Goal: Task Accomplishment & Management: Manage account settings

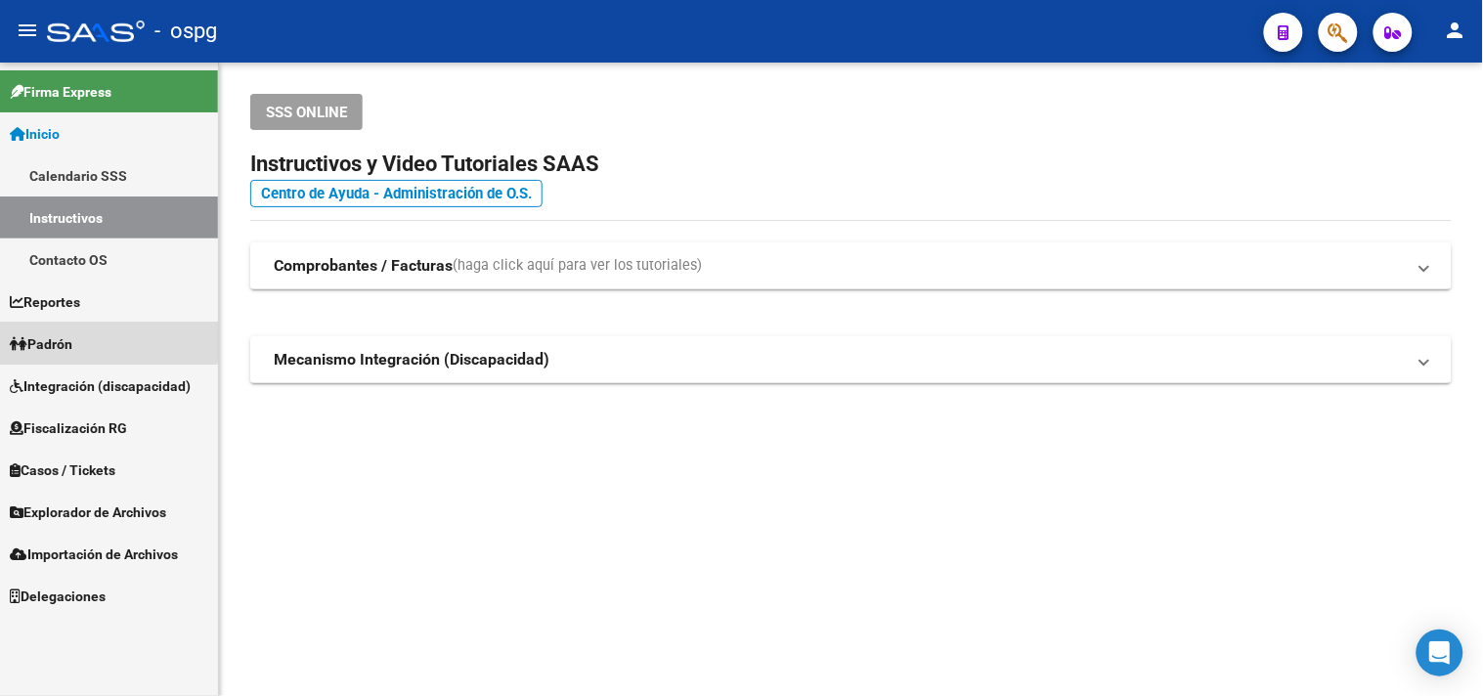
click at [65, 339] on span "Padrón" at bounding box center [41, 344] width 63 height 22
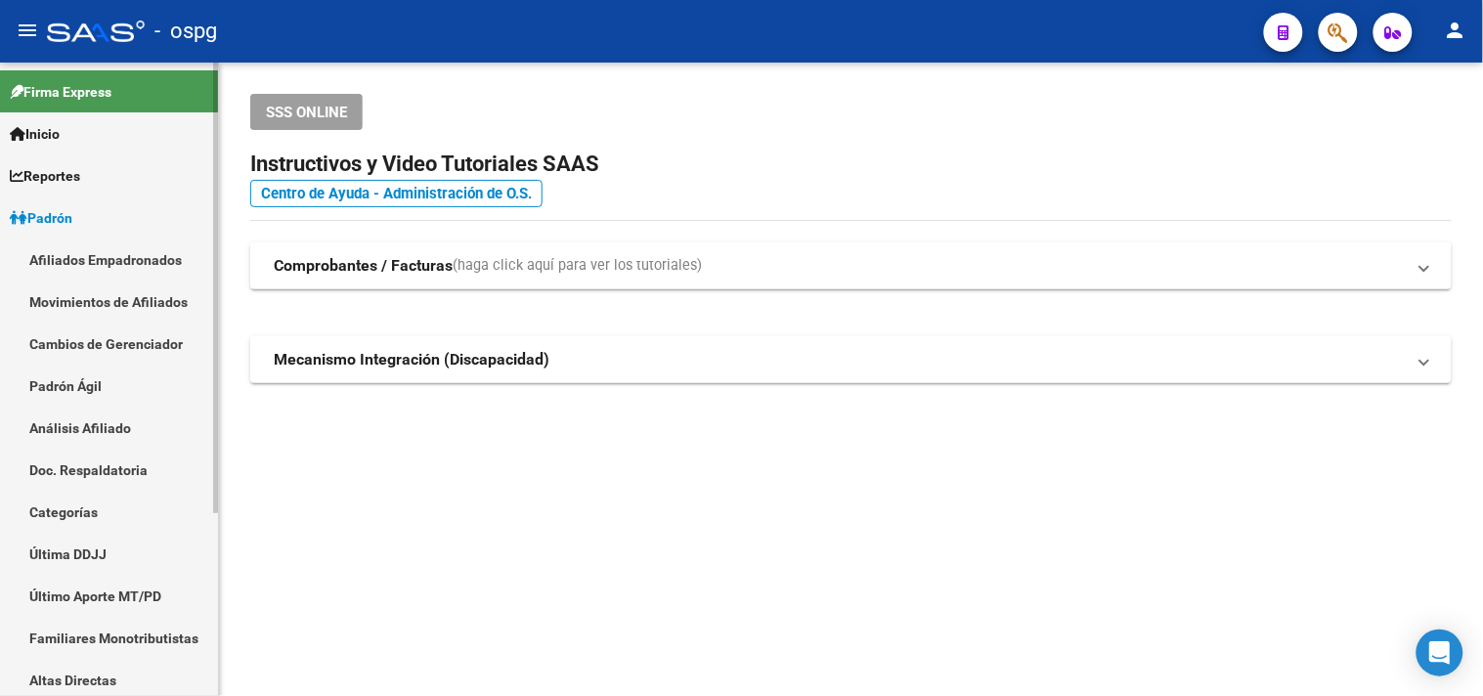
click at [68, 430] on link "Análisis Afiliado" at bounding box center [109, 428] width 218 height 42
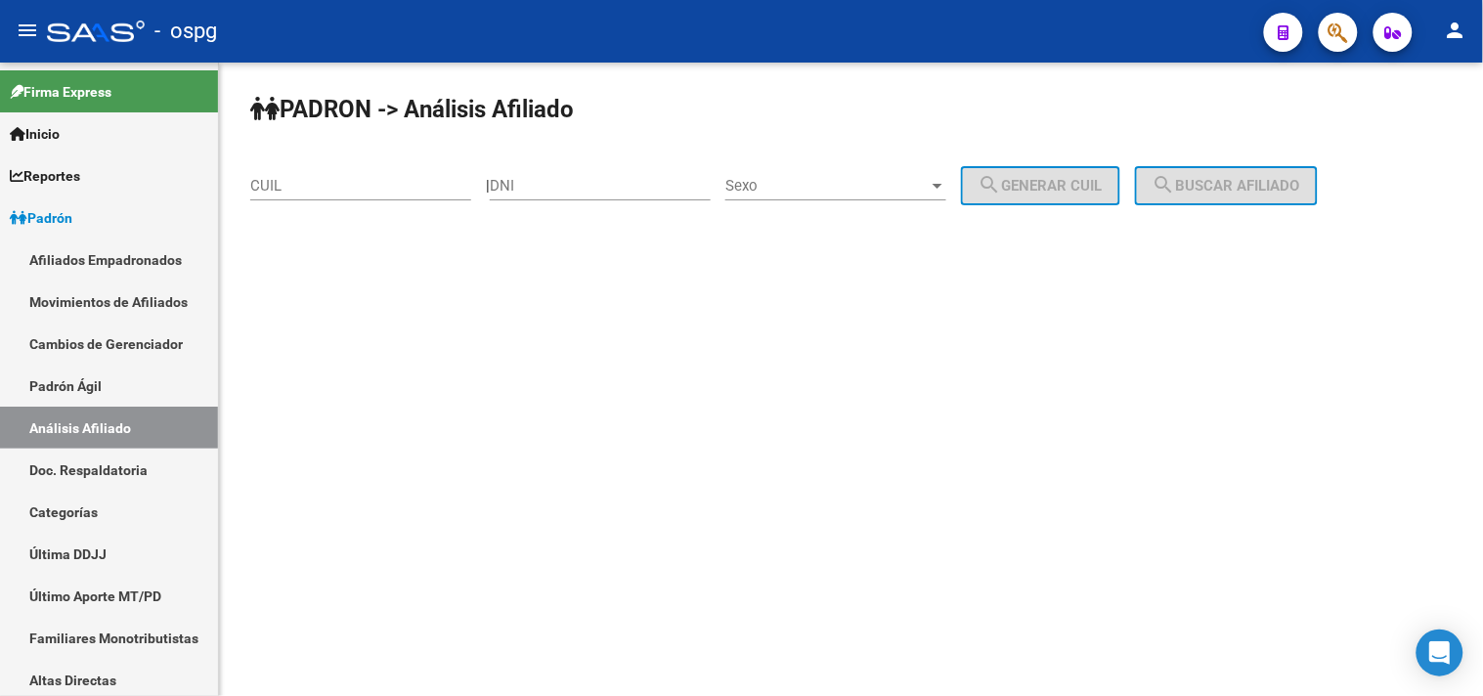
click at [277, 182] on input "CUIL" at bounding box center [360, 186] width 221 height 18
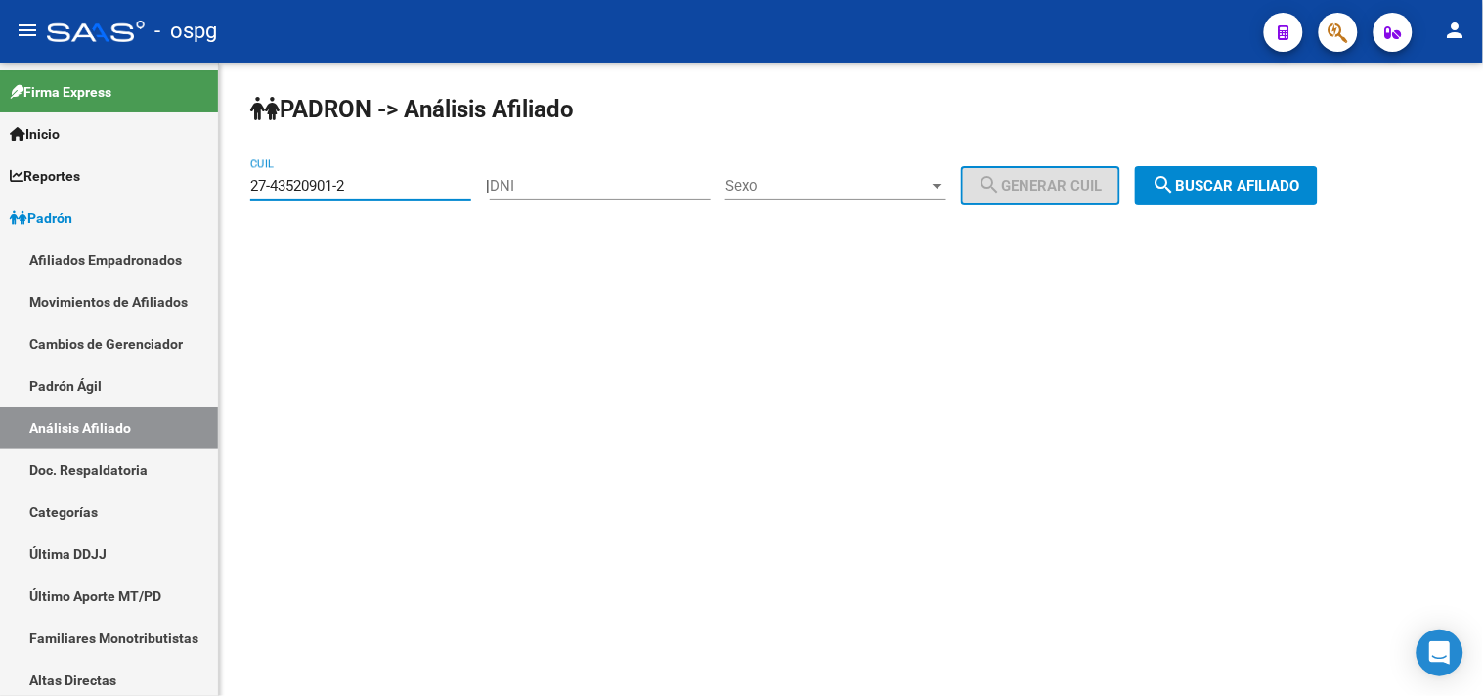
type input "27-43520901-2"
click at [1176, 183] on mat-icon "search" at bounding box center [1163, 184] width 23 height 23
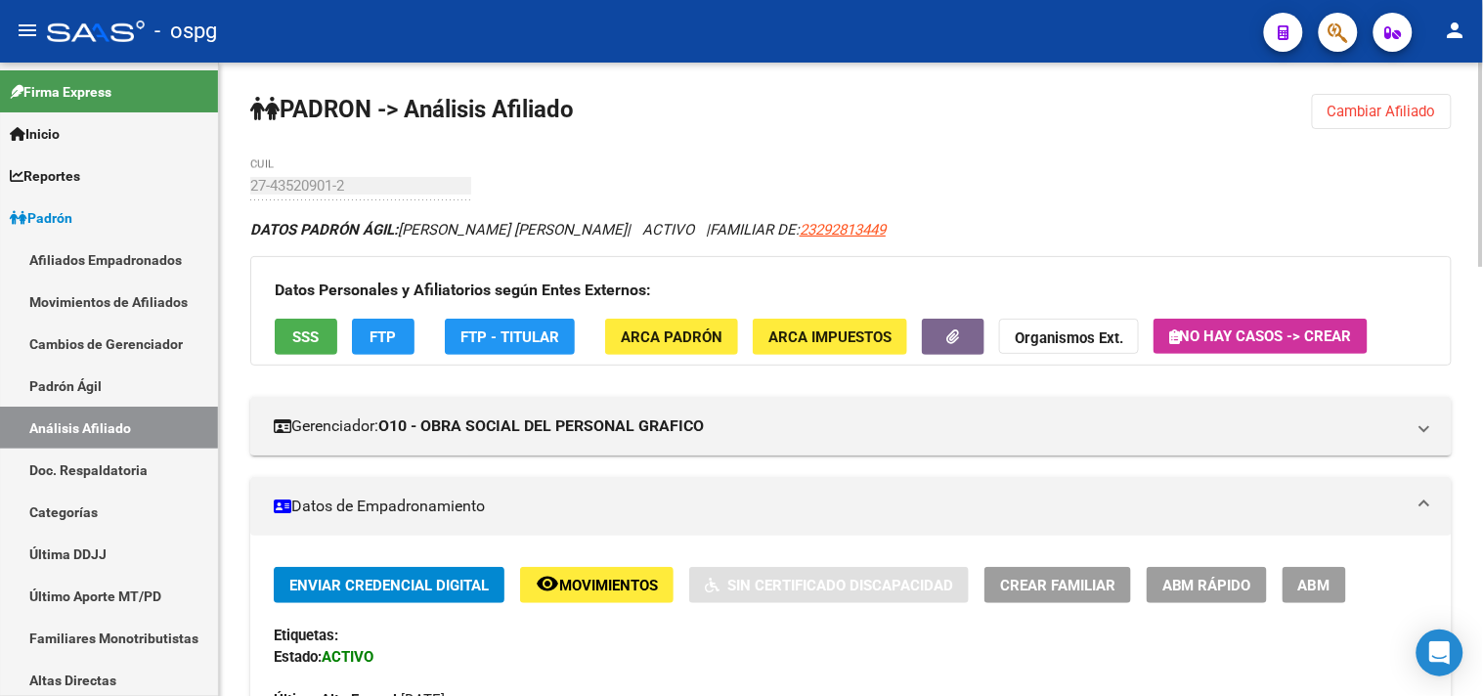
click at [327, 329] on button "SSS" at bounding box center [306, 337] width 63 height 36
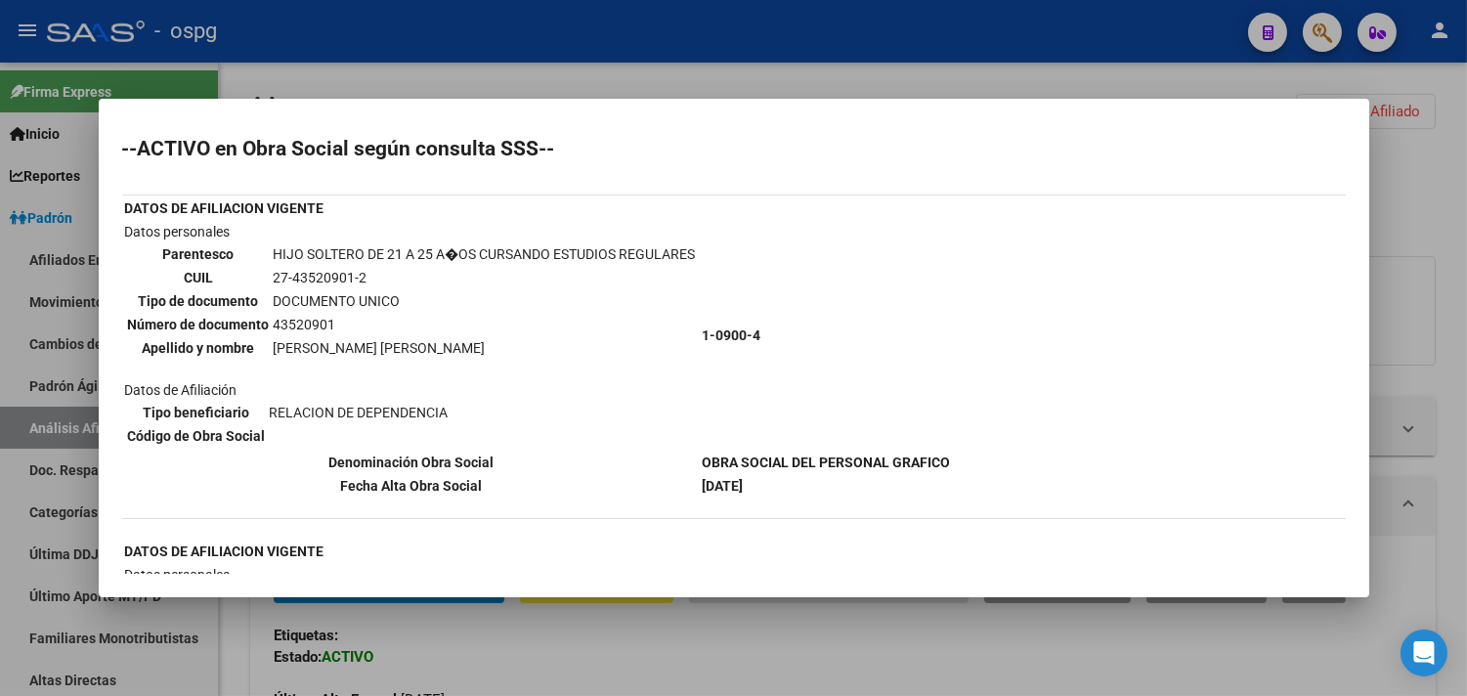
click at [462, 30] on div at bounding box center [733, 348] width 1467 height 696
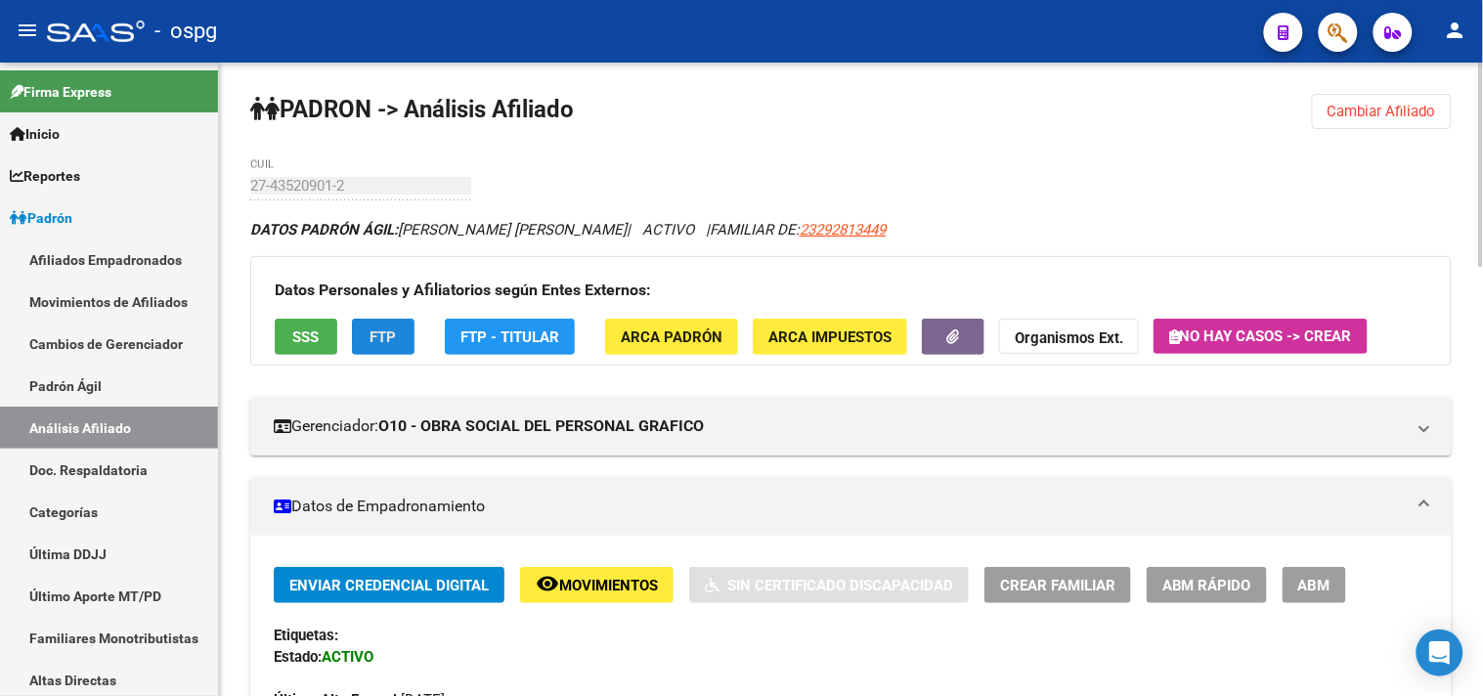
click at [382, 323] on button "FTP" at bounding box center [383, 337] width 63 height 36
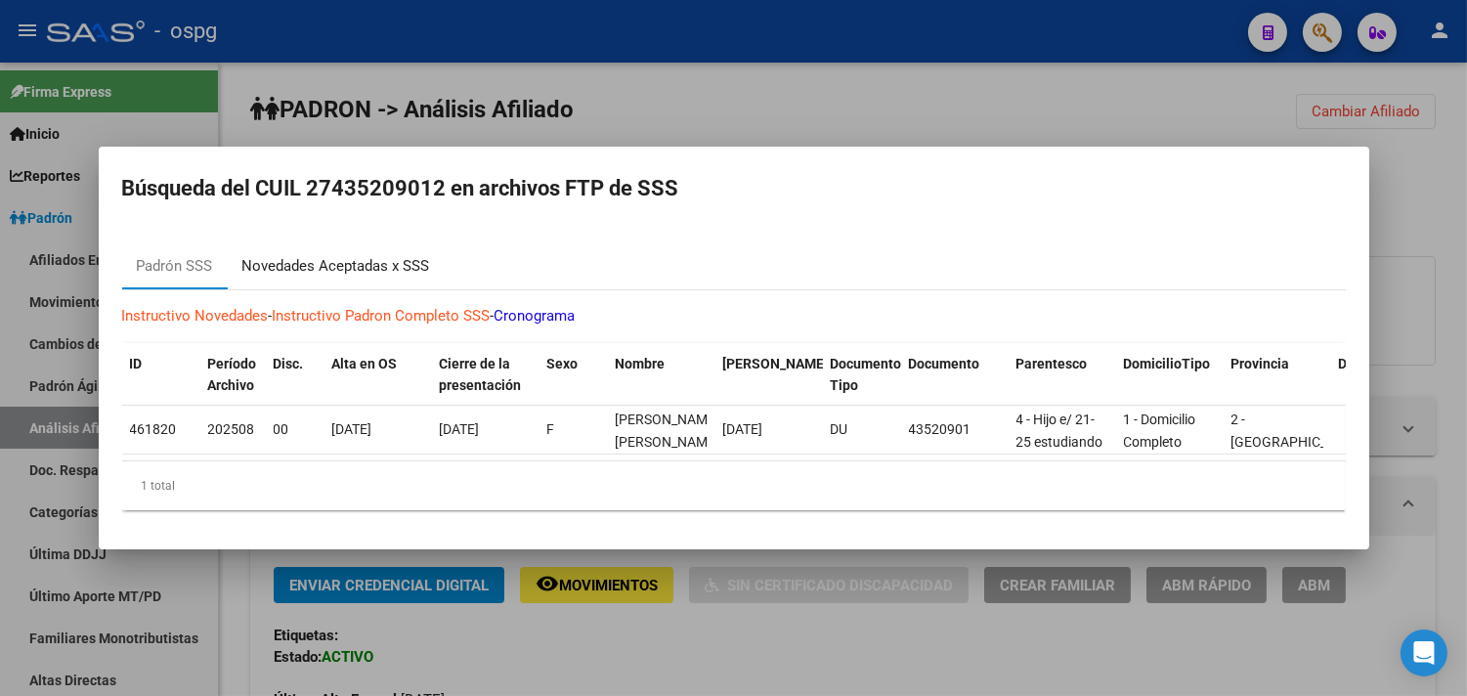
click at [324, 256] on div "Novedades Aceptadas x SSS" at bounding box center [336, 266] width 188 height 22
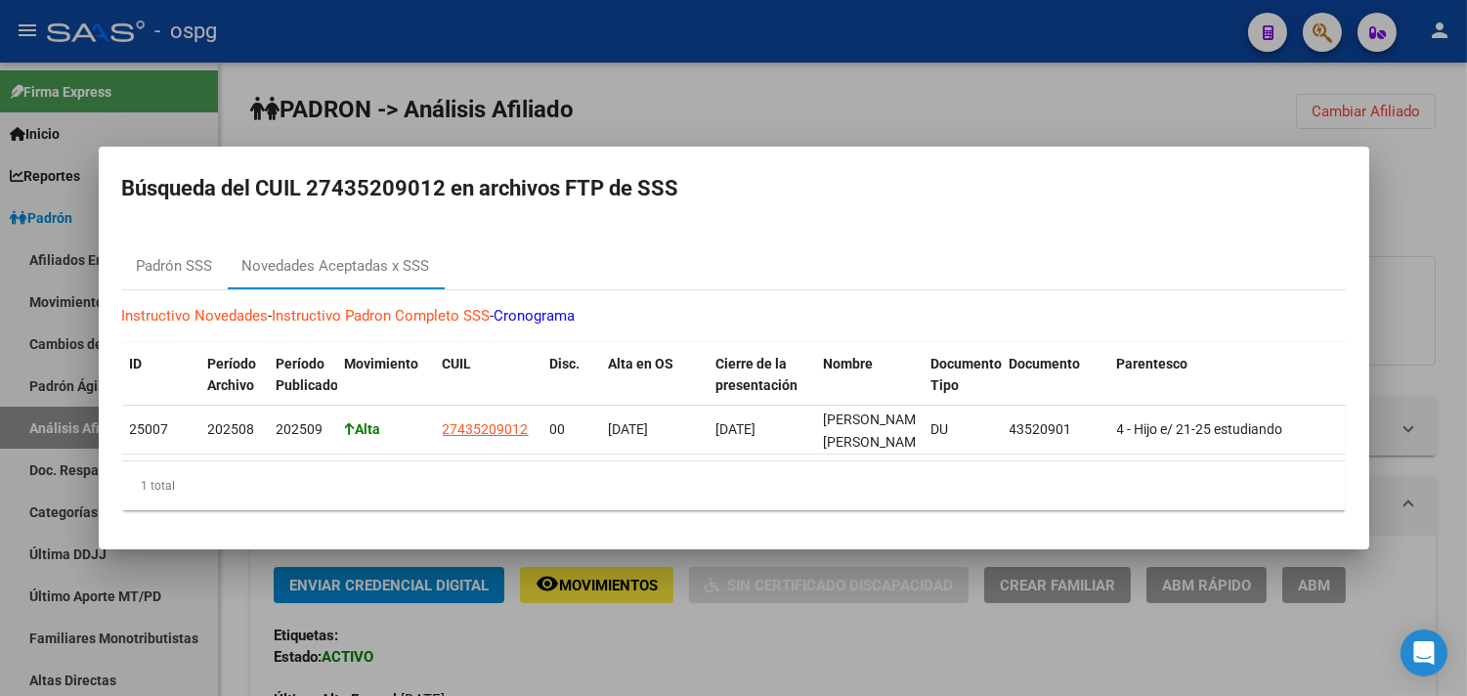
click at [667, 71] on div at bounding box center [733, 348] width 1467 height 696
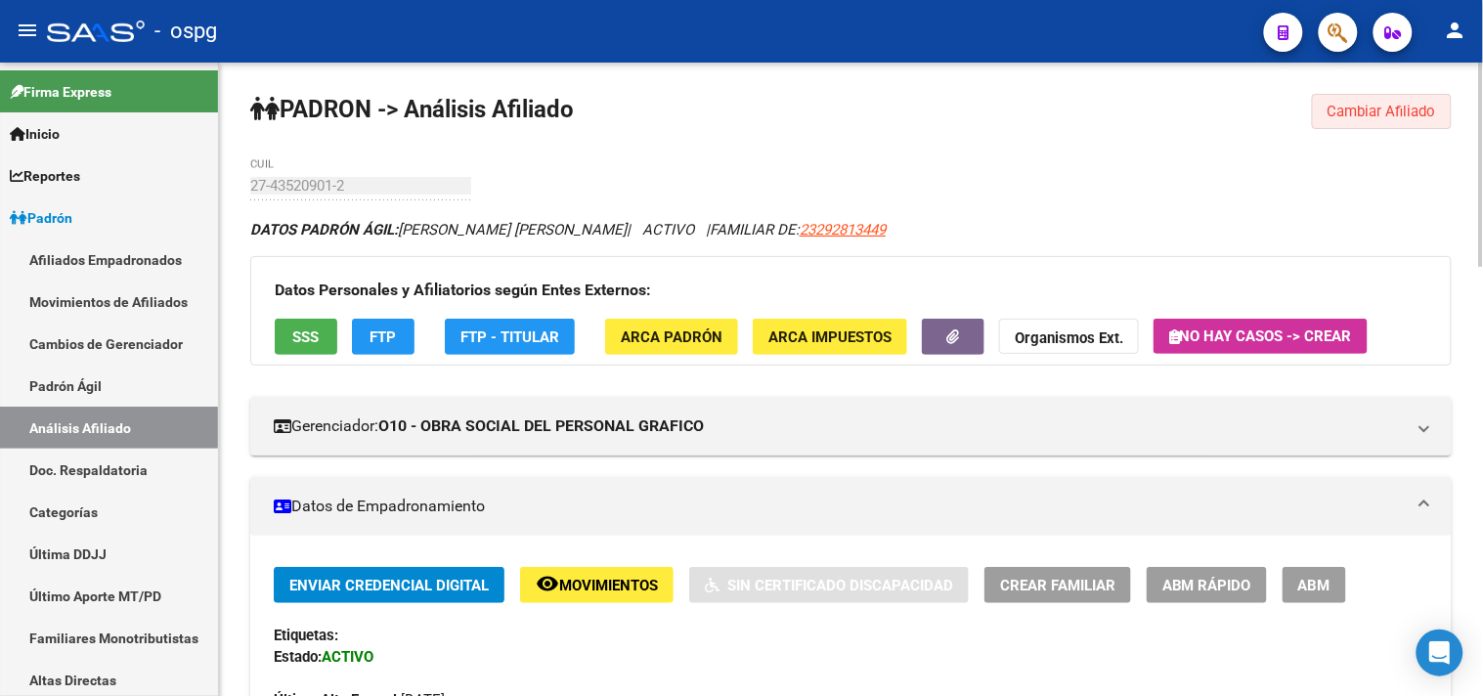
drag, startPoint x: 1369, startPoint y: 109, endPoint x: 1341, endPoint y: 108, distance: 28.4
click at [1365, 109] on span "Cambiar Afiliado" at bounding box center [1381, 112] width 108 height 18
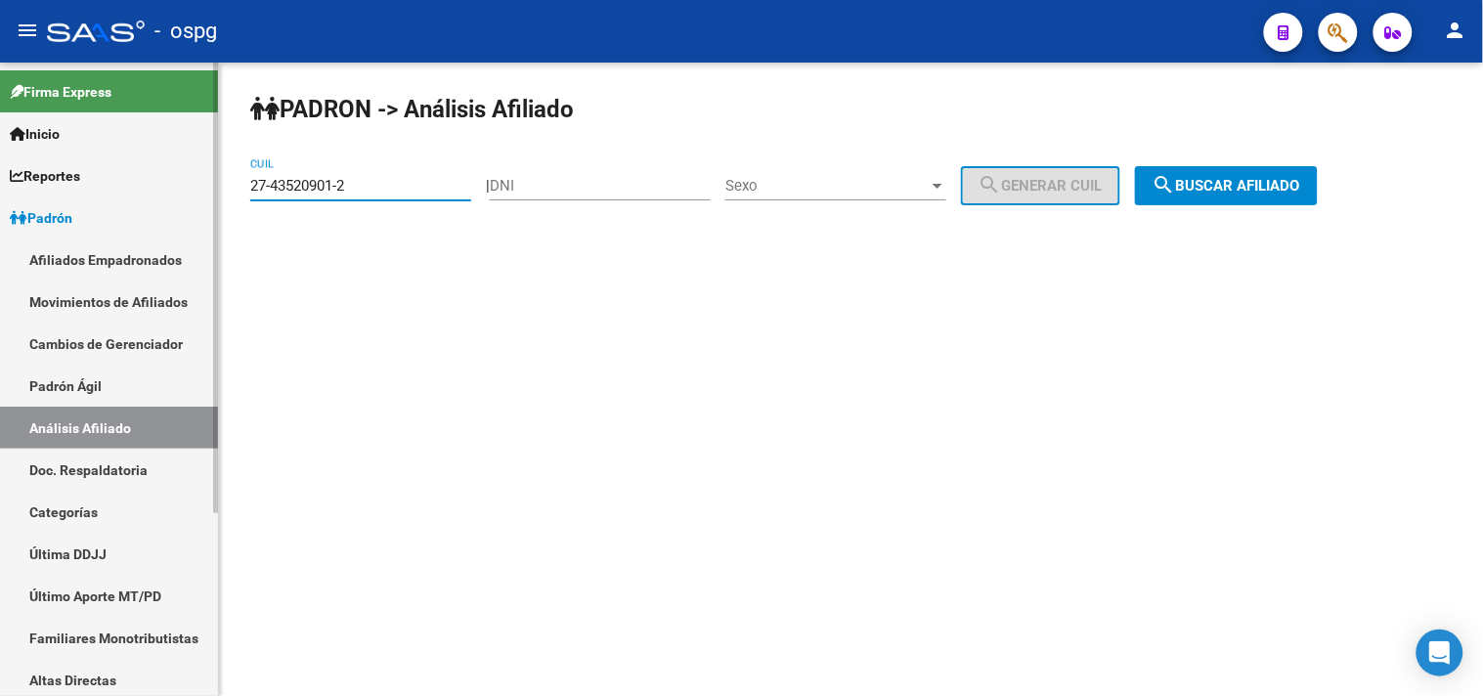
drag, startPoint x: 363, startPoint y: 192, endPoint x: 206, endPoint y: 195, distance: 156.4
click at [206, 195] on mat-sidenav-container "Firma Express Inicio Calendario SSS Instructivos Contacto OS Reportes Ingresos …" at bounding box center [741, 379] width 1483 height 633
paste input "20-29689882-2"
type input "20-29689882-2"
click at [1293, 166] on div "PADRON -> Análisis Afiliado 20-29689882-2 CUIL | DNI Sexo Sexo search Generar C…" at bounding box center [851, 165] width 1264 height 205
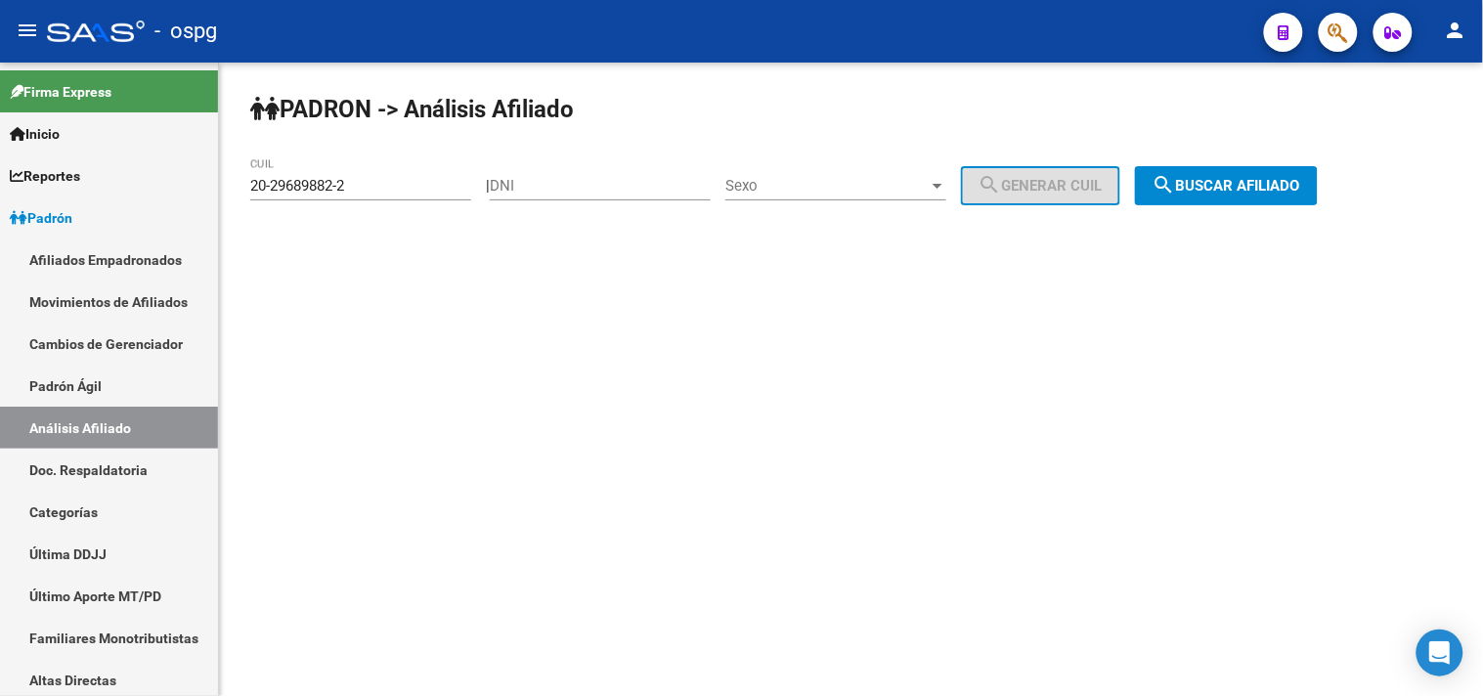
click at [1274, 189] on span "search Buscar afiliado" at bounding box center [1226, 186] width 148 height 18
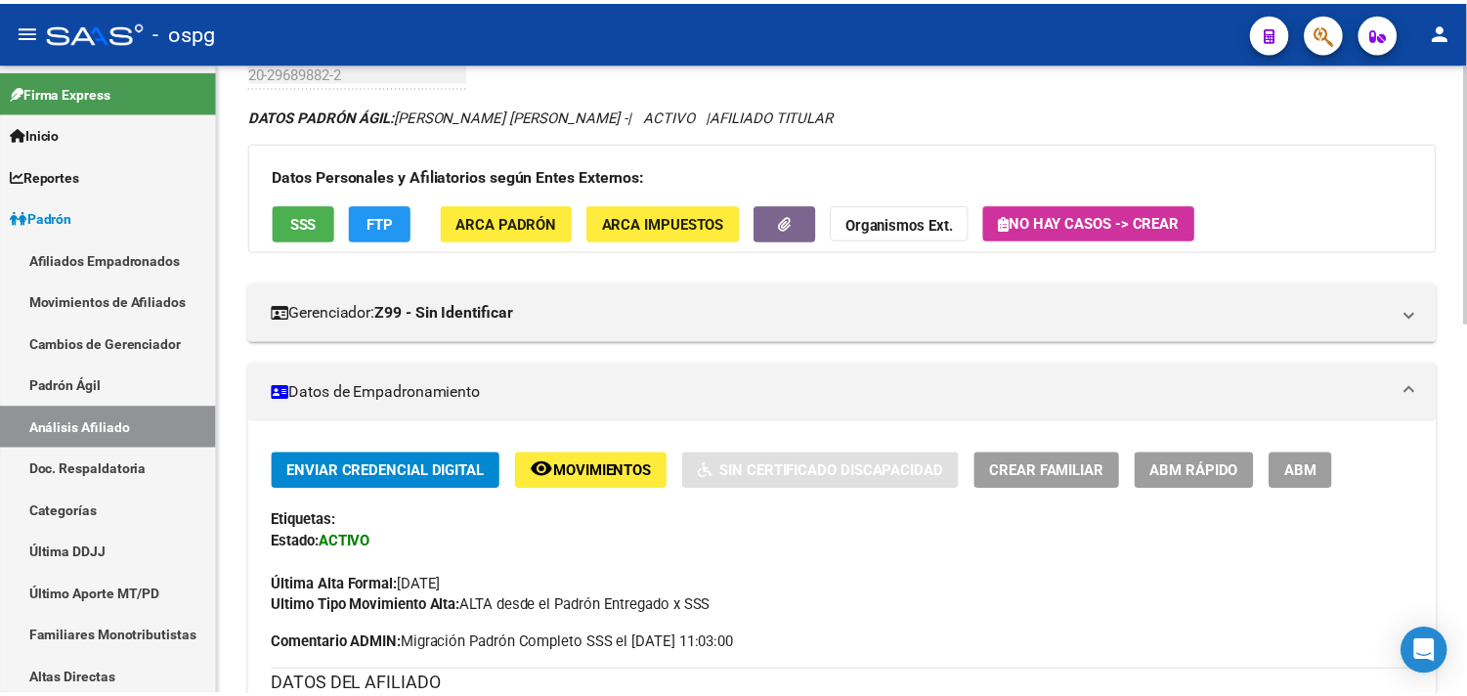
scroll to position [33, 0]
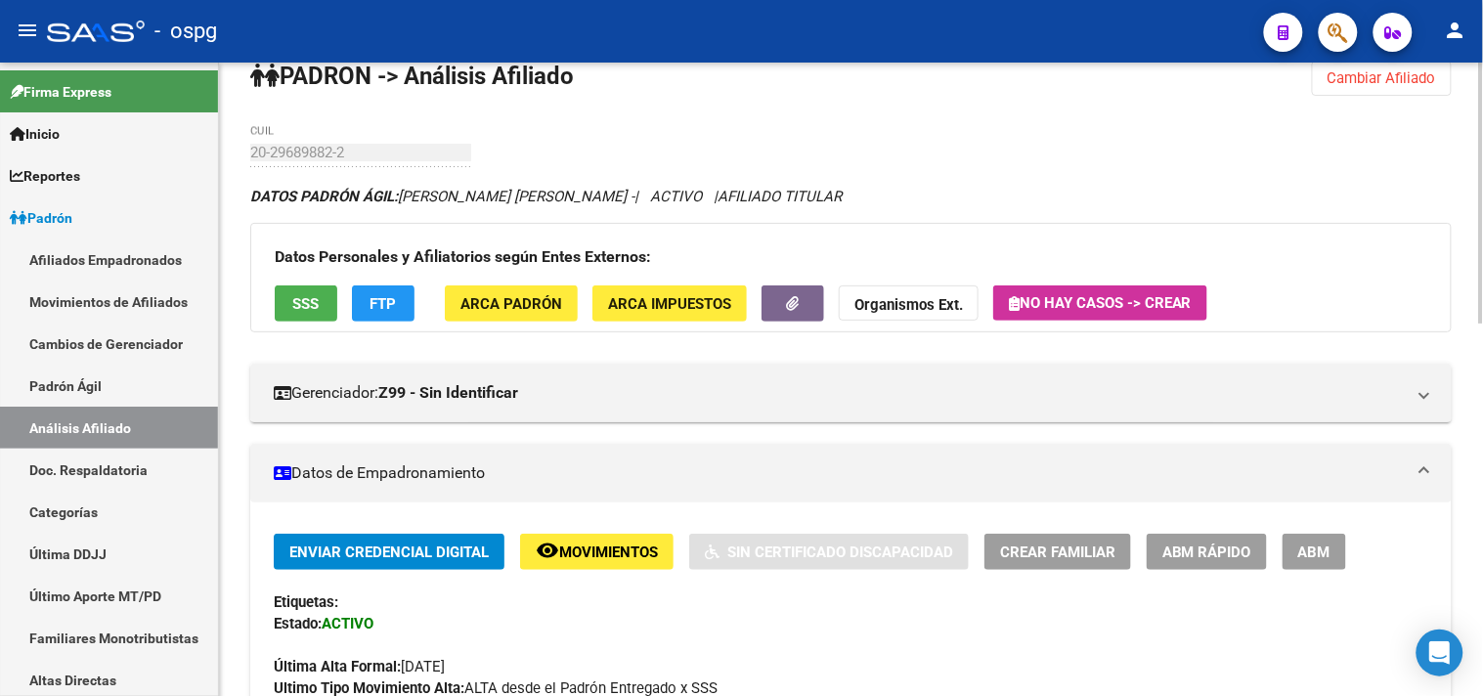
click at [296, 321] on button "SSS" at bounding box center [306, 303] width 63 height 36
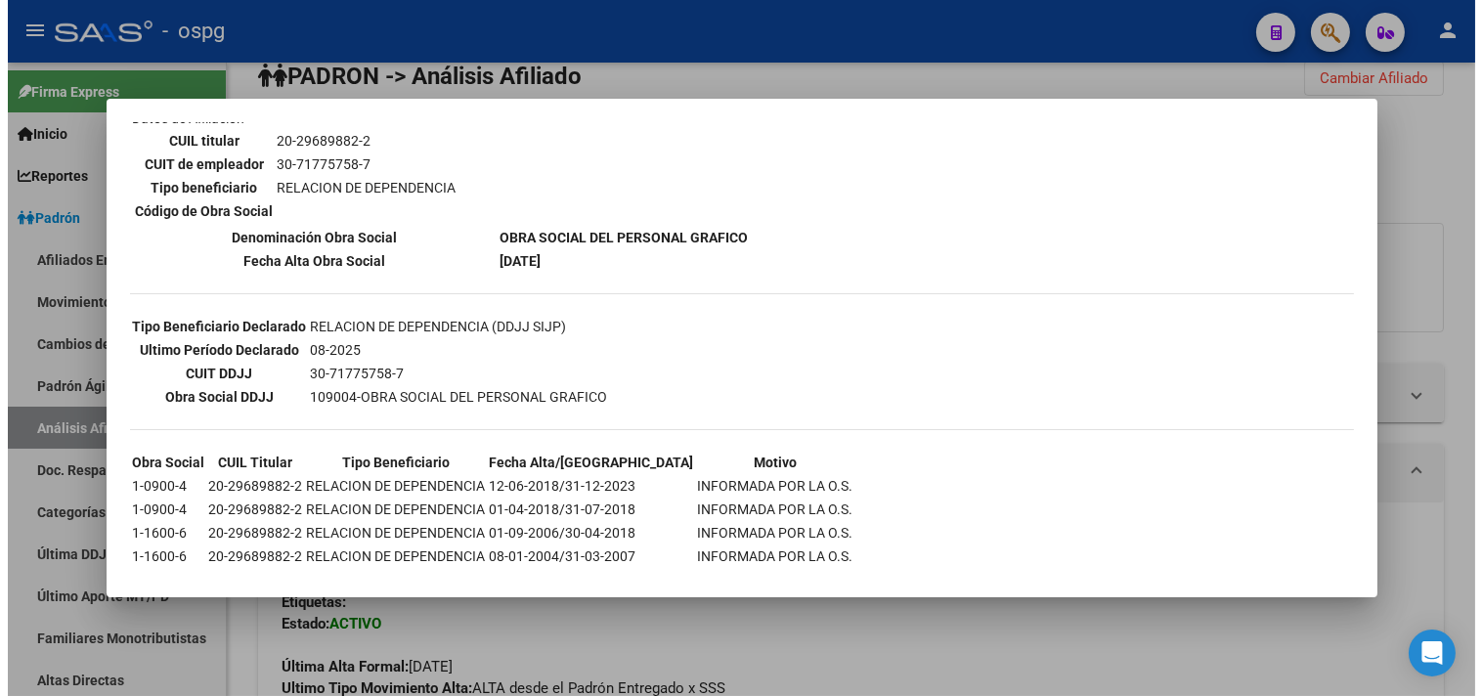
scroll to position [350, 0]
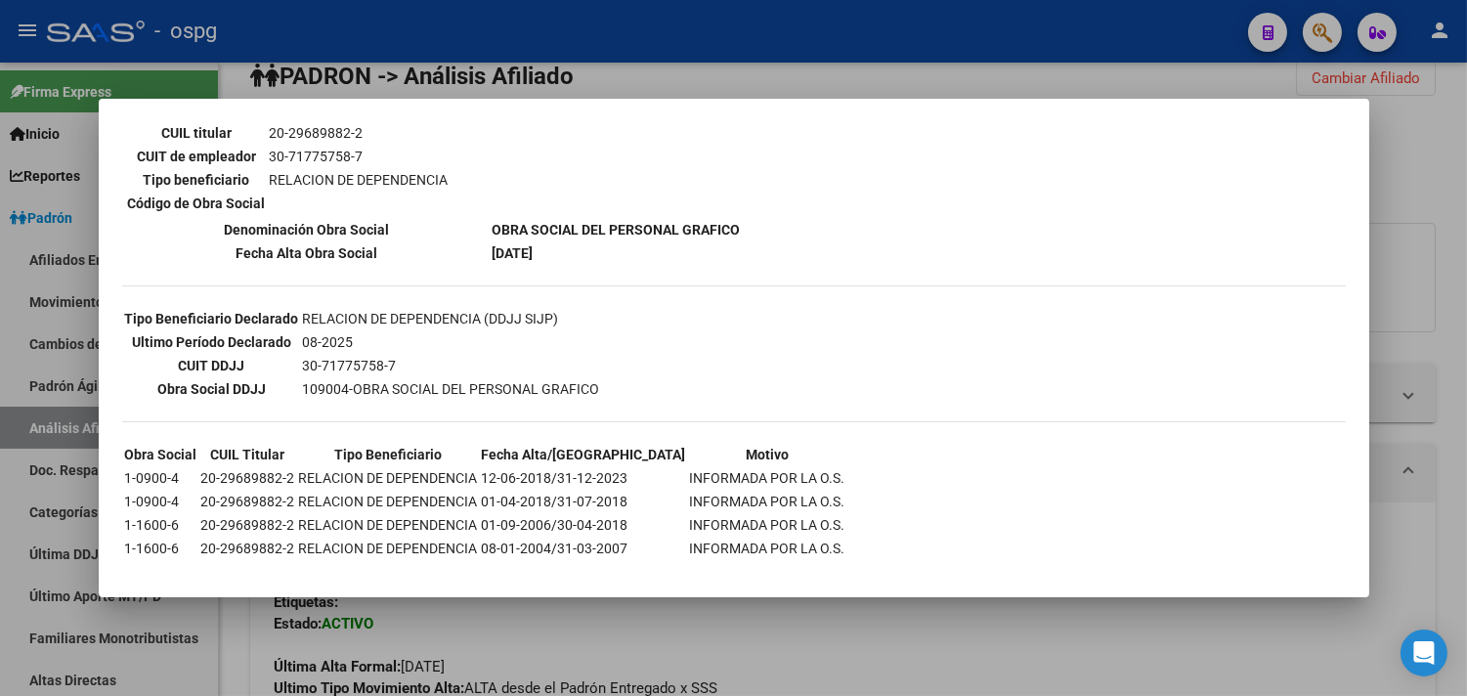
click at [530, 101] on mat-dialog-container "--ACTIVO en Obra Social según consulta SSS-- DATOS DE AFILIACION VIGENTE Datos …" at bounding box center [734, 348] width 1270 height 499
drag, startPoint x: 577, startPoint y: 82, endPoint x: 632, endPoint y: 91, distance: 56.4
click at [579, 81] on div at bounding box center [733, 348] width 1467 height 696
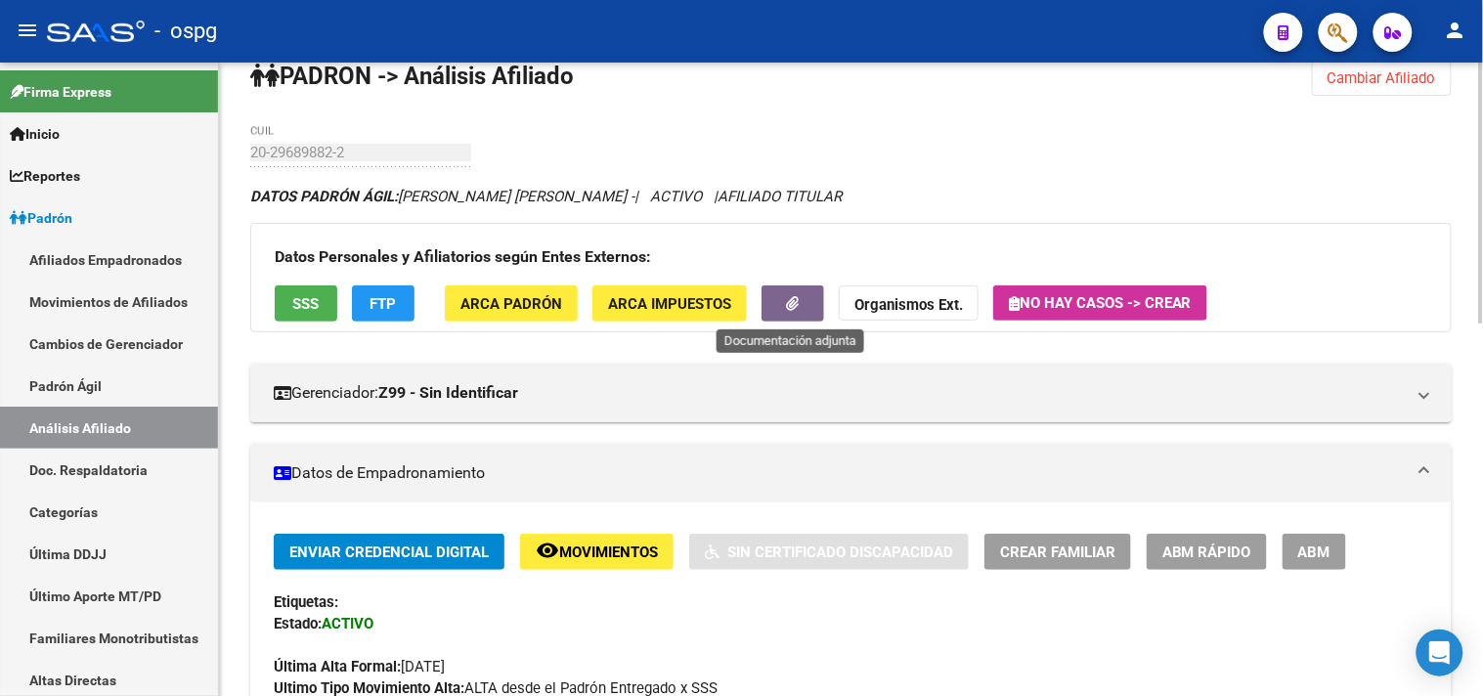
click at [807, 317] on button "button" at bounding box center [792, 303] width 63 height 36
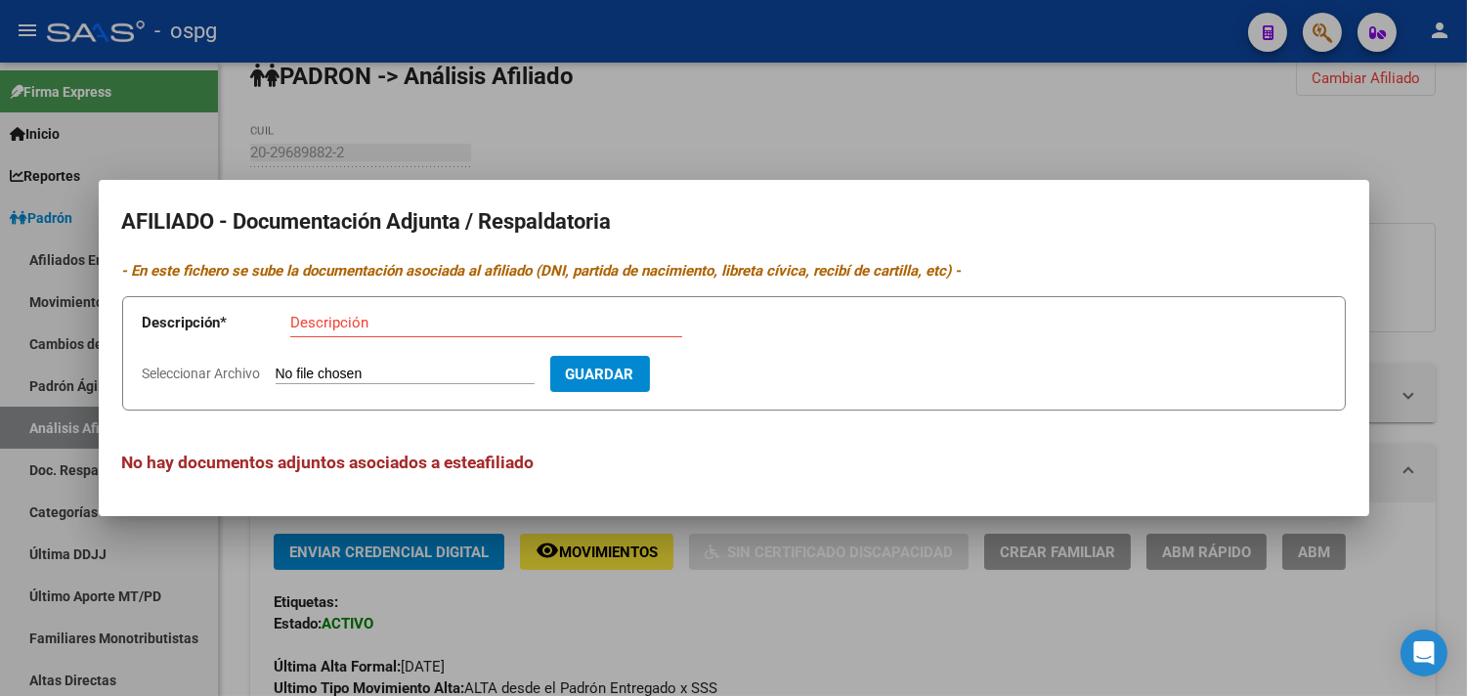
click at [548, 52] on div at bounding box center [733, 348] width 1467 height 696
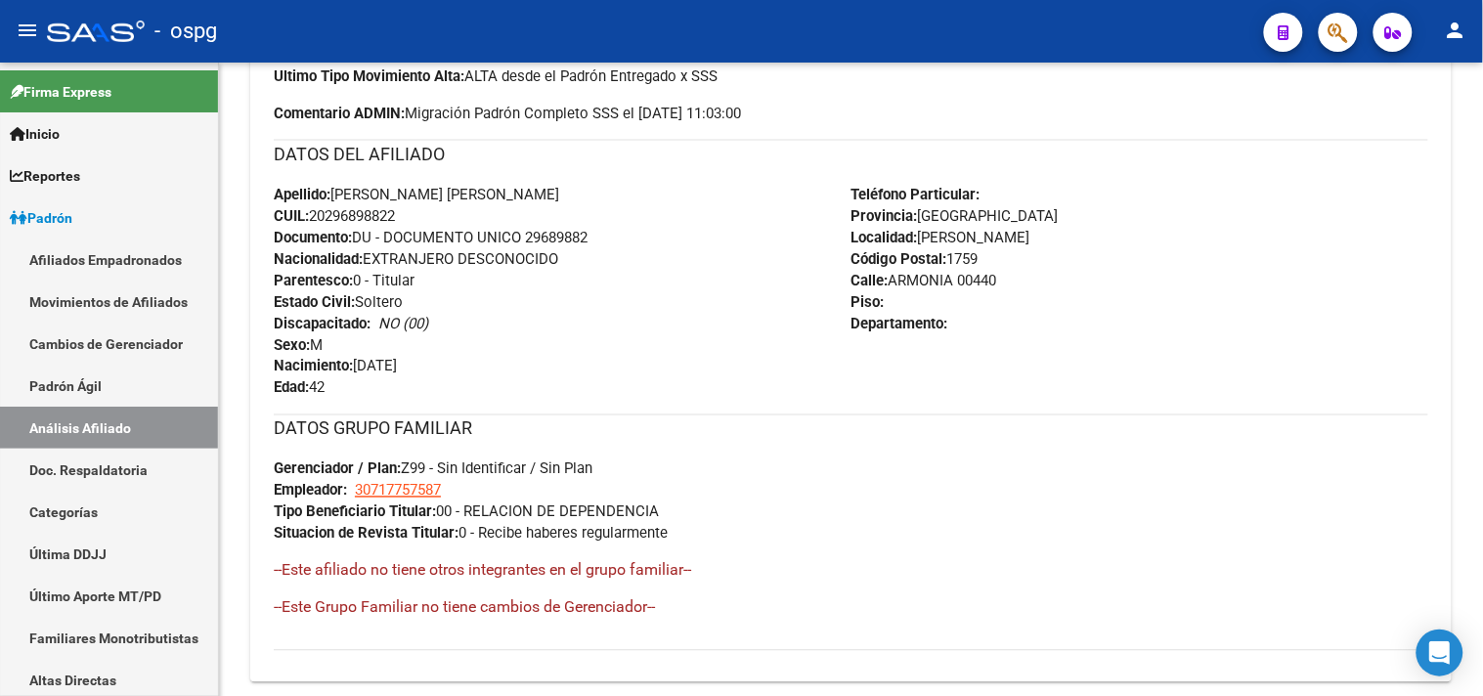
scroll to position [467, 0]
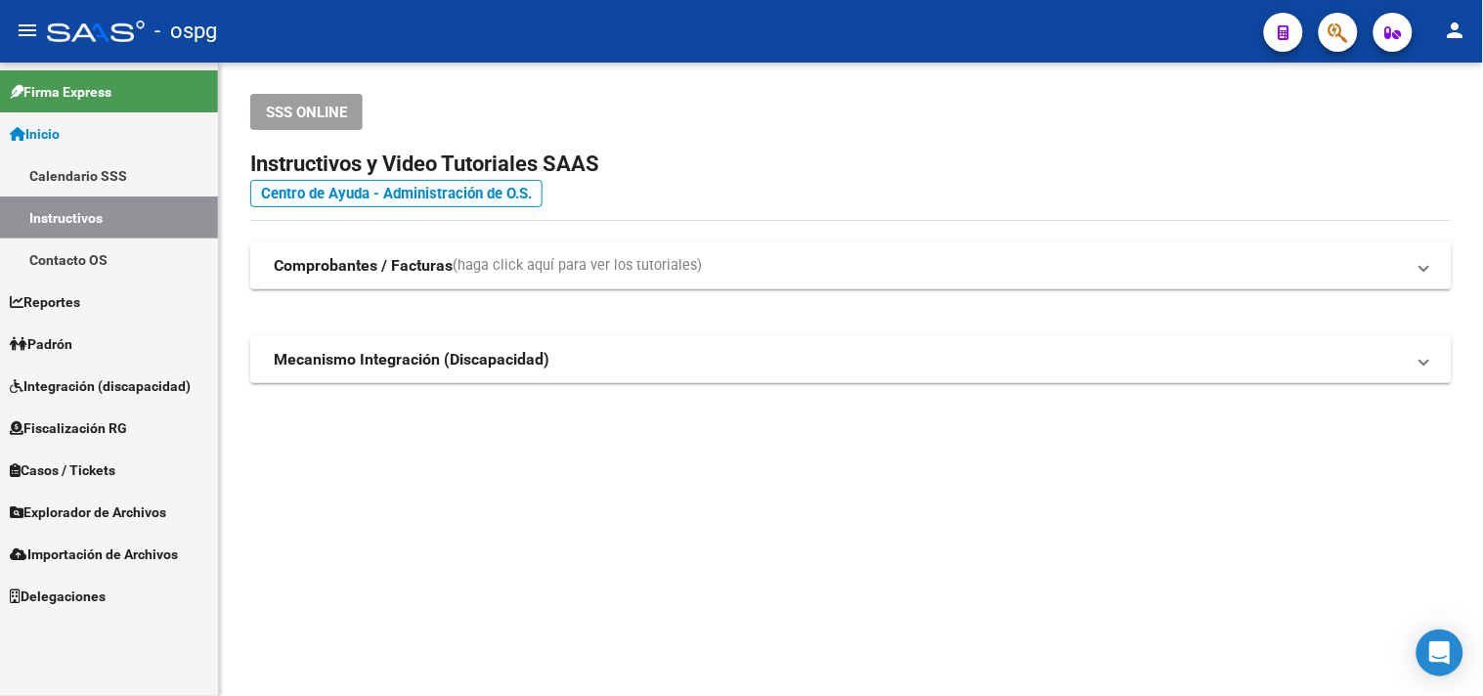
click at [60, 348] on span "Padrón" at bounding box center [41, 344] width 63 height 22
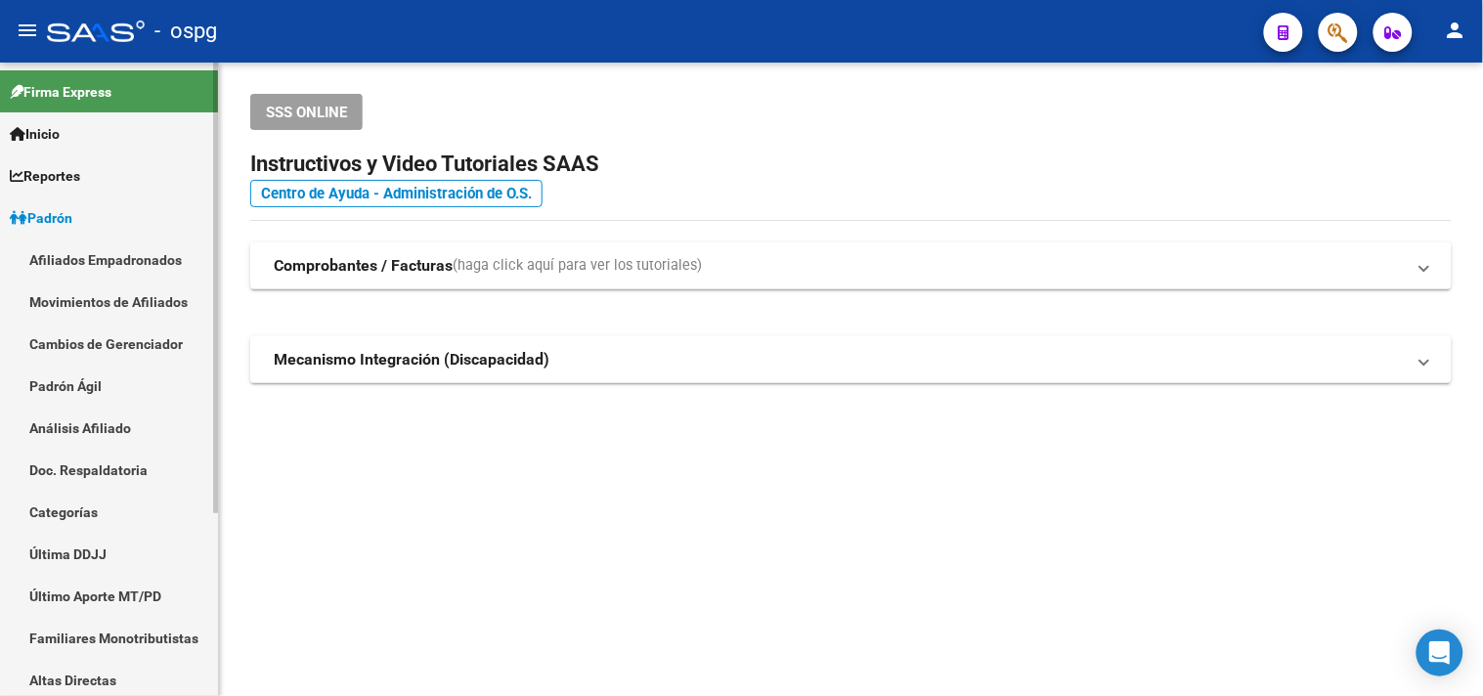
click at [69, 427] on link "Análisis Afiliado" at bounding box center [109, 428] width 218 height 42
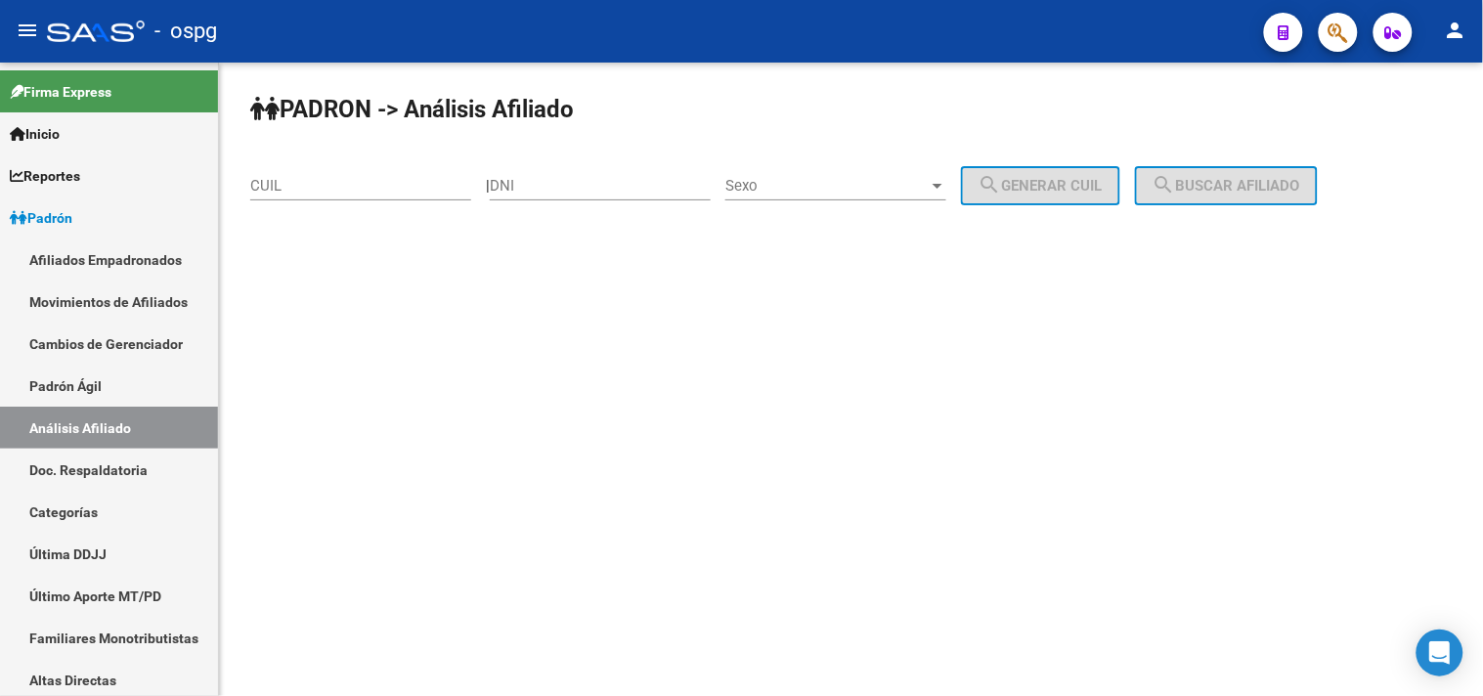
click at [311, 196] on div "CUIL" at bounding box center [360, 179] width 221 height 42
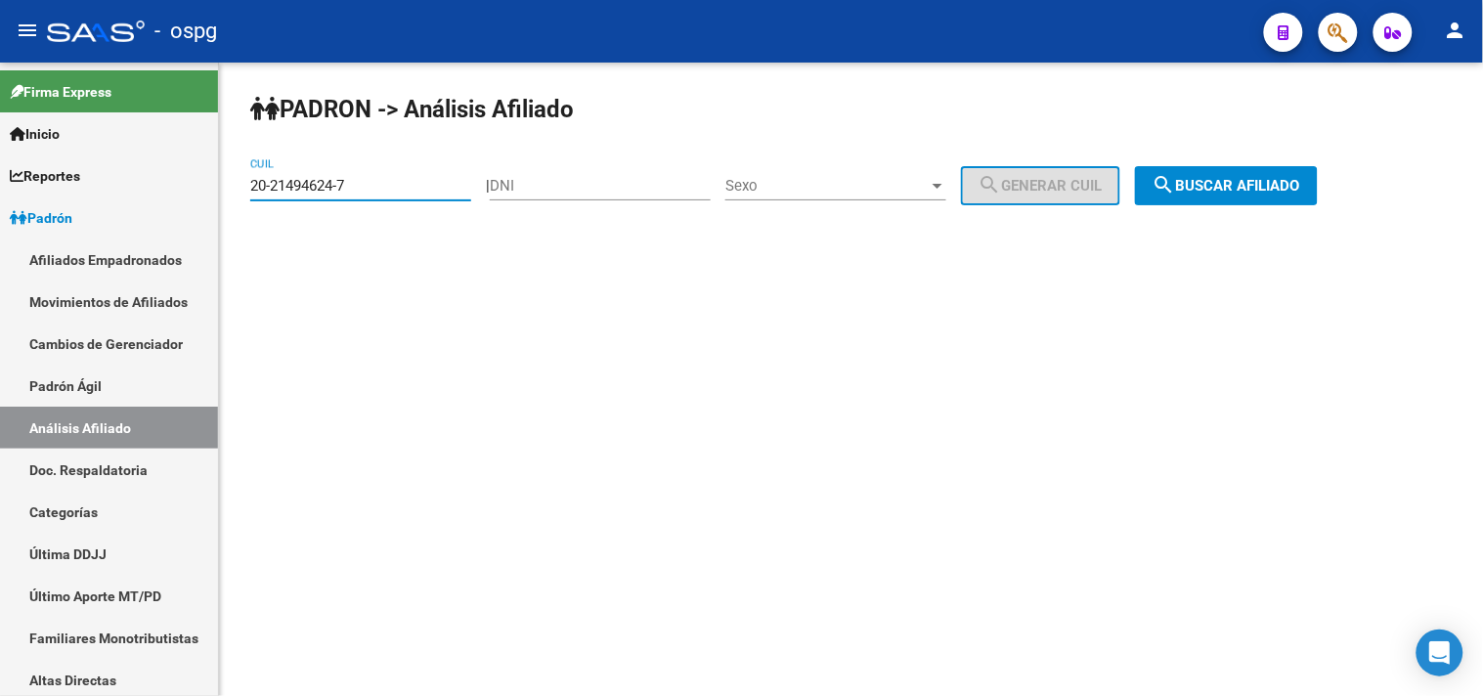
type input "20-21494624-7"
click at [1290, 191] on span "search Buscar afiliado" at bounding box center [1226, 186] width 148 height 18
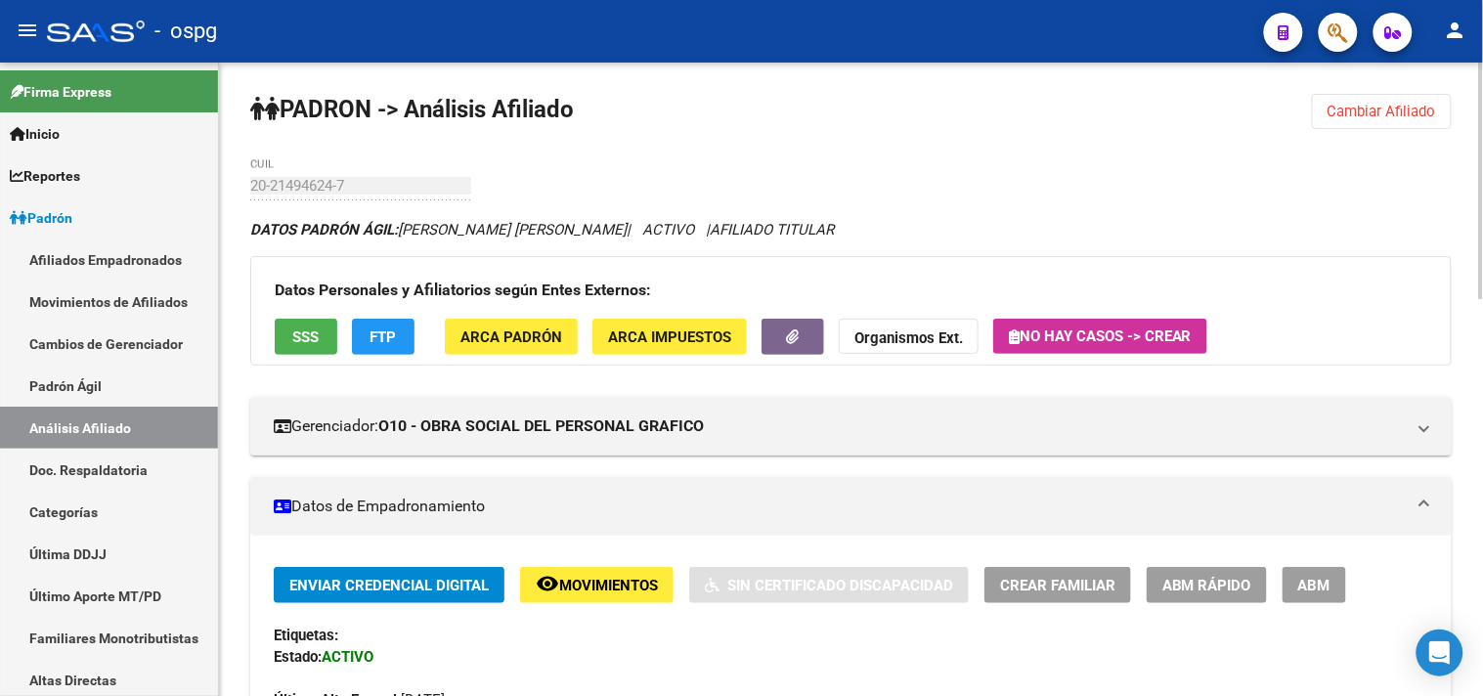
click at [295, 337] on span "SSS" at bounding box center [306, 337] width 26 height 18
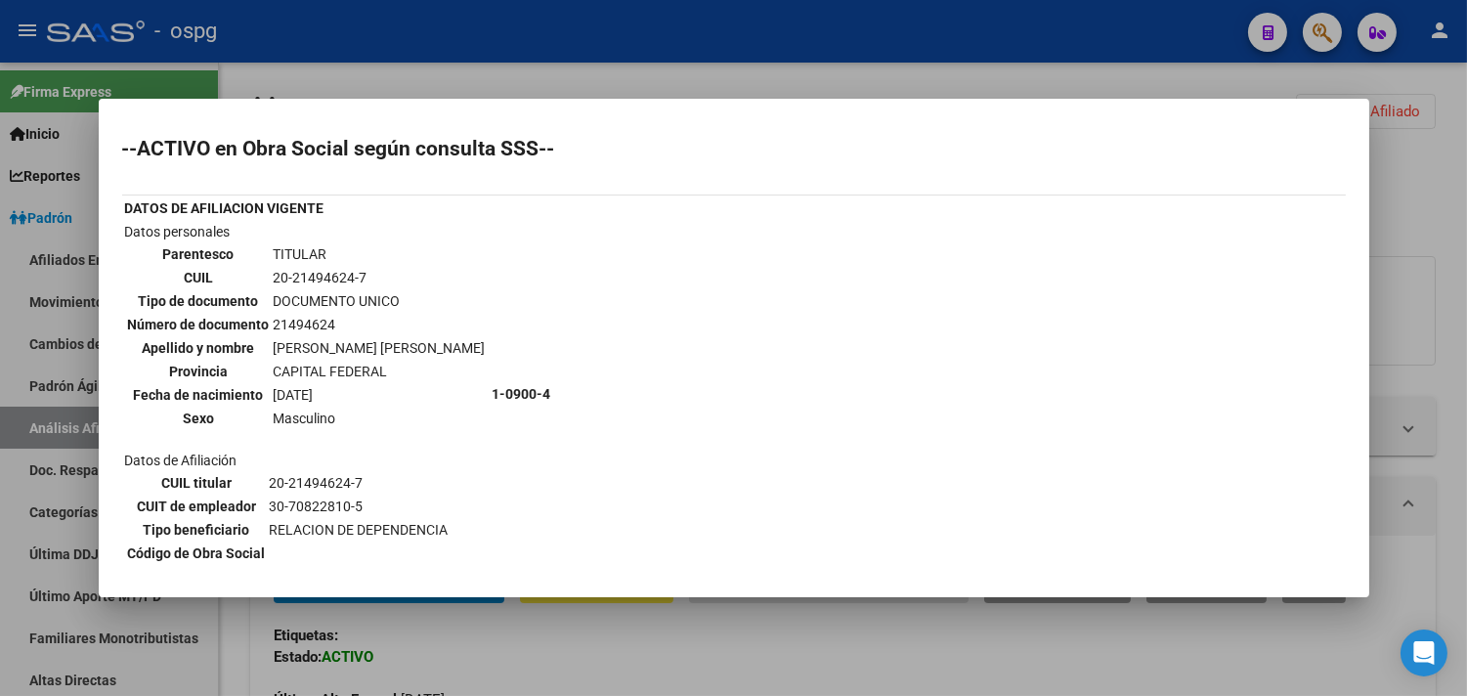
drag, startPoint x: 638, startPoint y: 21, endPoint x: 729, endPoint y: 17, distance: 91.0
click at [638, 20] on div at bounding box center [733, 348] width 1467 height 696
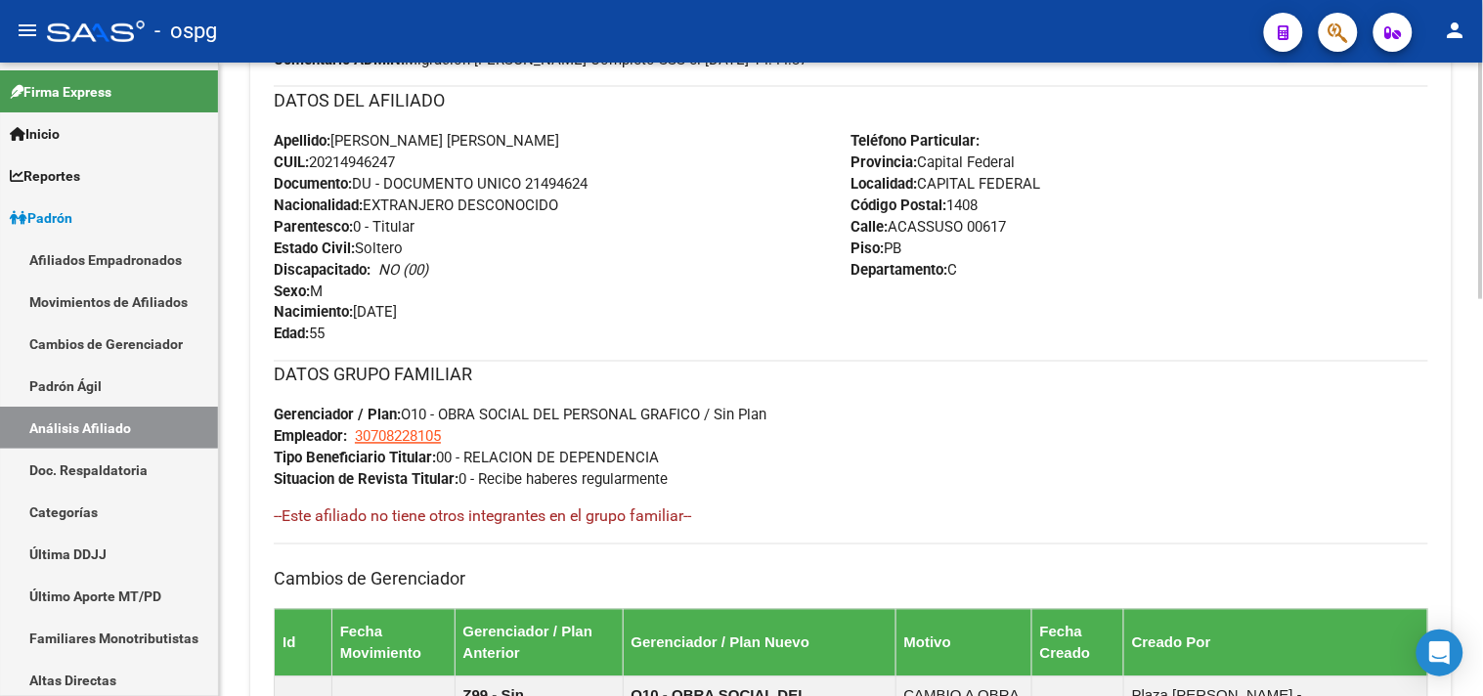
scroll to position [1058, 0]
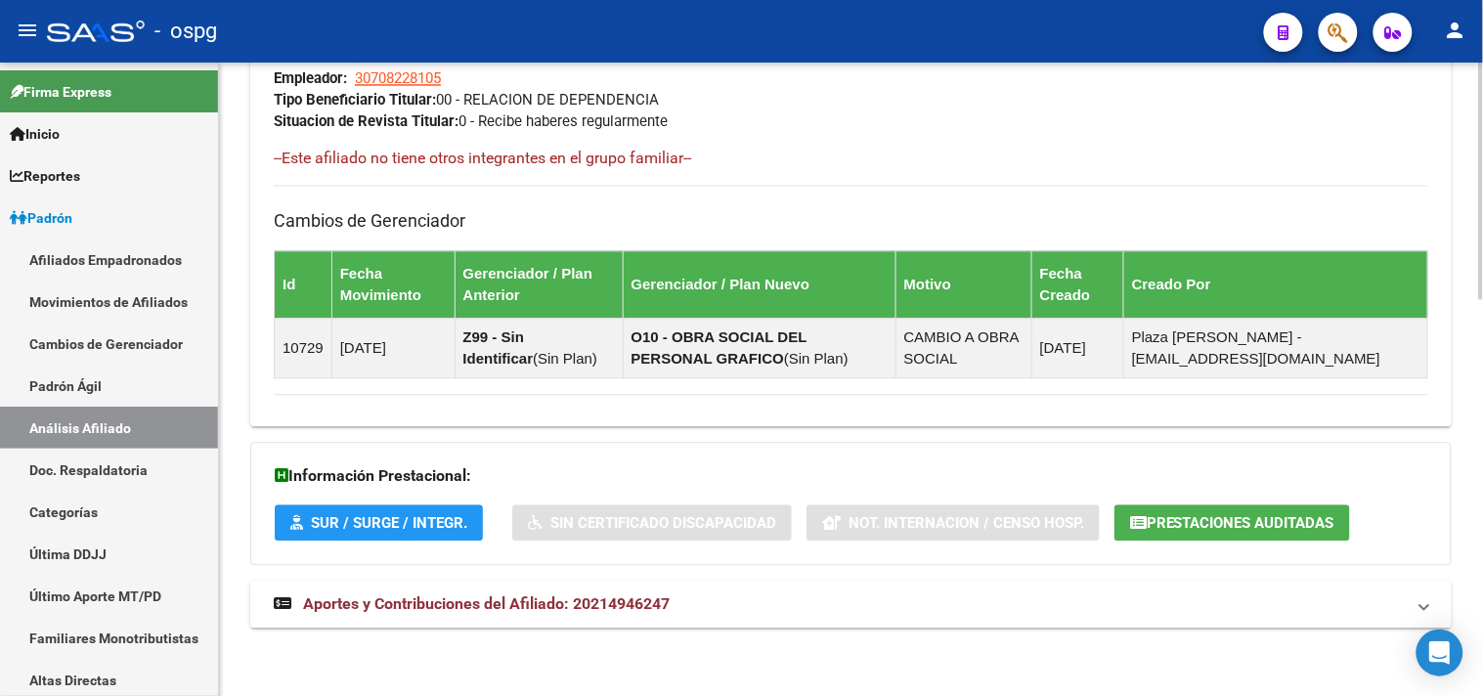
click at [607, 603] on span "Aportes y Contribuciones del Afiliado: 20214946247" at bounding box center [486, 603] width 366 height 19
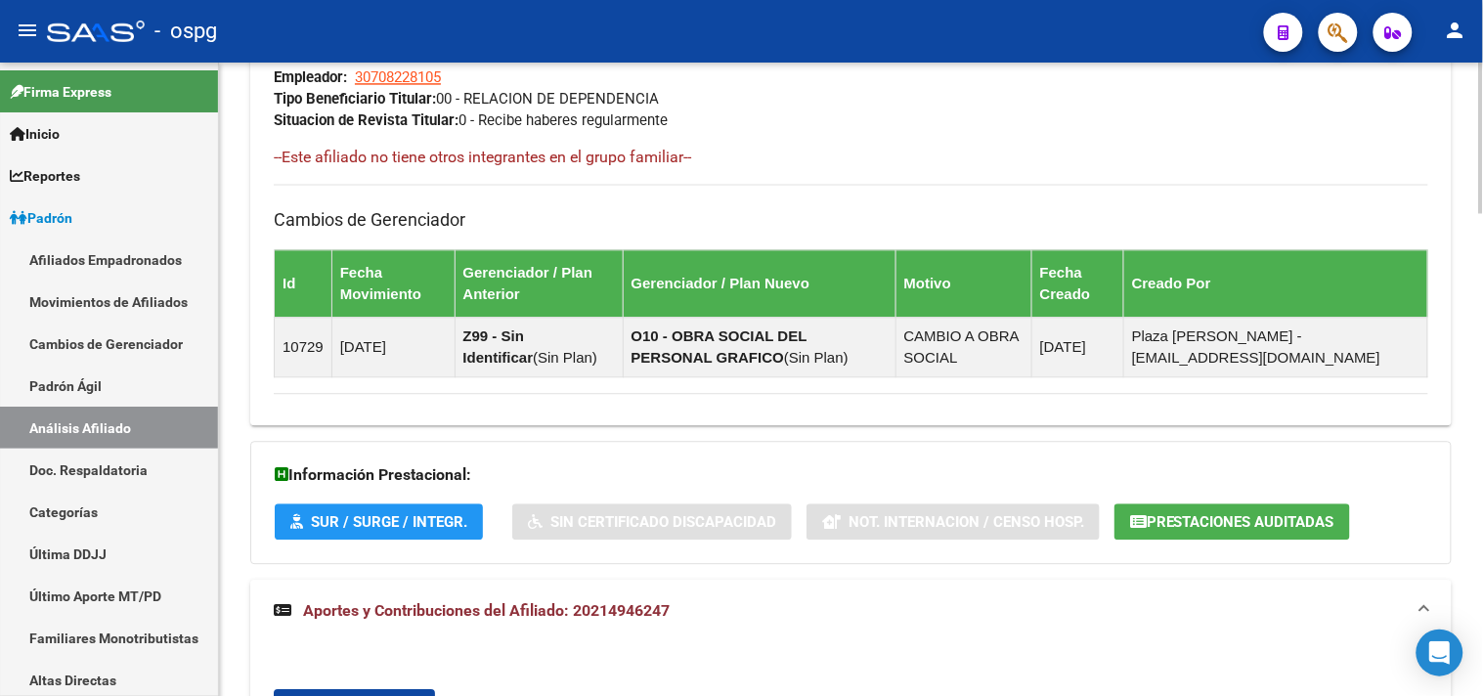
scroll to position [1561, 0]
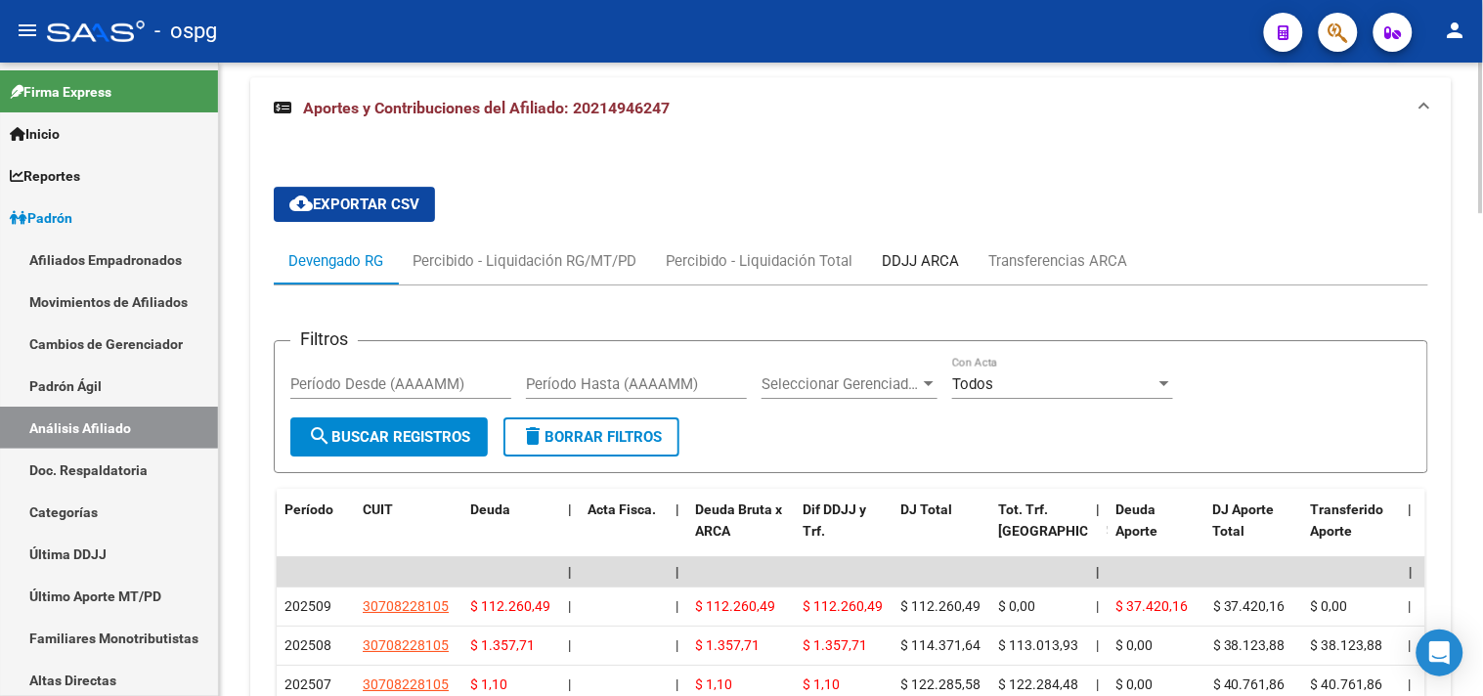
click at [934, 265] on div "DDJJ ARCA" at bounding box center [920, 261] width 77 height 22
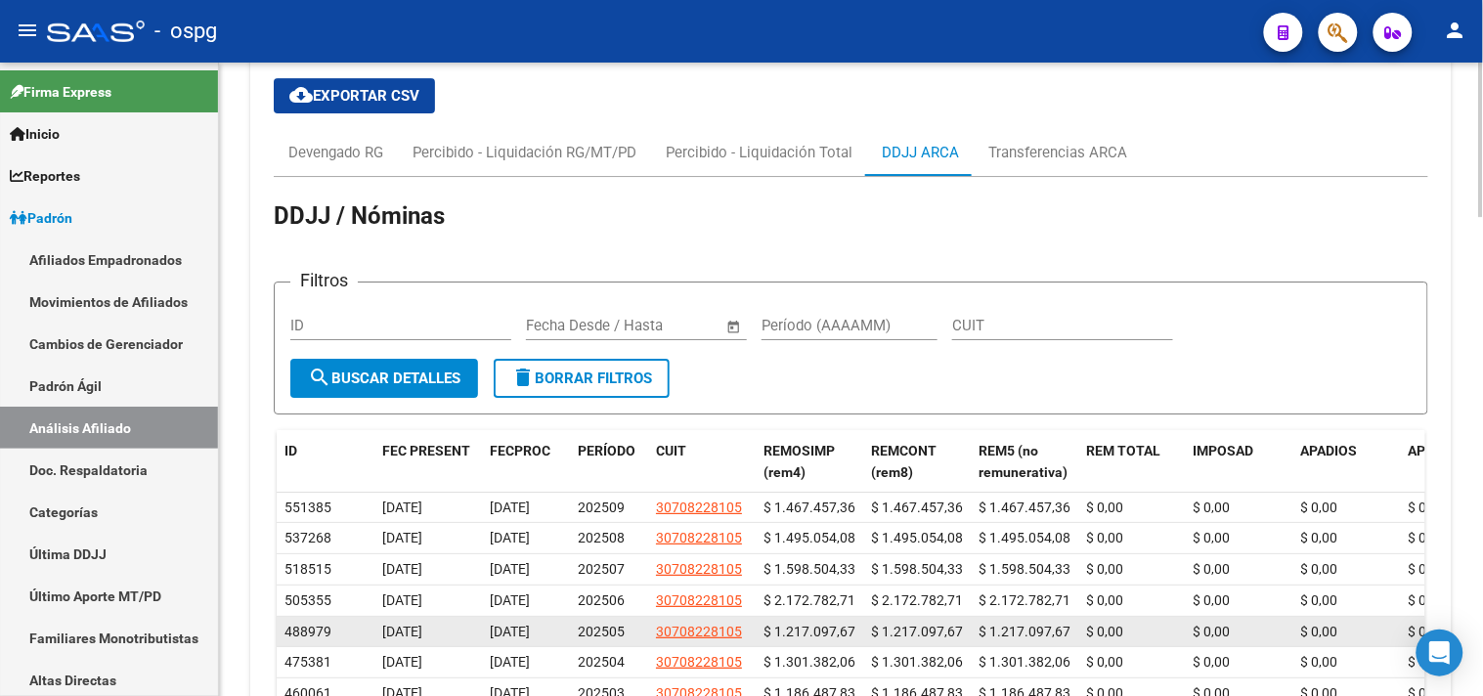
scroll to position [1779, 0]
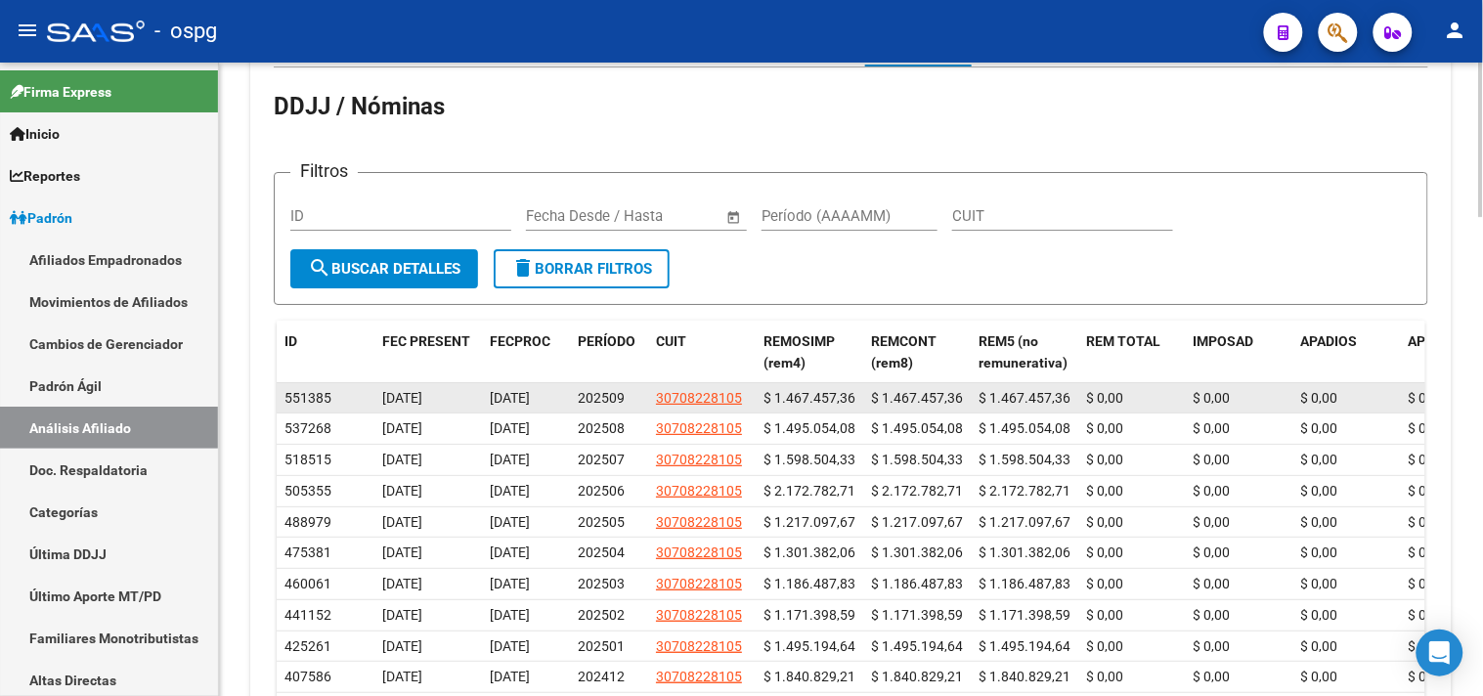
click at [706, 402] on span "30708228105" at bounding box center [699, 398] width 86 height 16
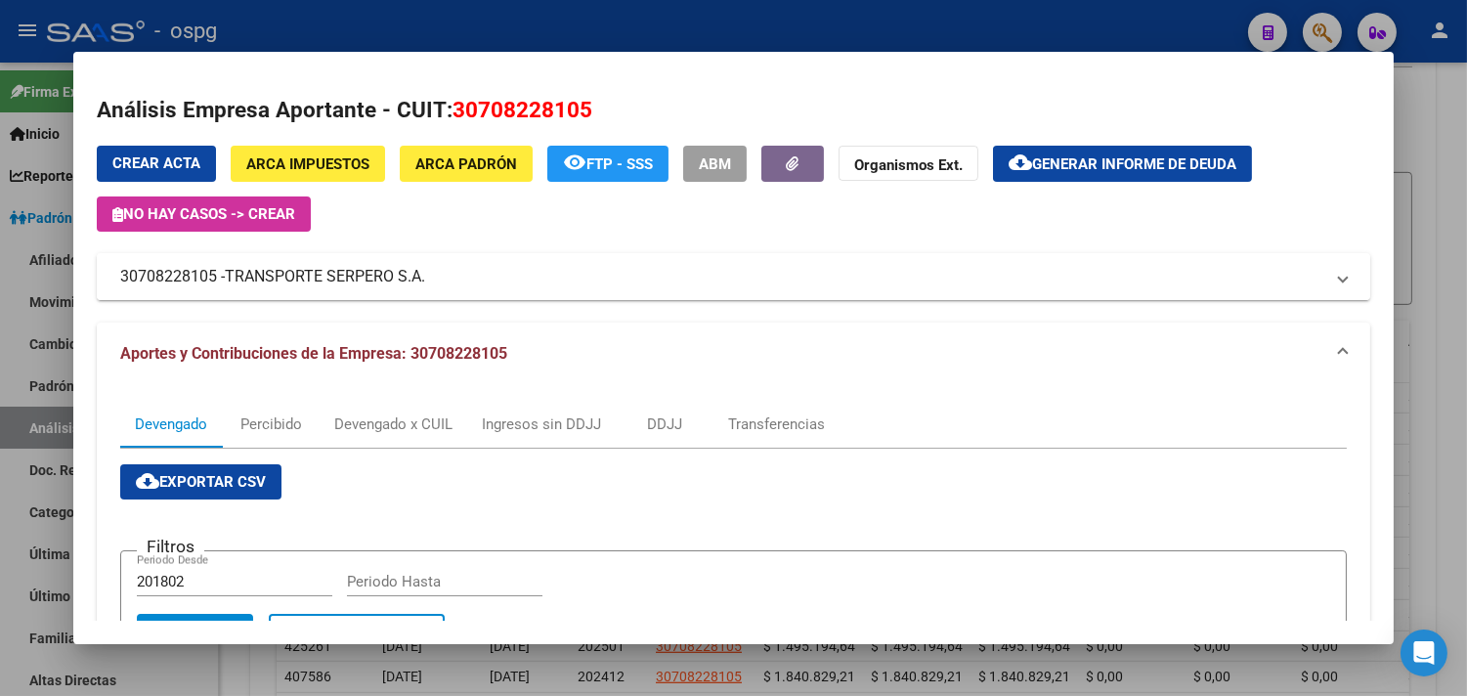
drag, startPoint x: 114, startPoint y: 271, endPoint x: 208, endPoint y: 274, distance: 93.9
click at [208, 274] on mat-panel-title "30708228105 - TRANSPORTE SERPERO S.A." at bounding box center [721, 276] width 1203 height 23
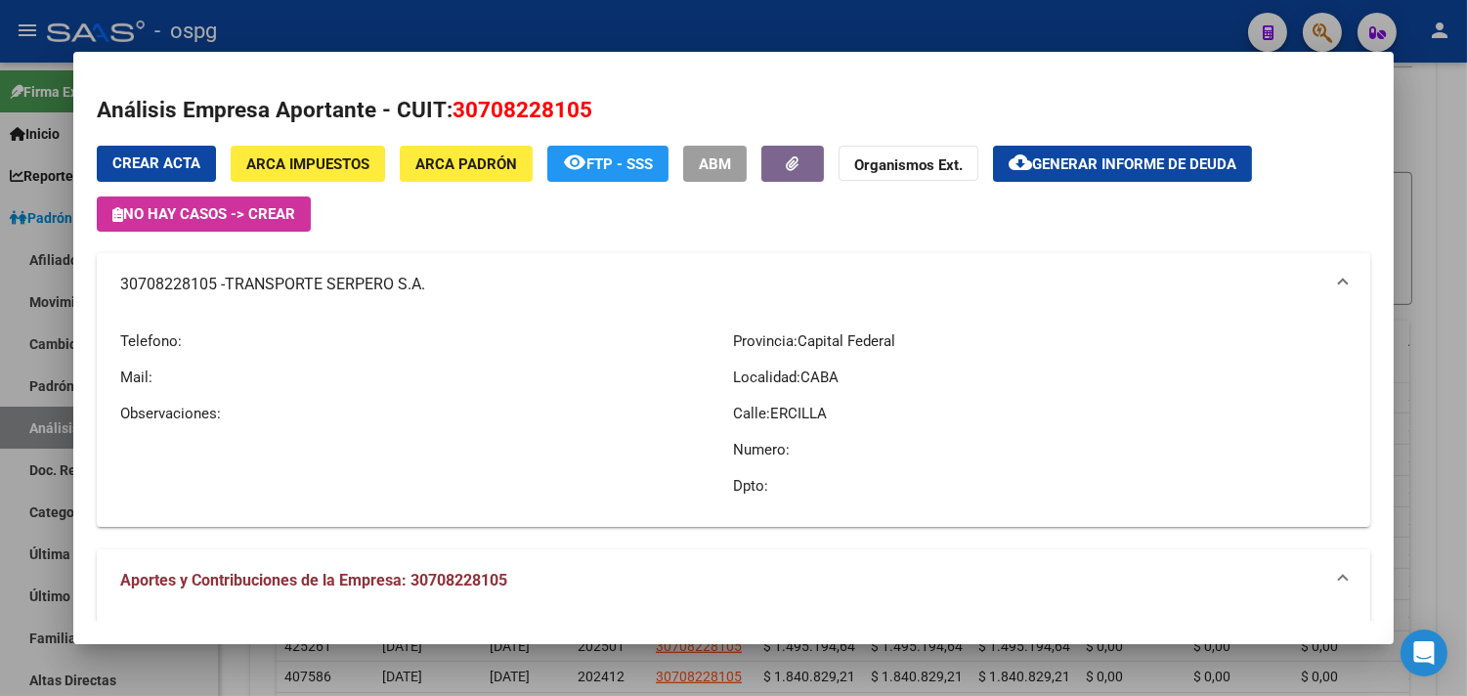
copy mat-panel-title "30708228105"
drag, startPoint x: 928, startPoint y: 44, endPoint x: 1058, endPoint y: 47, distance: 130.0
click at [928, 37] on div at bounding box center [733, 348] width 1467 height 696
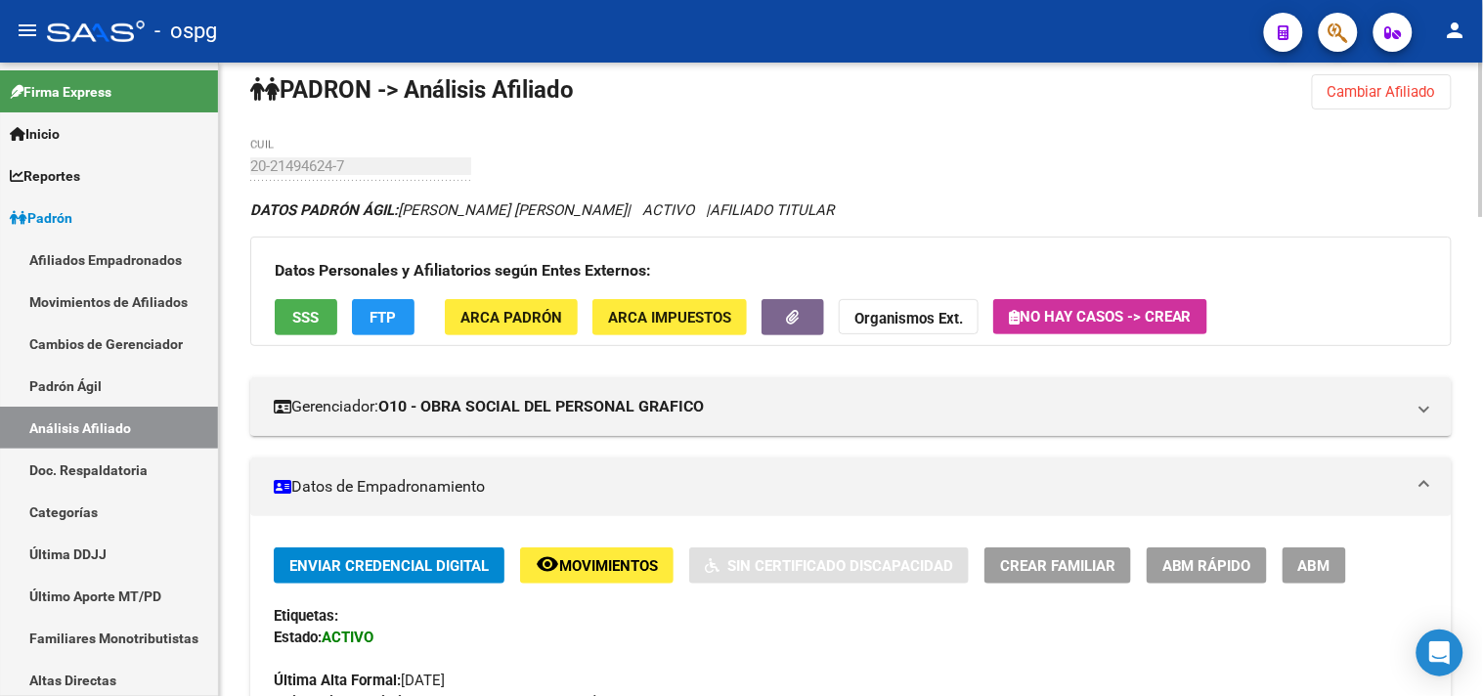
scroll to position [0, 0]
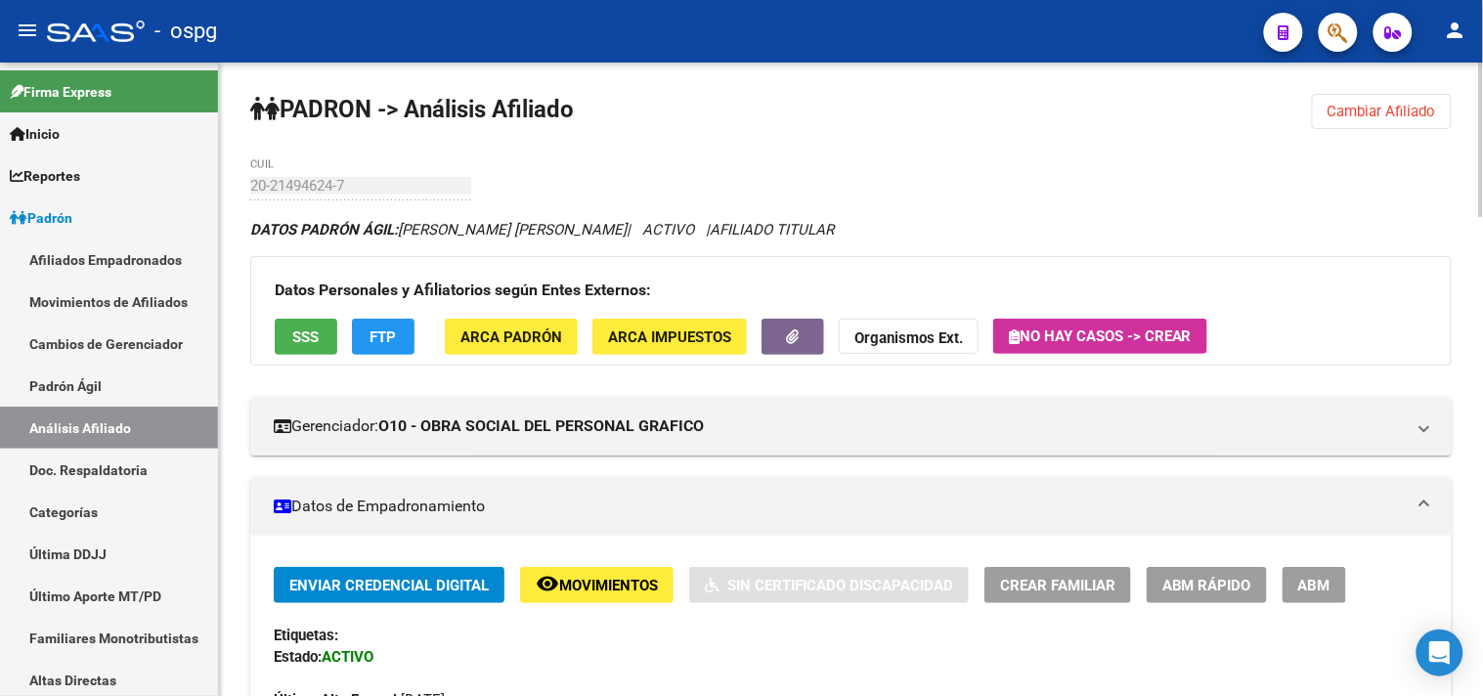
drag, startPoint x: 1379, startPoint y: 115, endPoint x: 1364, endPoint y: 112, distance: 14.9
click at [1378, 114] on span "Cambiar Afiliado" at bounding box center [1381, 112] width 108 height 18
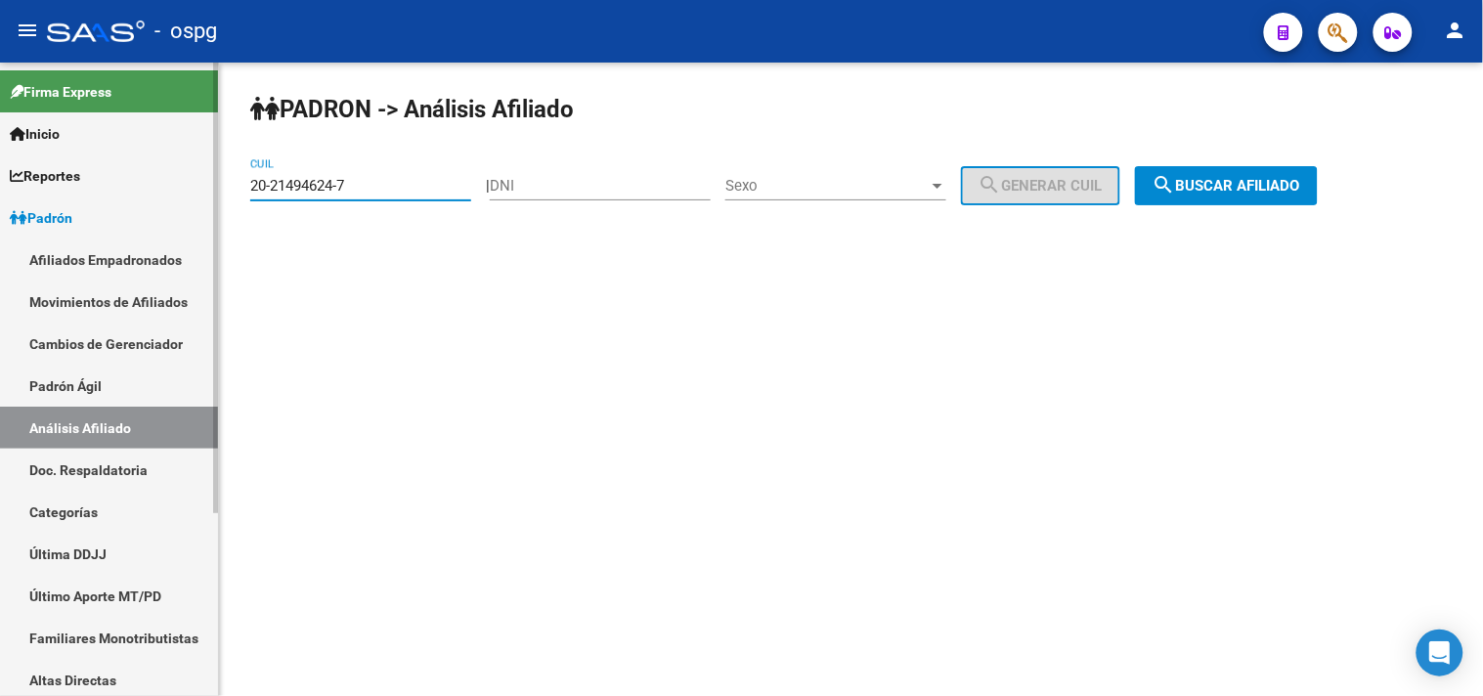
drag, startPoint x: 404, startPoint y: 193, endPoint x: 180, endPoint y: 211, distance: 224.6
click at [180, 211] on mat-sidenav-container "Firma Express Inicio Calendario SSS Instructivos Contacto OS Reportes Ingresos …" at bounding box center [741, 379] width 1483 height 633
type input "20-36440210-5"
click at [1176, 173] on mat-icon "search" at bounding box center [1163, 184] width 23 height 23
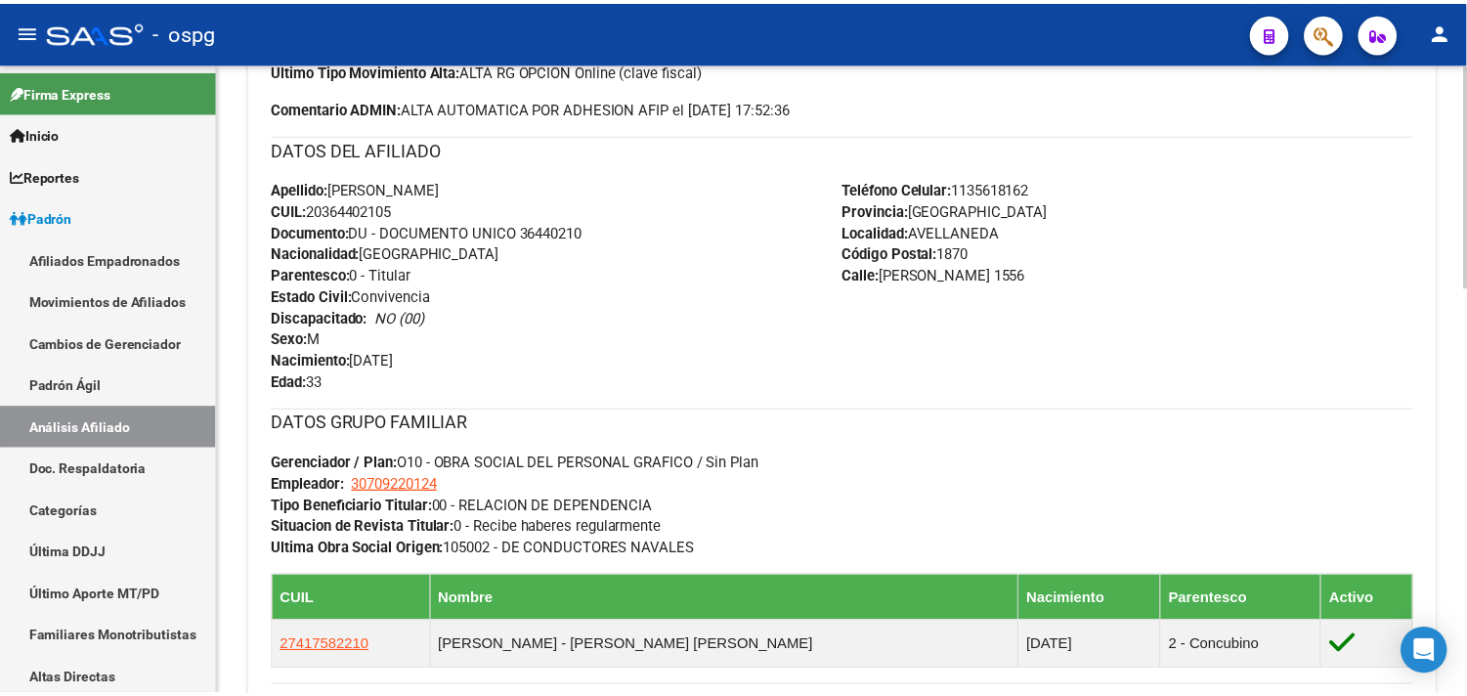
scroll to position [434, 0]
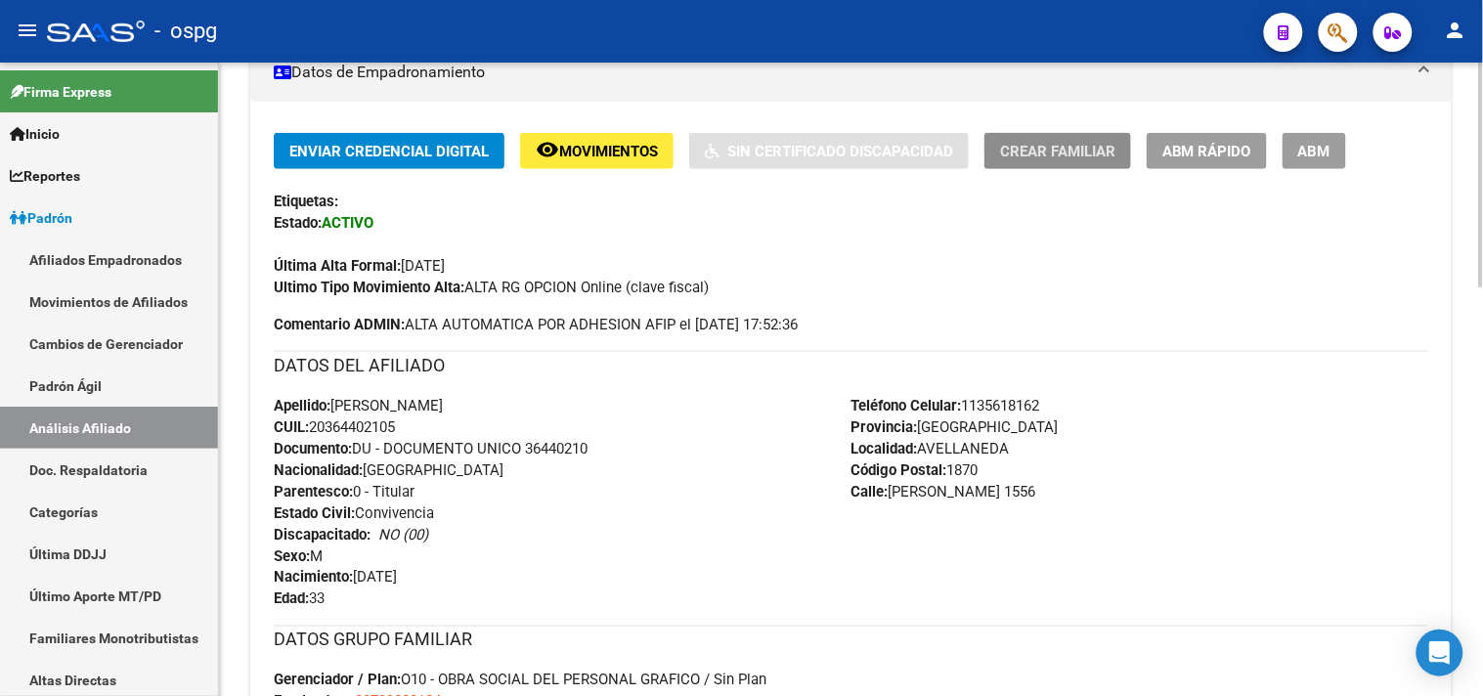
click at [1081, 150] on span "Crear Familiar" at bounding box center [1057, 152] width 115 height 18
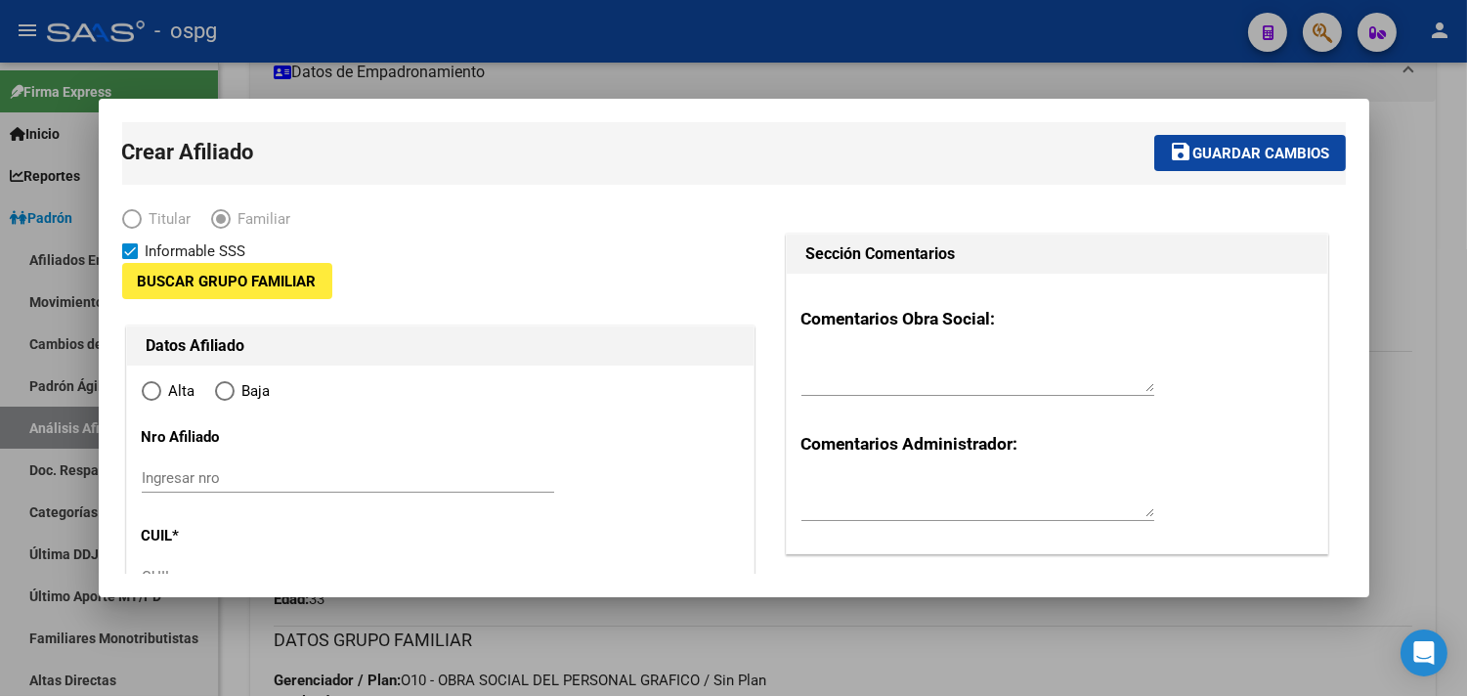
type input "30-70922012-4"
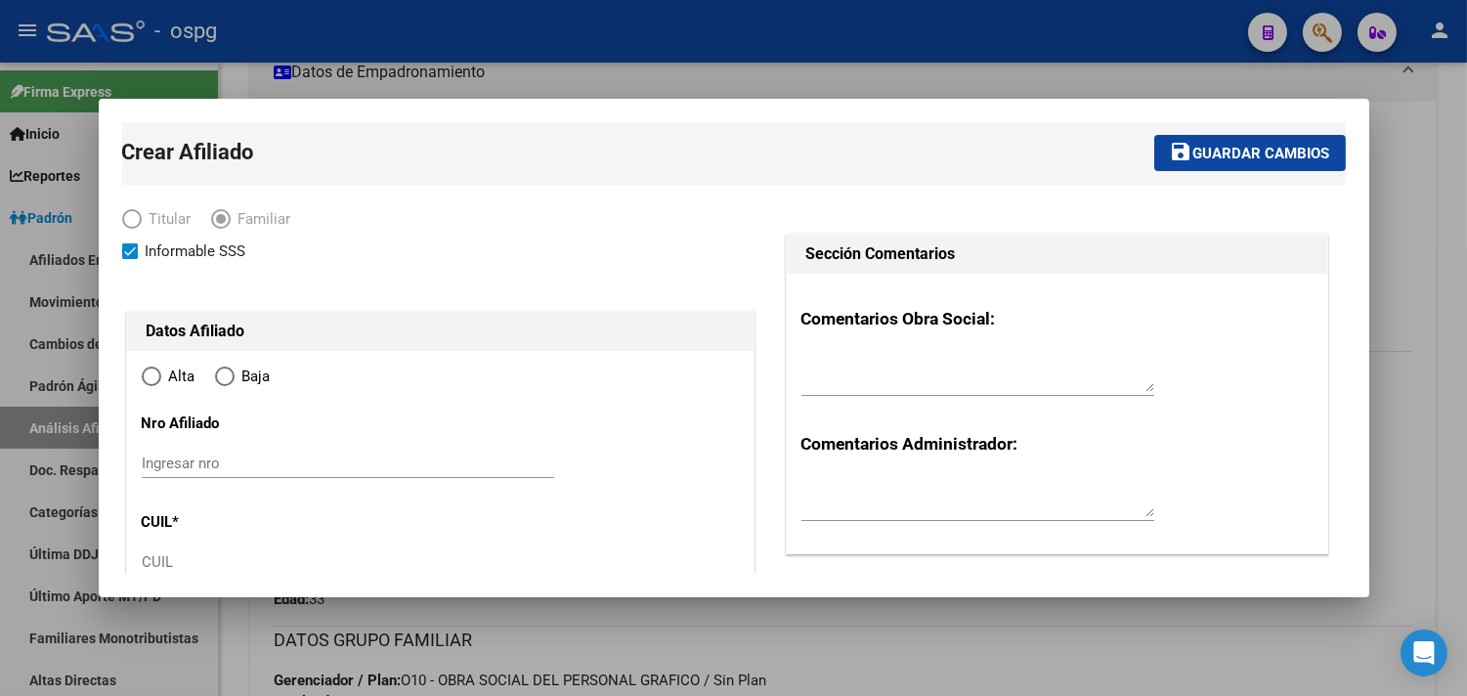
type input "AVELLANEDA"
type input "1870"
type input "[PERSON_NAME]"
type input "1556"
radio input "true"
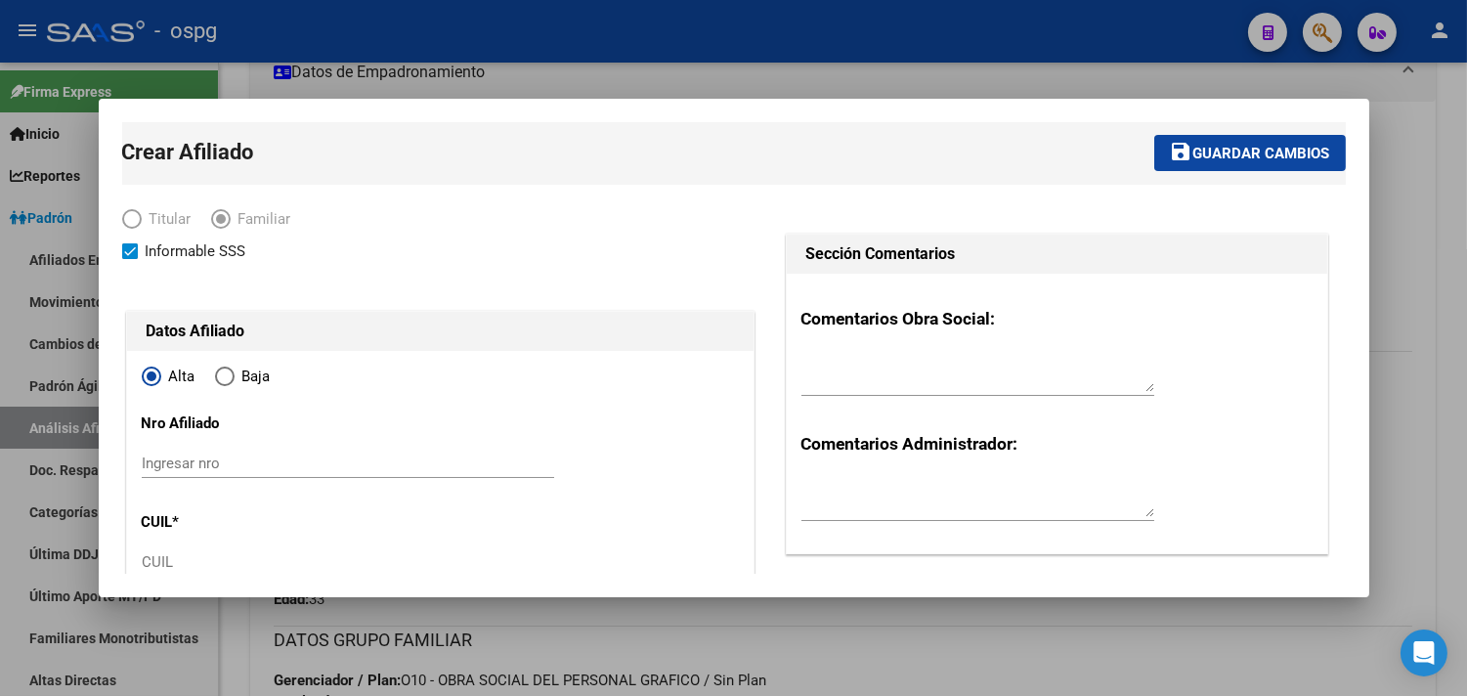
type input "30-70922012-4"
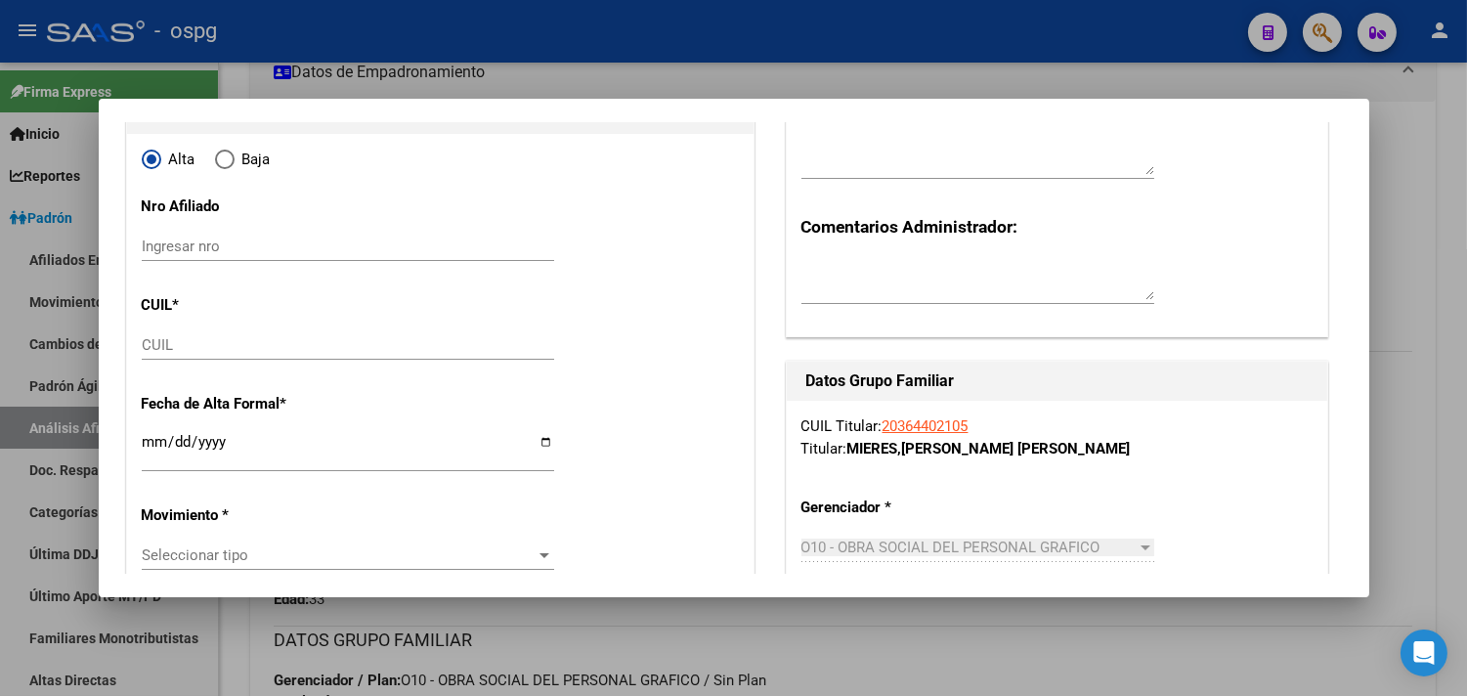
click at [159, 345] on input "CUIL" at bounding box center [348, 345] width 412 height 18
type input "27-70841291-6"
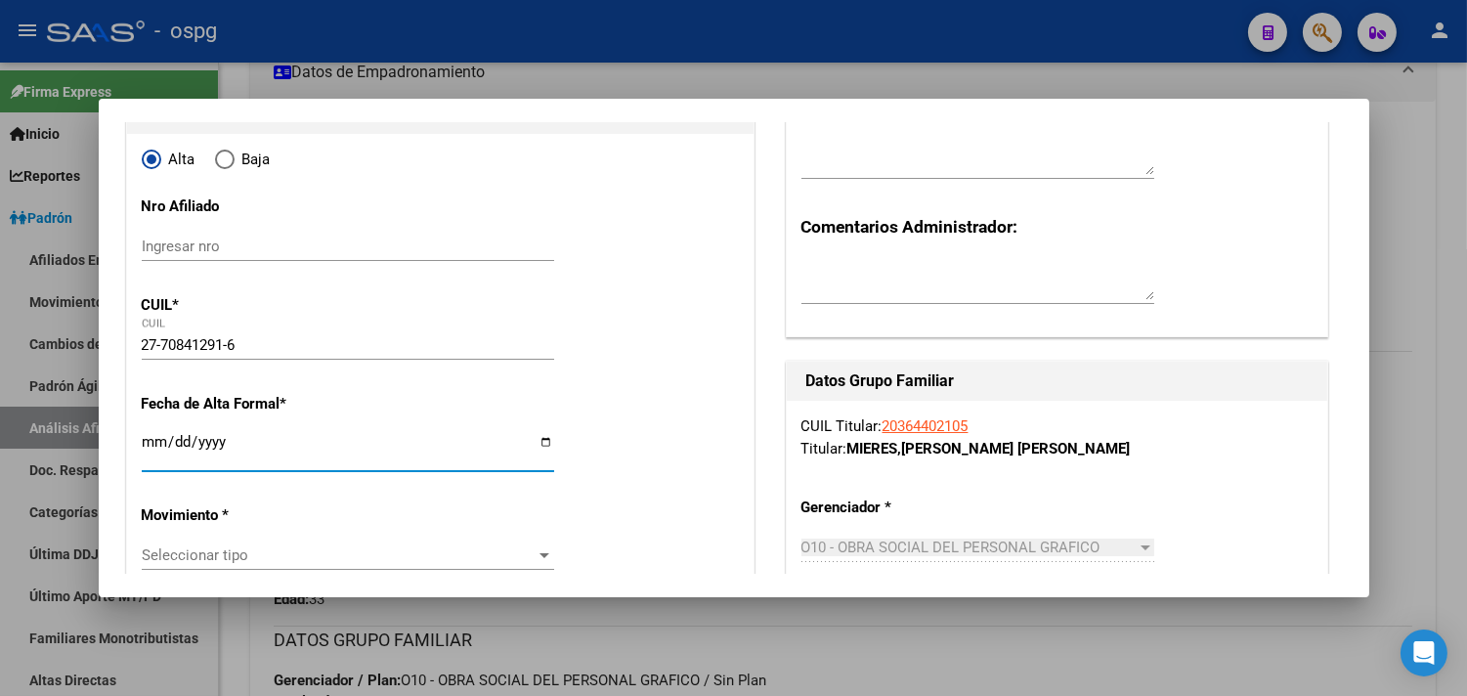
click at [167, 445] on input "Ingresar fecha" at bounding box center [348, 449] width 412 height 31
type input "70841291"
type input "[PERSON_NAME] [PERSON_NAME]"
type input "[PERSON_NAME]"
type input "[DATE]"
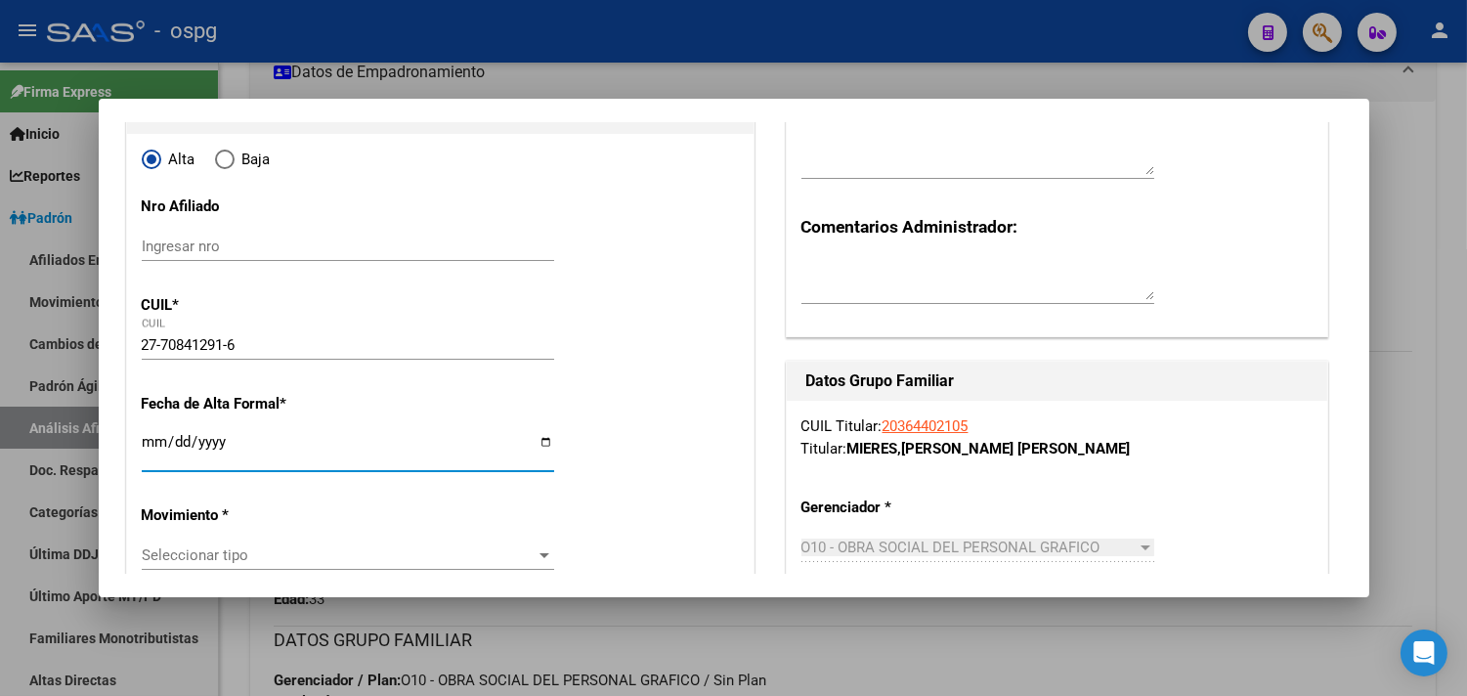
type input "VILLA DOMINICO"
type input "1874"
type input "MAGDALENA"
type input "1520"
click at [150, 442] on input "Ingresar fecha" at bounding box center [348, 449] width 412 height 31
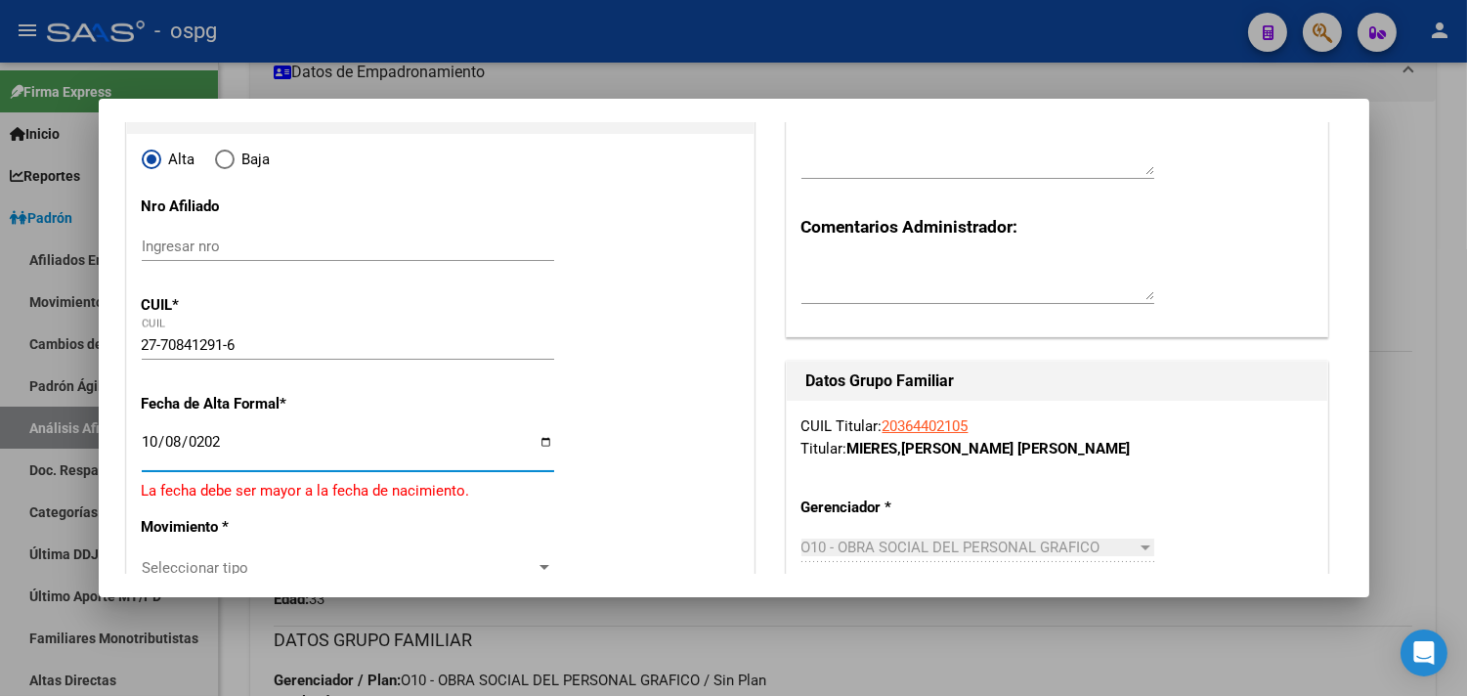
type input "[DATE]"
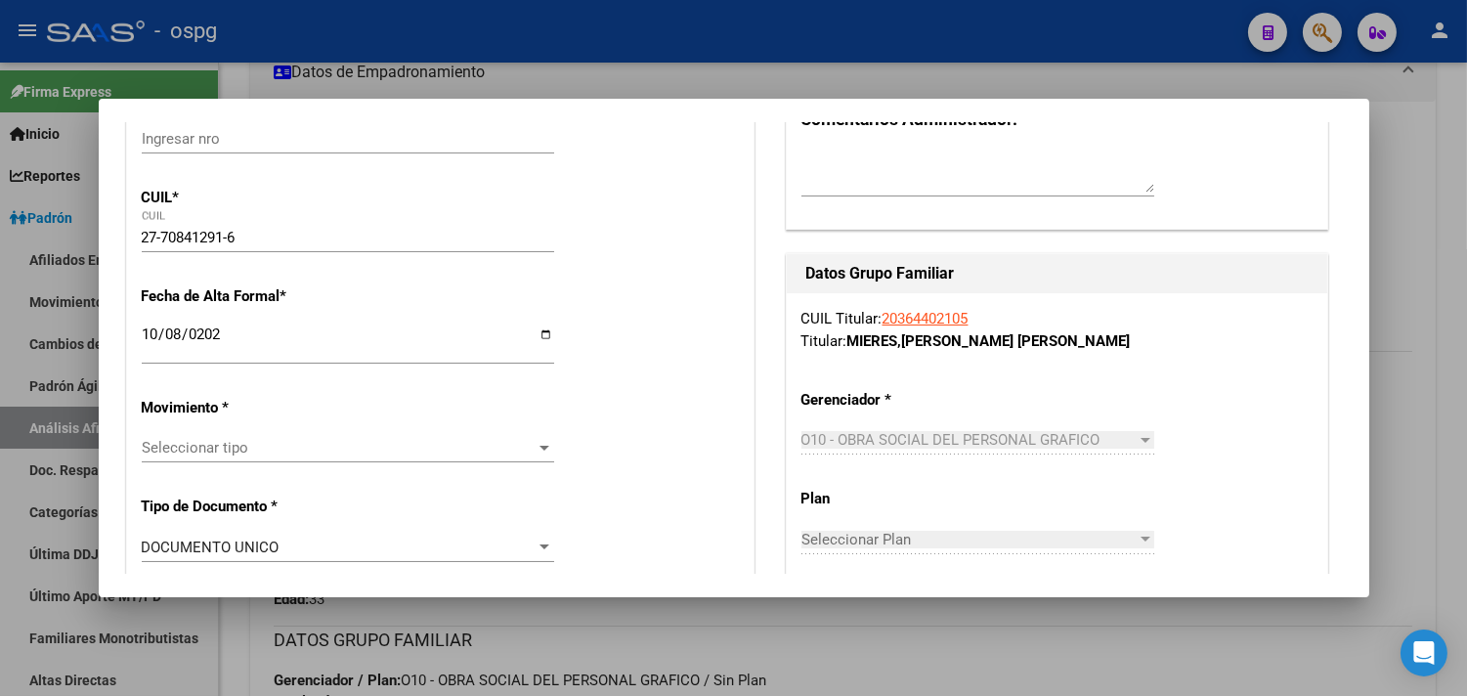
scroll to position [434, 0]
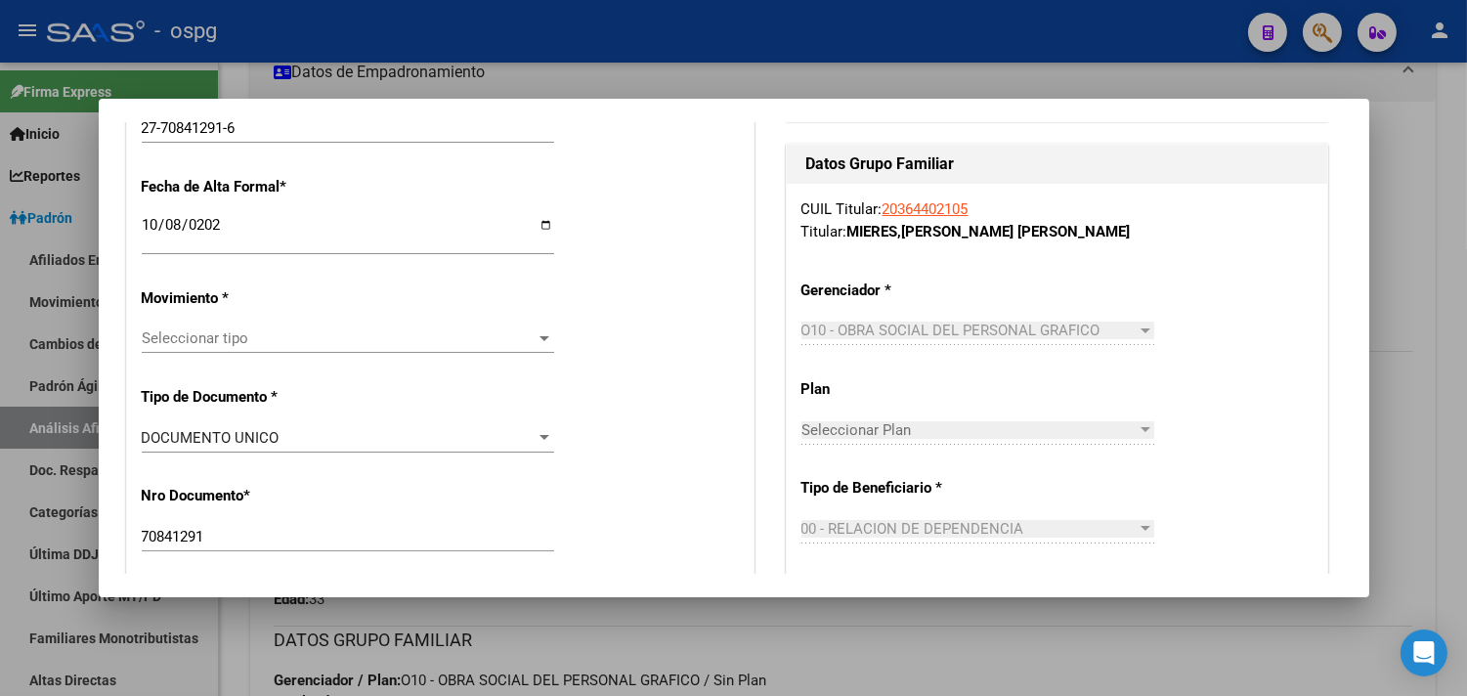
click at [193, 342] on span "Seleccionar tipo" at bounding box center [339, 338] width 395 height 18
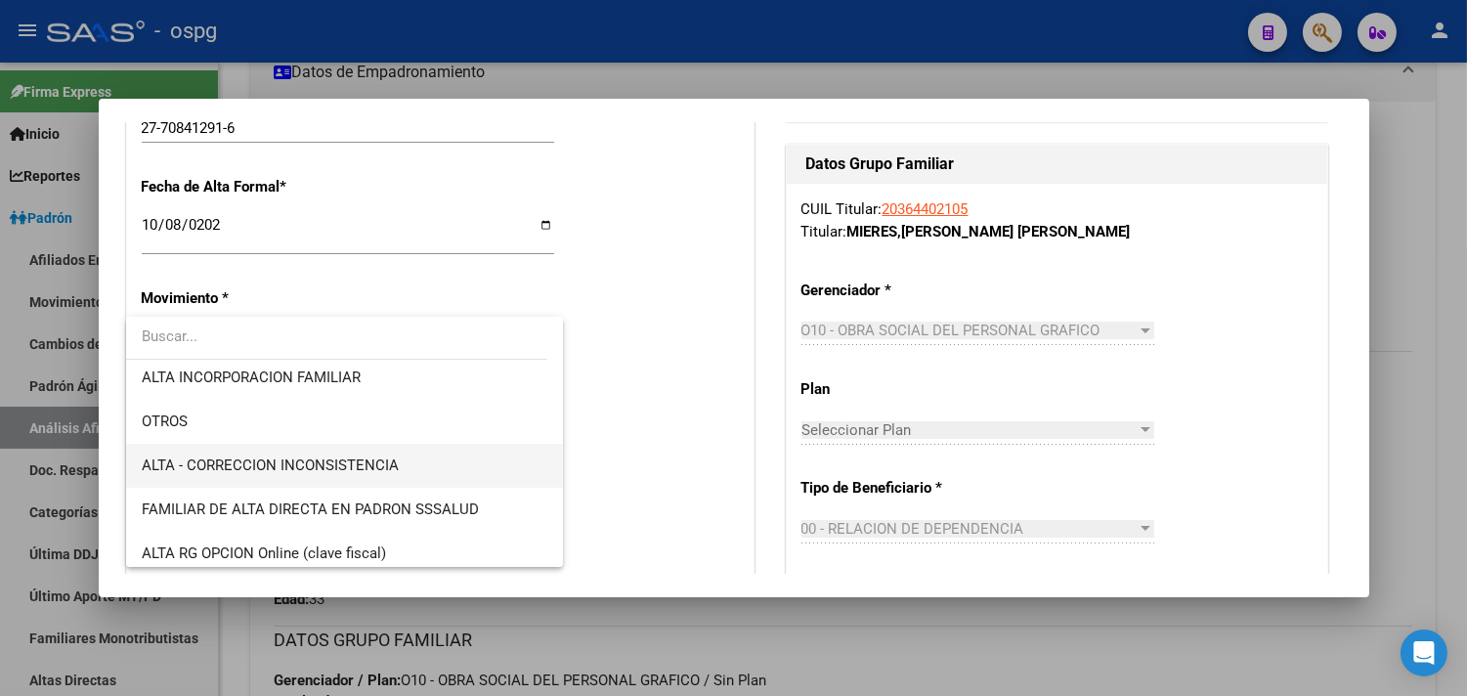
scroll to position [325, 0]
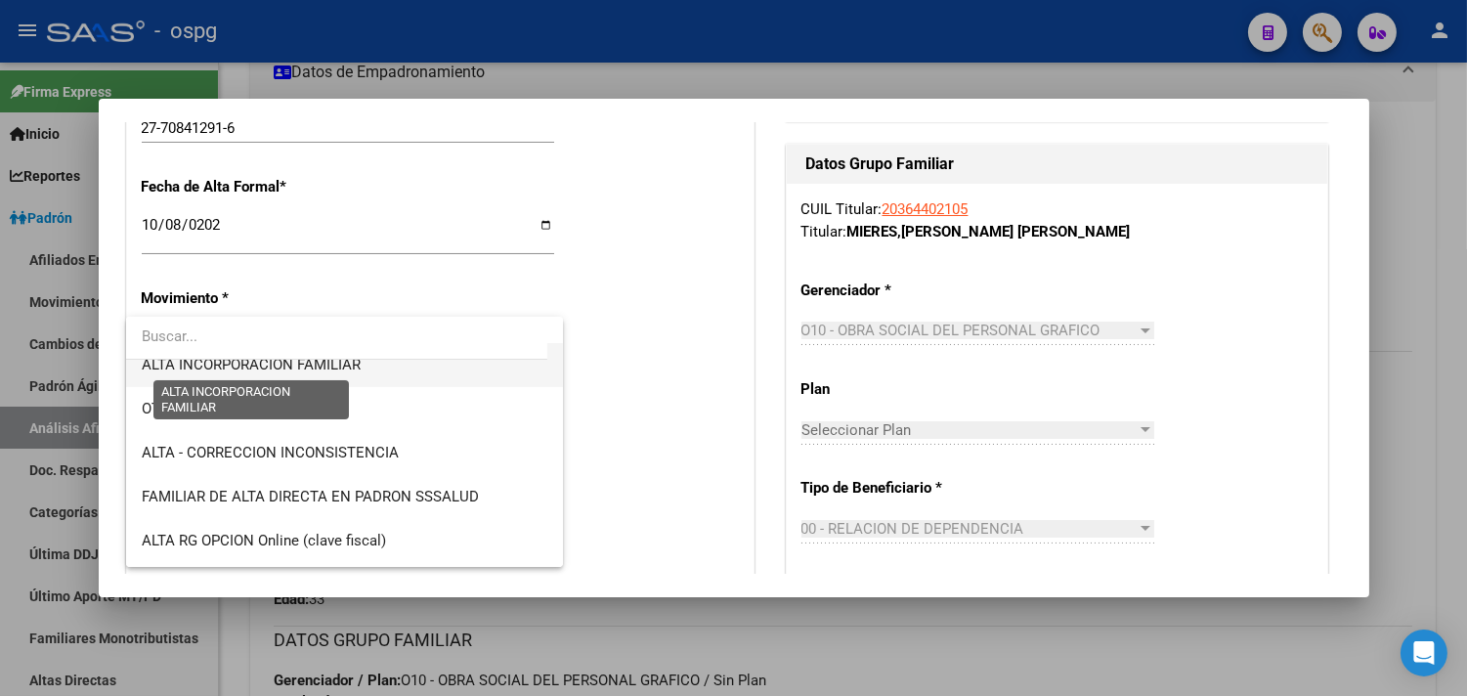
click at [276, 367] on span "ALTA INCORPORACION FAMILIAR" at bounding box center [251, 365] width 219 height 18
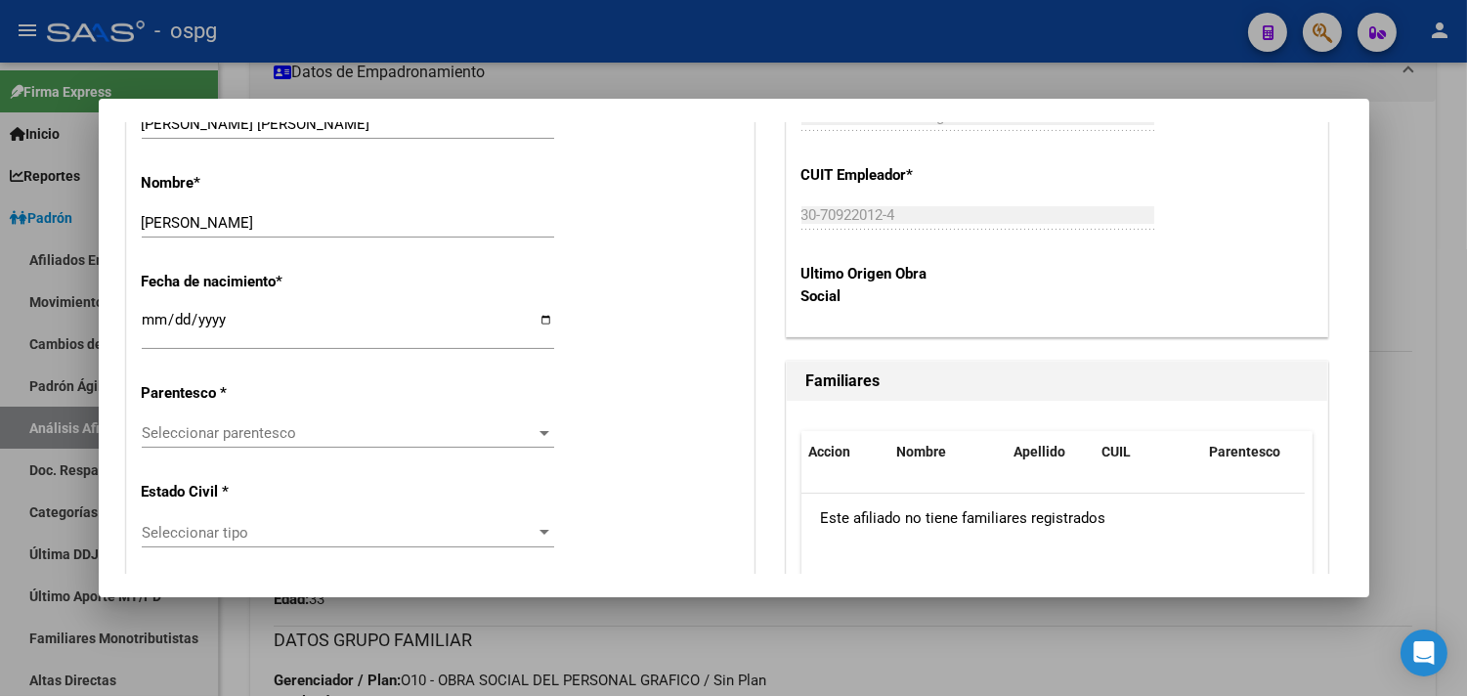
scroll to position [977, 0]
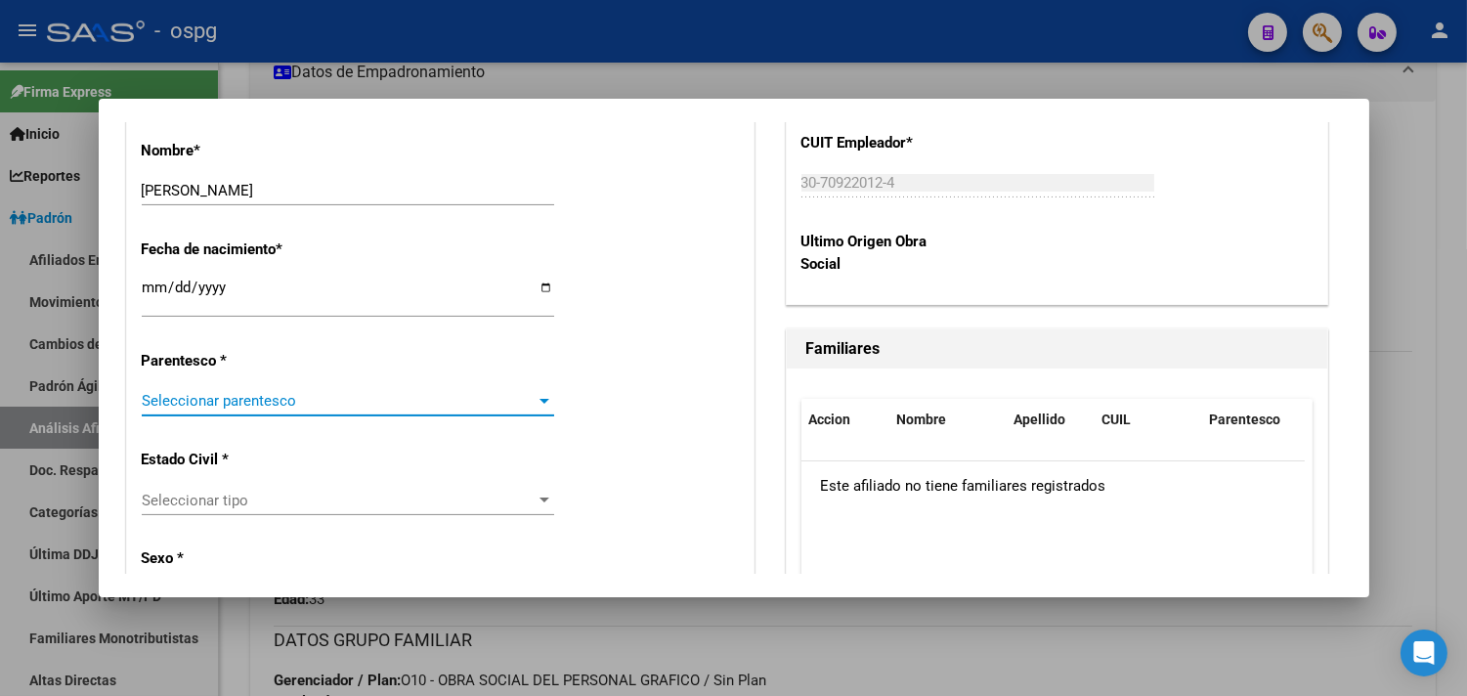
click at [324, 395] on span "Seleccionar parentesco" at bounding box center [339, 401] width 395 height 18
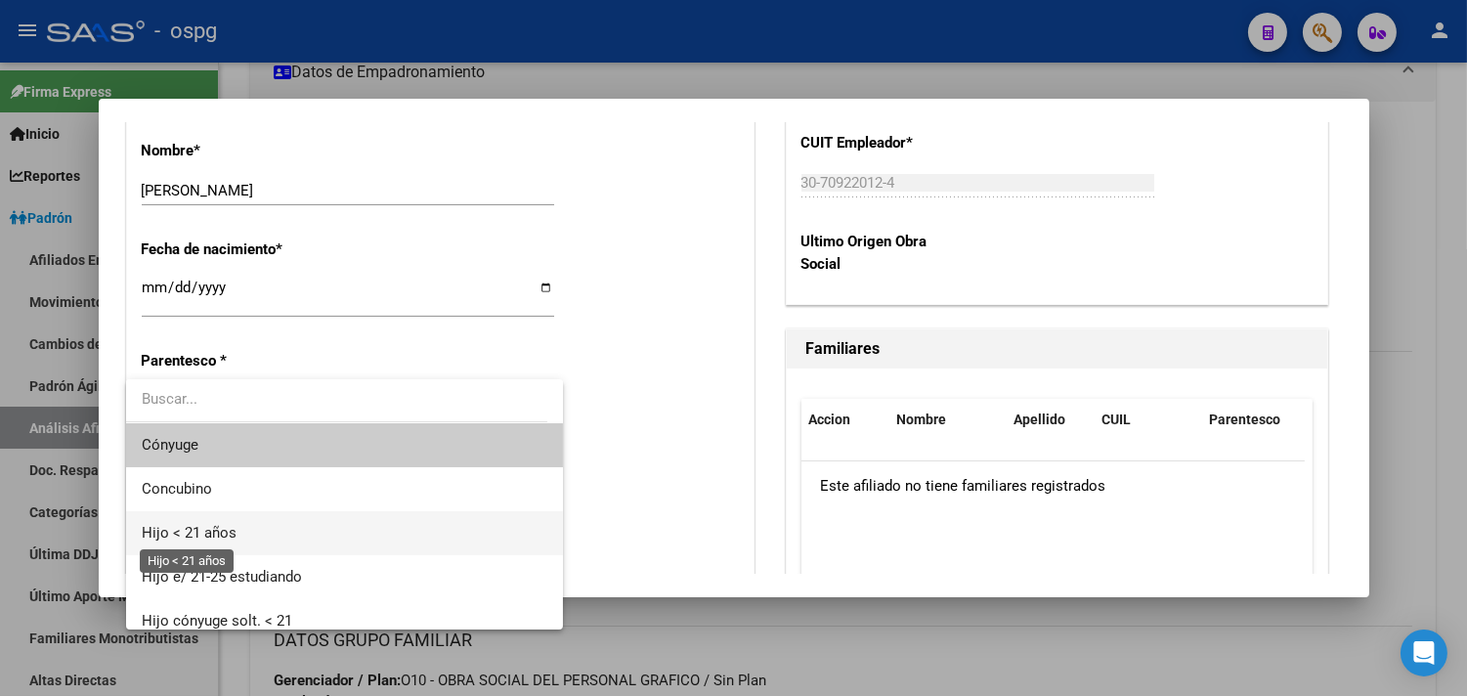
click at [212, 538] on span "Hijo < 21 años" at bounding box center [189, 533] width 95 height 18
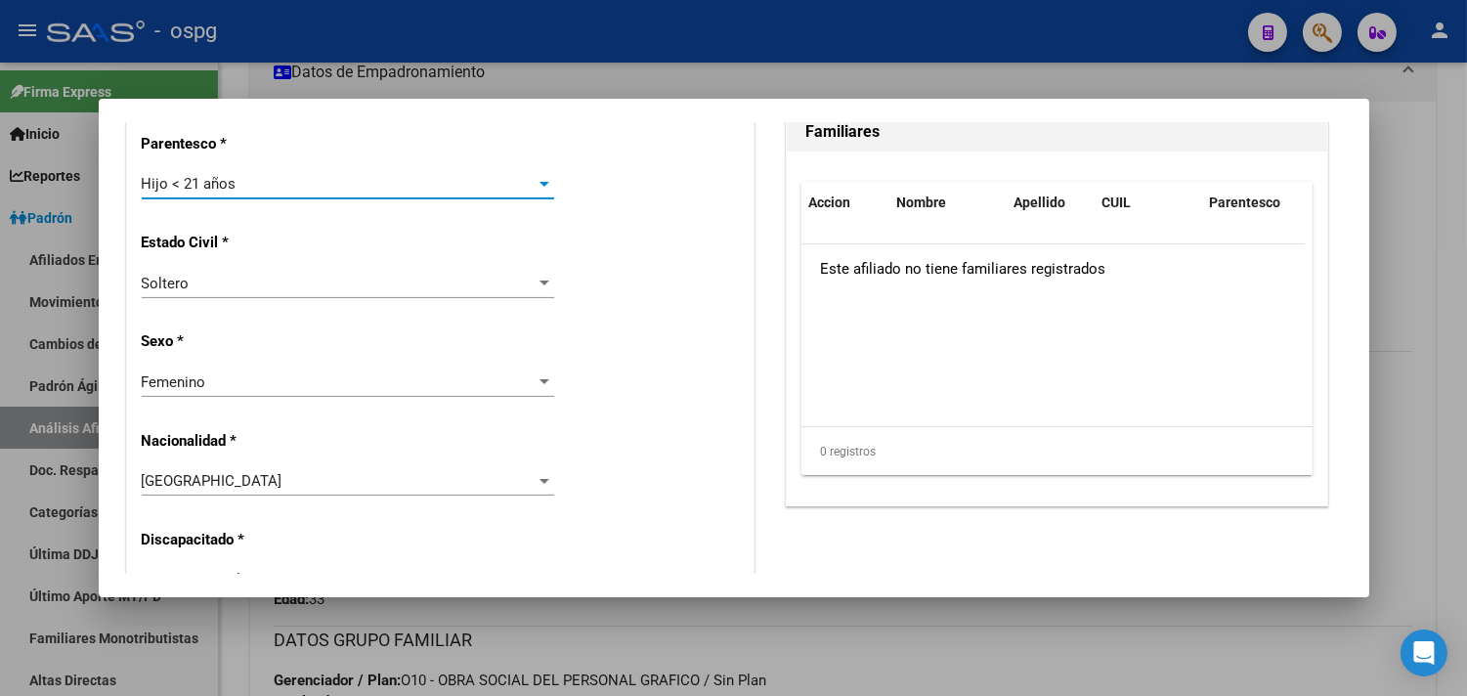
scroll to position [1303, 0]
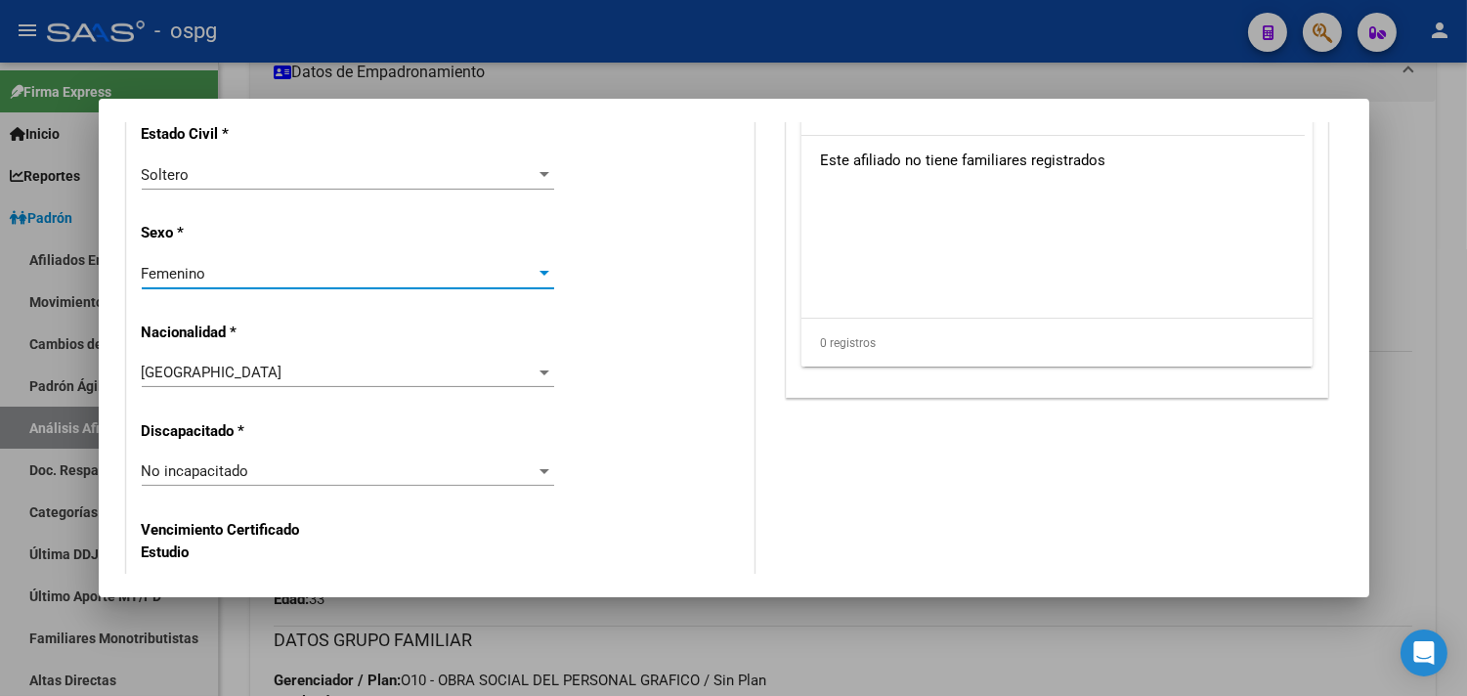
click at [210, 271] on div "Femenino" at bounding box center [339, 274] width 395 height 18
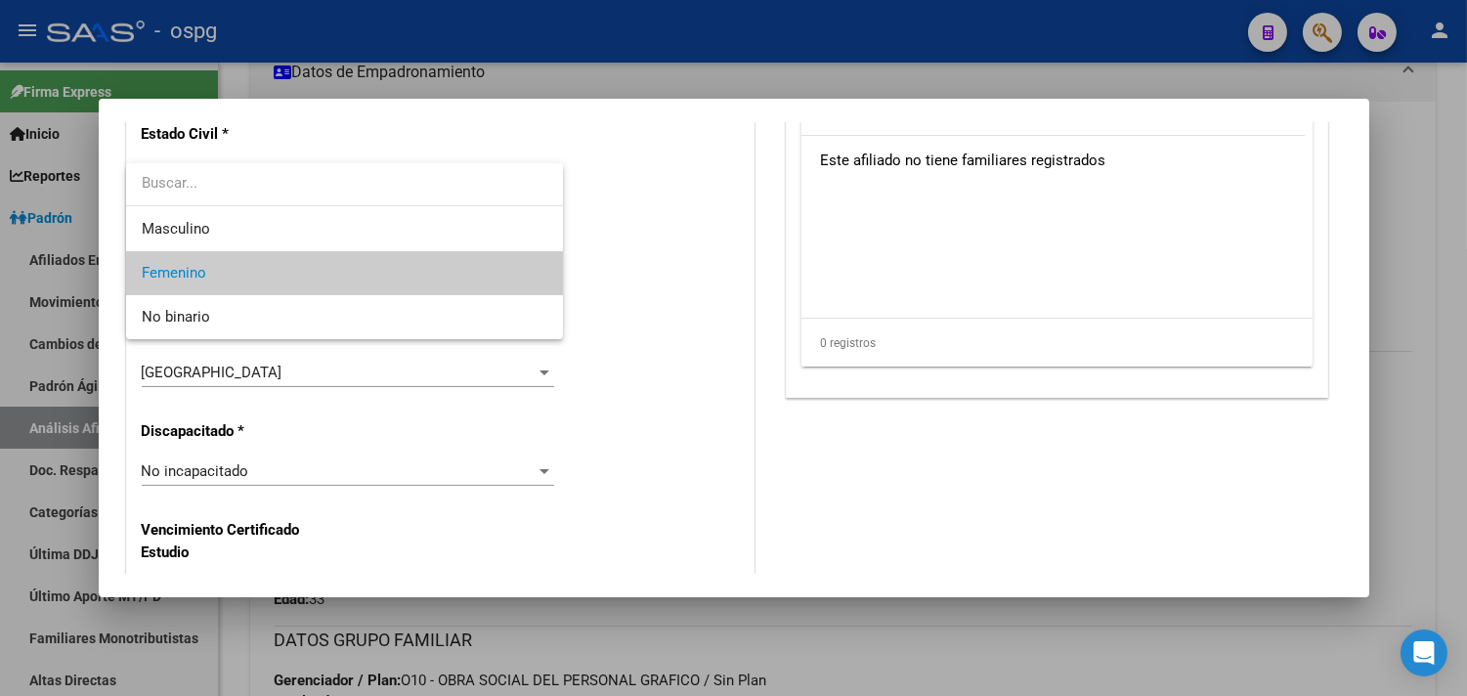
click at [193, 251] on span "Femenino" at bounding box center [345, 273] width 406 height 44
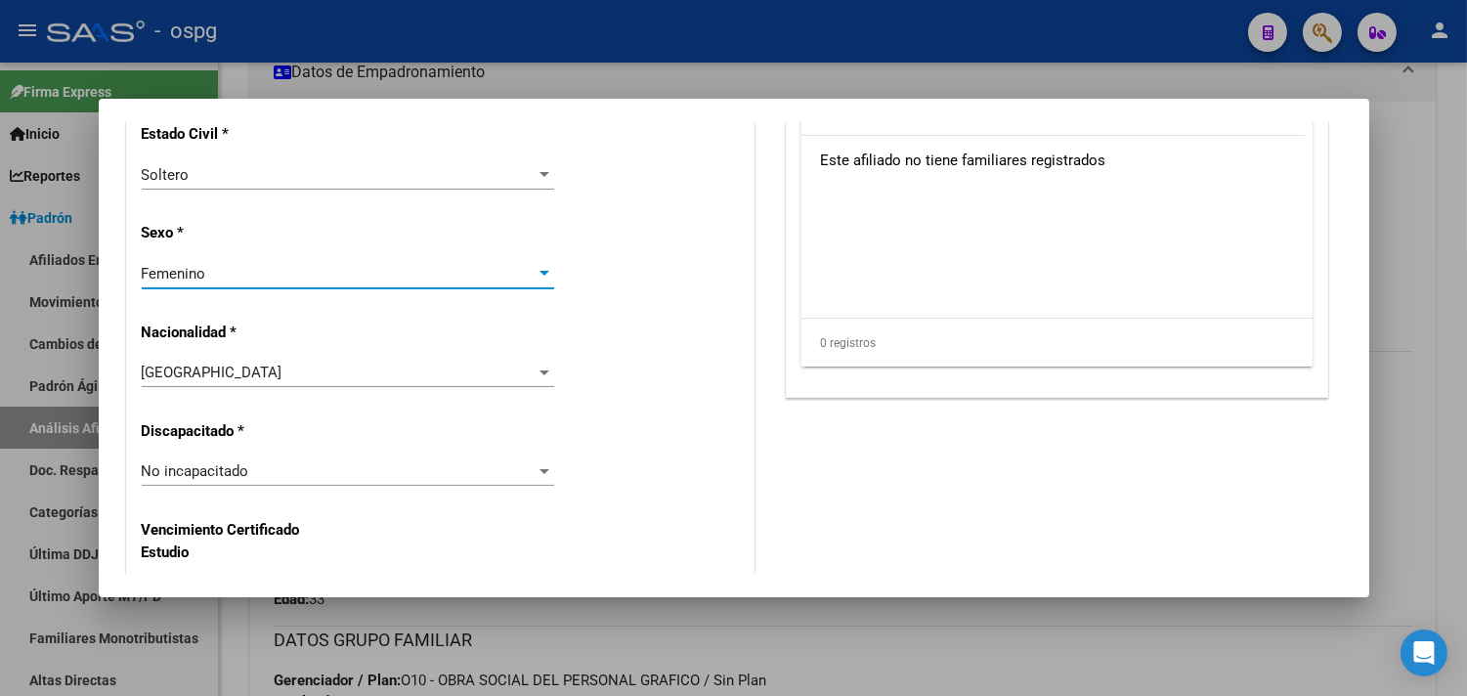
click at [189, 281] on div "Femenino" at bounding box center [339, 274] width 395 height 18
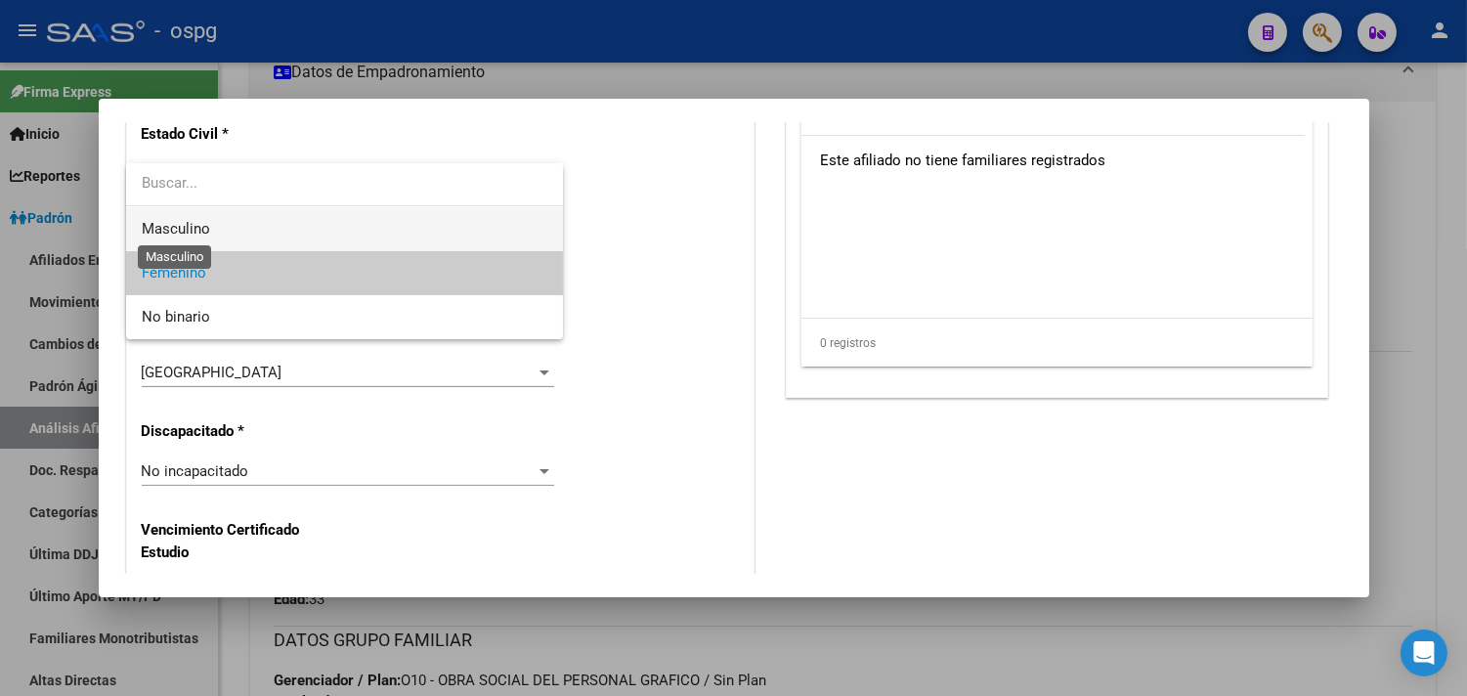
click at [186, 237] on span "Masculino" at bounding box center [176, 229] width 68 height 18
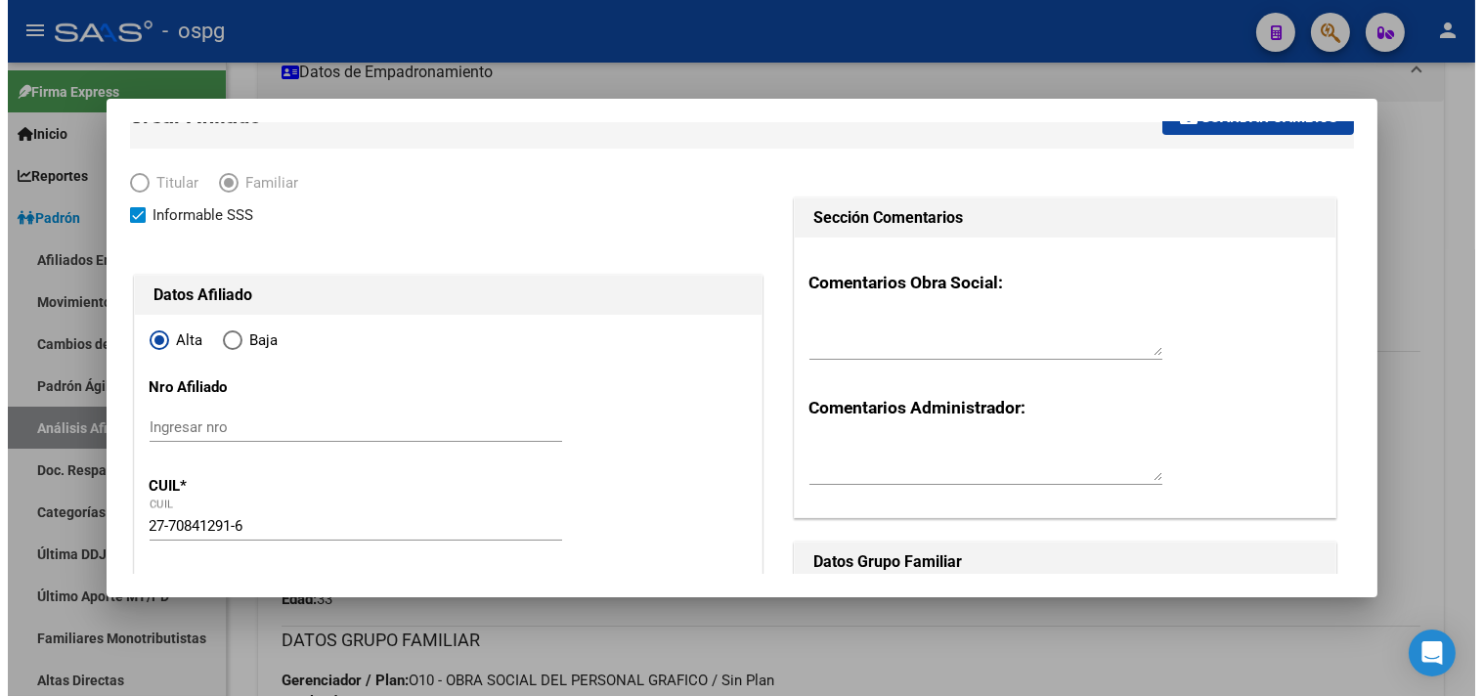
scroll to position [0, 0]
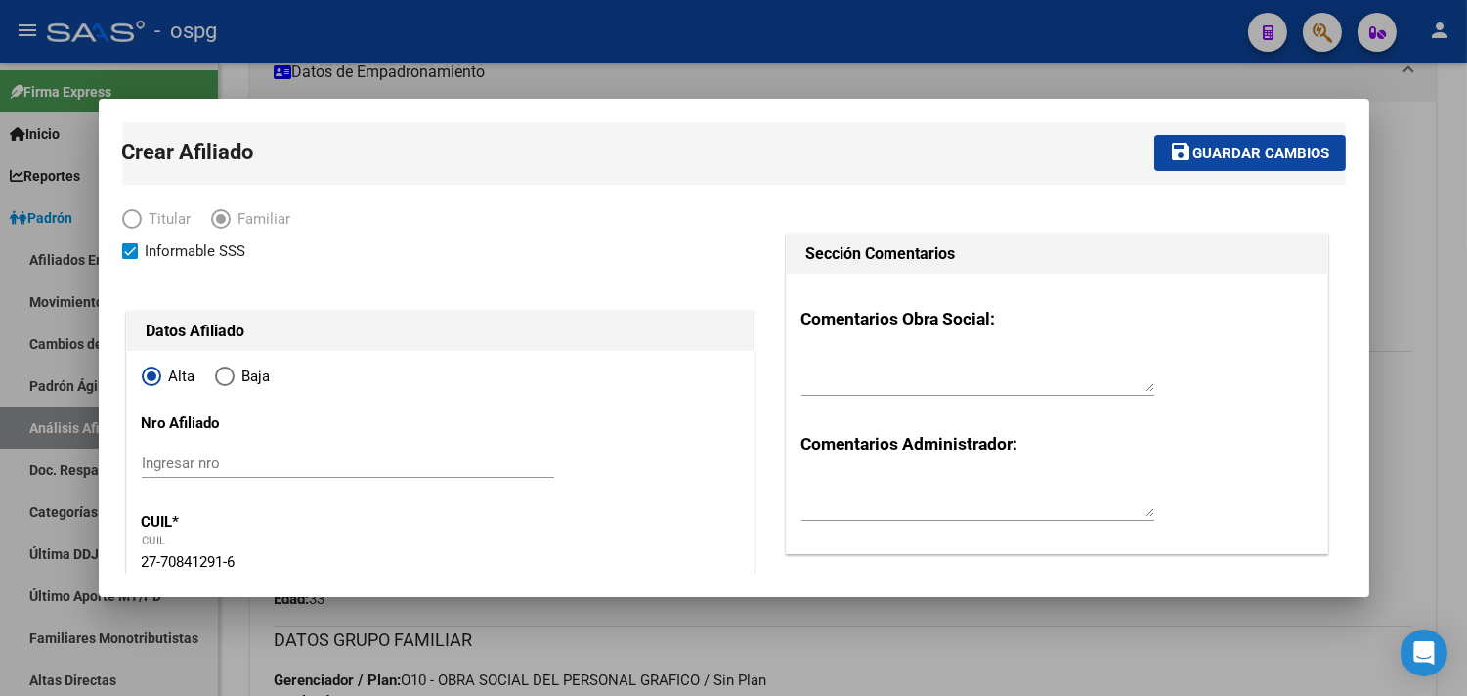
click at [1210, 145] on span "Guardar cambios" at bounding box center [1261, 154] width 137 height 18
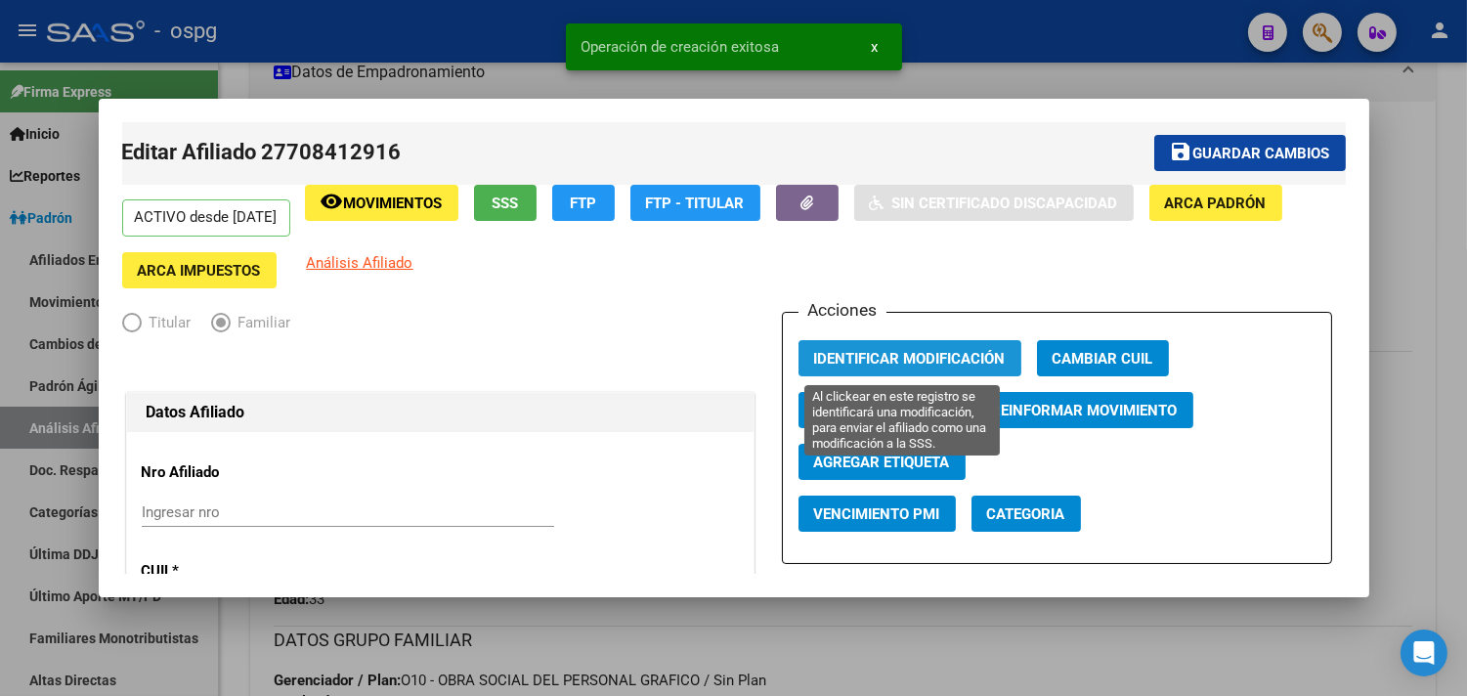
click at [870, 359] on span "Identificar Modificación" at bounding box center [910, 359] width 192 height 18
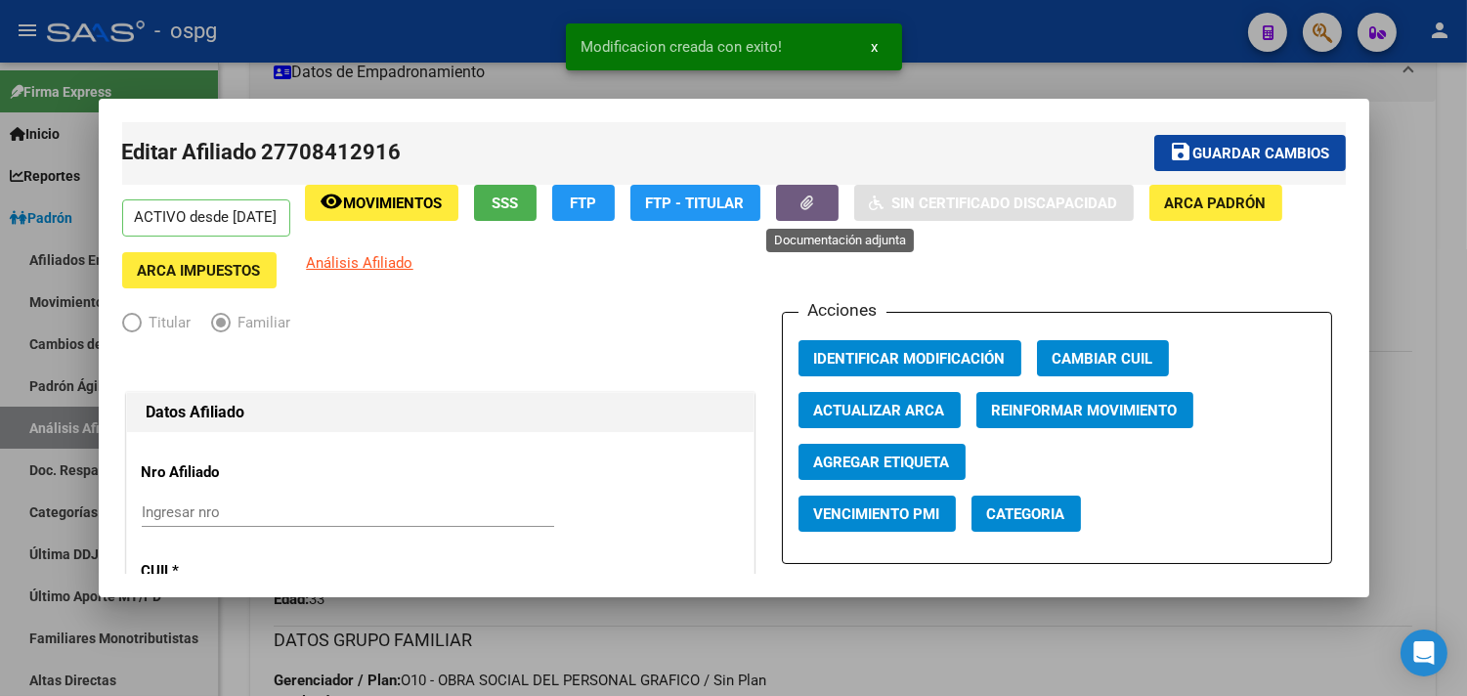
click at [813, 202] on icon "button" at bounding box center [806, 202] width 13 height 15
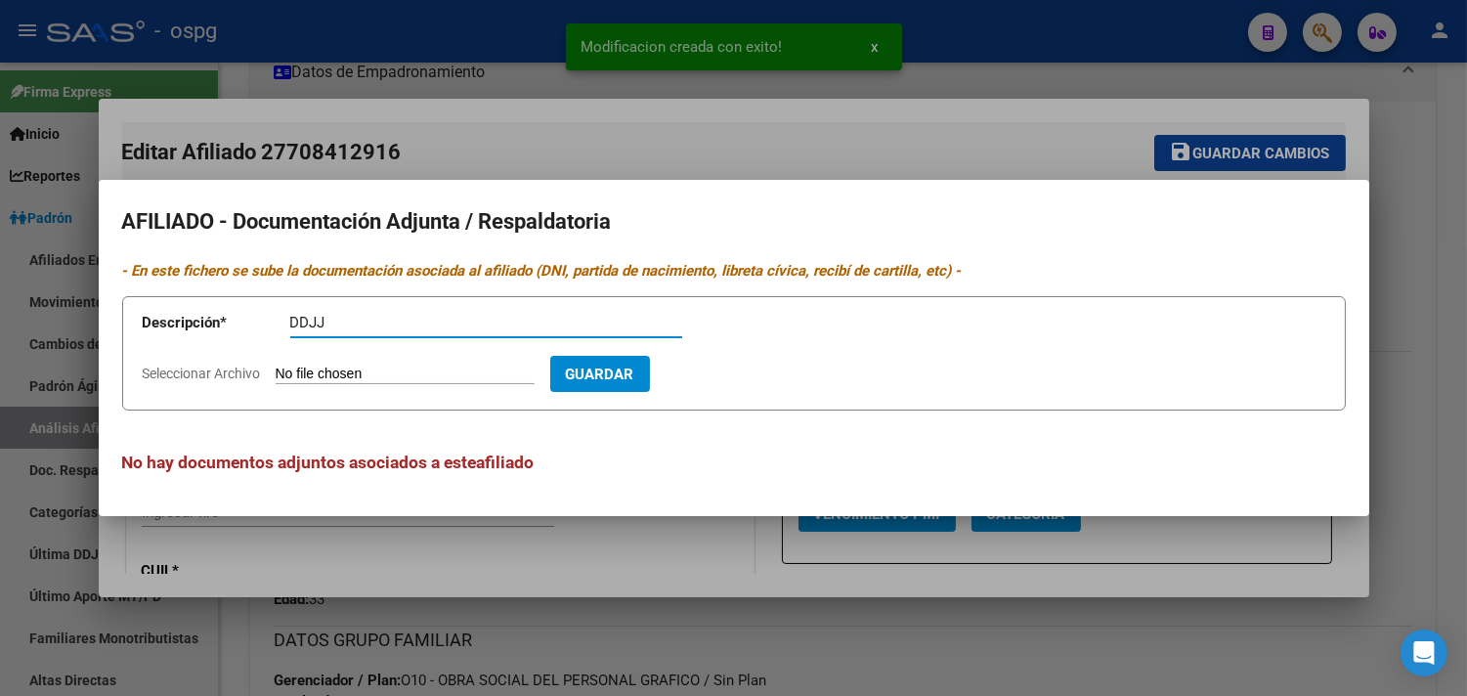
type input "DDJJ"
click at [319, 374] on input "Seleccionar Archivo" at bounding box center [405, 375] width 259 height 19
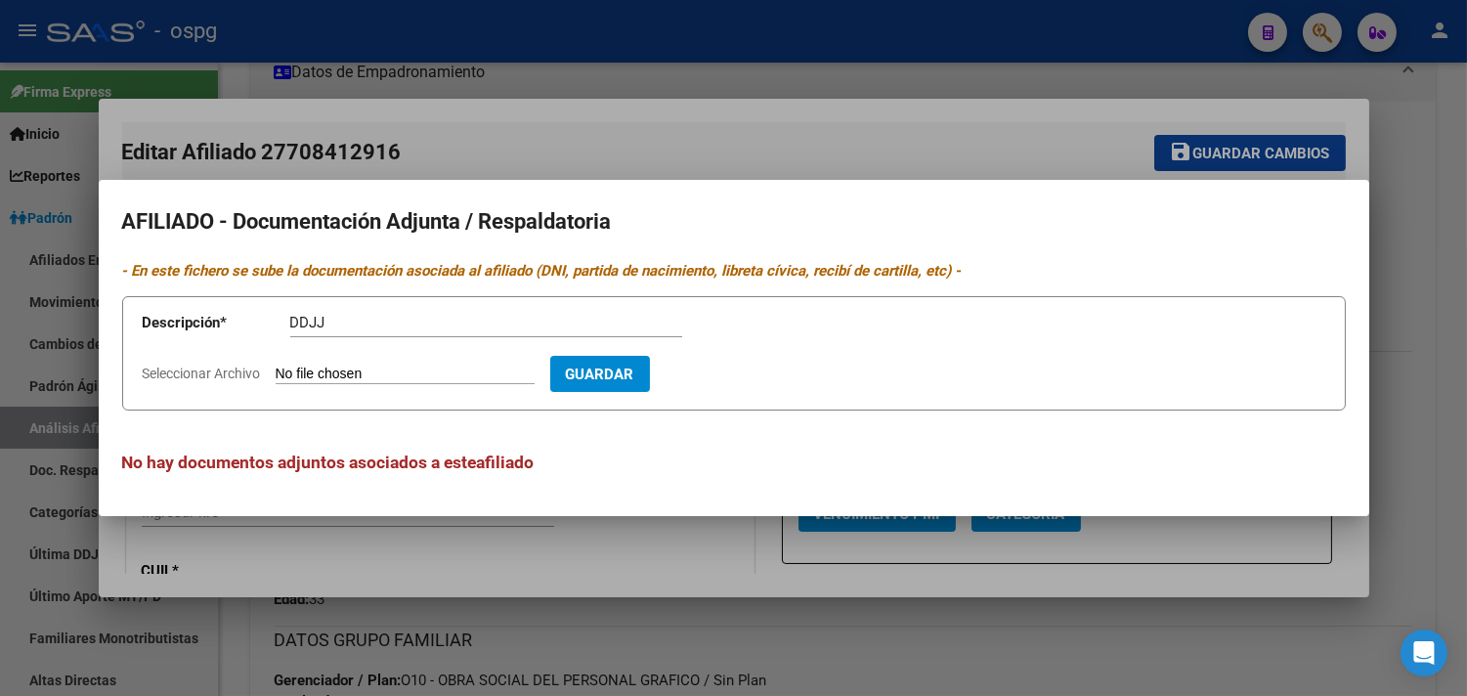
type input "C:\fakepath\ddjj mieres.jpg"
drag, startPoint x: 770, startPoint y: 372, endPoint x: 657, endPoint y: 362, distance: 113.9
click at [748, 372] on span "Guardar" at bounding box center [713, 375] width 68 height 18
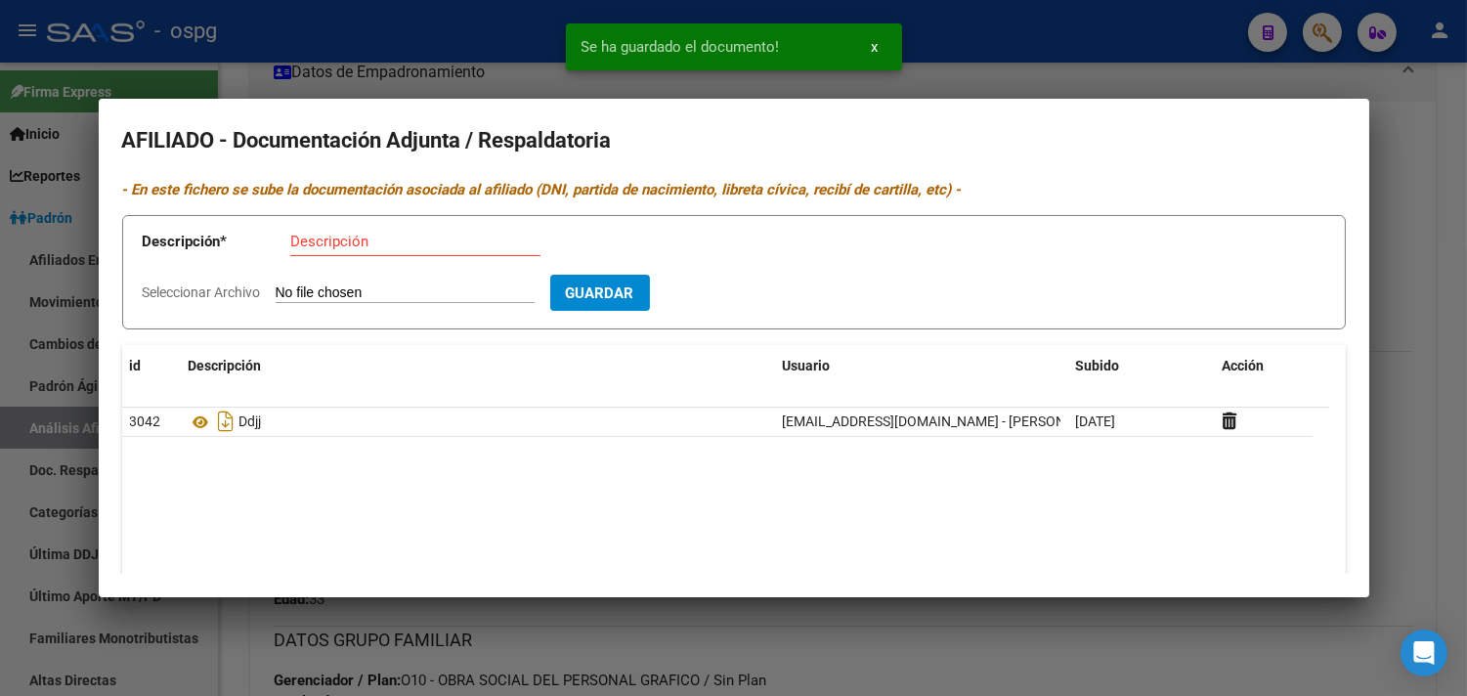
click at [324, 246] on input "Descripción" at bounding box center [415, 242] width 250 height 18
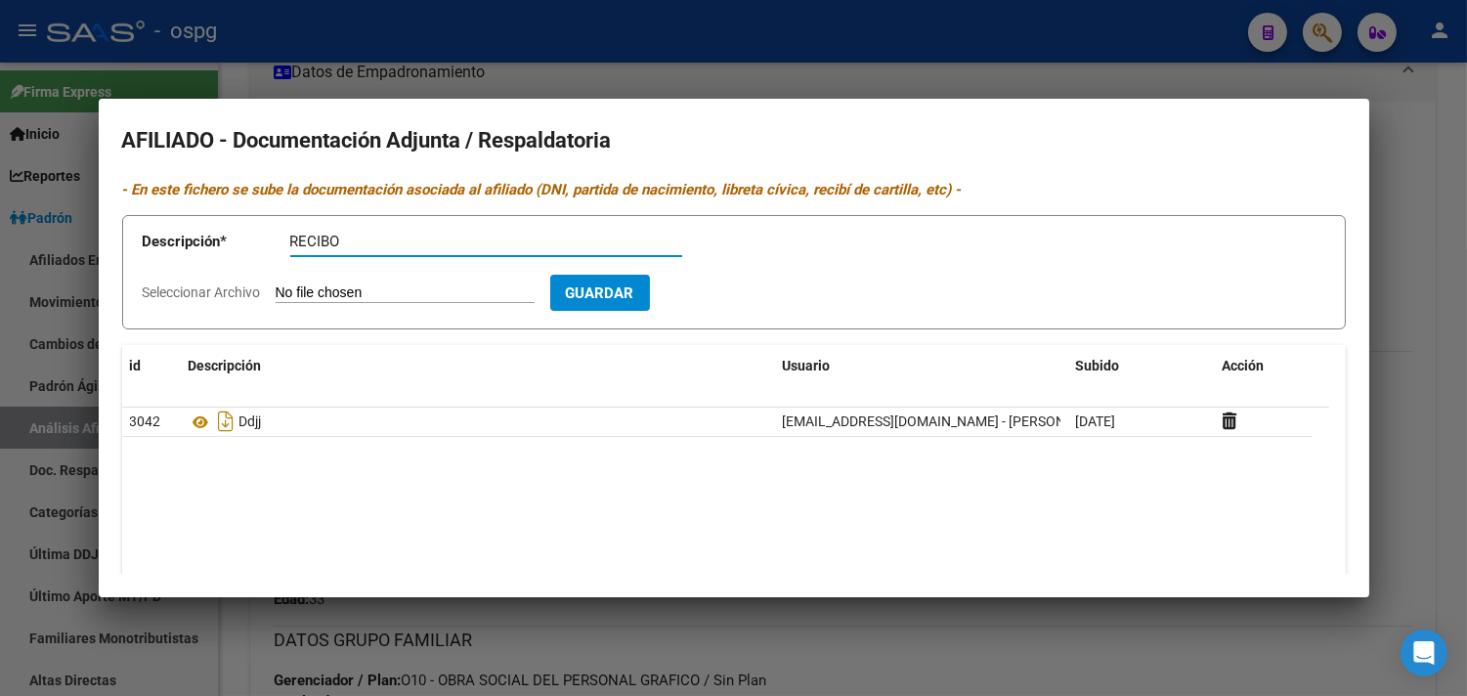
type input "RECIBO"
click at [311, 286] on input "Seleccionar Archivo" at bounding box center [405, 293] width 259 height 19
type input "C:\fakepath\recibo mieres.jpg"
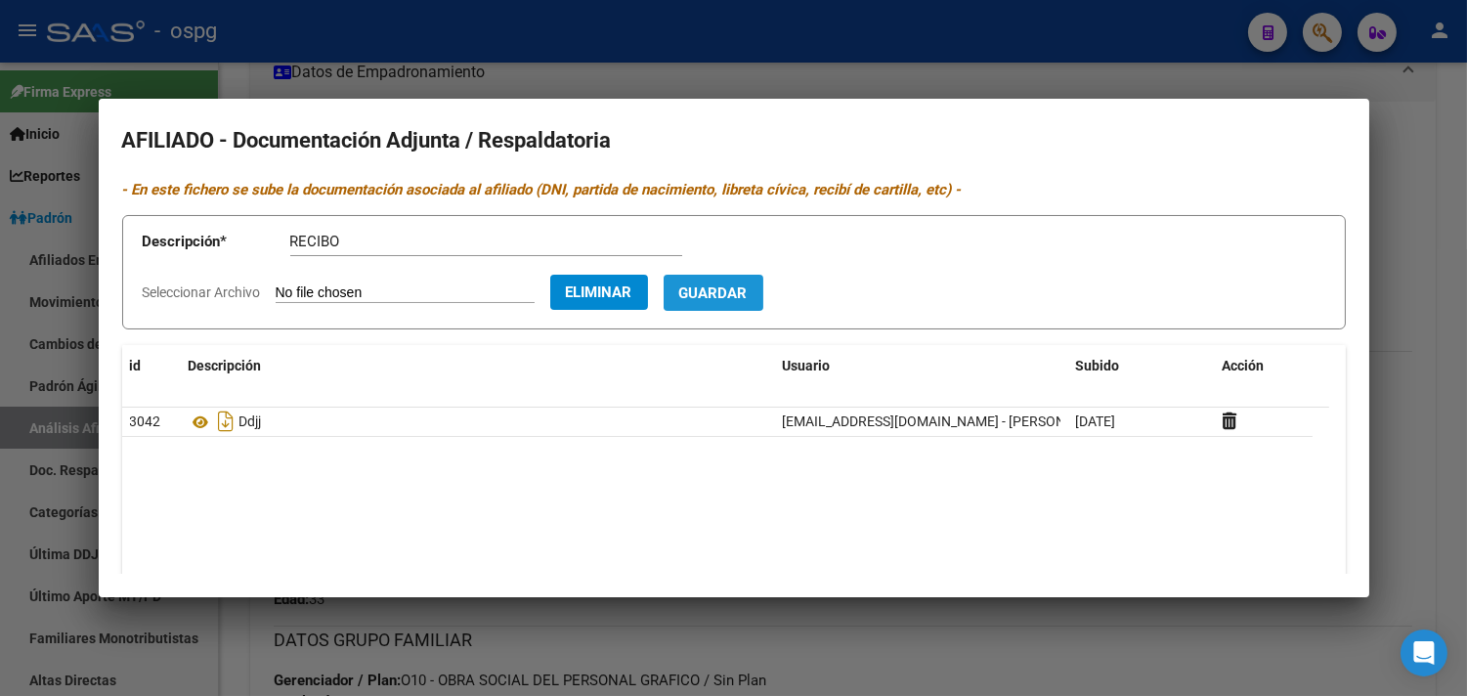
click at [748, 287] on span "Guardar" at bounding box center [713, 293] width 68 height 18
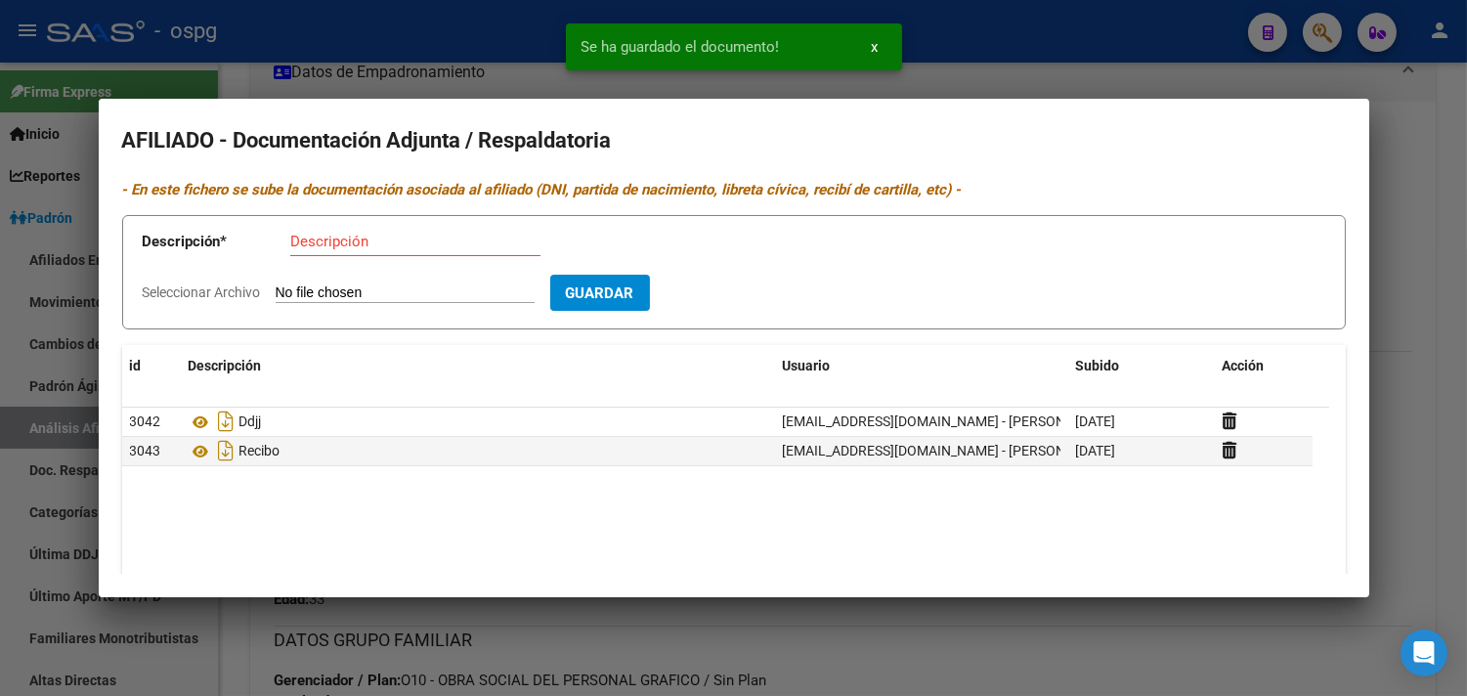
click at [323, 248] on input "Descripción" at bounding box center [415, 242] width 250 height 18
click at [307, 237] on input "Descripción" at bounding box center [415, 242] width 250 height 18
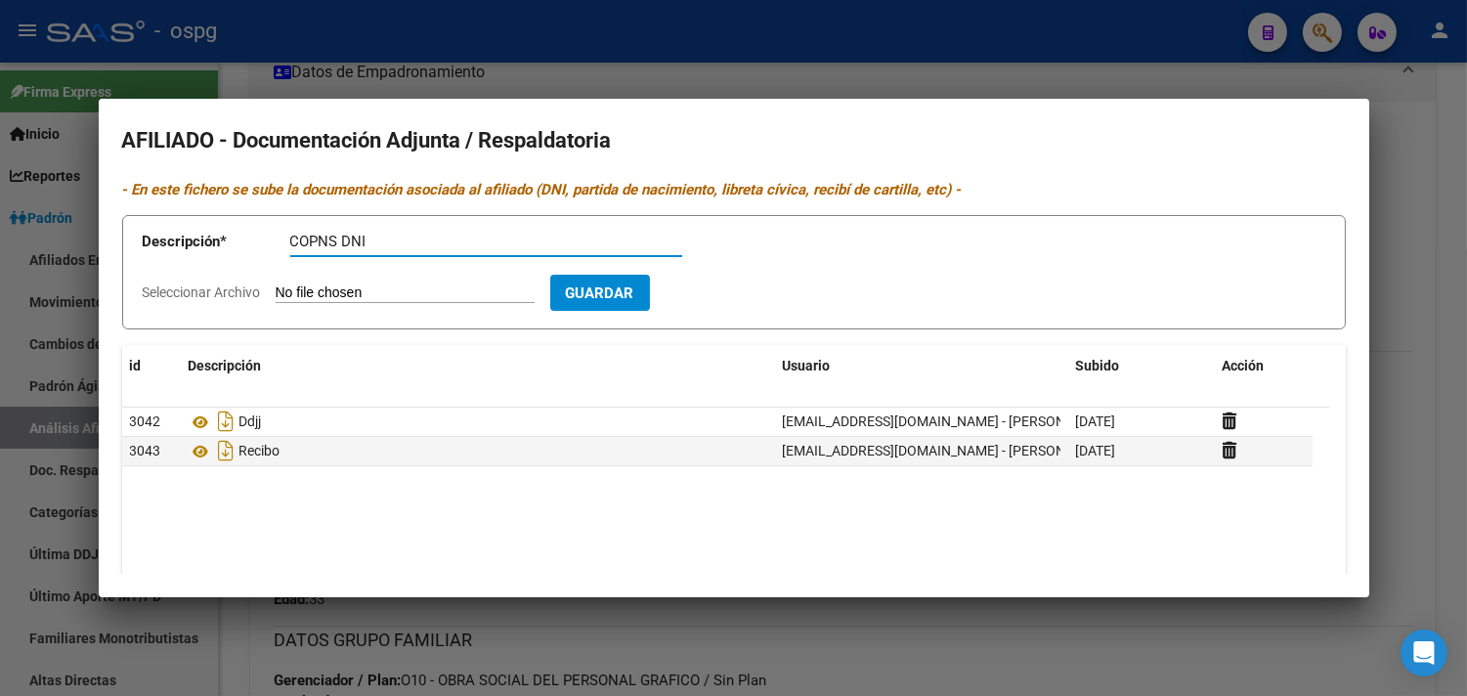
click at [329, 242] on input "COPNS DNI" at bounding box center [486, 242] width 392 height 18
type input "CONS DNI"
click at [306, 287] on input "Seleccionar Archivo" at bounding box center [405, 293] width 259 height 19
type input "C:\fakepath\[PERSON_NAME].jpg"
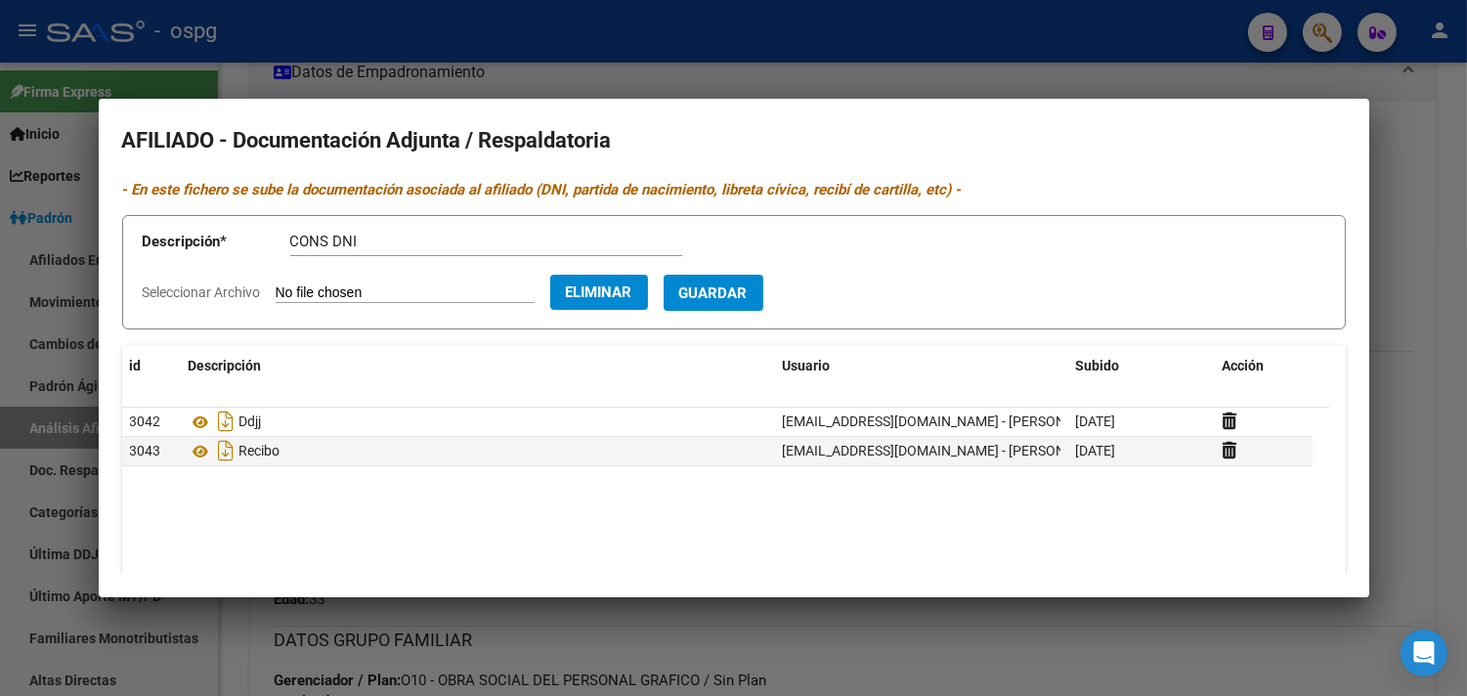
click at [748, 291] on span "Guardar" at bounding box center [713, 293] width 68 height 18
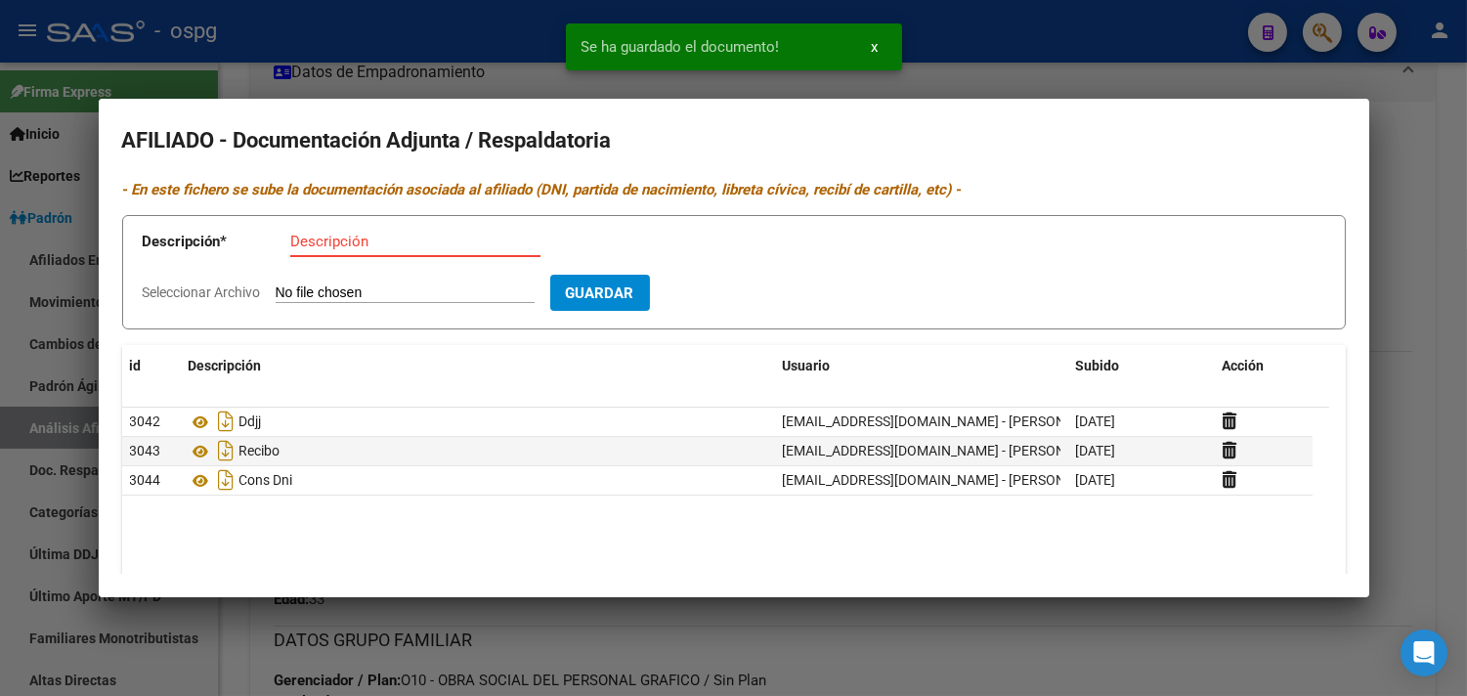
click at [309, 241] on input "Descripción" at bounding box center [415, 242] width 250 height 18
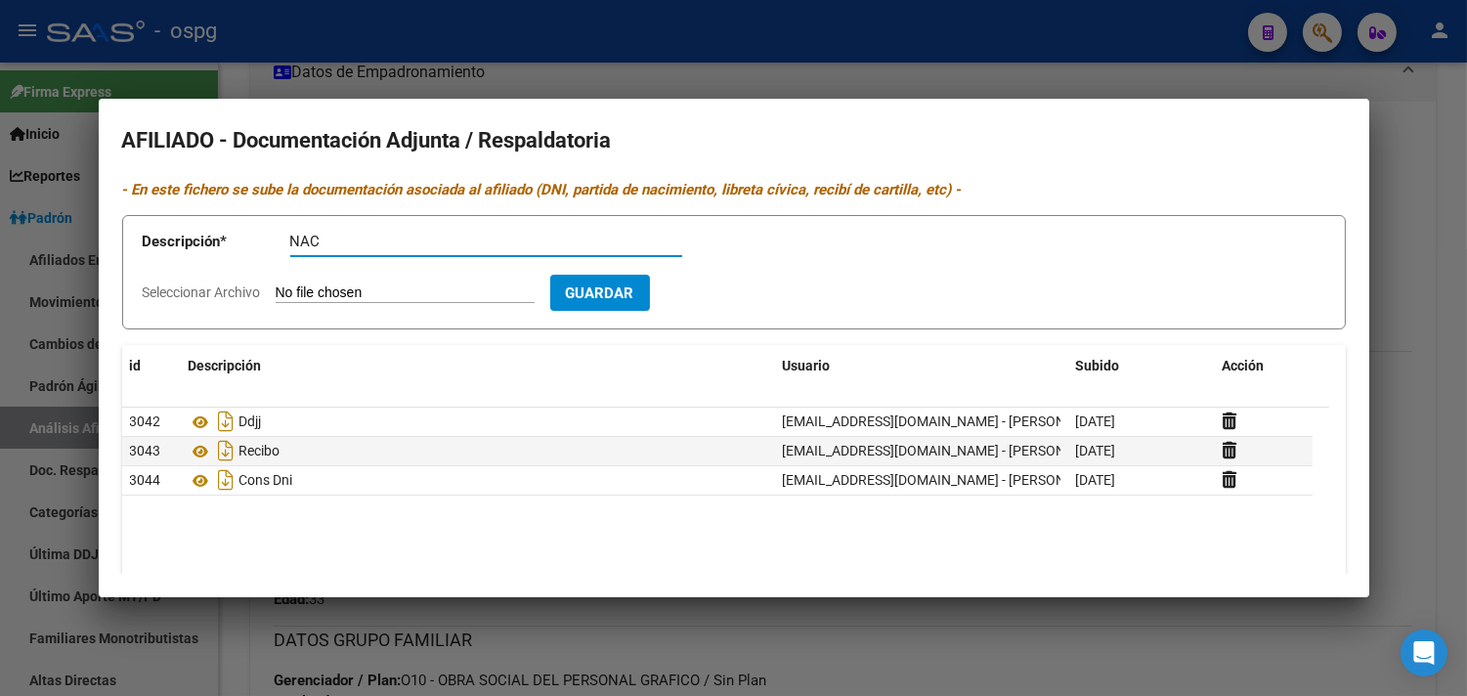
type input "NAC"
click at [319, 294] on input "Seleccionar Archivo" at bounding box center [405, 293] width 259 height 19
type input "C:\fakepath\cert nac mieres.jpg"
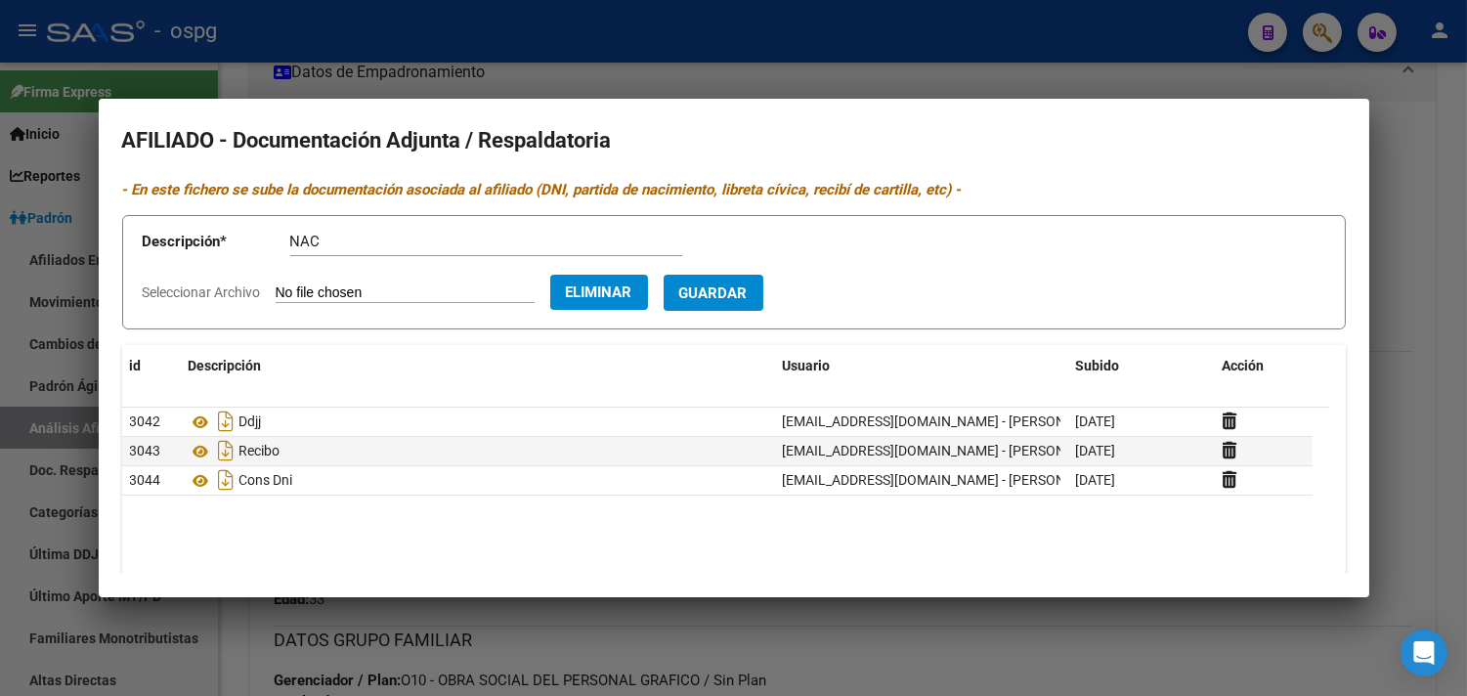
click at [750, 303] on button "Guardar" at bounding box center [714, 293] width 100 height 36
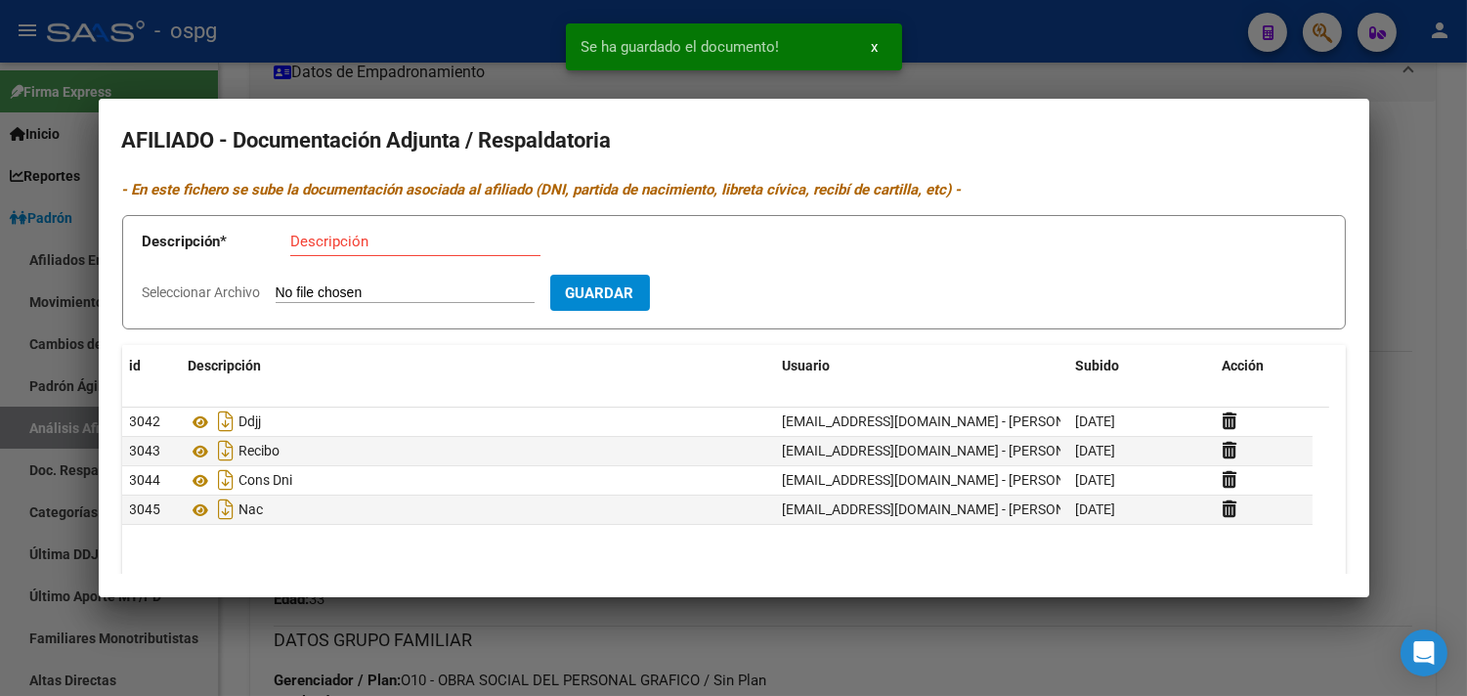
click at [201, 83] on div at bounding box center [733, 348] width 1467 height 696
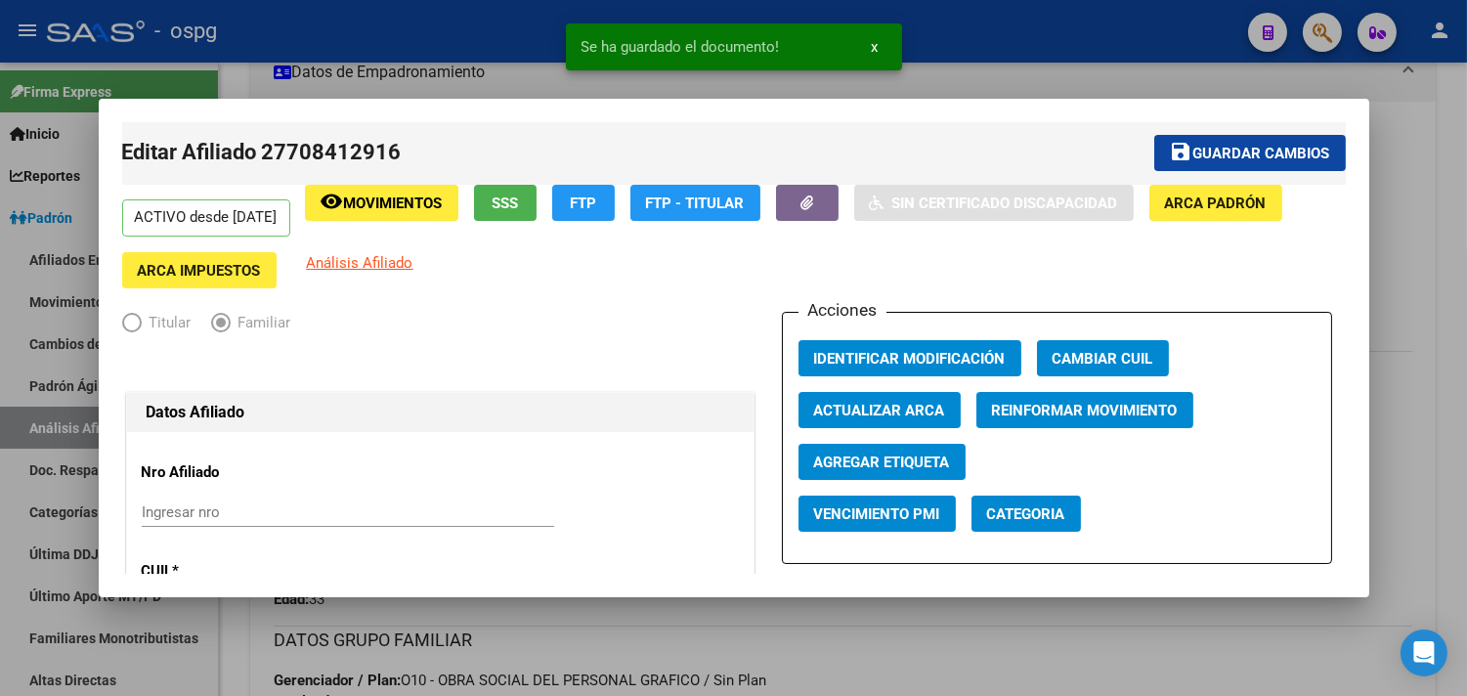
click at [1193, 149] on span "Guardar cambios" at bounding box center [1261, 154] width 137 height 18
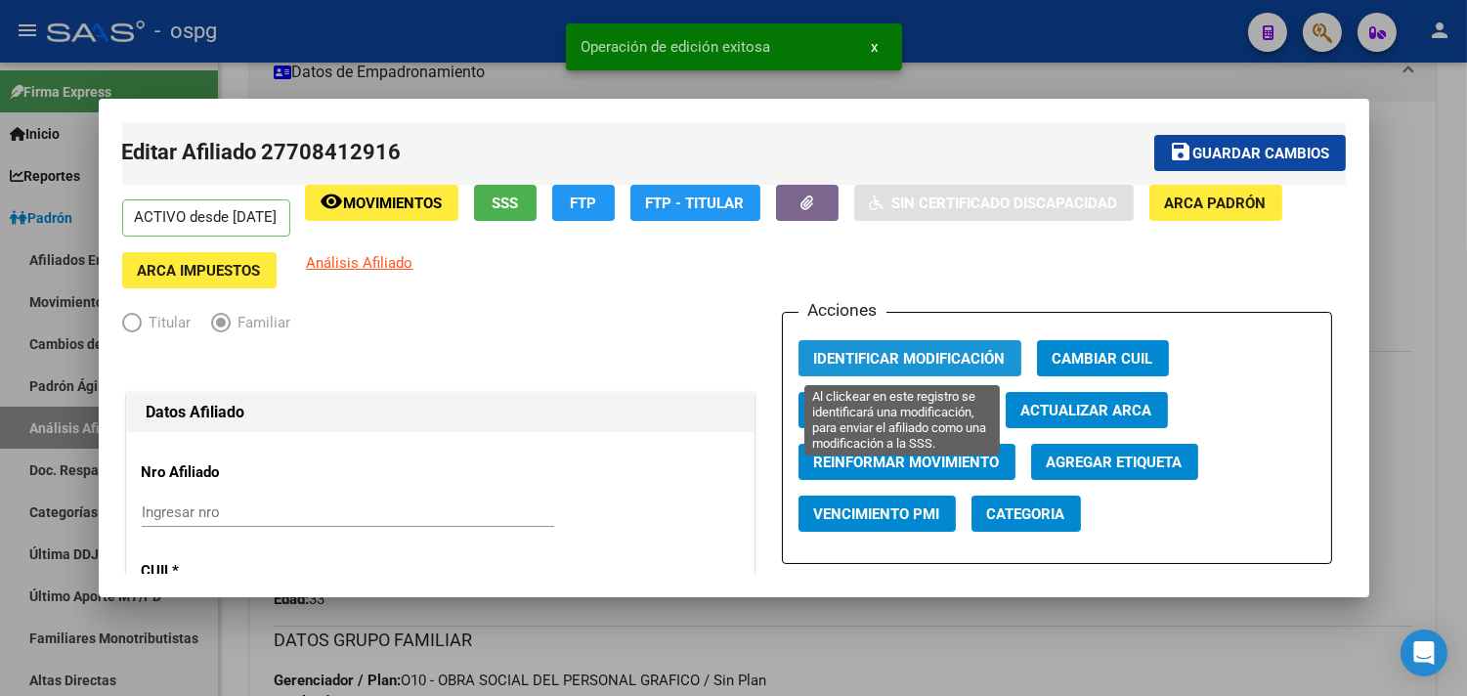
click at [910, 364] on span "Identificar Modificación" at bounding box center [910, 359] width 192 height 18
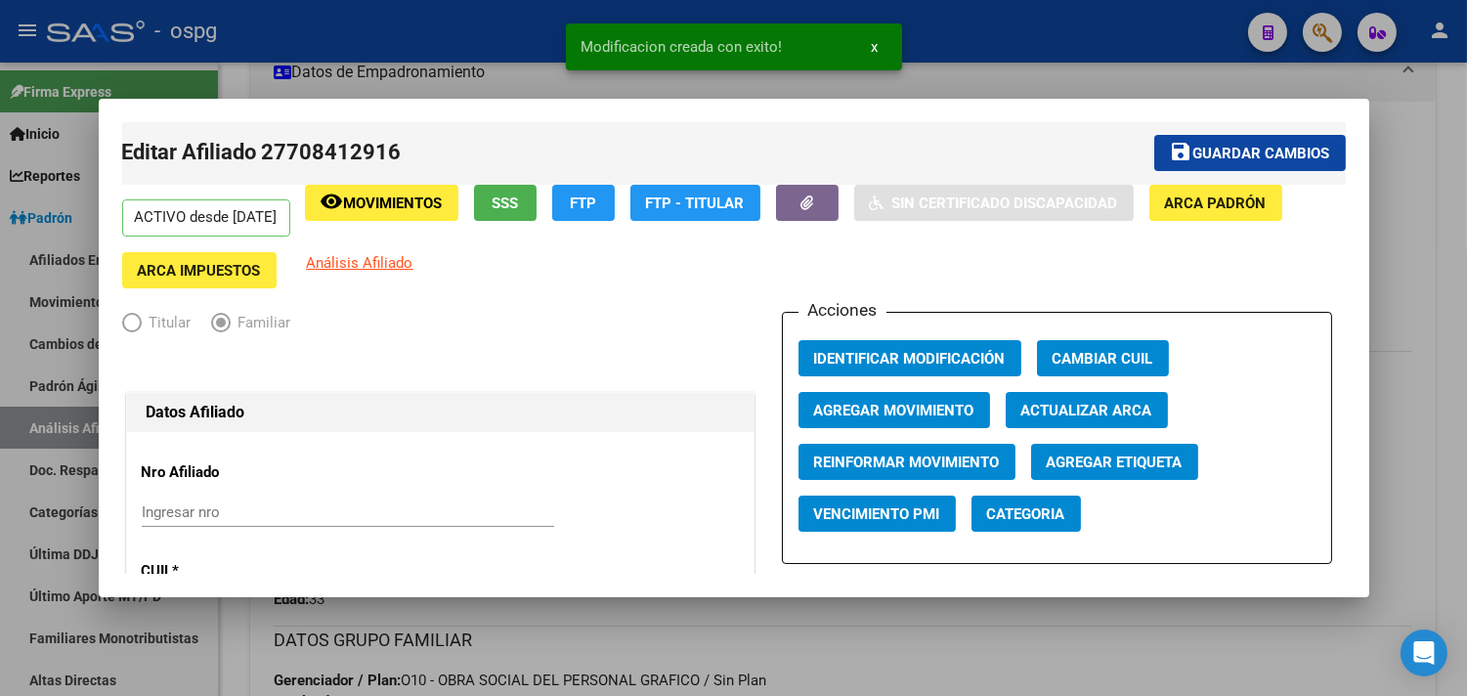
click at [416, 52] on div at bounding box center [733, 348] width 1467 height 696
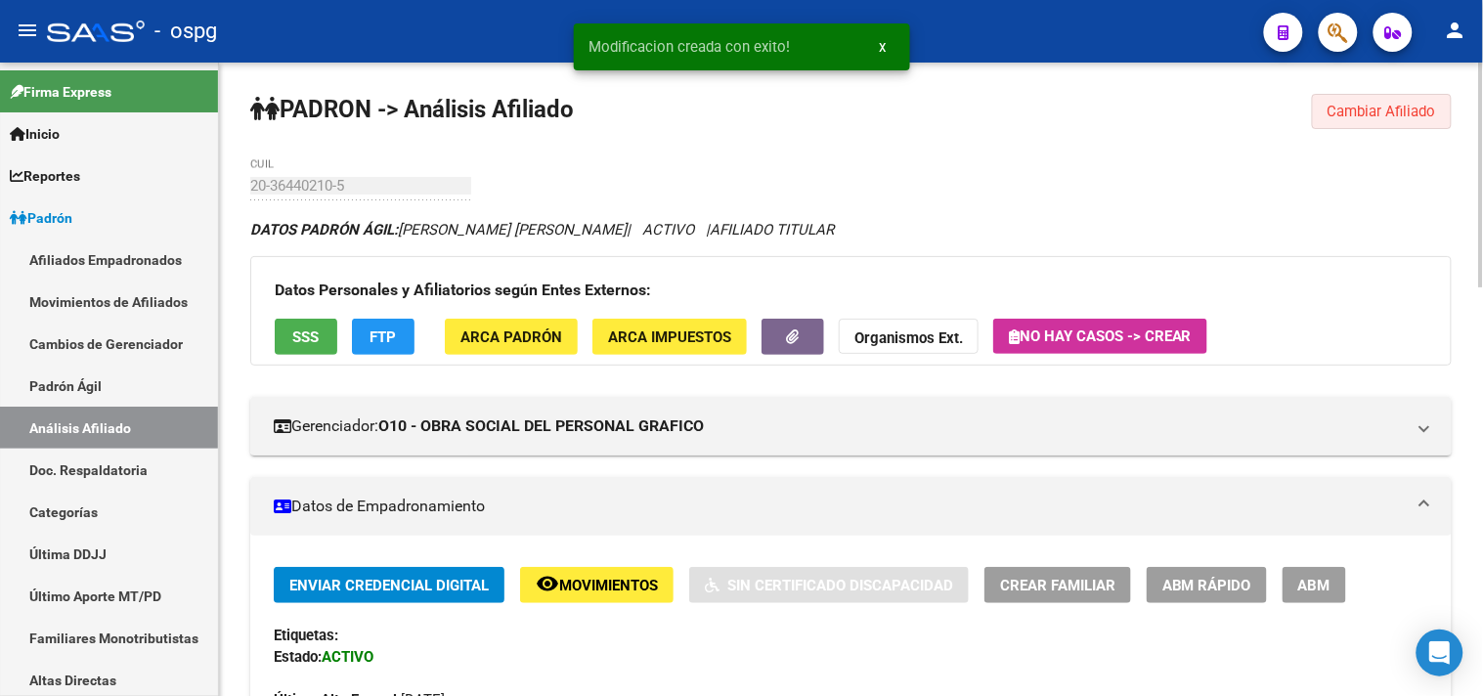
drag, startPoint x: 1378, startPoint y: 114, endPoint x: 1193, endPoint y: 151, distance: 188.4
click at [1378, 113] on span "Cambiar Afiliado" at bounding box center [1381, 112] width 108 height 18
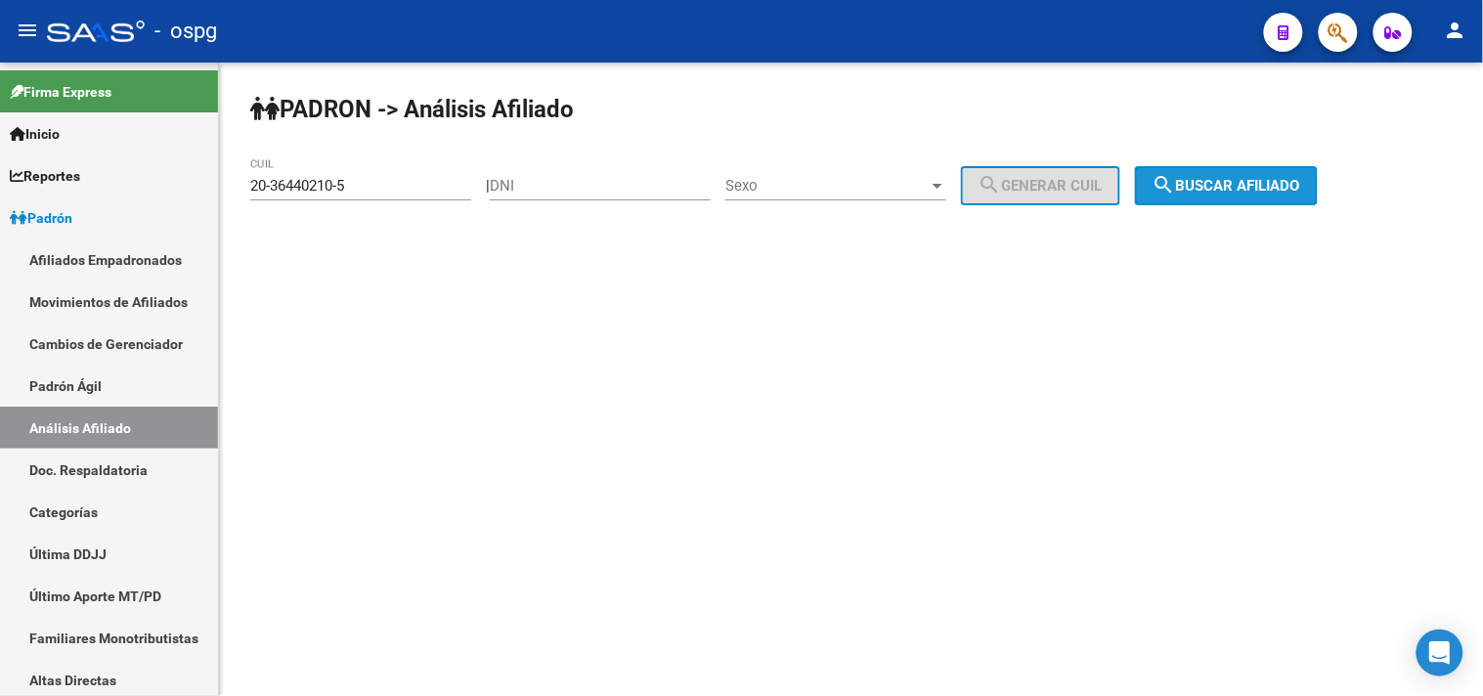
click at [1231, 172] on button "search Buscar afiliado" at bounding box center [1226, 185] width 183 height 39
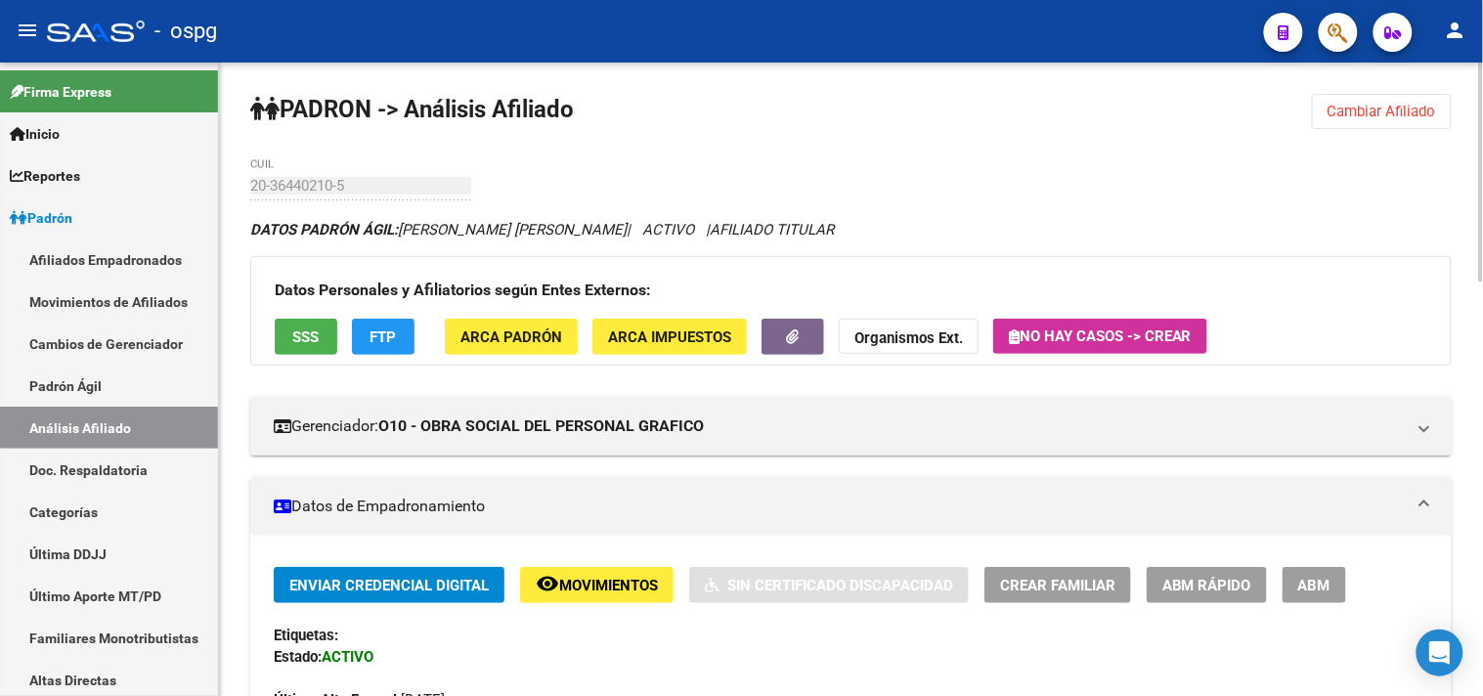
click at [1361, 104] on span "Cambiar Afiliado" at bounding box center [1381, 112] width 108 height 18
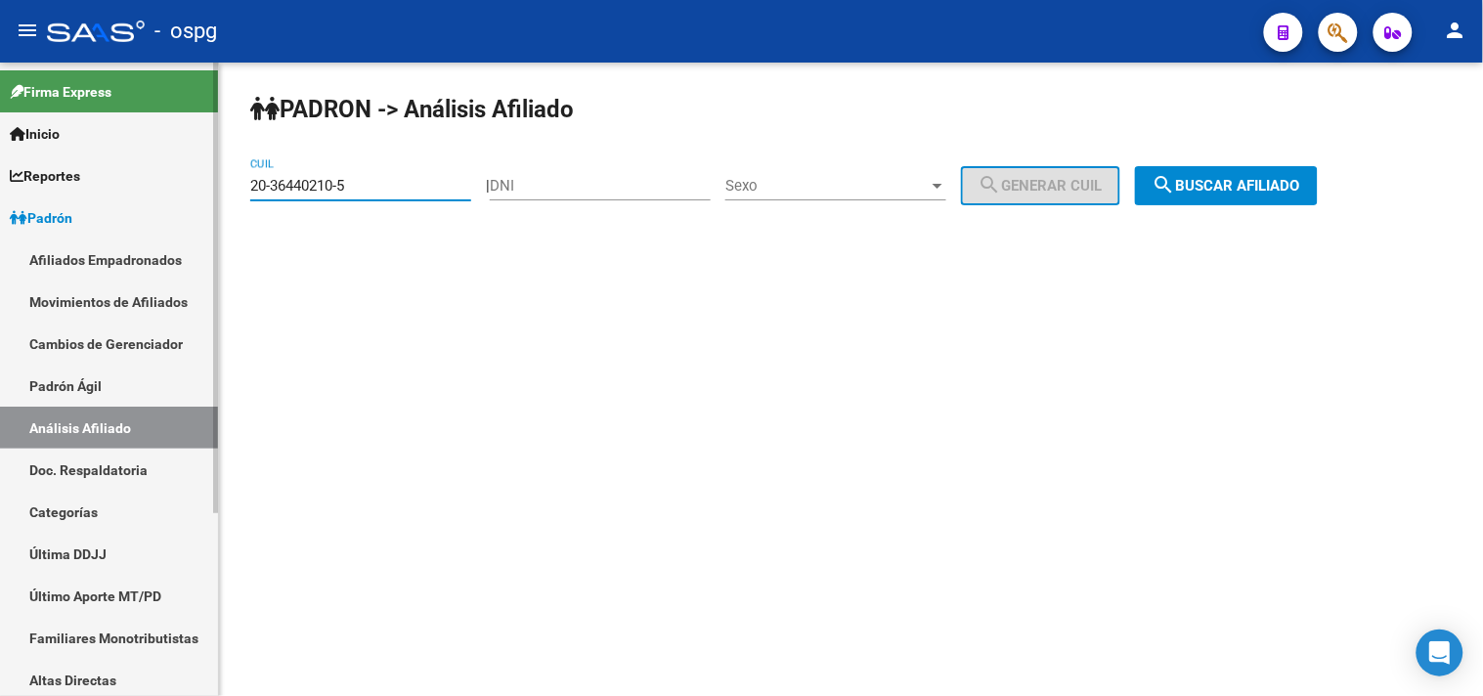
drag, startPoint x: 241, startPoint y: 200, endPoint x: 180, endPoint y: 209, distance: 62.2
click at [180, 209] on mat-sidenav-container "Firma Express Inicio Calendario SSS Instructivos Contacto OS Reportes Ingresos …" at bounding box center [741, 379] width 1483 height 633
paste input "7-31551594-2"
type input "27-31551594-2"
click at [1227, 181] on span "search Buscar afiliado" at bounding box center [1226, 186] width 148 height 18
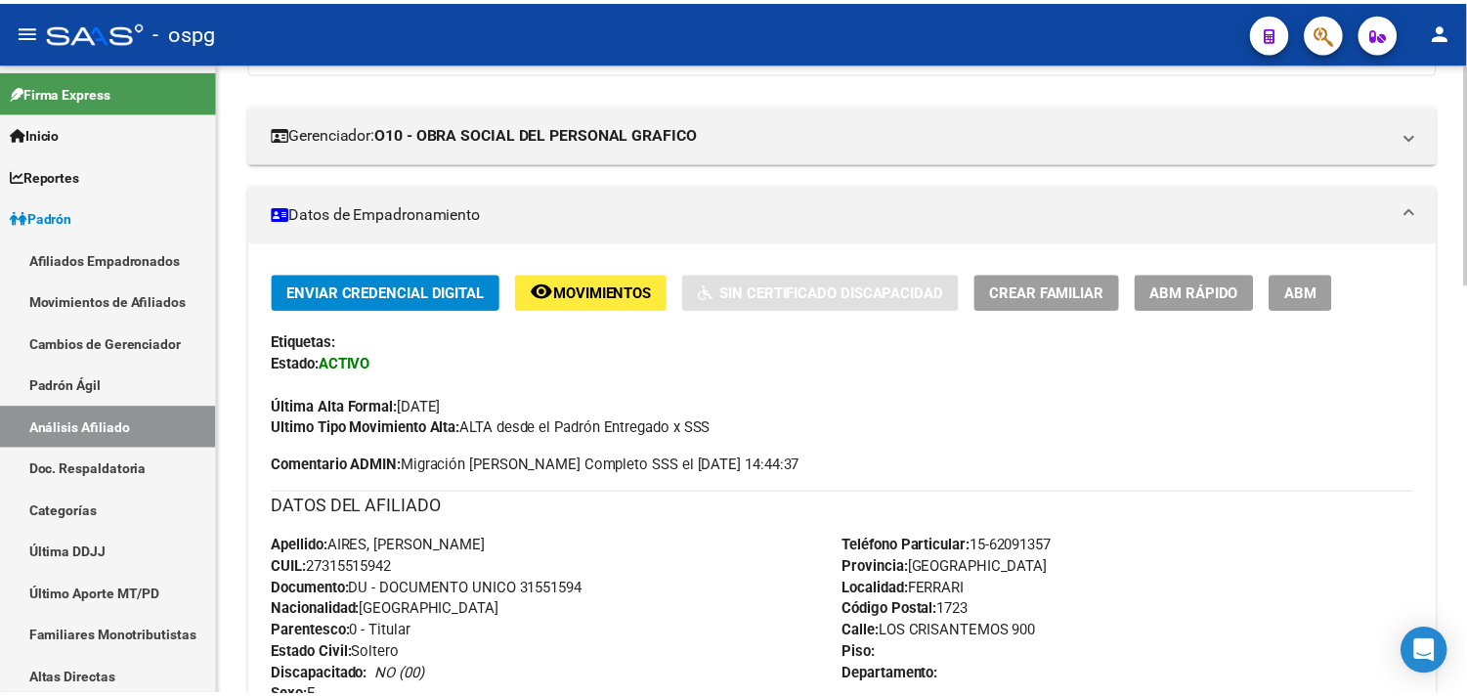
scroll to position [759, 0]
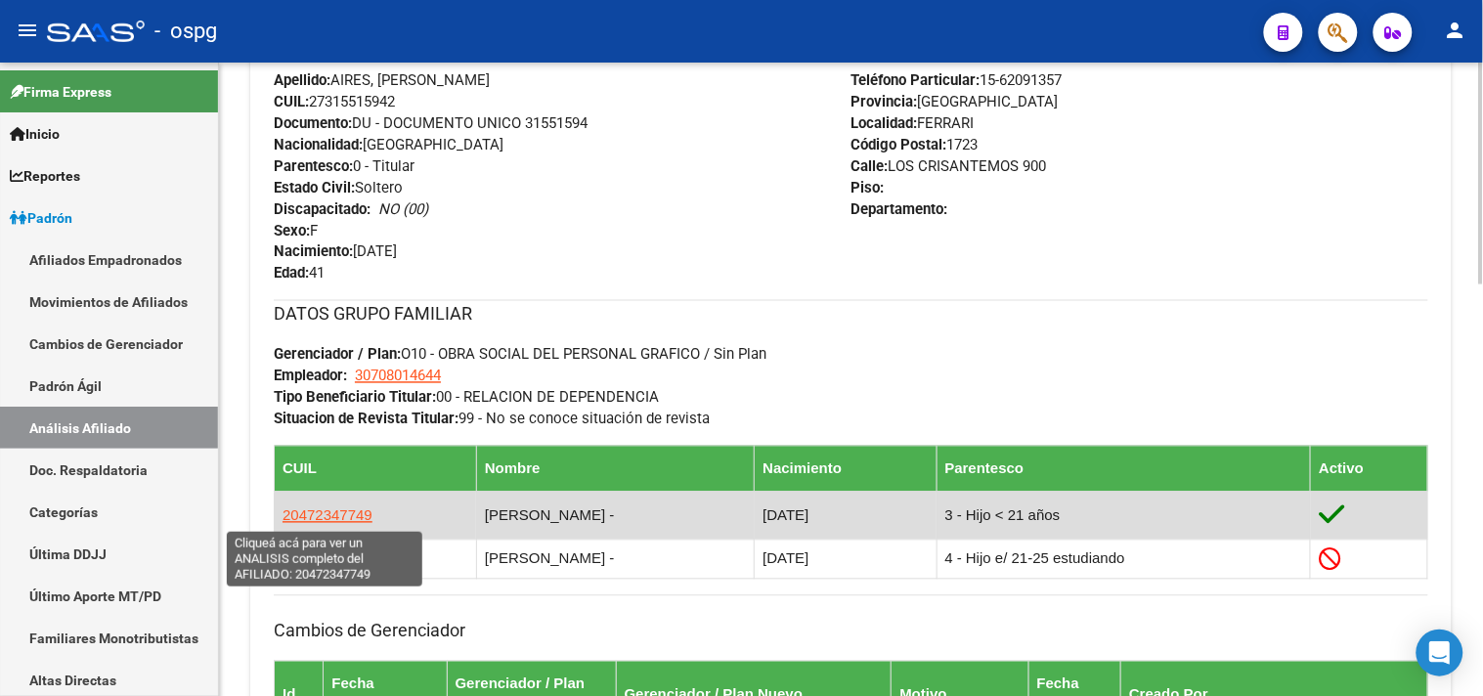
click at [339, 521] on span "20472347749" at bounding box center [327, 515] width 90 height 17
type textarea "20472347749"
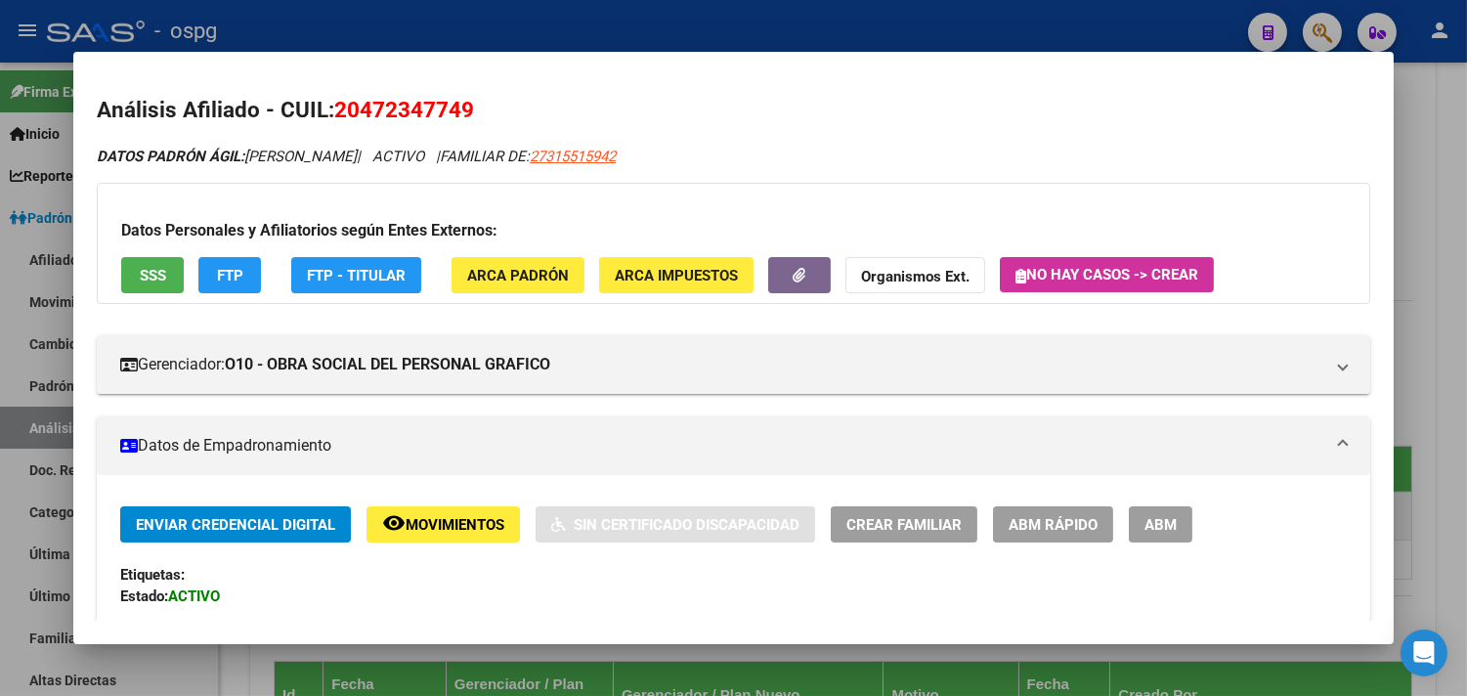
click at [151, 287] on button "SSS" at bounding box center [152, 275] width 63 height 36
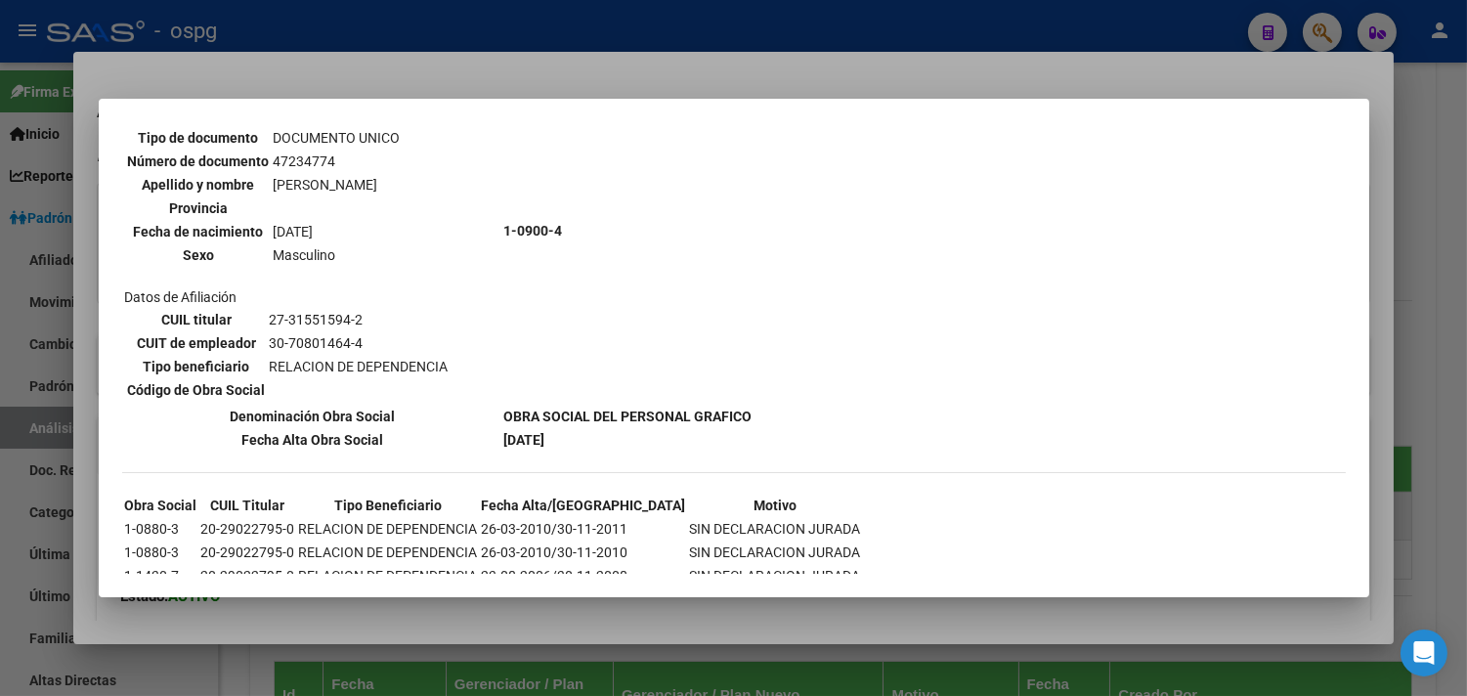
click at [457, 43] on div at bounding box center [733, 348] width 1467 height 696
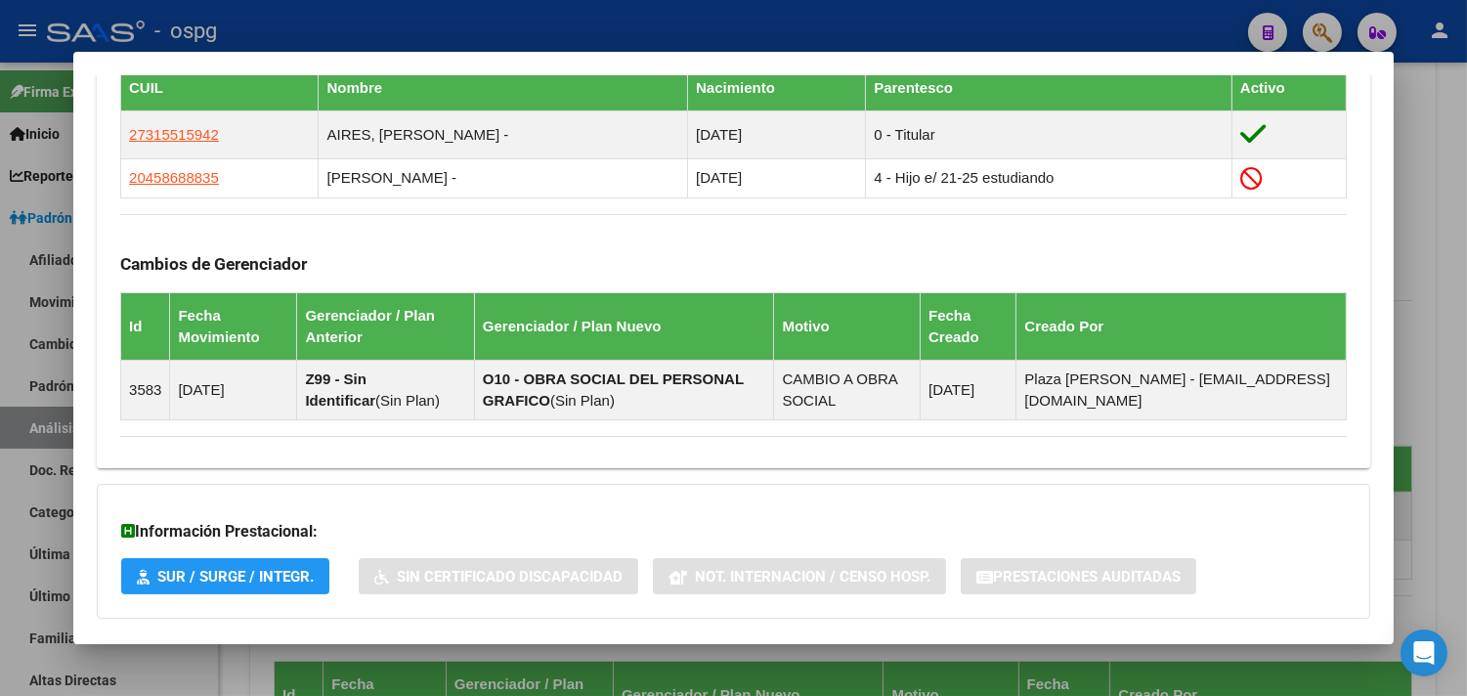
scroll to position [1259, 0]
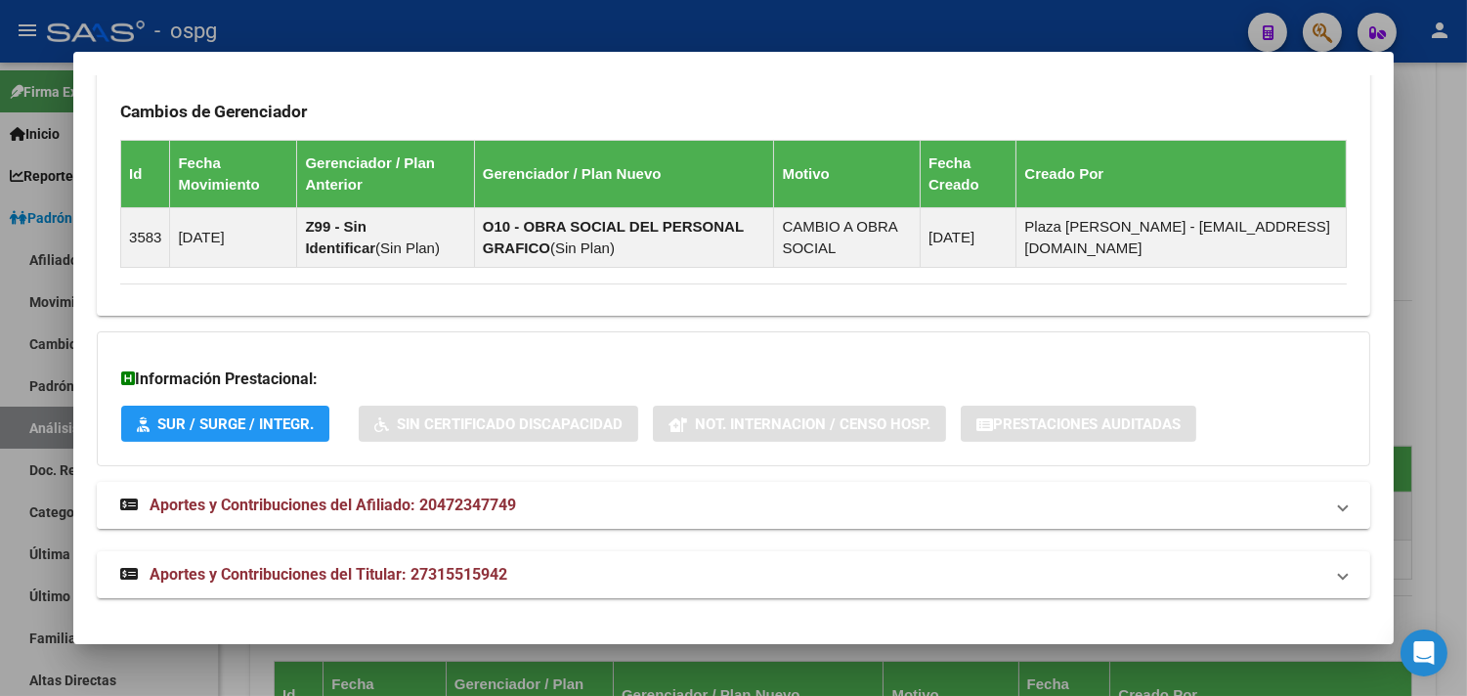
click at [375, 519] on mat-expansion-panel-header "Aportes y Contribuciones del Afiliado: 20472347749" at bounding box center [733, 505] width 1273 height 47
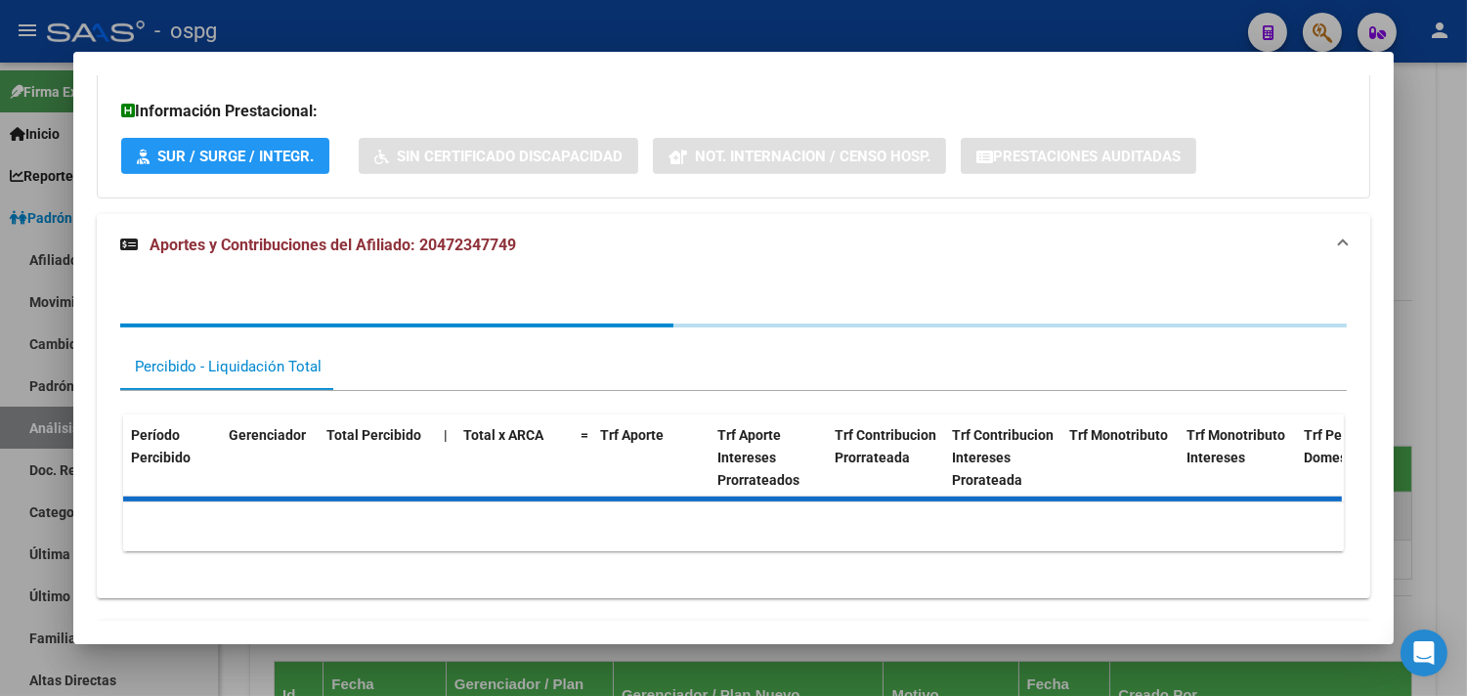
scroll to position [1591, 0]
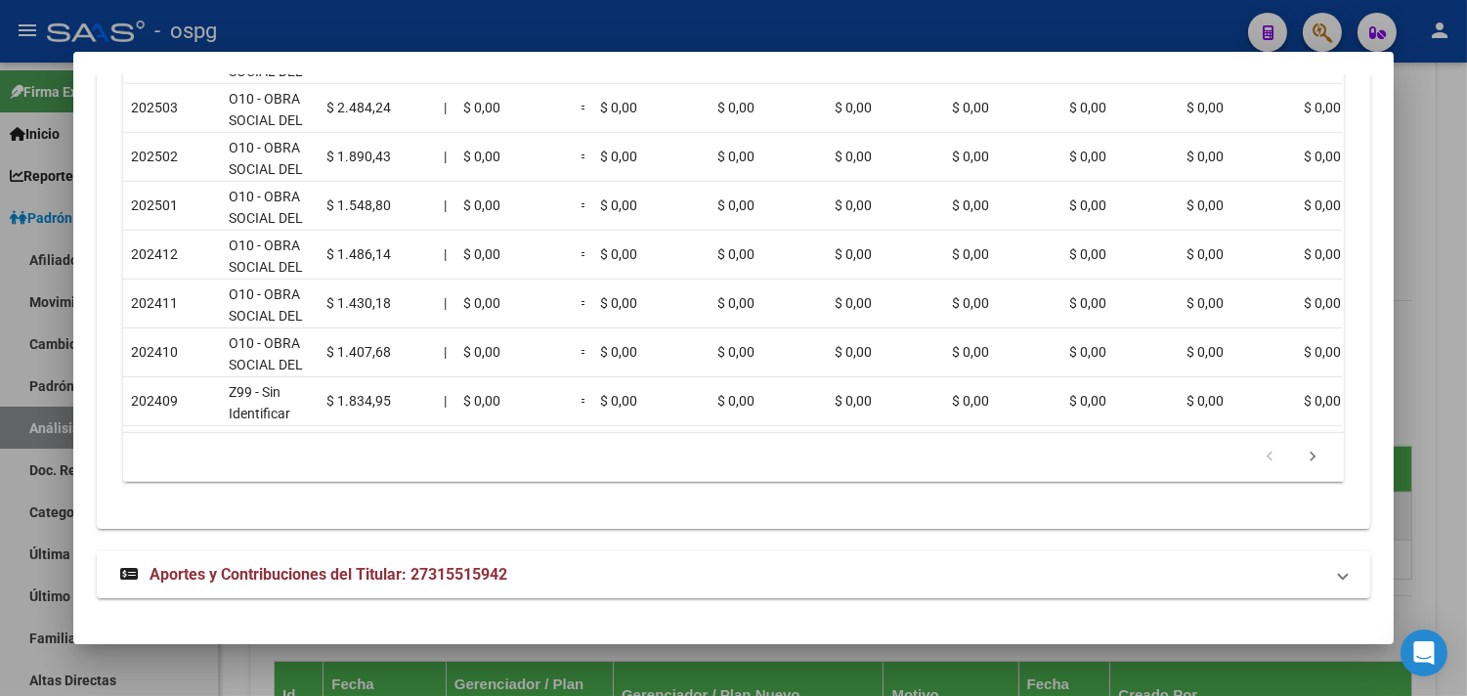
click at [274, 565] on span "Aportes y Contribuciones del Titular: 27315515942" at bounding box center [329, 574] width 358 height 19
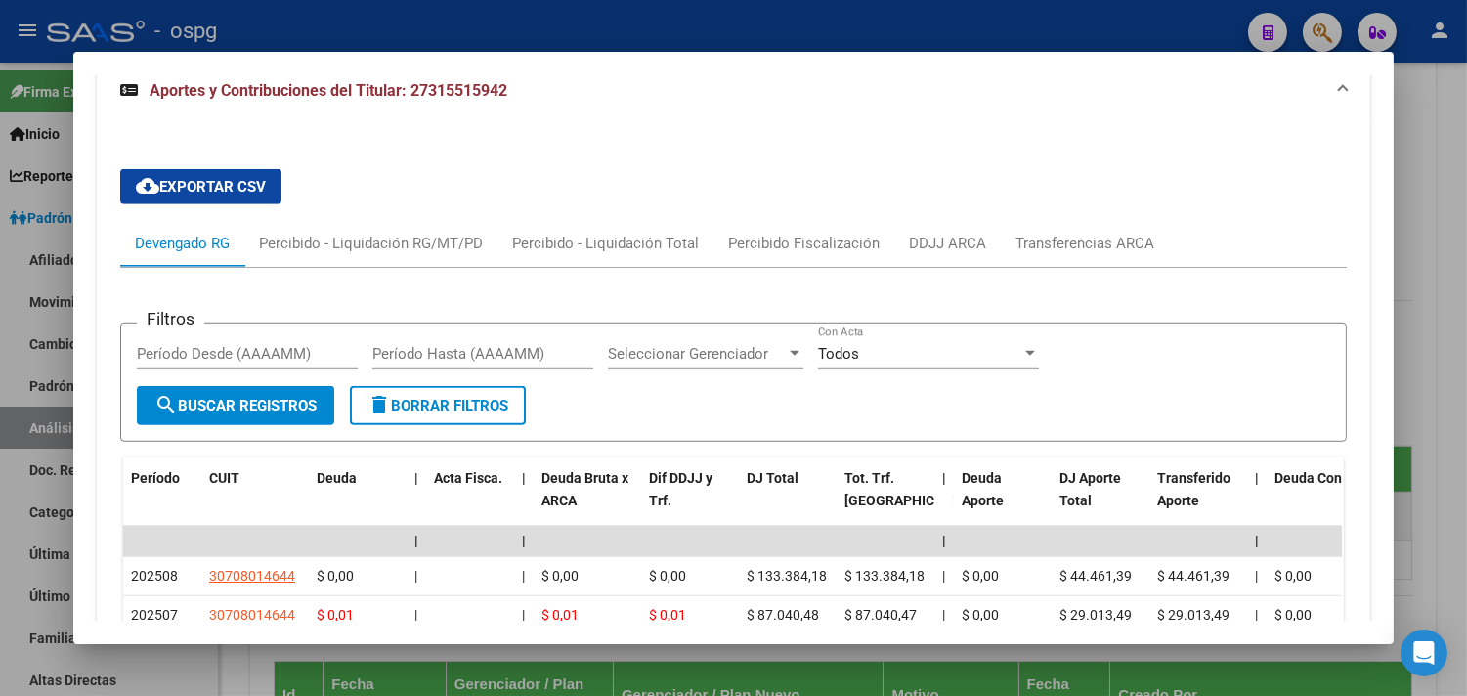
scroll to position [2623, 0]
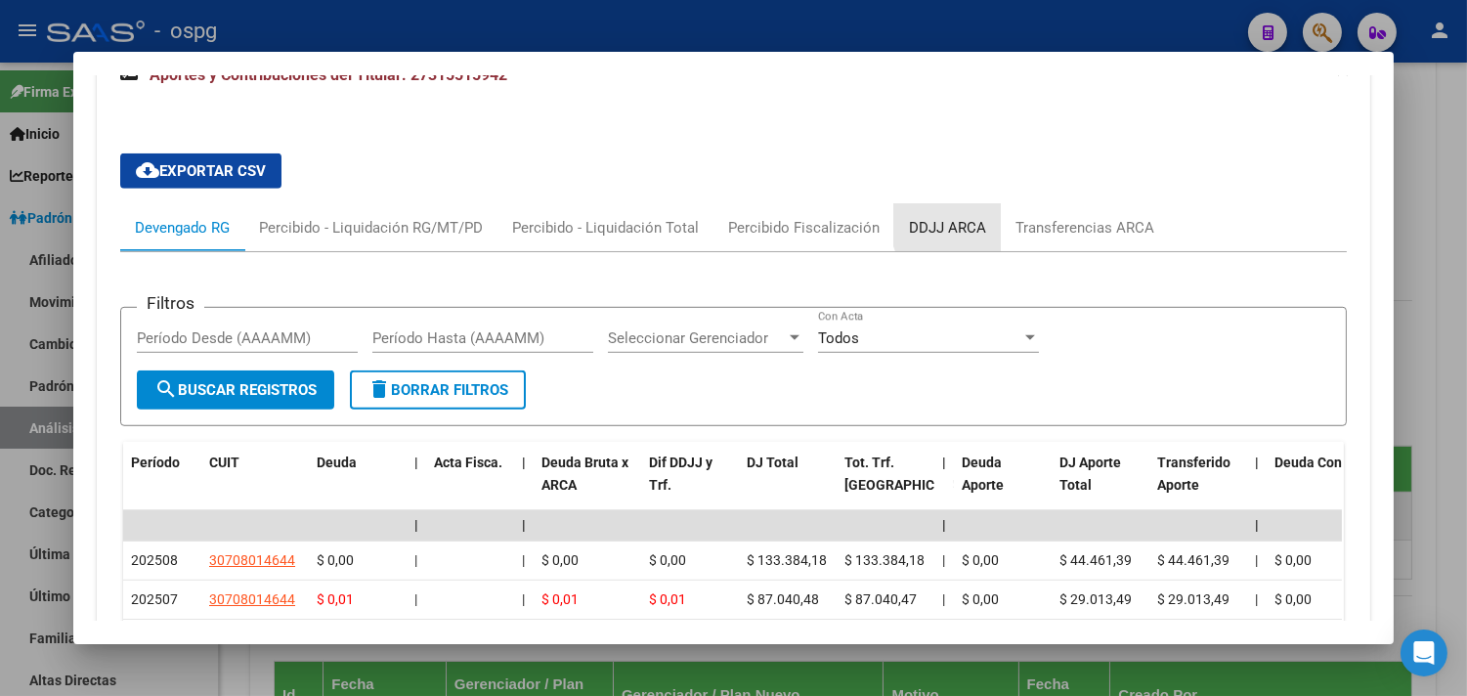
click at [950, 238] on div "DDJJ ARCA" at bounding box center [947, 228] width 77 height 22
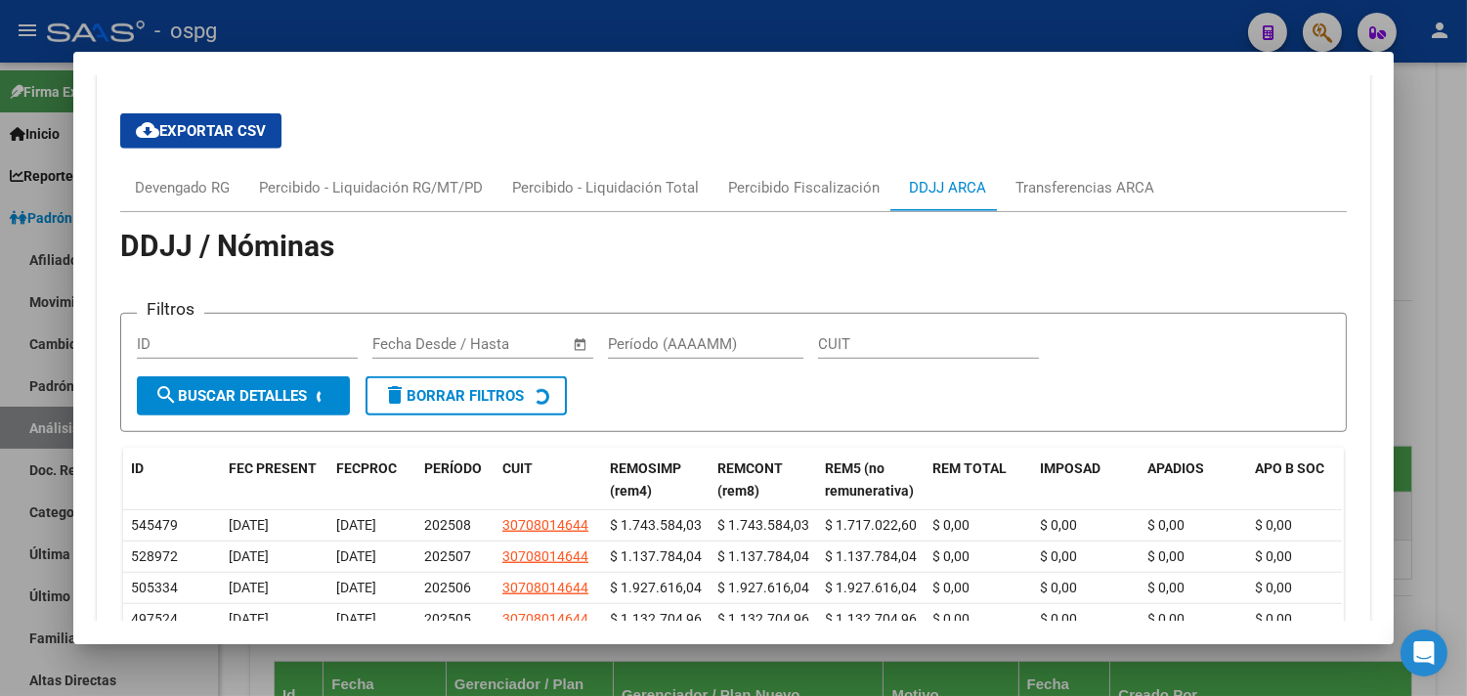
scroll to position [2880, 0]
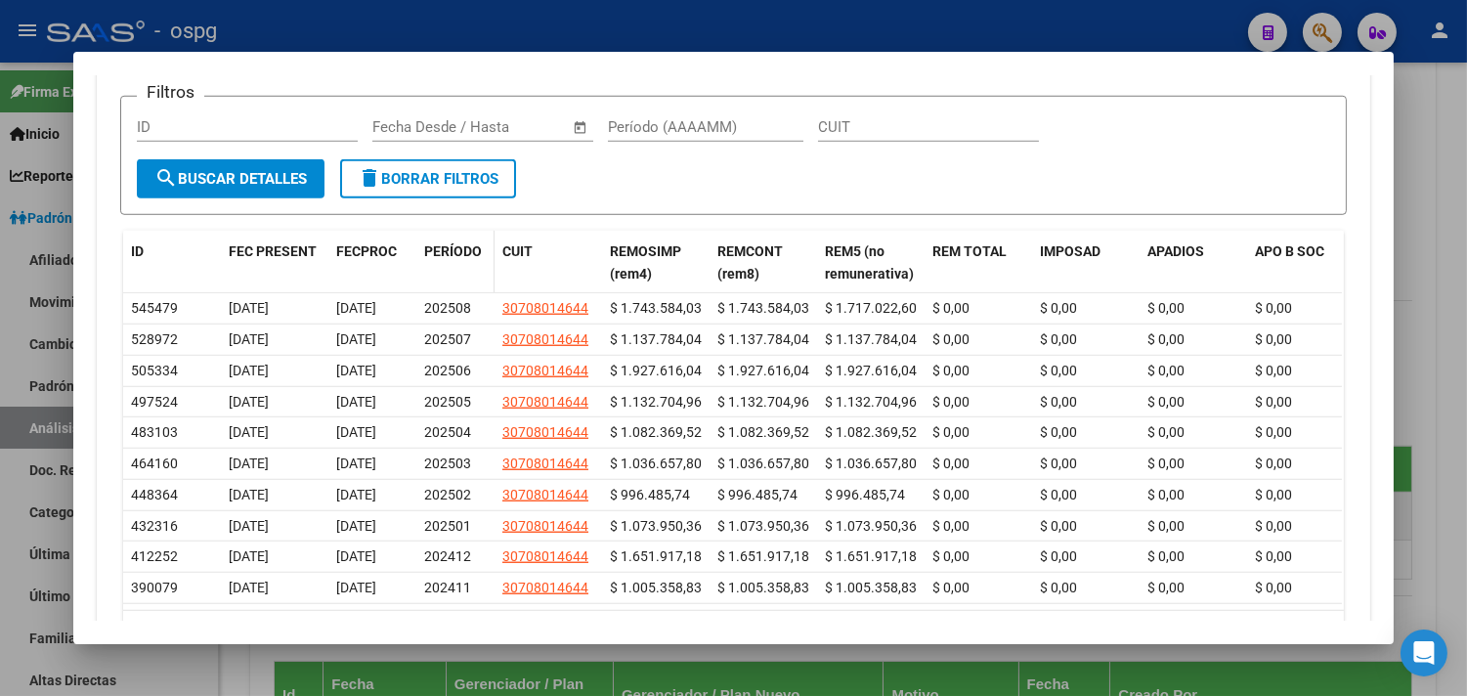
click at [445, 259] on span "PERÍODO" at bounding box center [453, 251] width 58 height 16
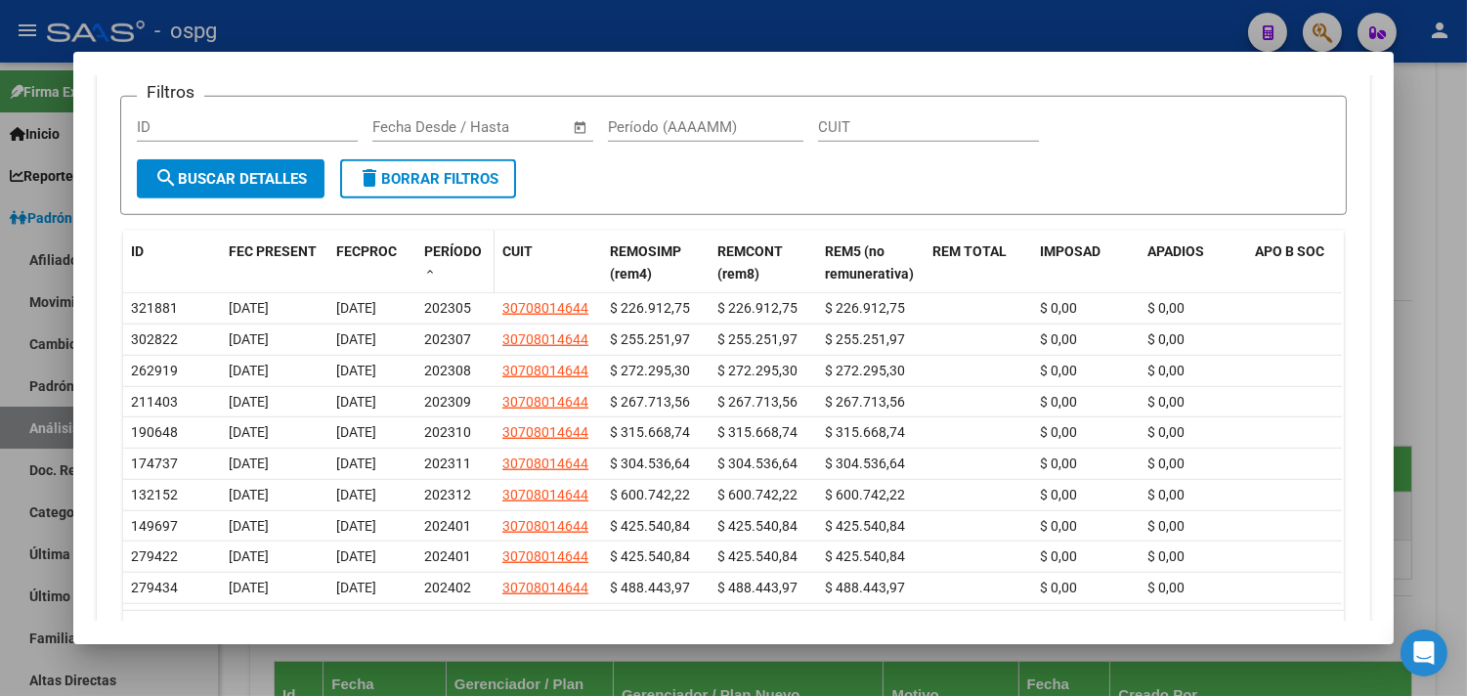
click at [445, 259] on span "PERÍODO" at bounding box center [453, 251] width 58 height 16
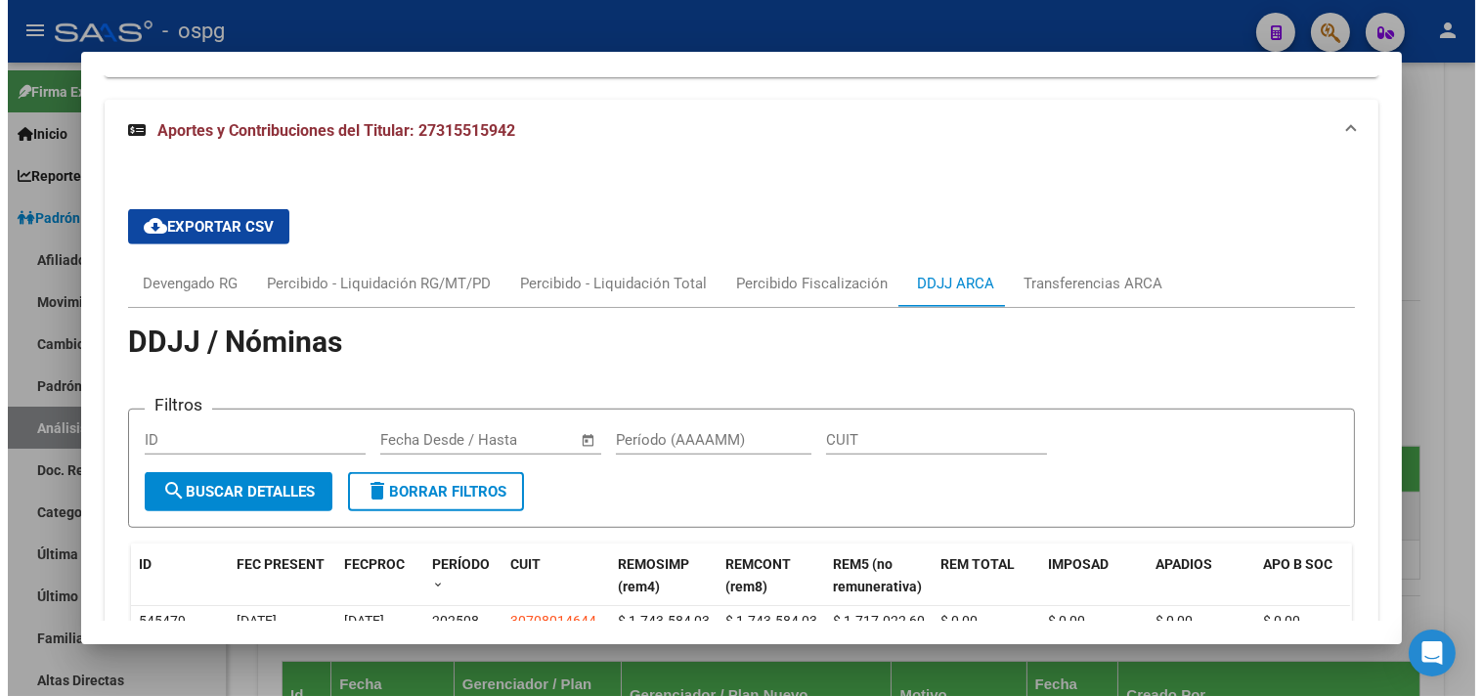
scroll to position [2555, 0]
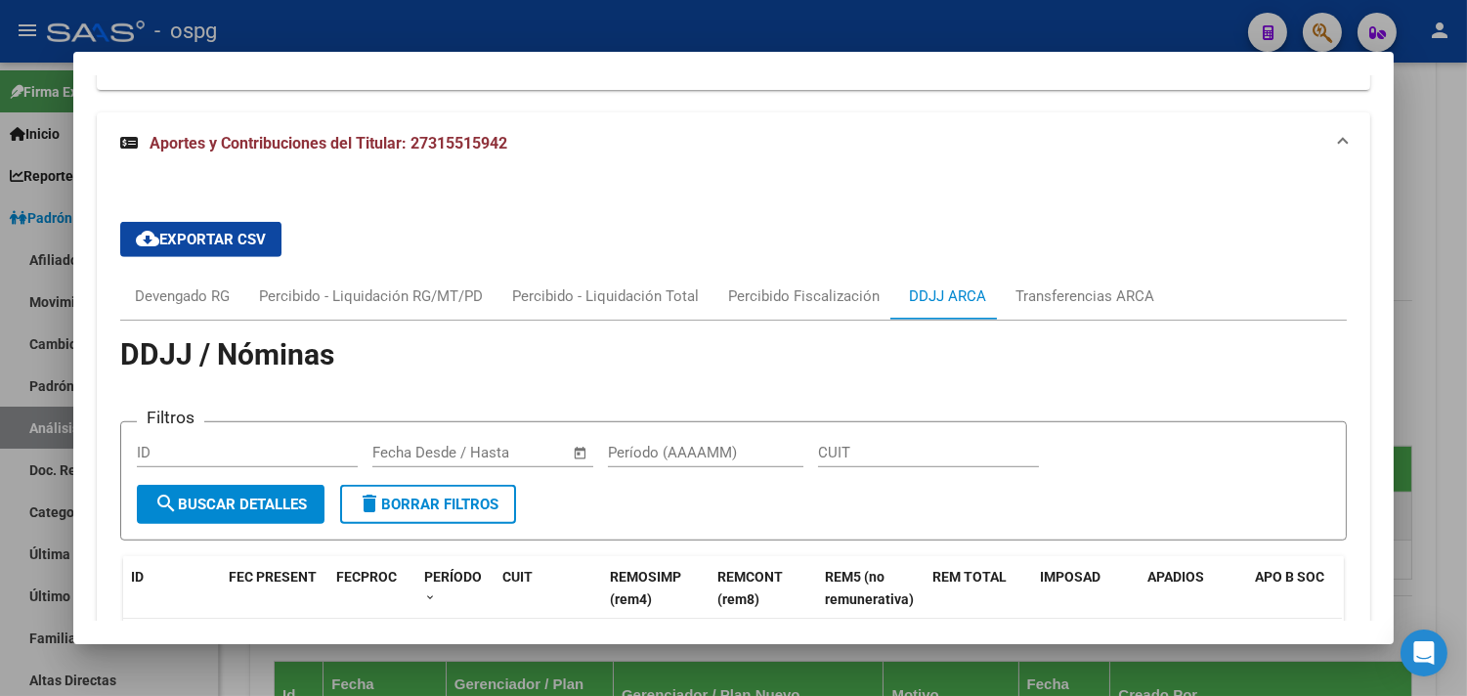
click at [490, 3] on div at bounding box center [733, 348] width 1467 height 696
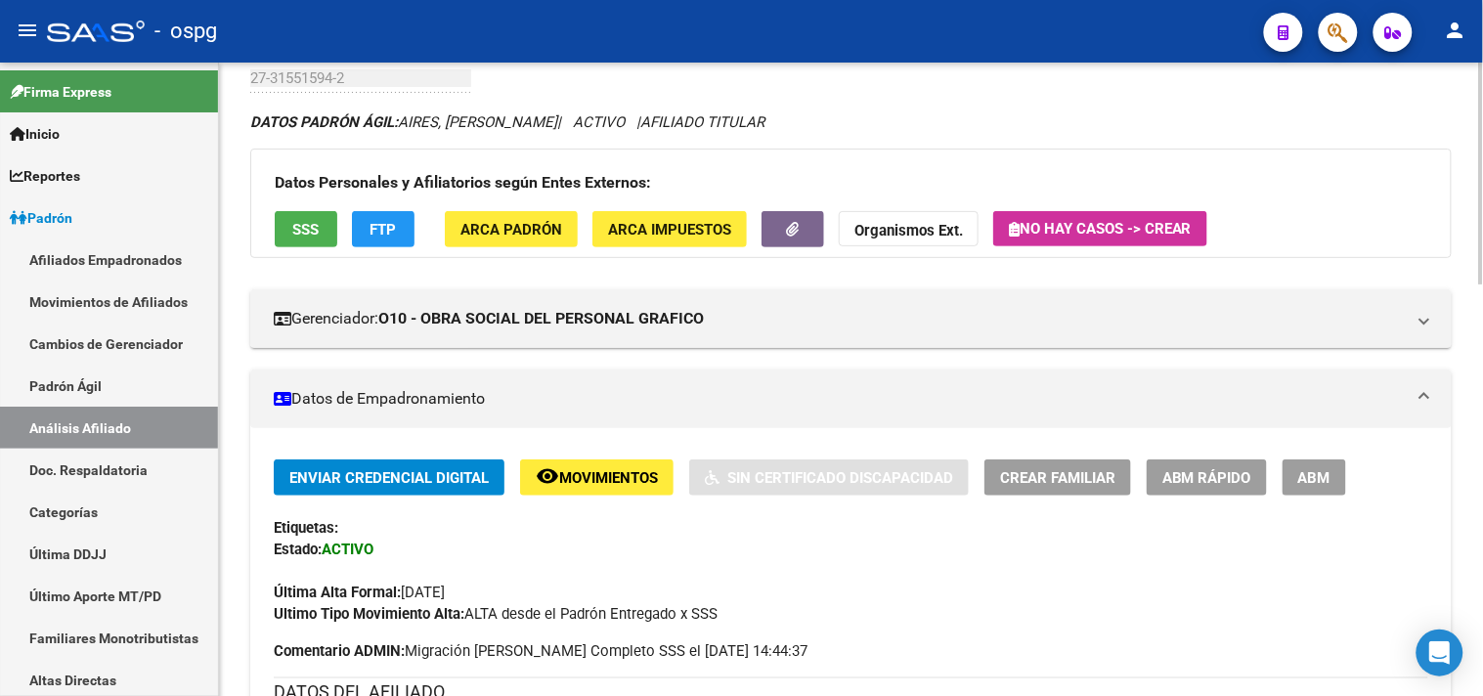
scroll to position [0, 0]
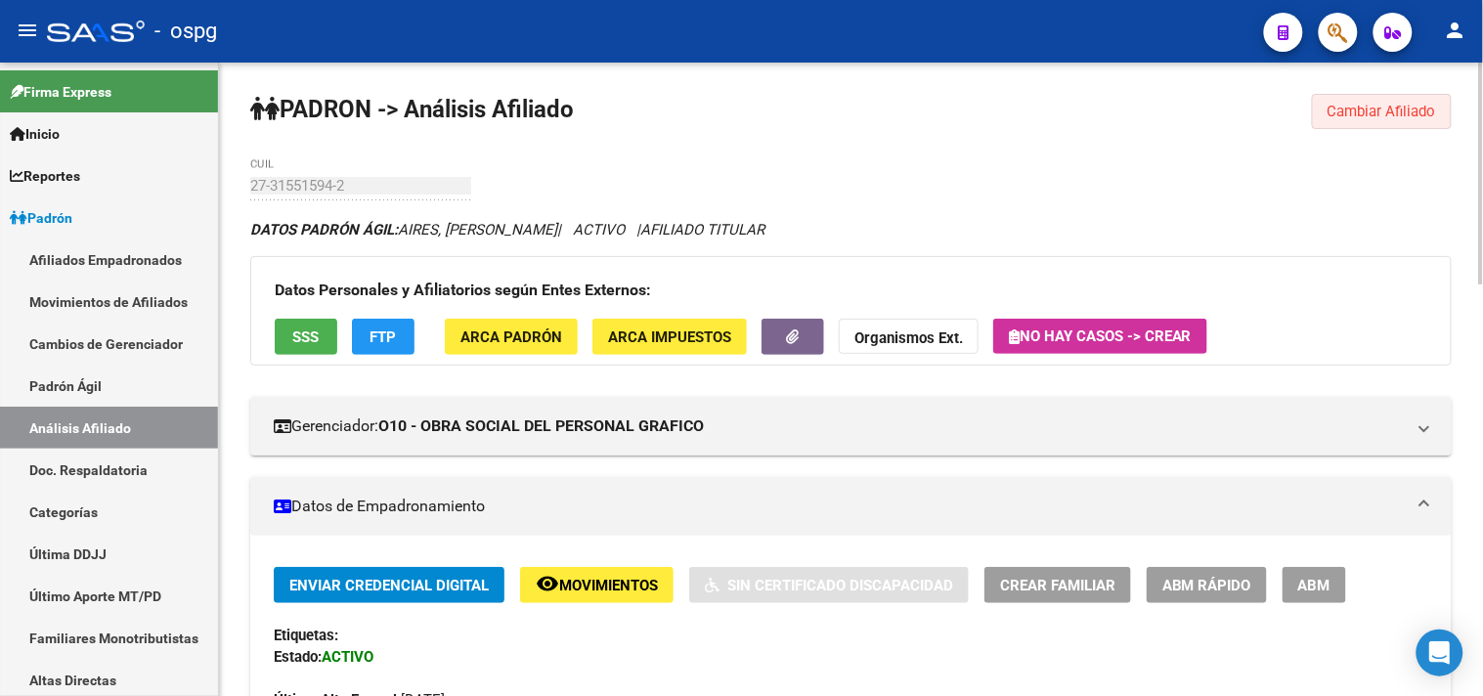
click at [1385, 112] on span "Cambiar Afiliado" at bounding box center [1381, 112] width 108 height 18
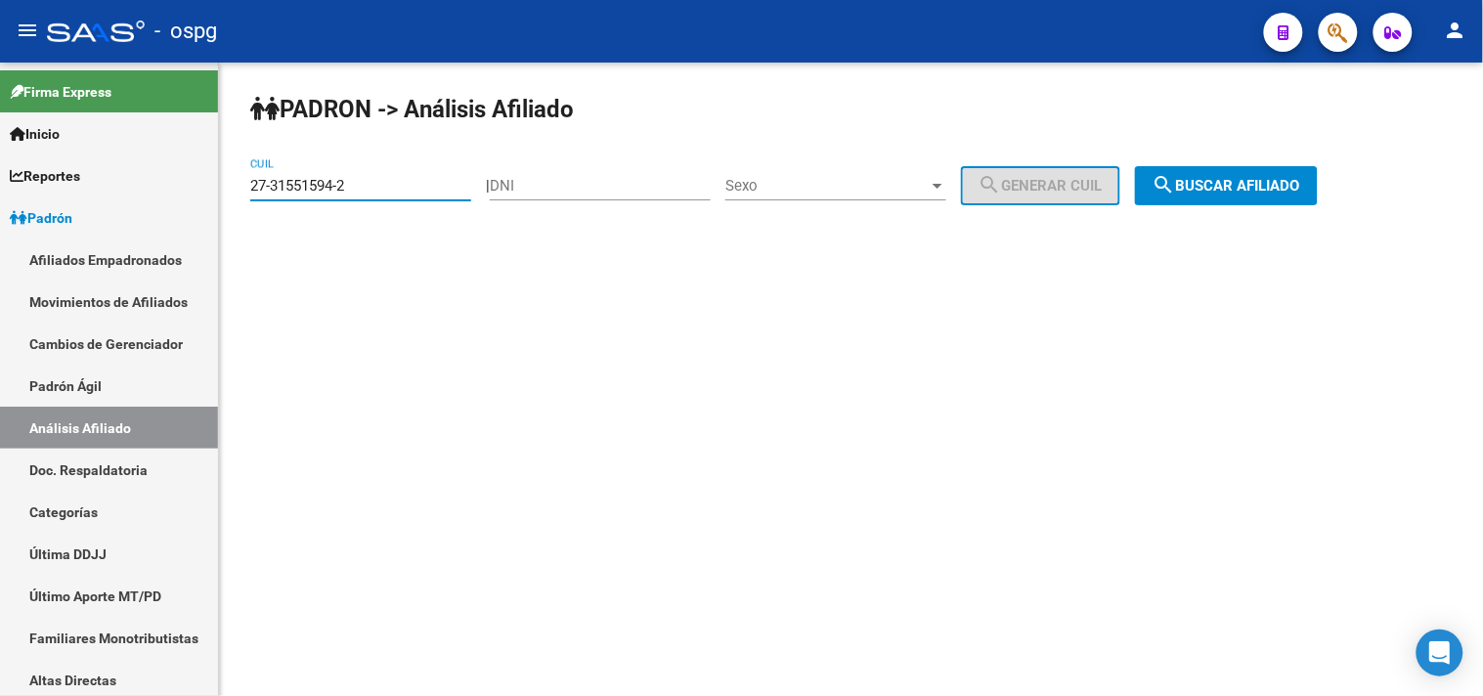
drag, startPoint x: 359, startPoint y: 183, endPoint x: 231, endPoint y: 190, distance: 128.2
click at [231, 190] on div "PADRON -> Análisis Afiliado 27-31551594-2 CUIL | DNI Sexo Sexo search Generar C…" at bounding box center [851, 165] width 1264 height 205
click at [1247, 203] on button "search Buscar afiliado" at bounding box center [1226, 185] width 183 height 39
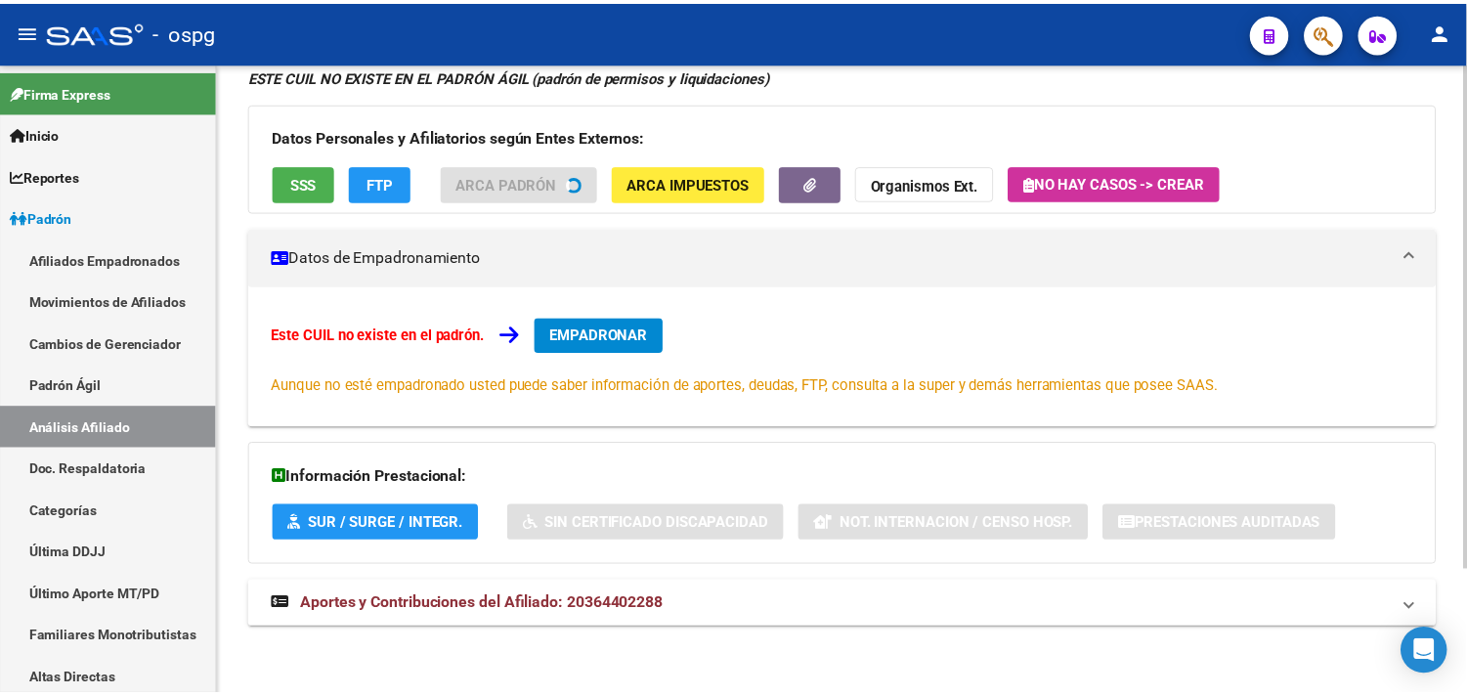
scroll to position [154, 0]
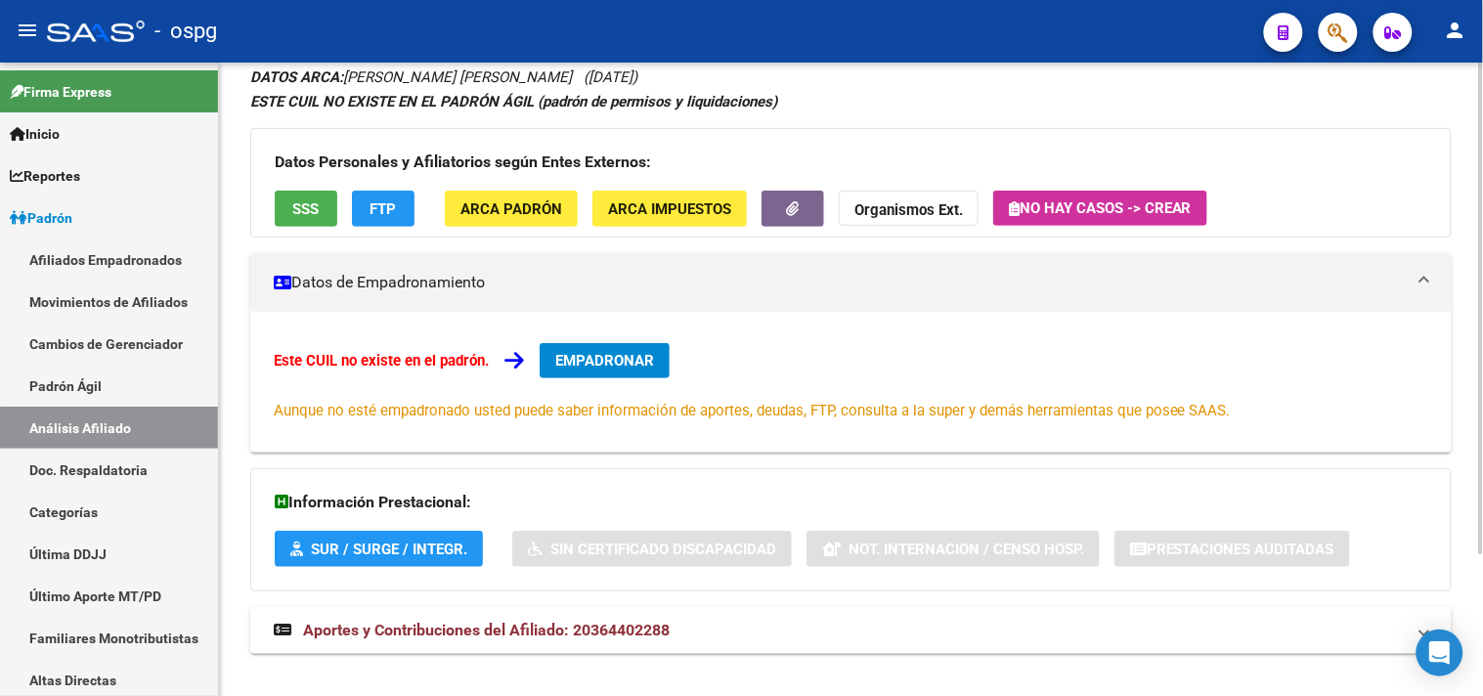
click at [311, 218] on button "SSS" at bounding box center [306, 209] width 63 height 36
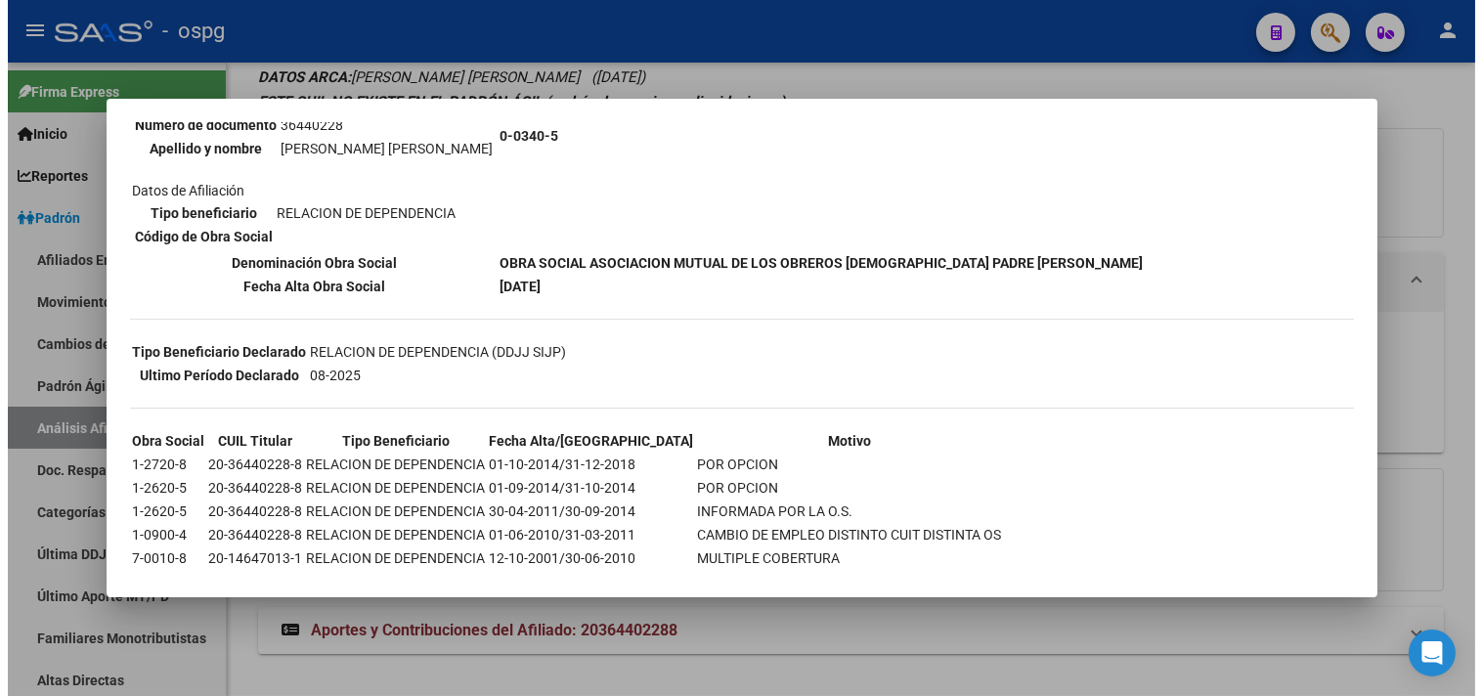
scroll to position [251, 0]
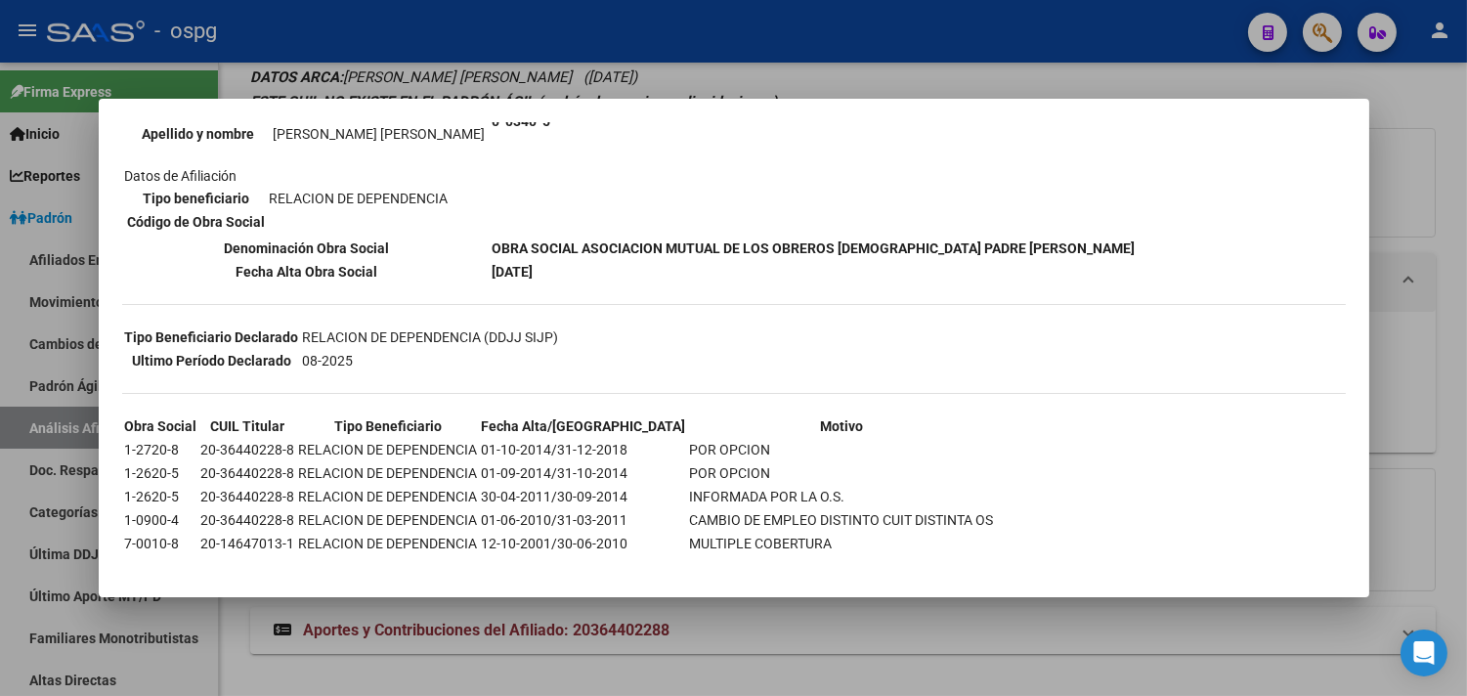
click at [387, 54] on div at bounding box center [733, 348] width 1467 height 696
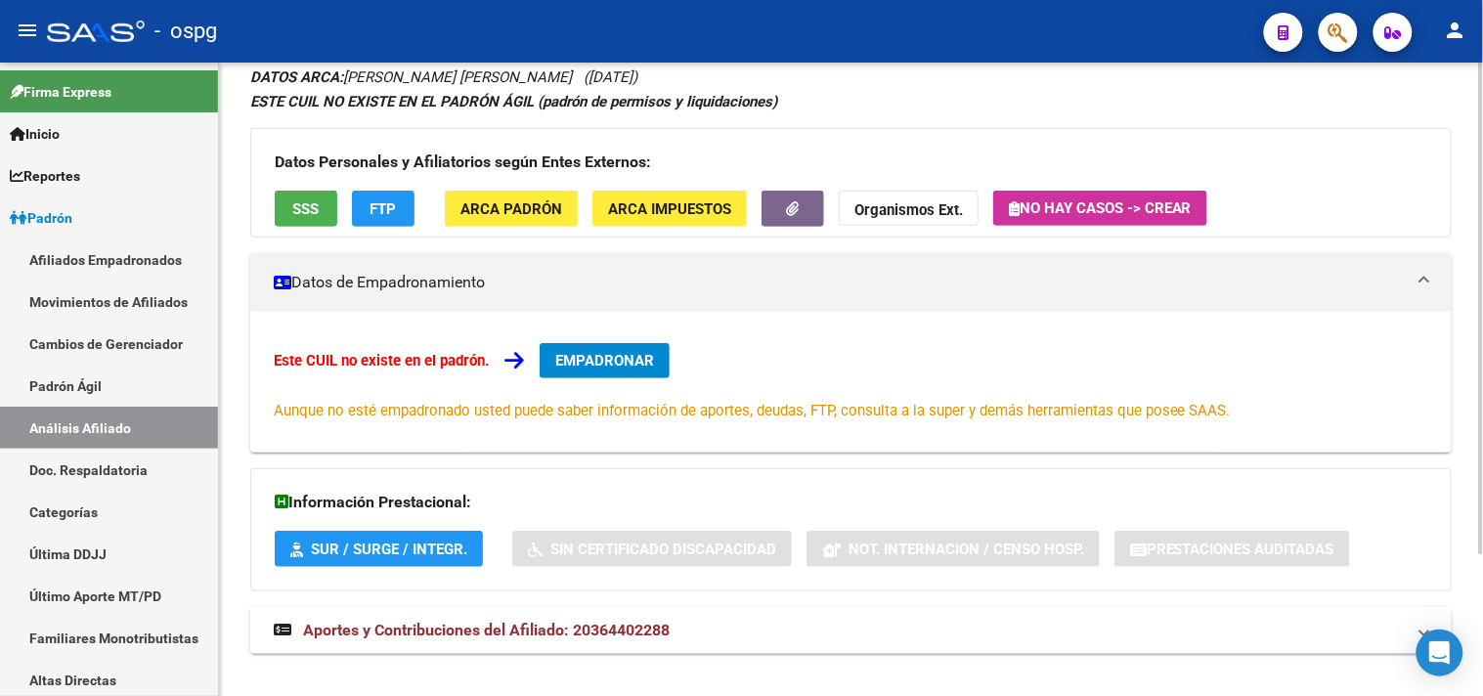
scroll to position [0, 0]
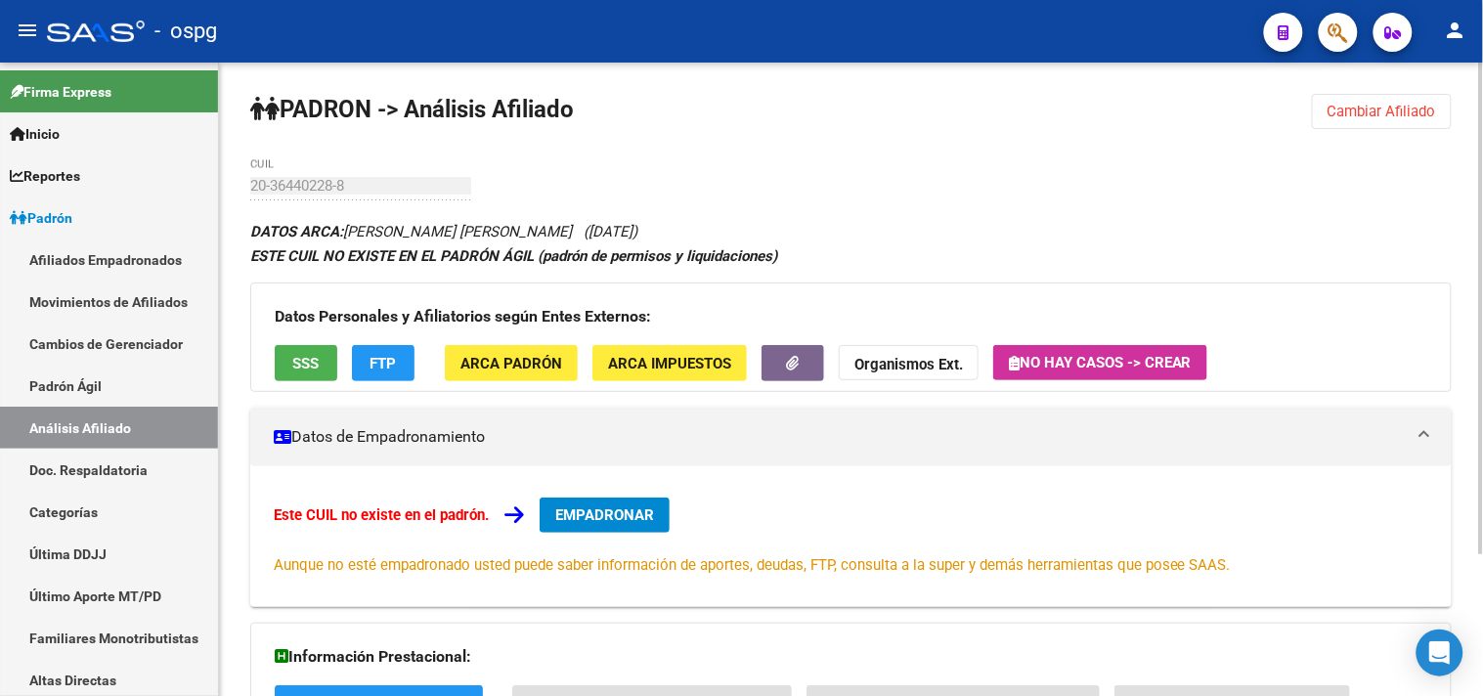
click at [383, 358] on span "FTP" at bounding box center [383, 364] width 26 height 18
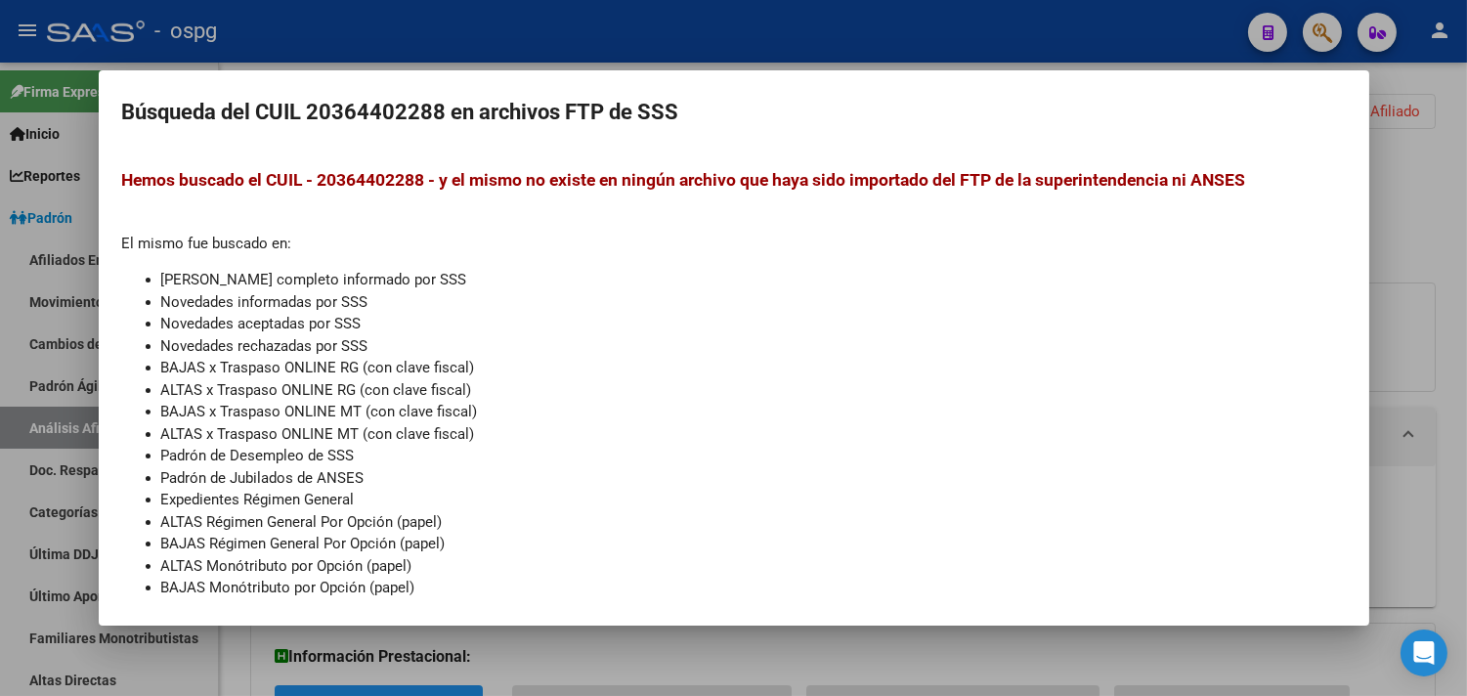
click at [382, 32] on div at bounding box center [733, 348] width 1467 height 696
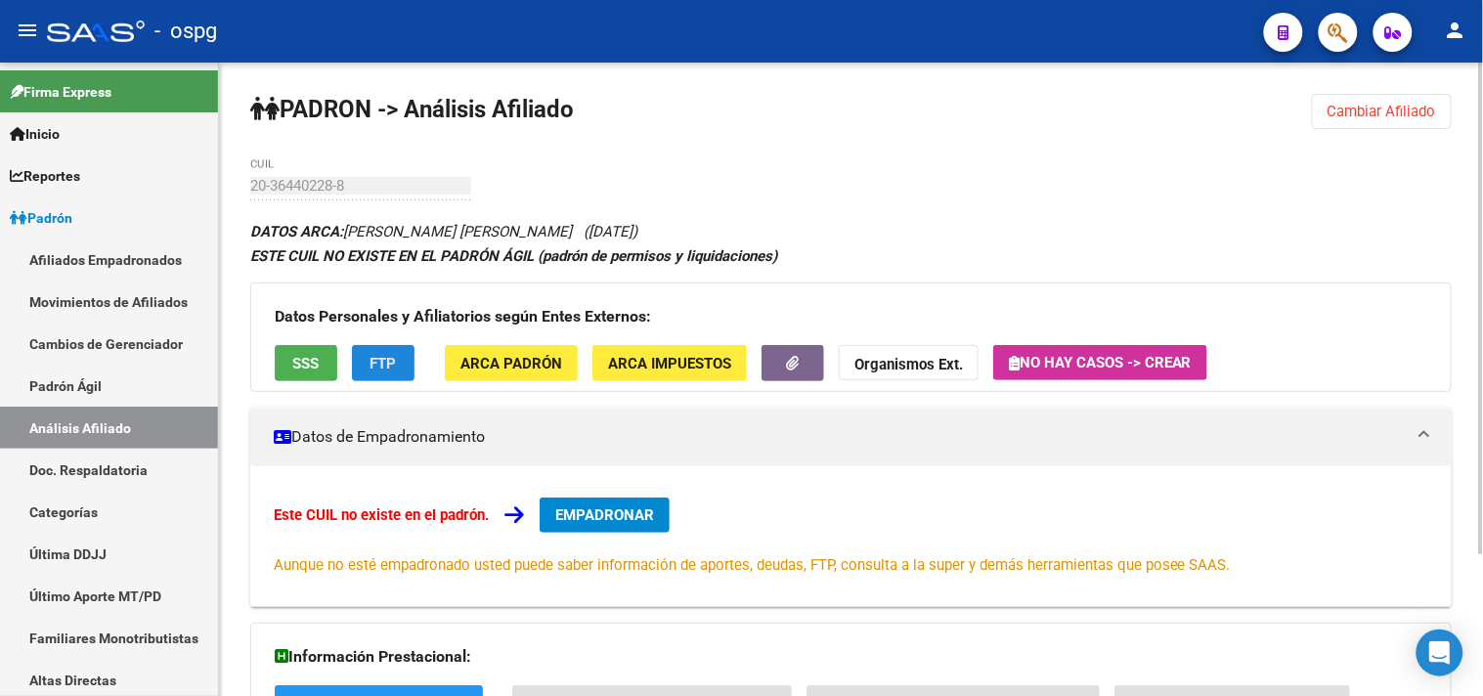
click at [392, 363] on span "FTP" at bounding box center [383, 364] width 26 height 18
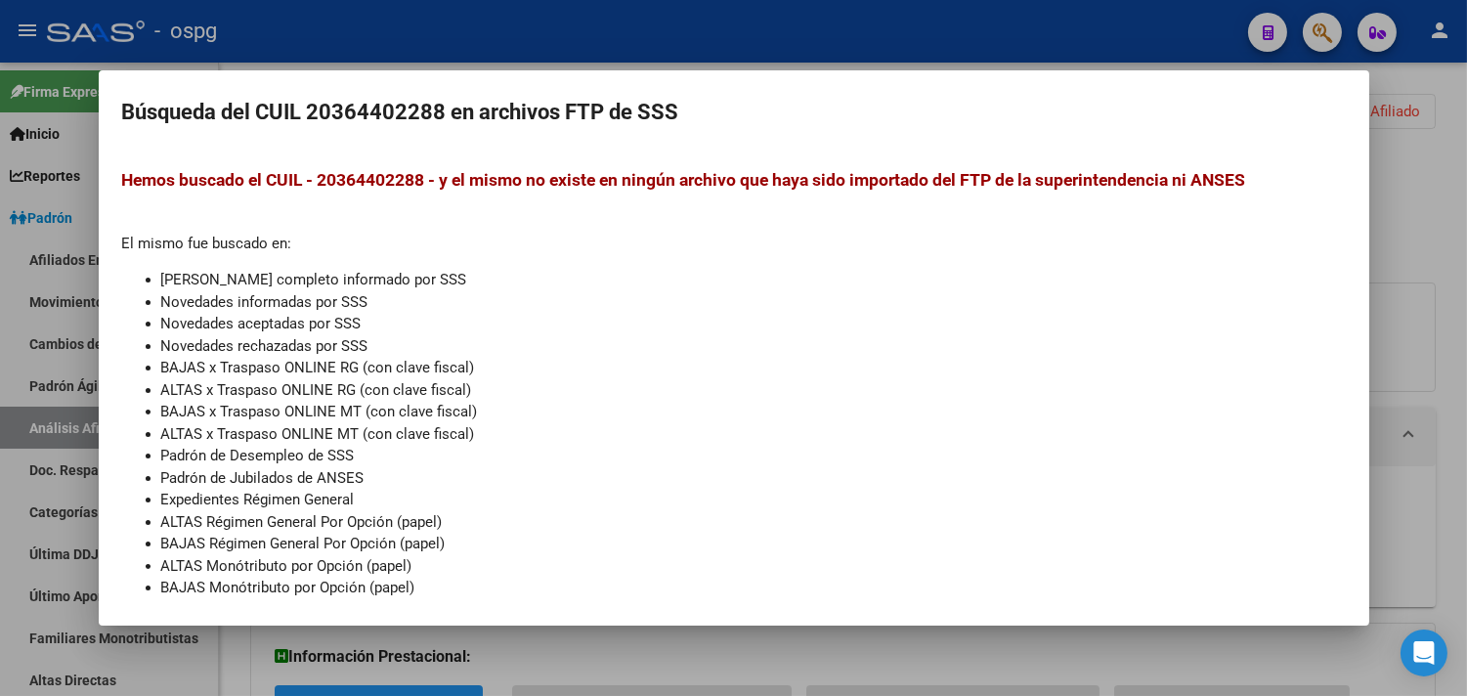
click at [318, 42] on div at bounding box center [733, 348] width 1467 height 696
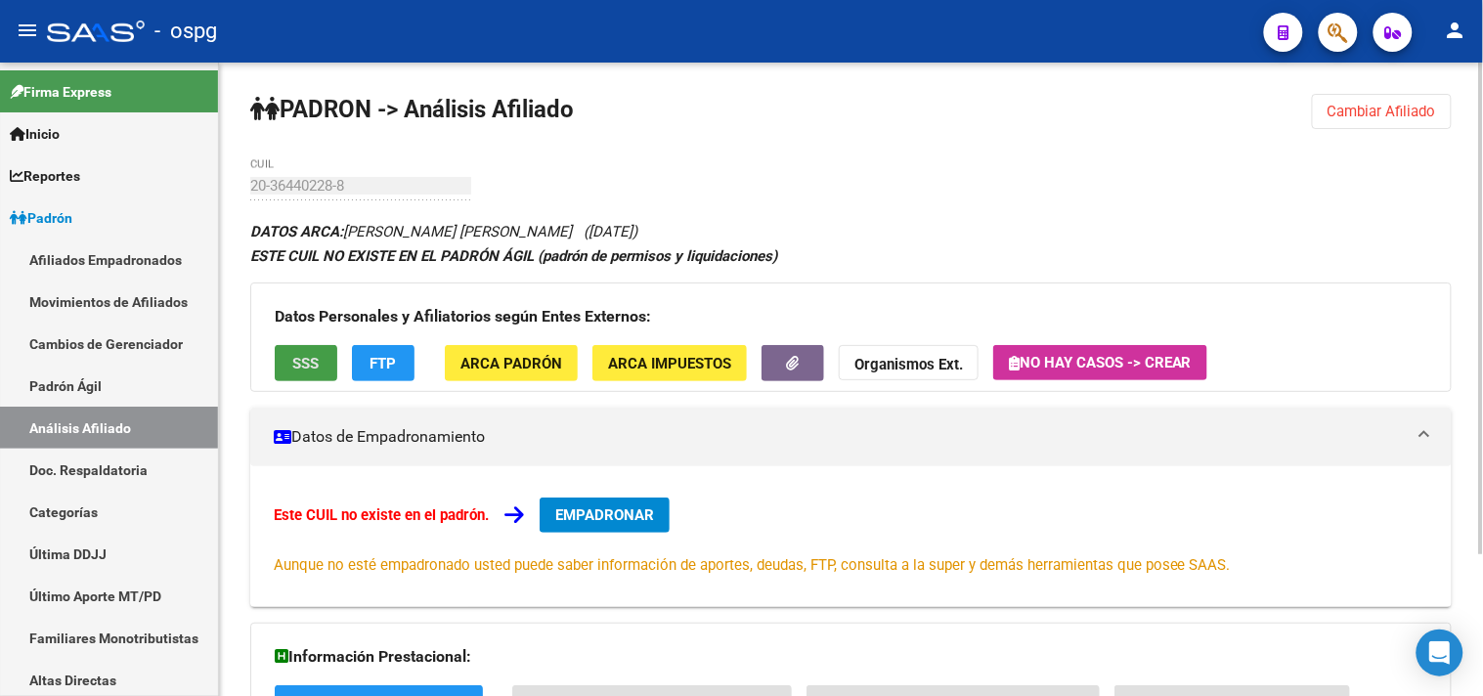
click at [291, 376] on button "SSS" at bounding box center [306, 363] width 63 height 36
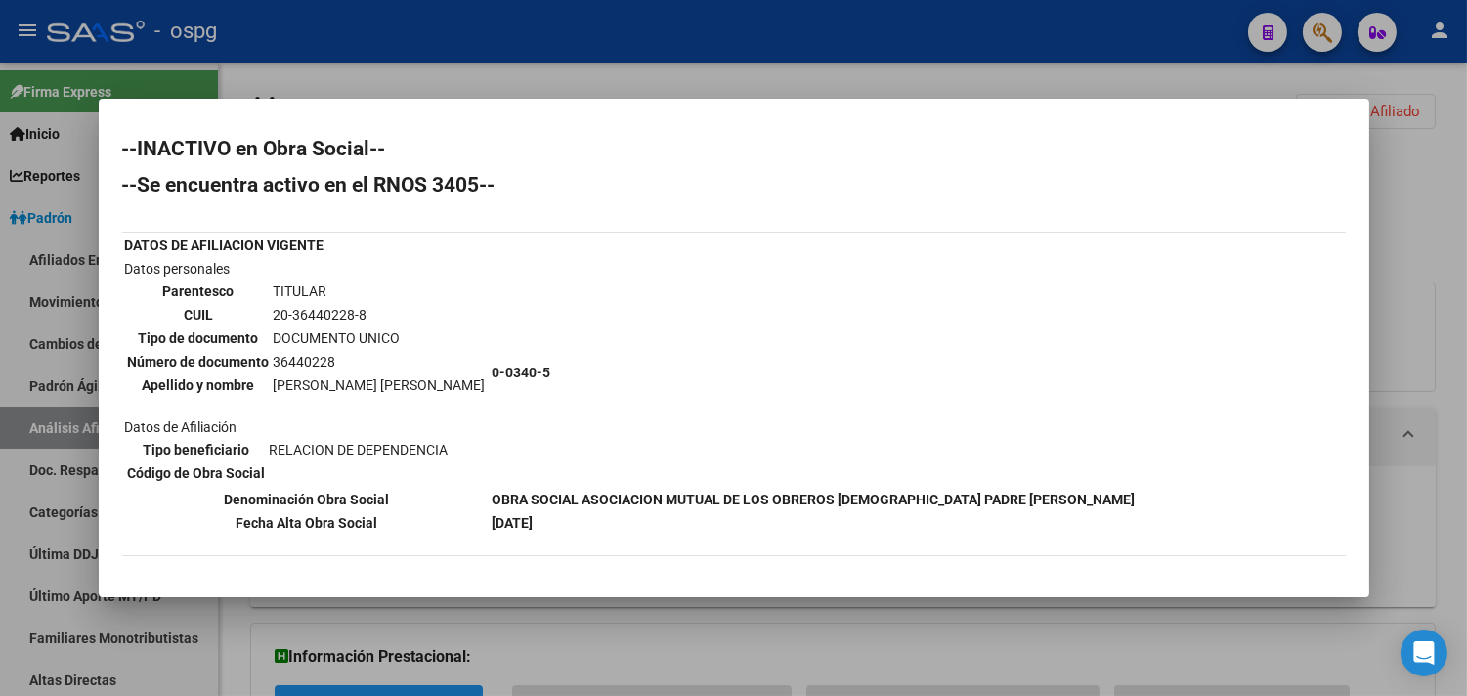
click at [423, 53] on div at bounding box center [733, 348] width 1467 height 696
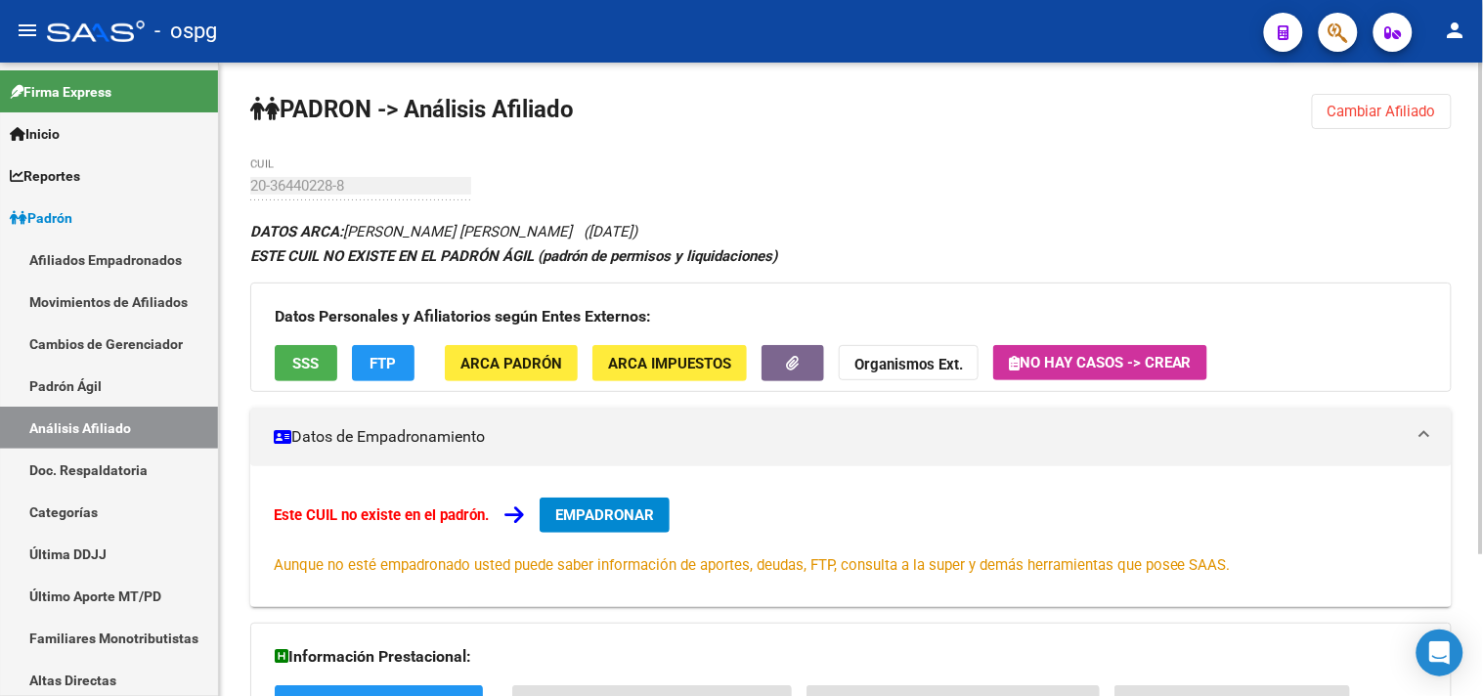
click at [1350, 103] on span "Cambiar Afiliado" at bounding box center [1381, 112] width 108 height 18
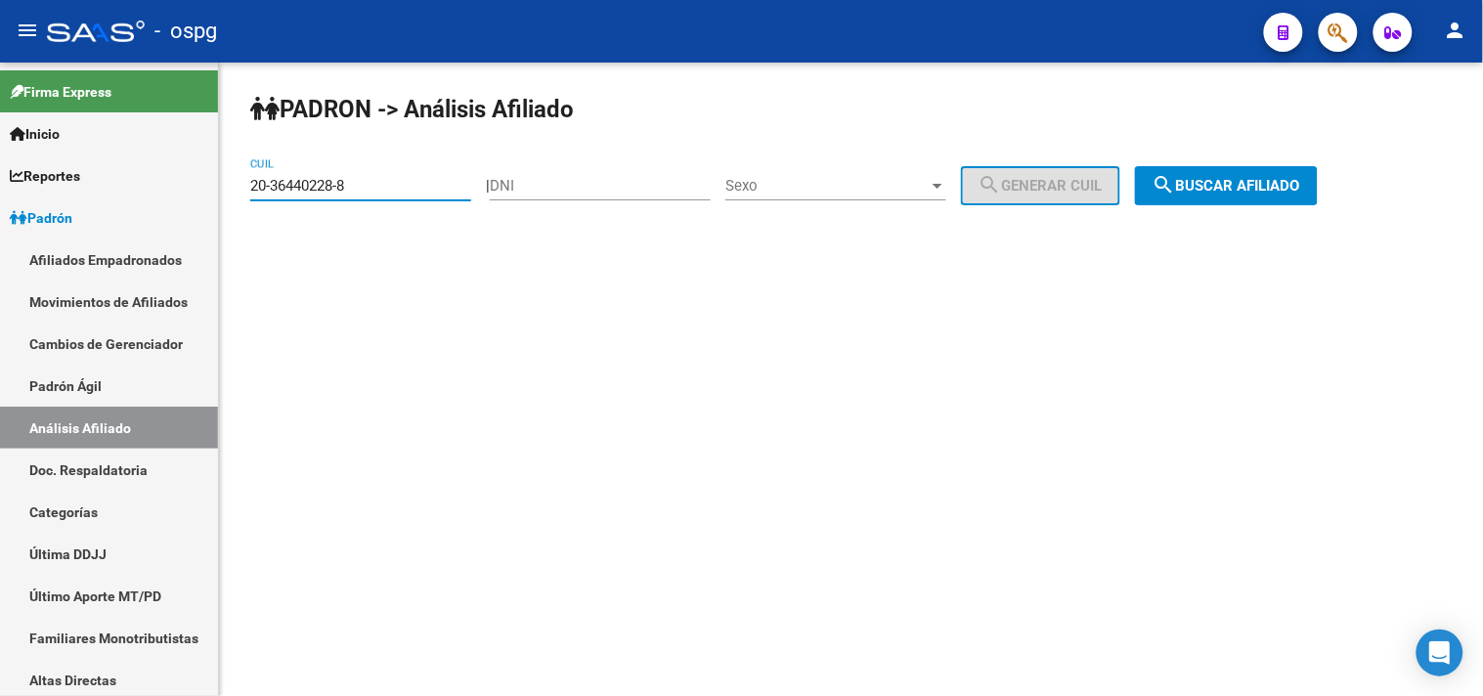
drag, startPoint x: 406, startPoint y: 179, endPoint x: 268, endPoint y: 183, distance: 137.9
click at [269, 183] on input "20-36440228-8" at bounding box center [360, 186] width 221 height 18
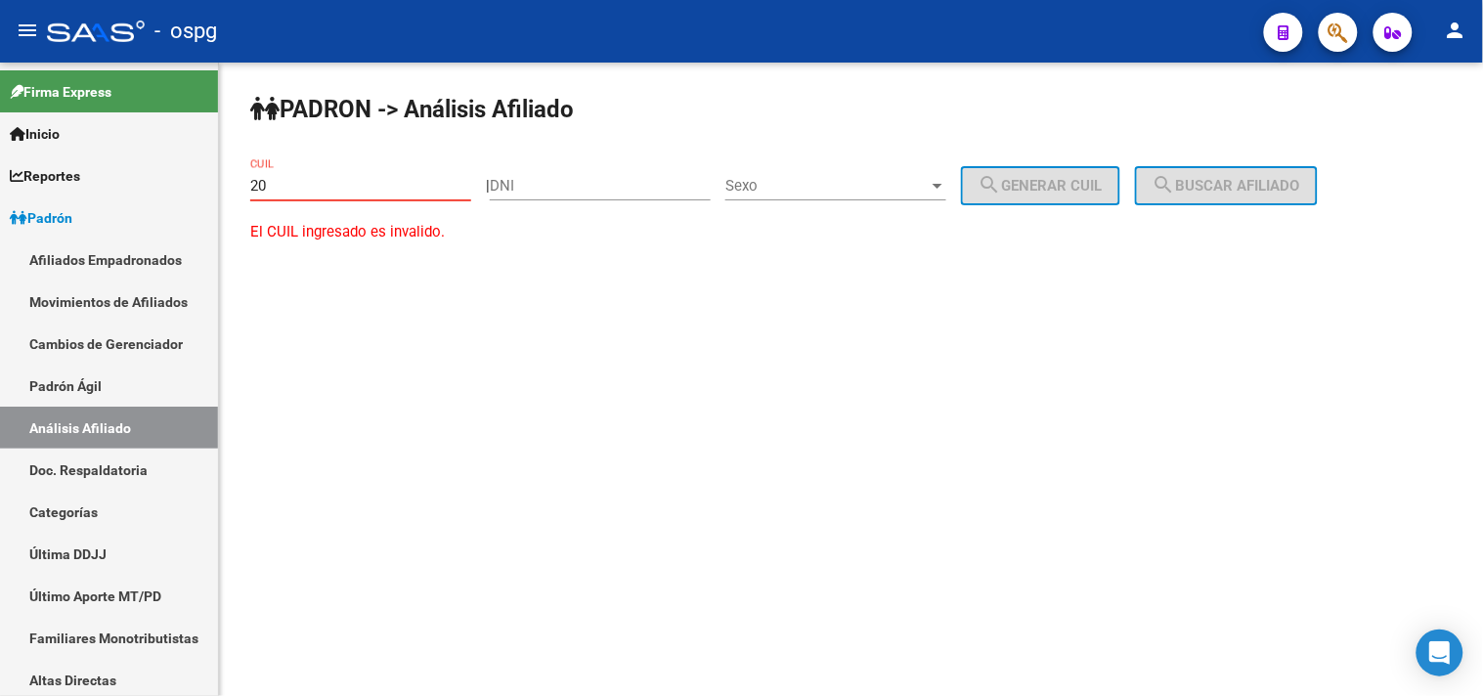
type input "2"
paste input "23-38999463-4"
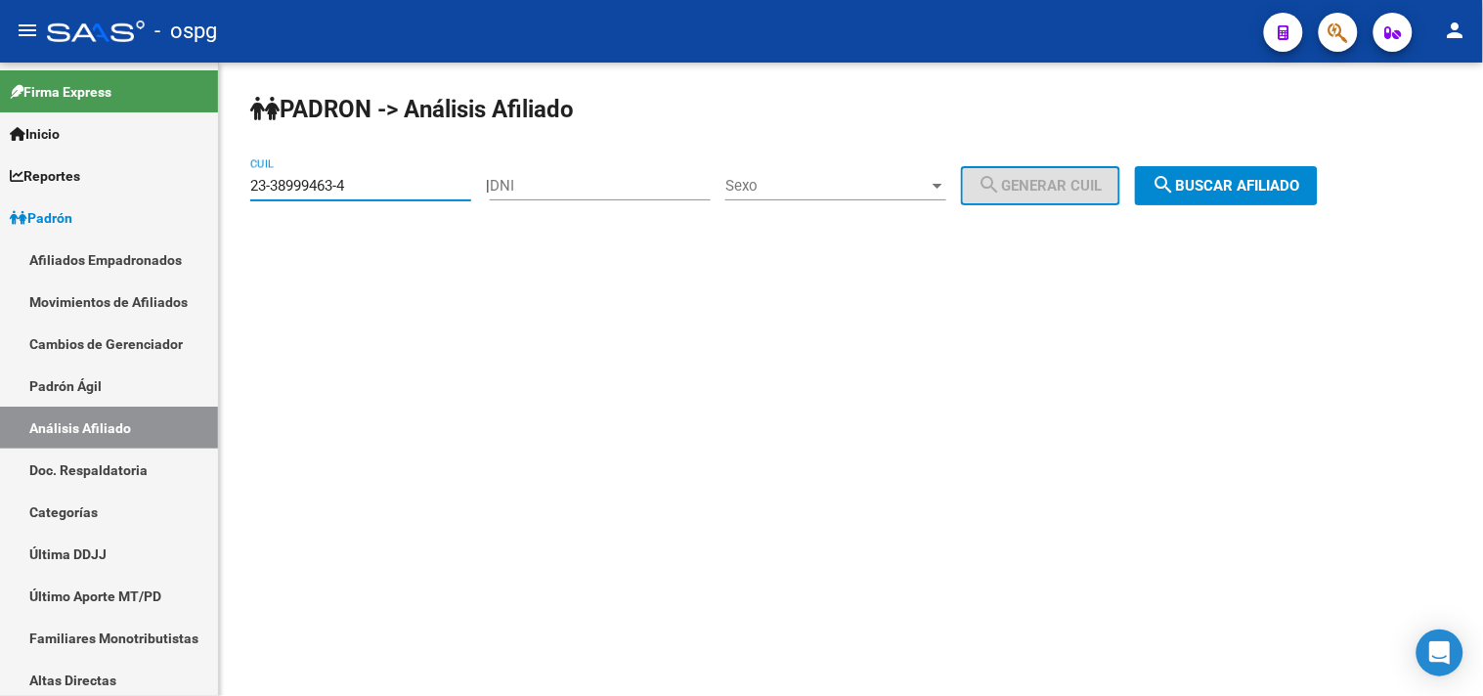
drag, startPoint x: 1214, startPoint y: 178, endPoint x: 1185, endPoint y: 177, distance: 28.4
click at [1214, 177] on span "search Buscar afiliado" at bounding box center [1226, 186] width 148 height 18
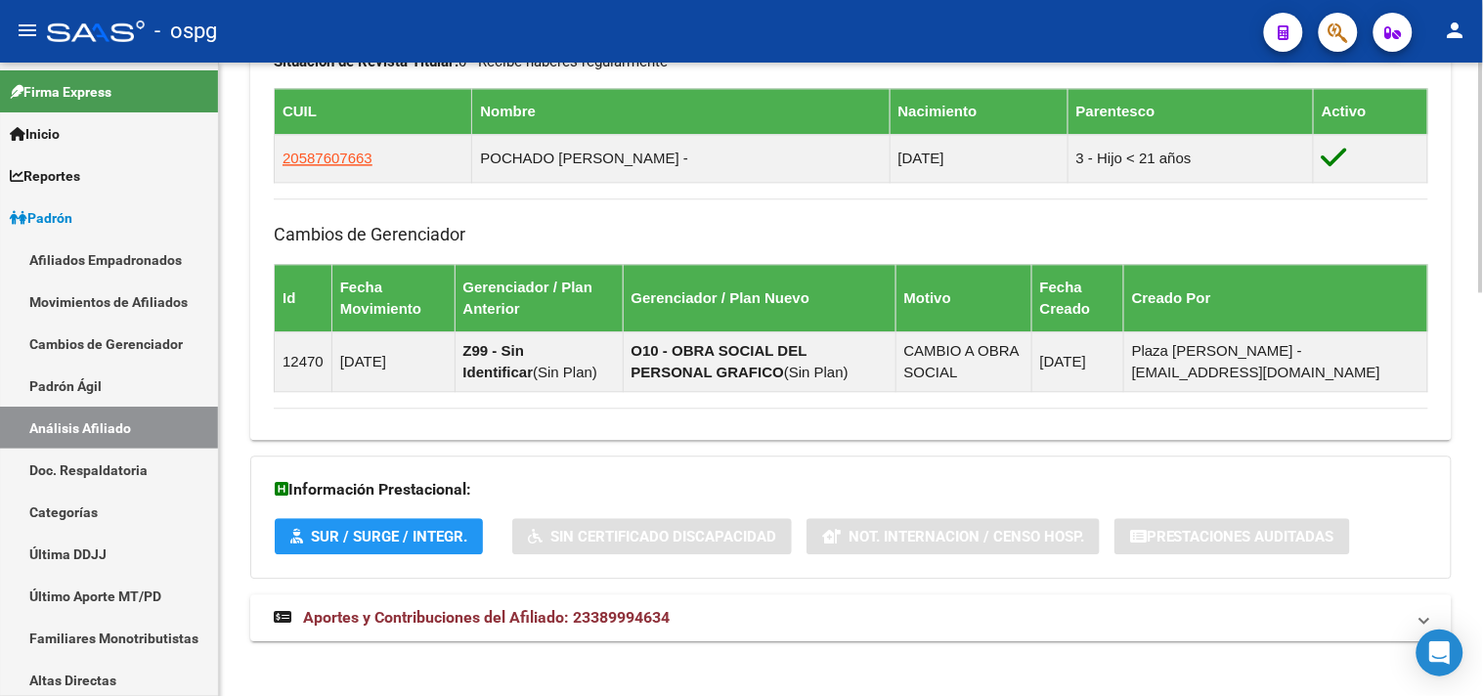
scroll to position [1110, 0]
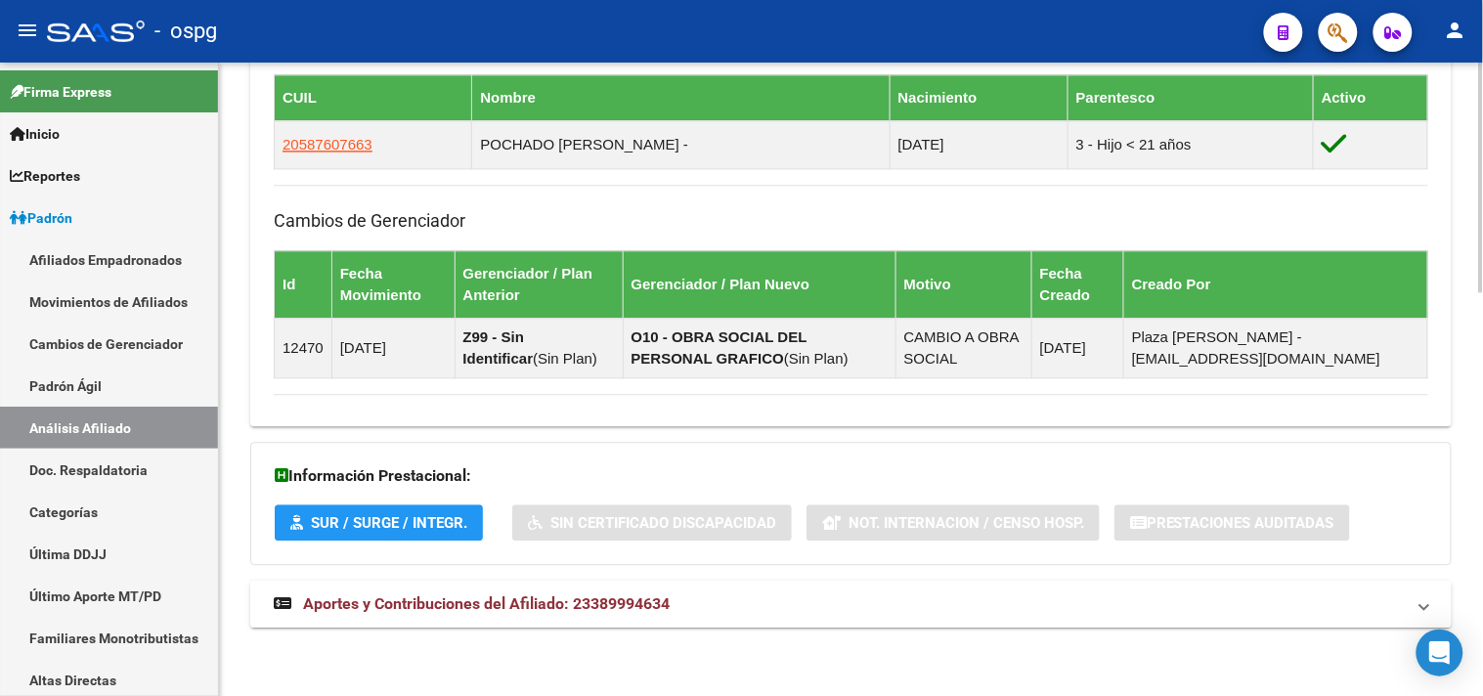
click at [512, 599] on span "Aportes y Contribuciones del Afiliado: 23389994634" at bounding box center [486, 603] width 366 height 19
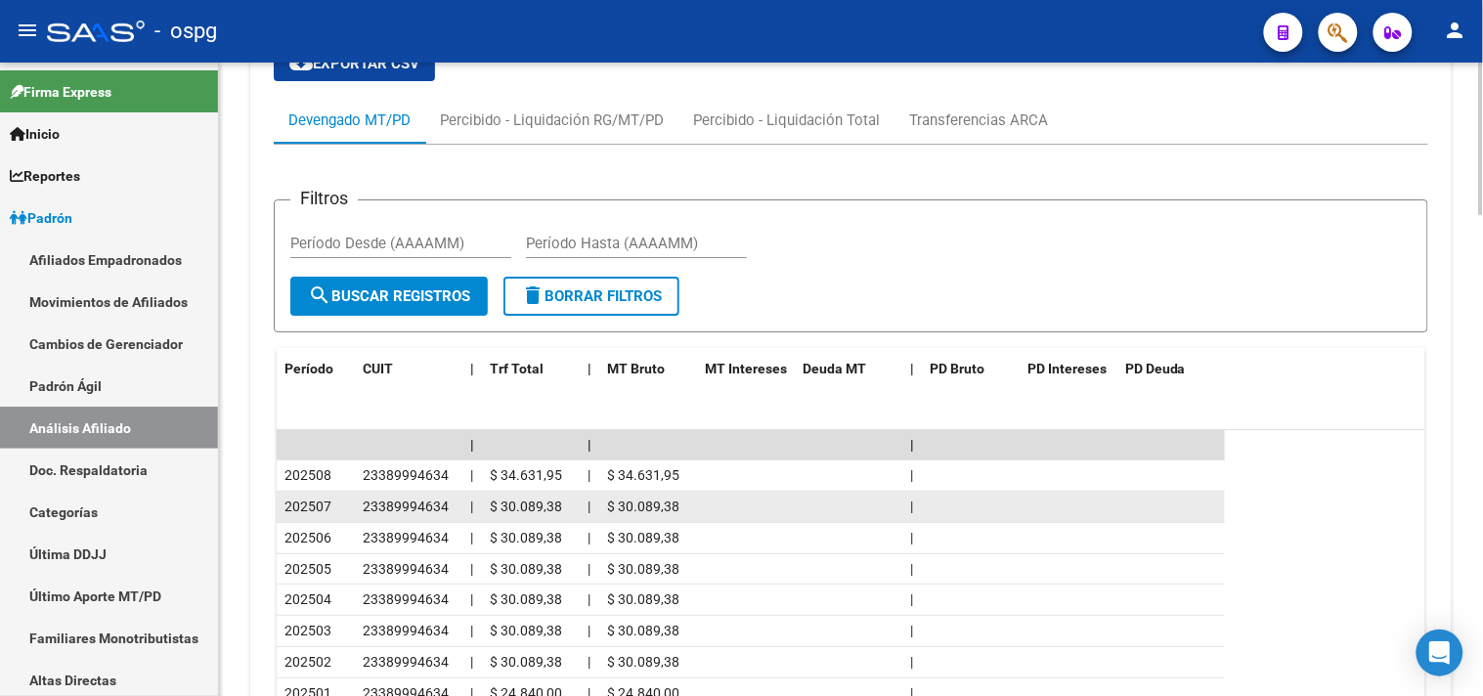
scroll to position [1952, 0]
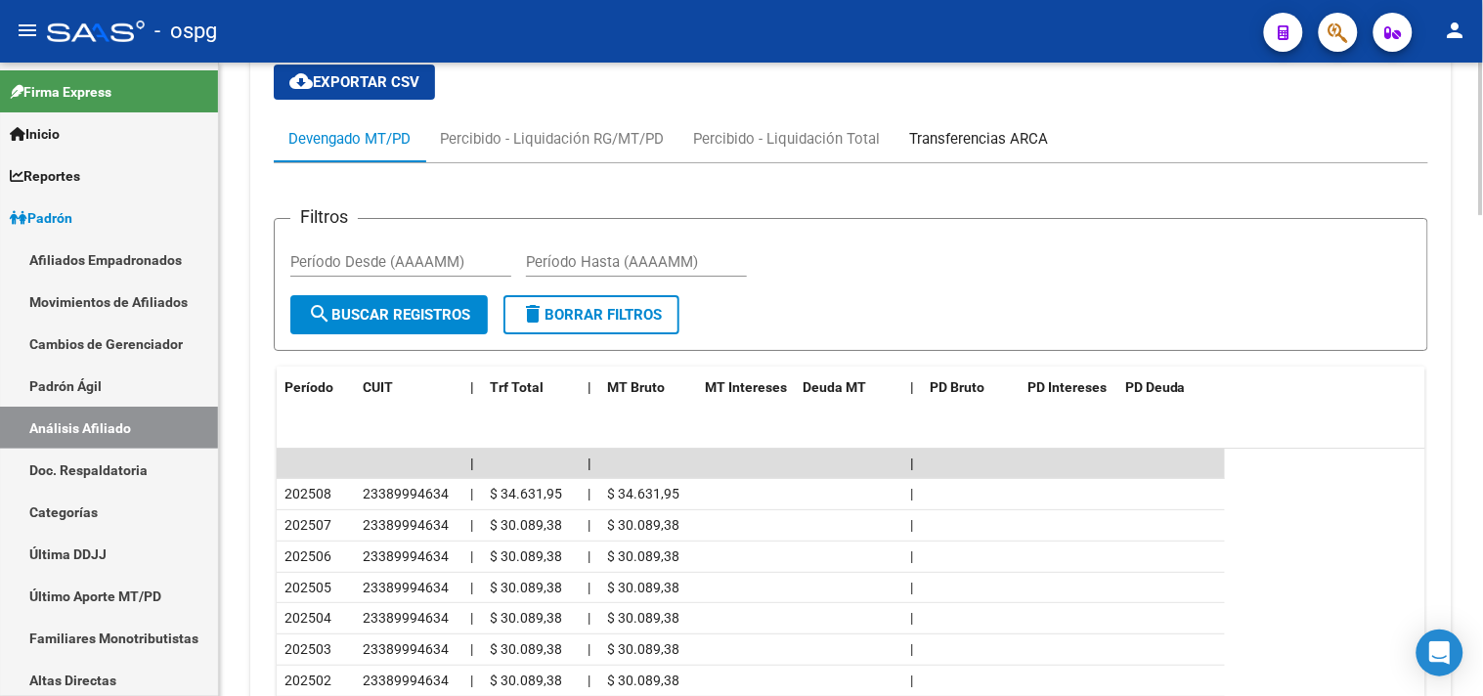
click at [990, 144] on div "Transferencias ARCA" at bounding box center [978, 139] width 139 height 22
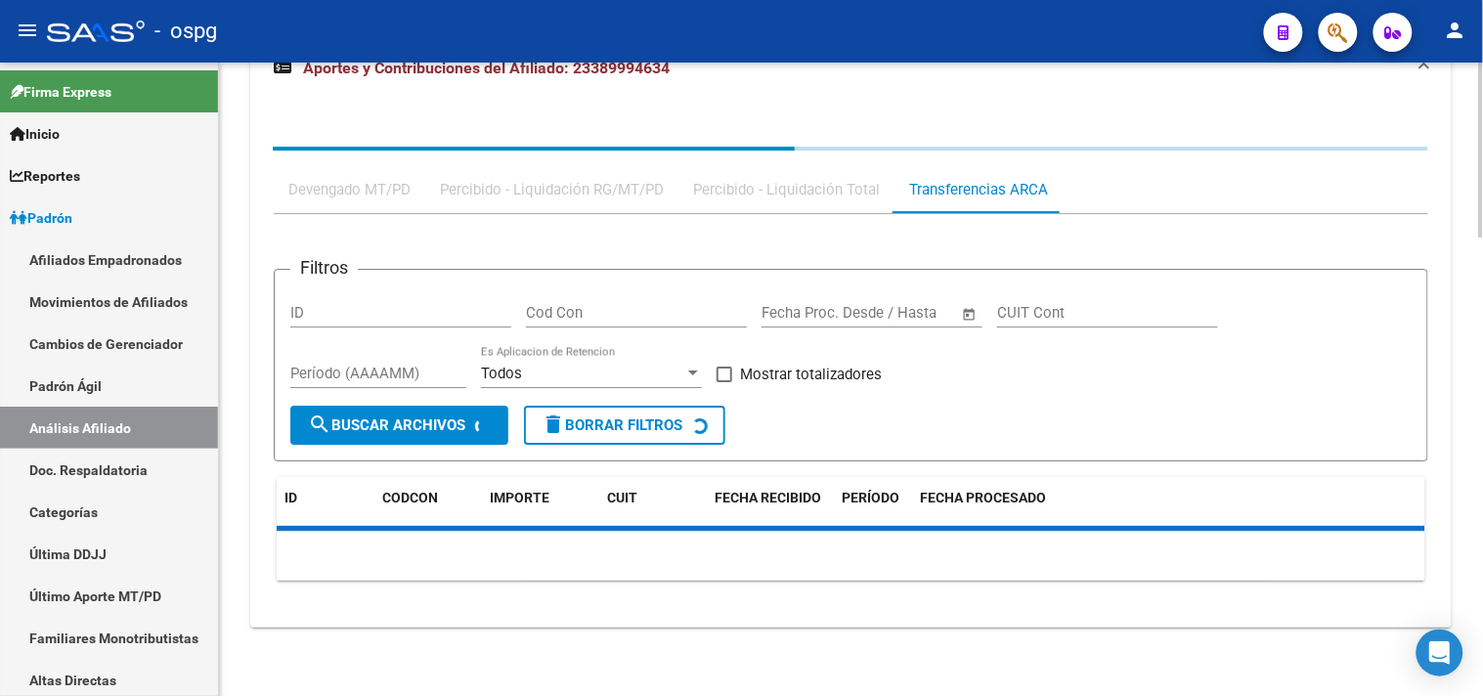
scroll to position [1735, 0]
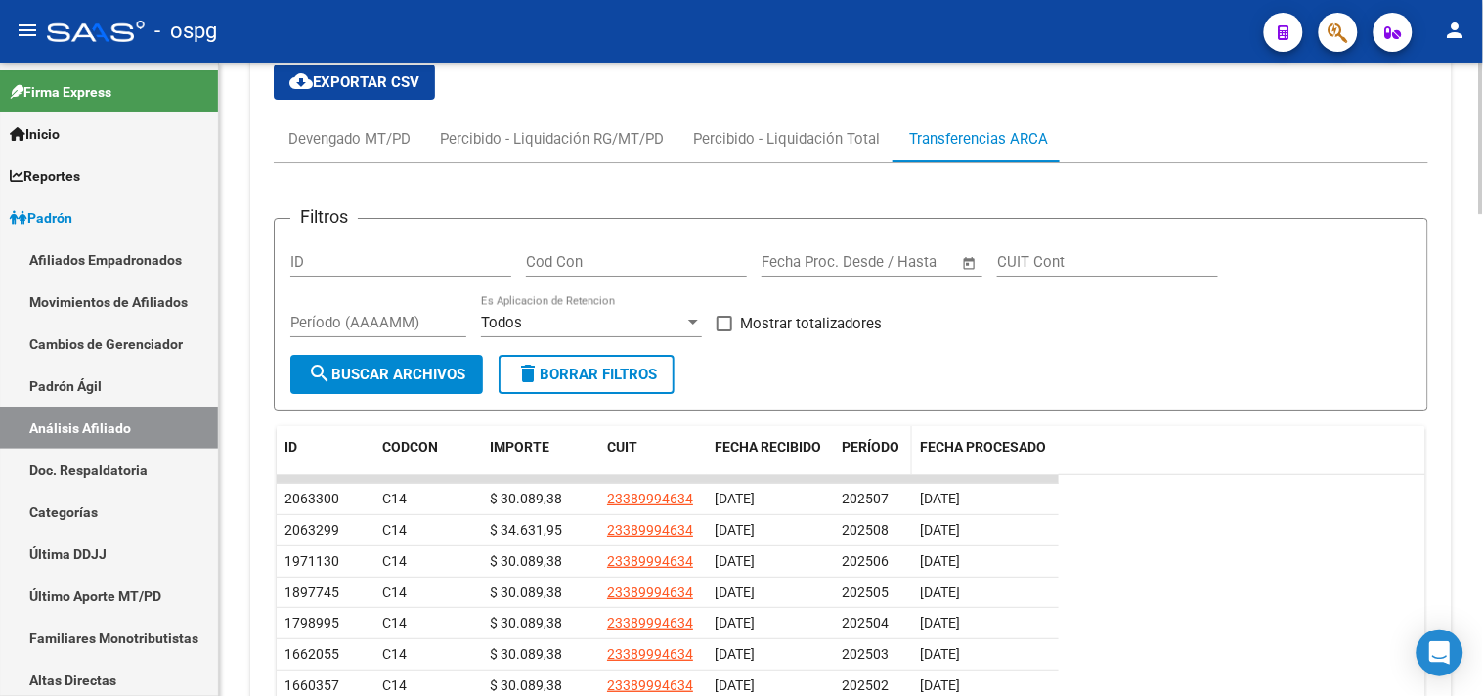
click at [852, 444] on span "PERÍODO" at bounding box center [870, 447] width 58 height 16
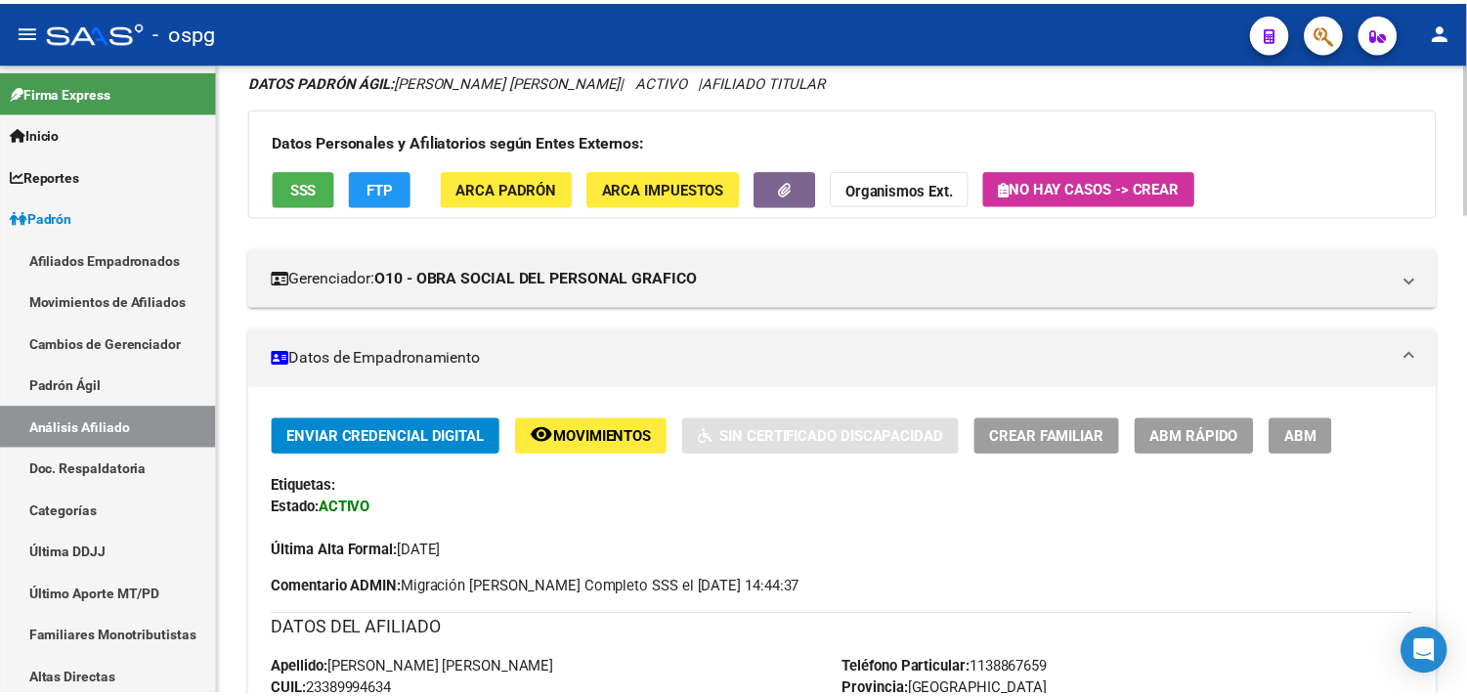
scroll to position [0, 0]
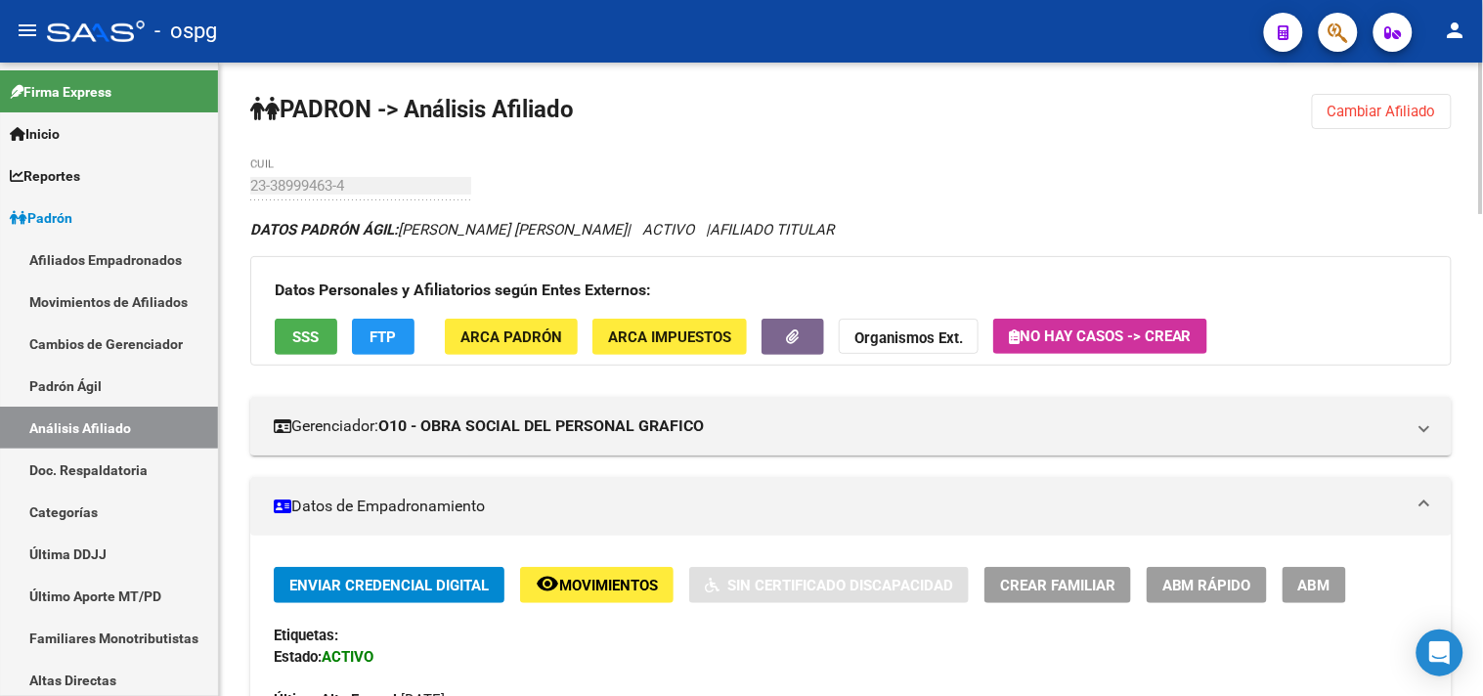
click at [1349, 99] on button "Cambiar Afiliado" at bounding box center [1382, 111] width 140 height 35
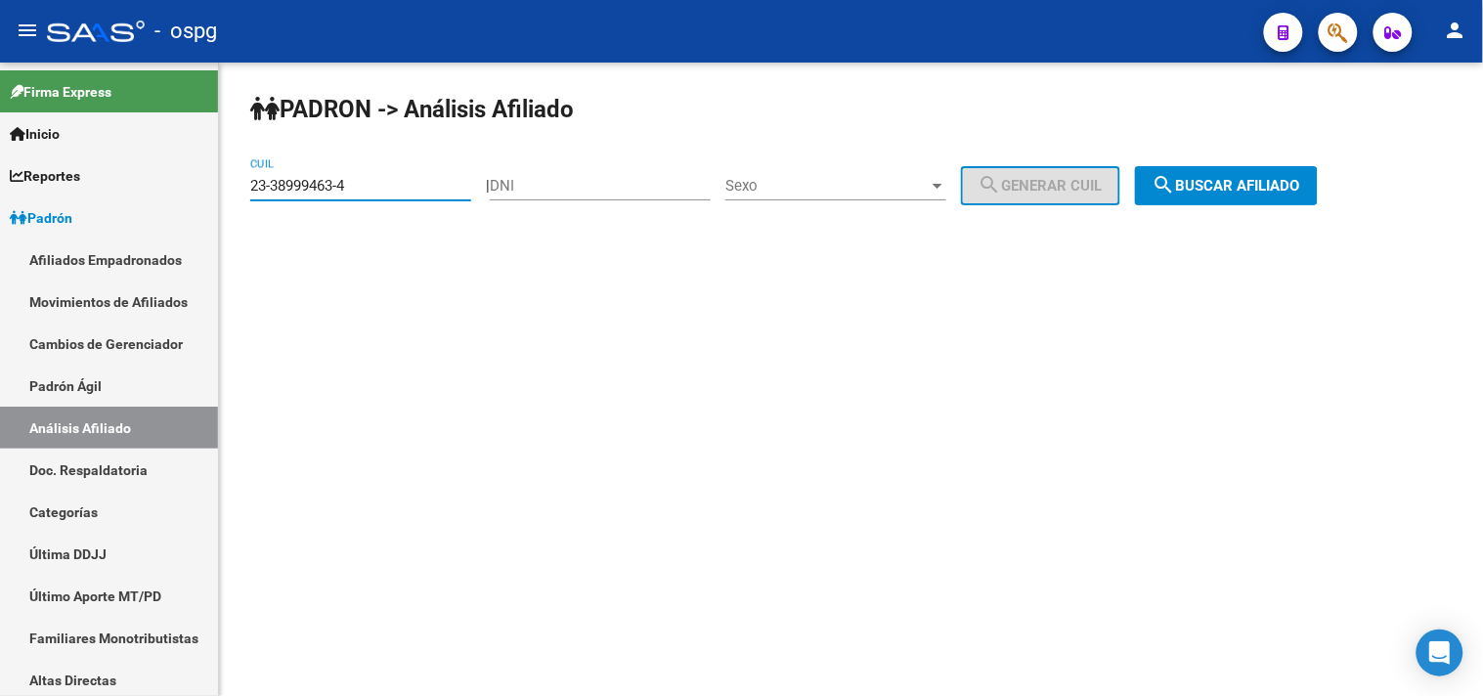
drag, startPoint x: 371, startPoint y: 194, endPoint x: 230, endPoint y: 196, distance: 141.7
click at [230, 196] on div "PADRON -> Análisis Afiliado 23-38999463-4 CUIL | DNI Sexo Sexo search Generar C…" at bounding box center [851, 165] width 1264 height 205
type input "20-43466801-9"
click at [1178, 196] on button "search Buscar afiliado" at bounding box center [1226, 185] width 183 height 39
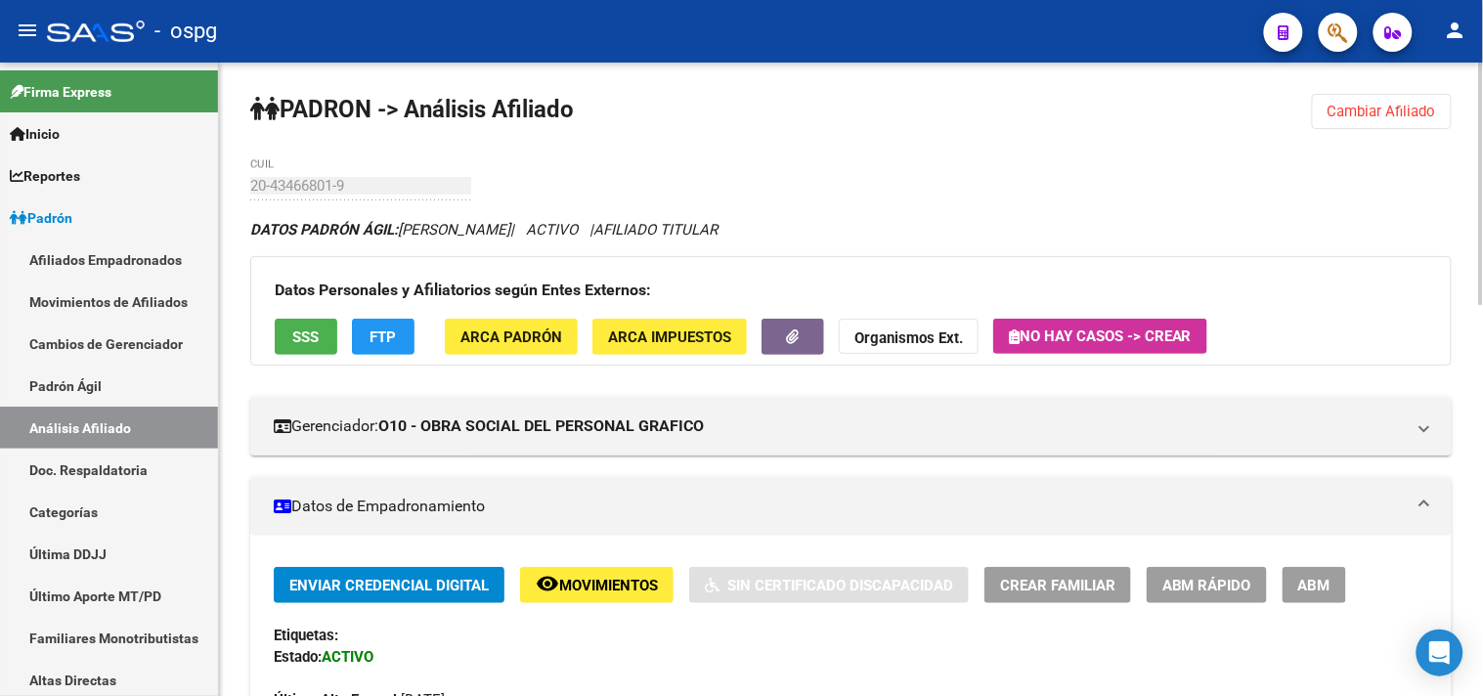
drag, startPoint x: 1396, startPoint y: 95, endPoint x: 1161, endPoint y: 147, distance: 240.2
click at [1394, 95] on button "Cambiar Afiliado" at bounding box center [1382, 111] width 140 height 35
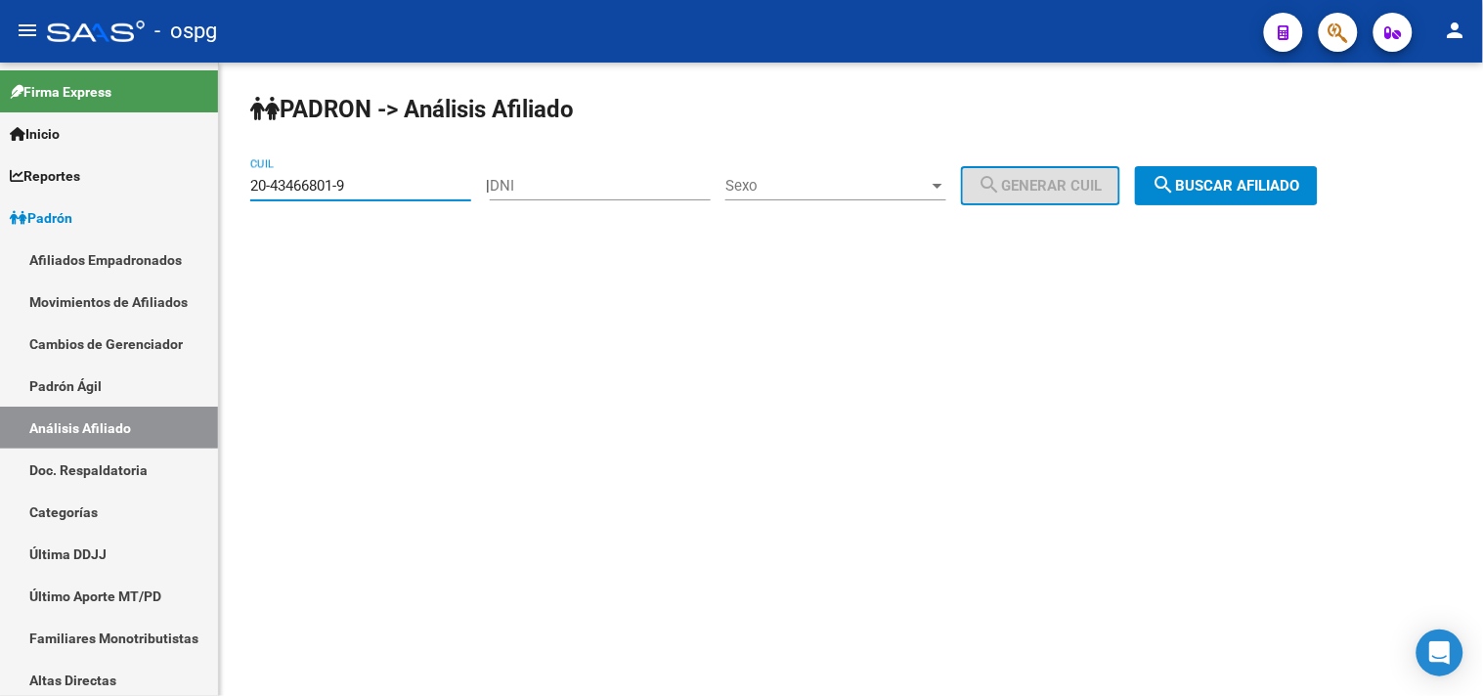
drag, startPoint x: 374, startPoint y: 193, endPoint x: 239, endPoint y: 190, distance: 134.9
click at [239, 190] on div "PADRON -> Análisis Afiliado 20-43466801-9 CUIL | DNI Sexo Sexo search Generar C…" at bounding box center [851, 165] width 1264 height 205
paste input "20-36440228-8"
type input "20-36440228-8"
click at [1186, 220] on div "PADRON -> Análisis Afiliado 20-36440228-8 CUIL | DNI Sexo Sexo search Generar C…" at bounding box center [851, 165] width 1264 height 205
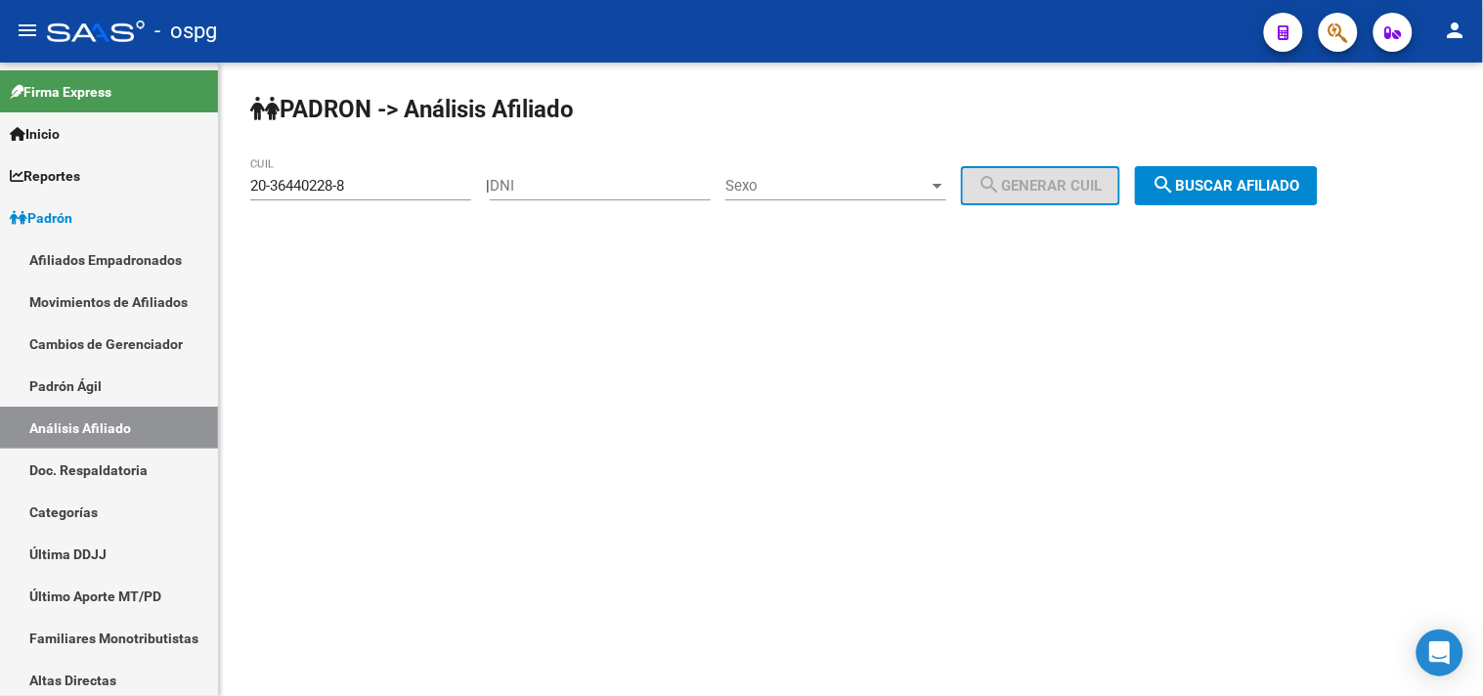
click at [1202, 188] on span "search Buscar afiliado" at bounding box center [1226, 186] width 148 height 18
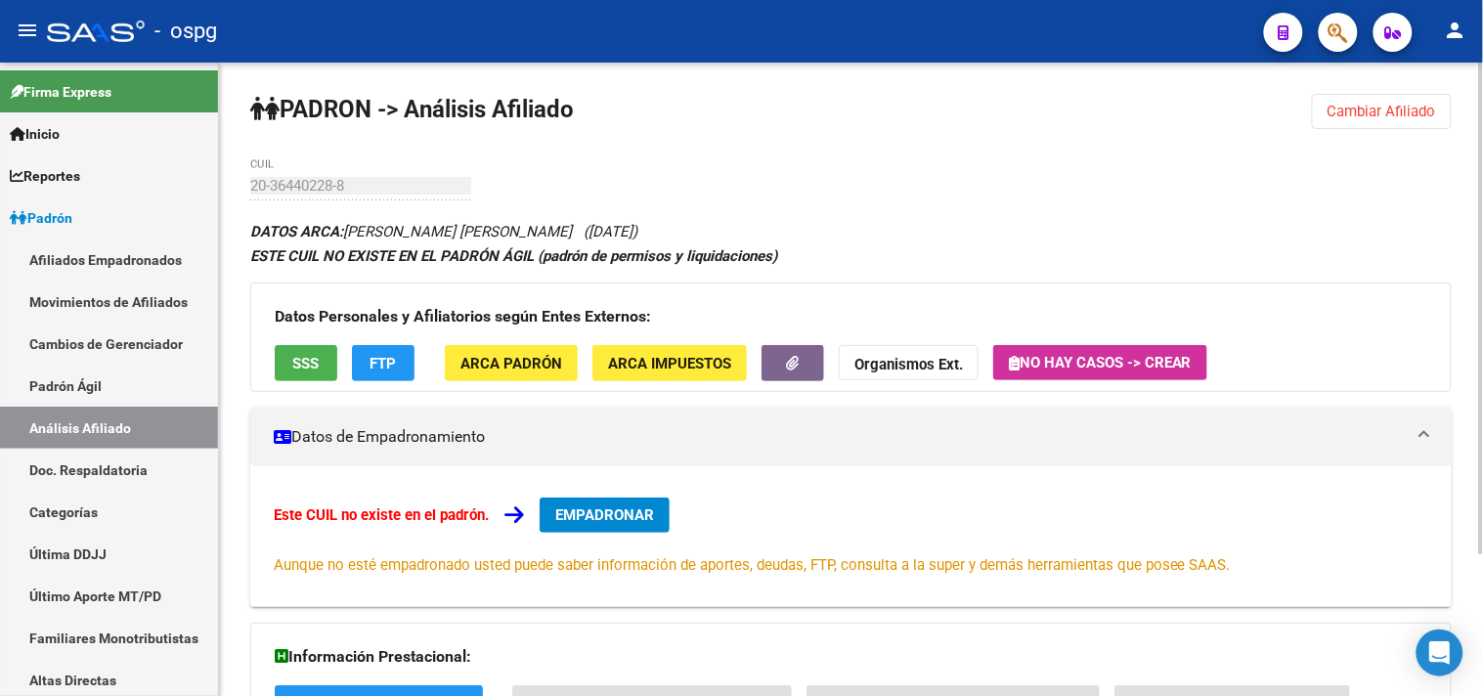
click at [330, 373] on button "SSS" at bounding box center [306, 363] width 63 height 36
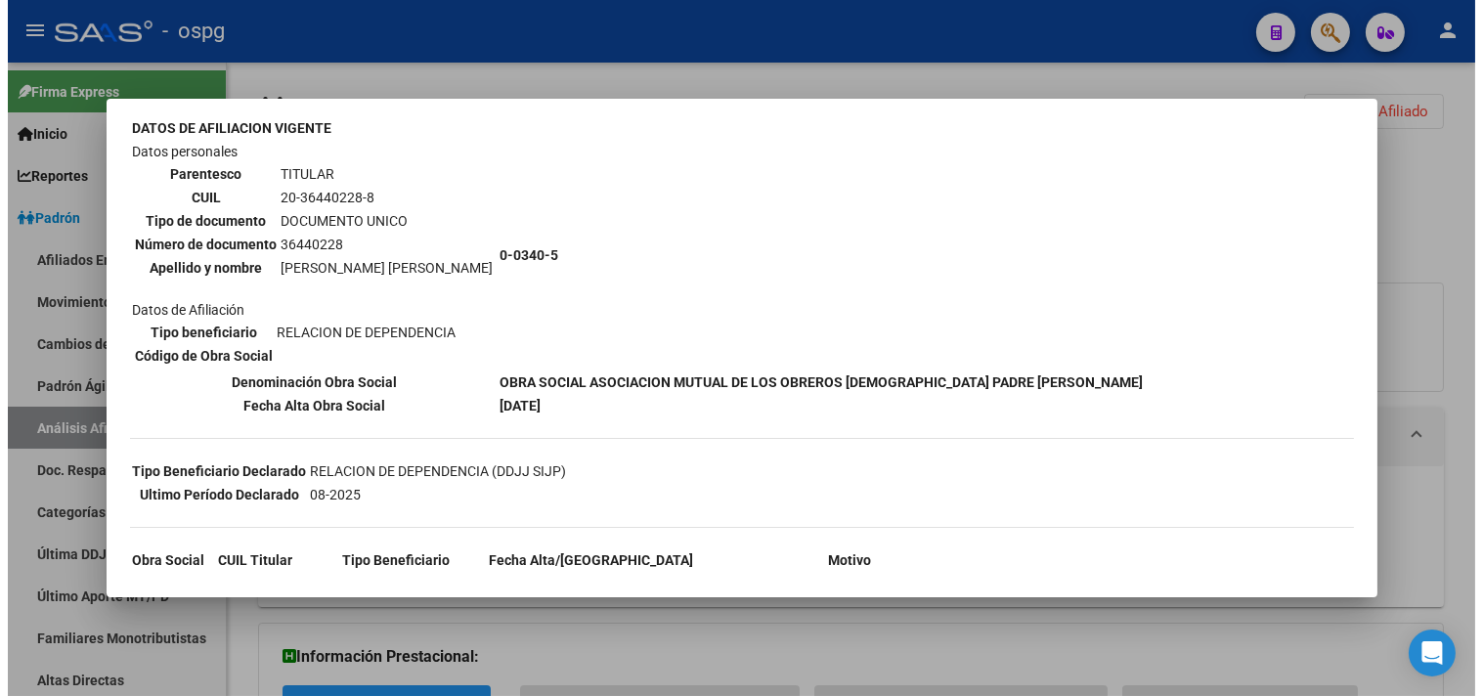
scroll to position [251, 0]
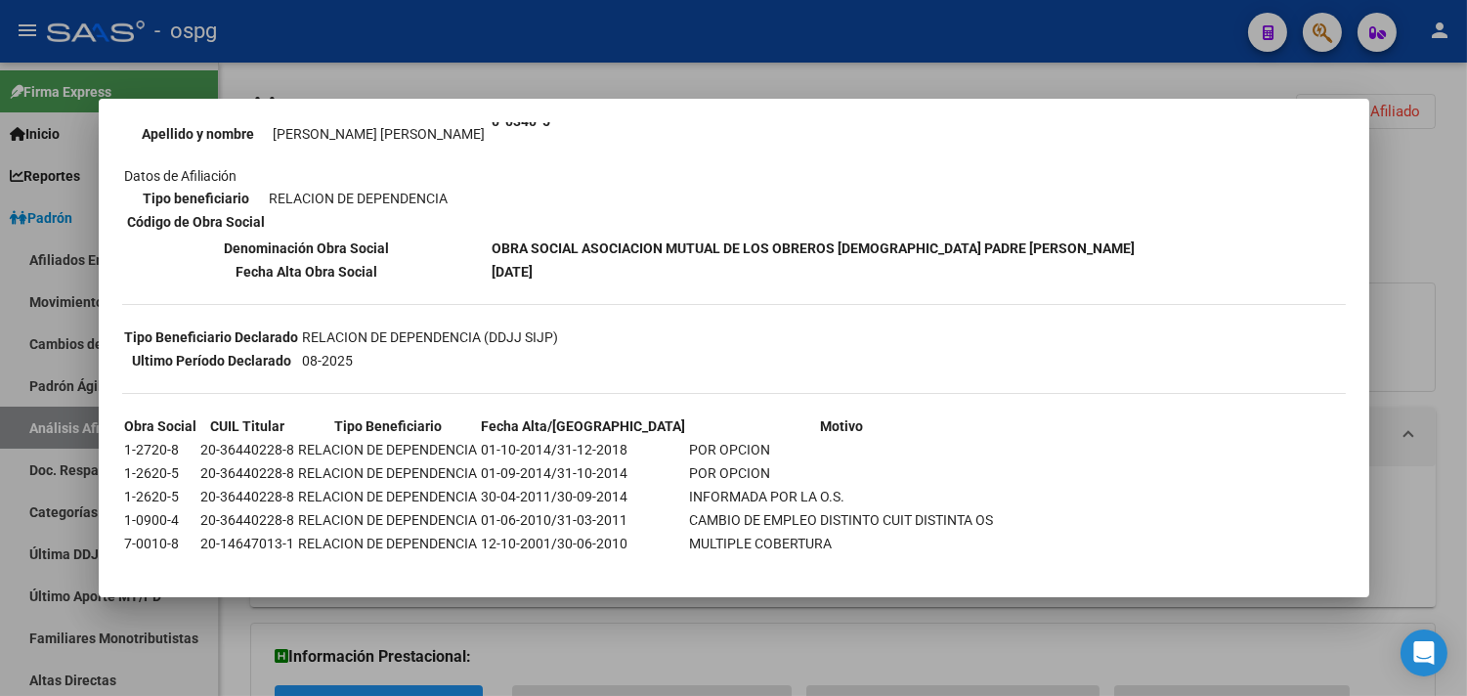
click at [451, 39] on div at bounding box center [733, 348] width 1467 height 696
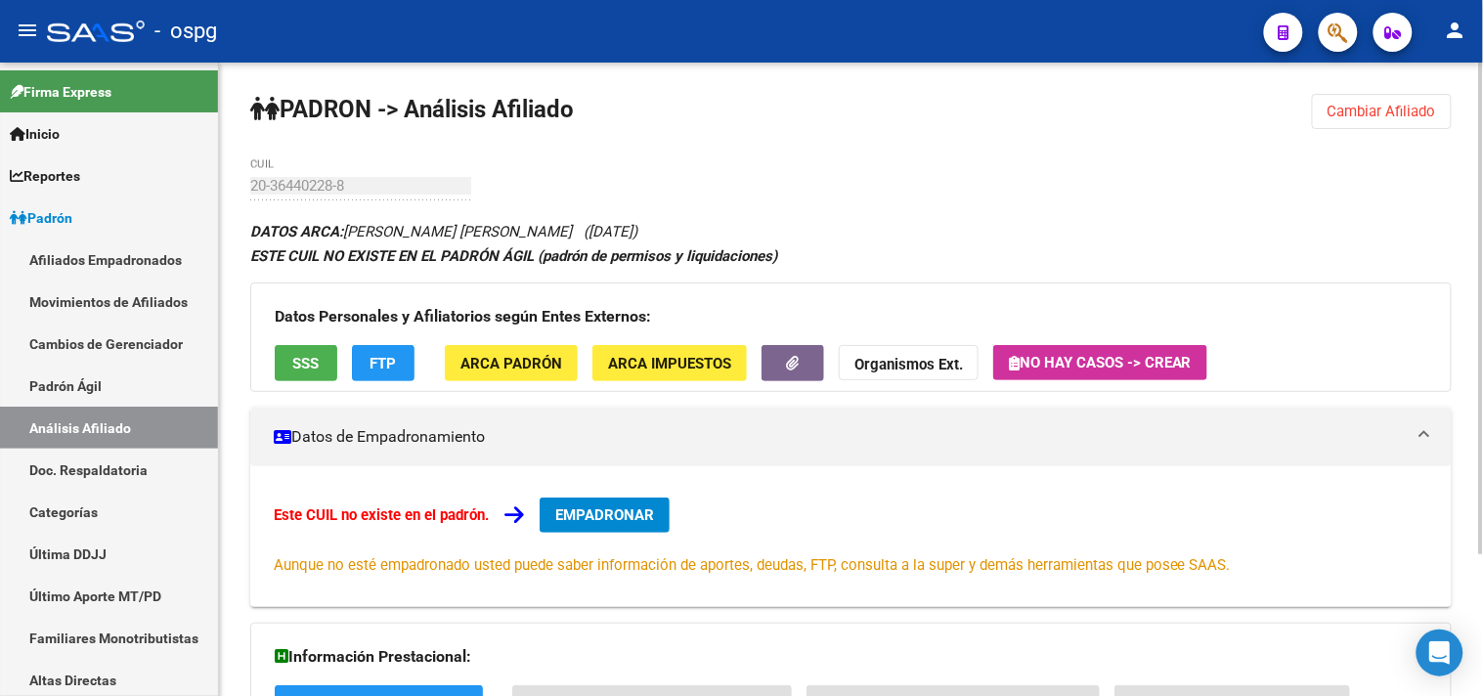
click at [393, 366] on span "FTP" at bounding box center [383, 364] width 26 height 18
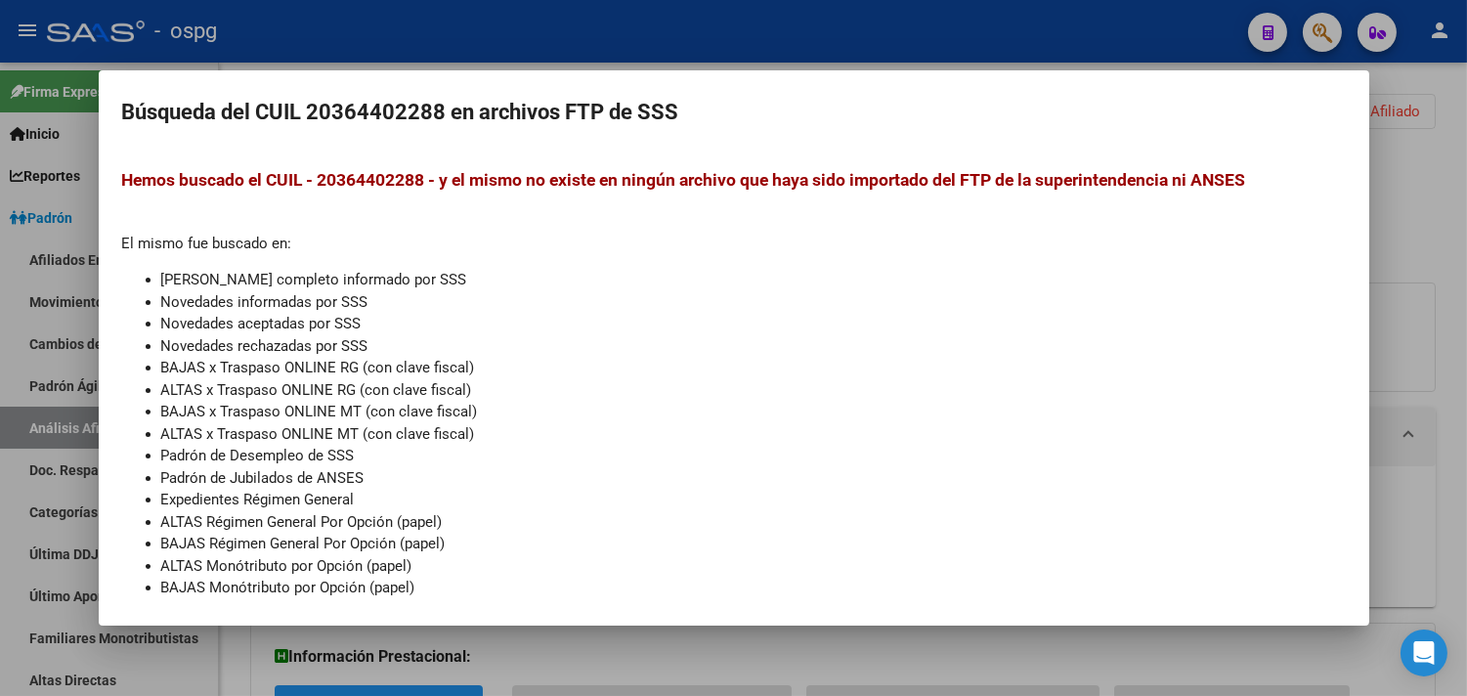
click at [489, 49] on div at bounding box center [733, 348] width 1467 height 696
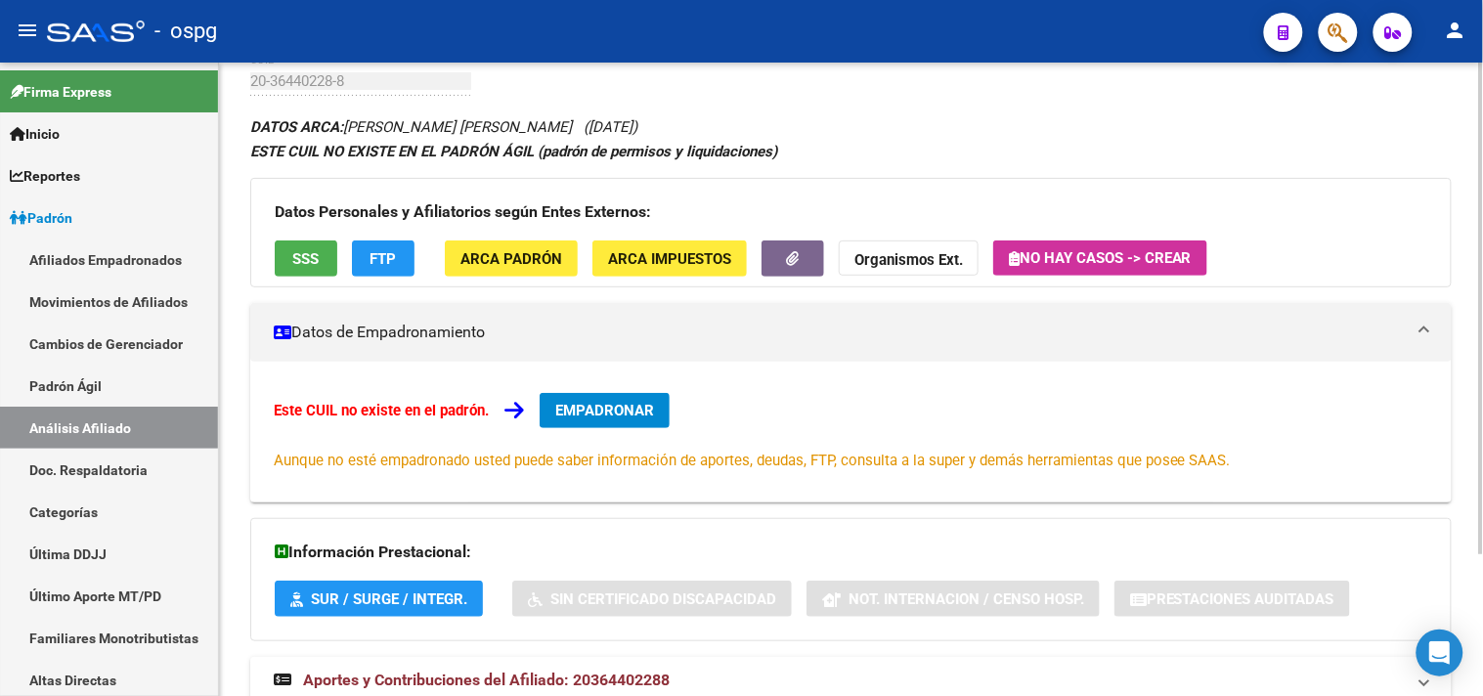
scroll to position [182, 0]
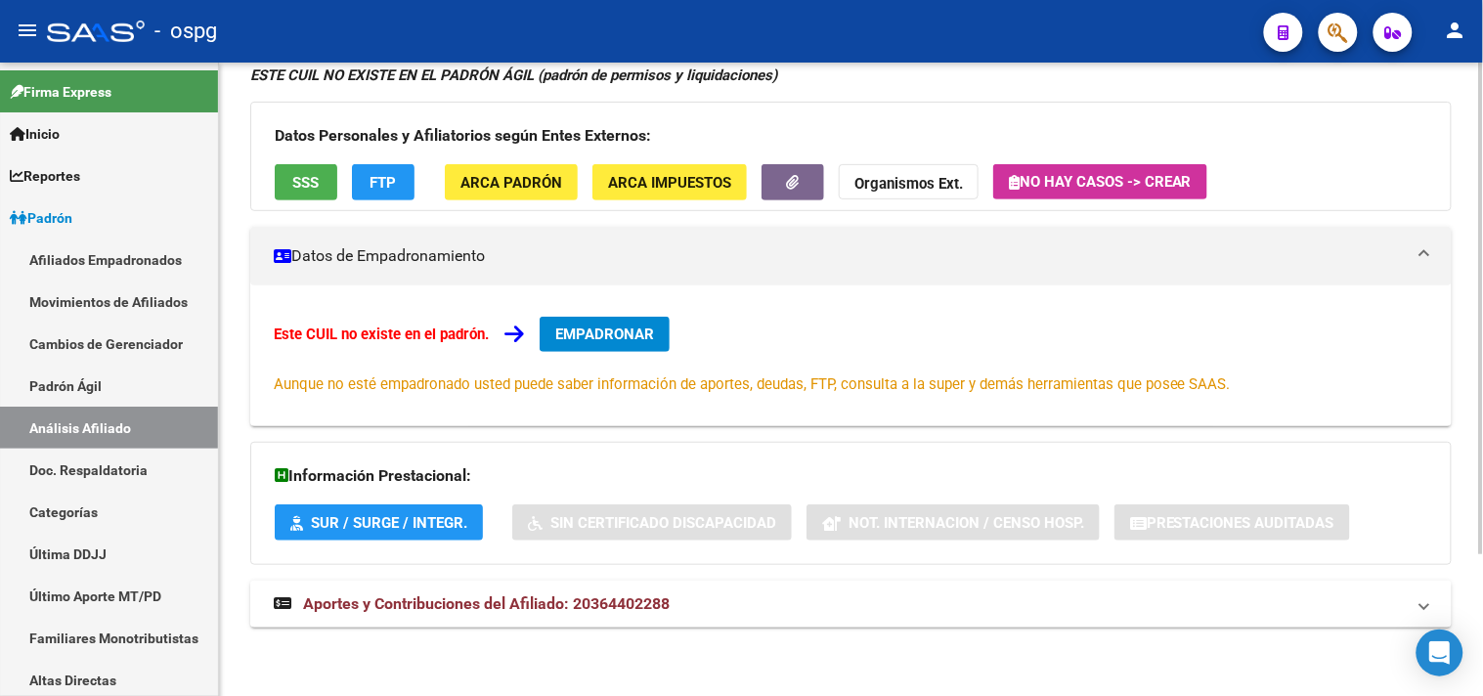
click at [529, 594] on span "Aportes y Contribuciones del Afiliado: 20364402288" at bounding box center [486, 603] width 366 height 19
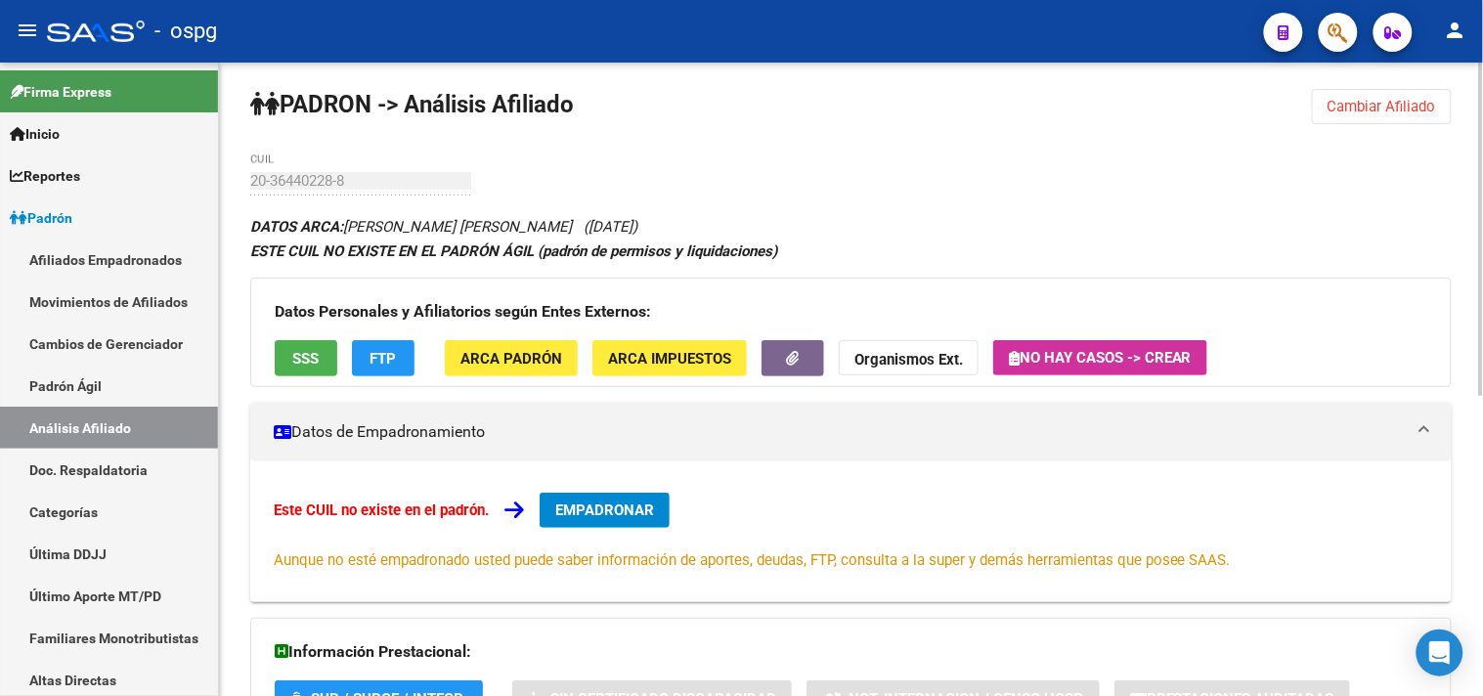
scroll to position [0, 0]
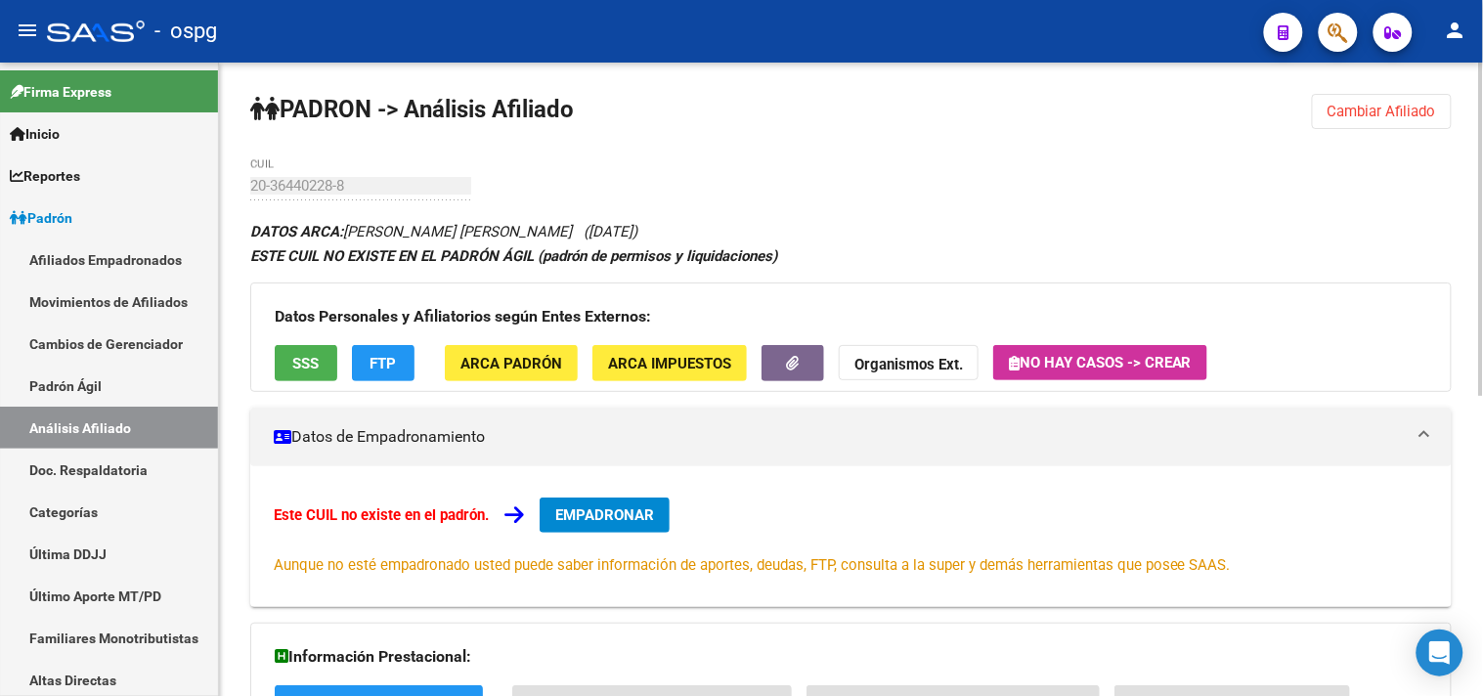
click at [1368, 115] on span "Cambiar Afiliado" at bounding box center [1381, 112] width 108 height 18
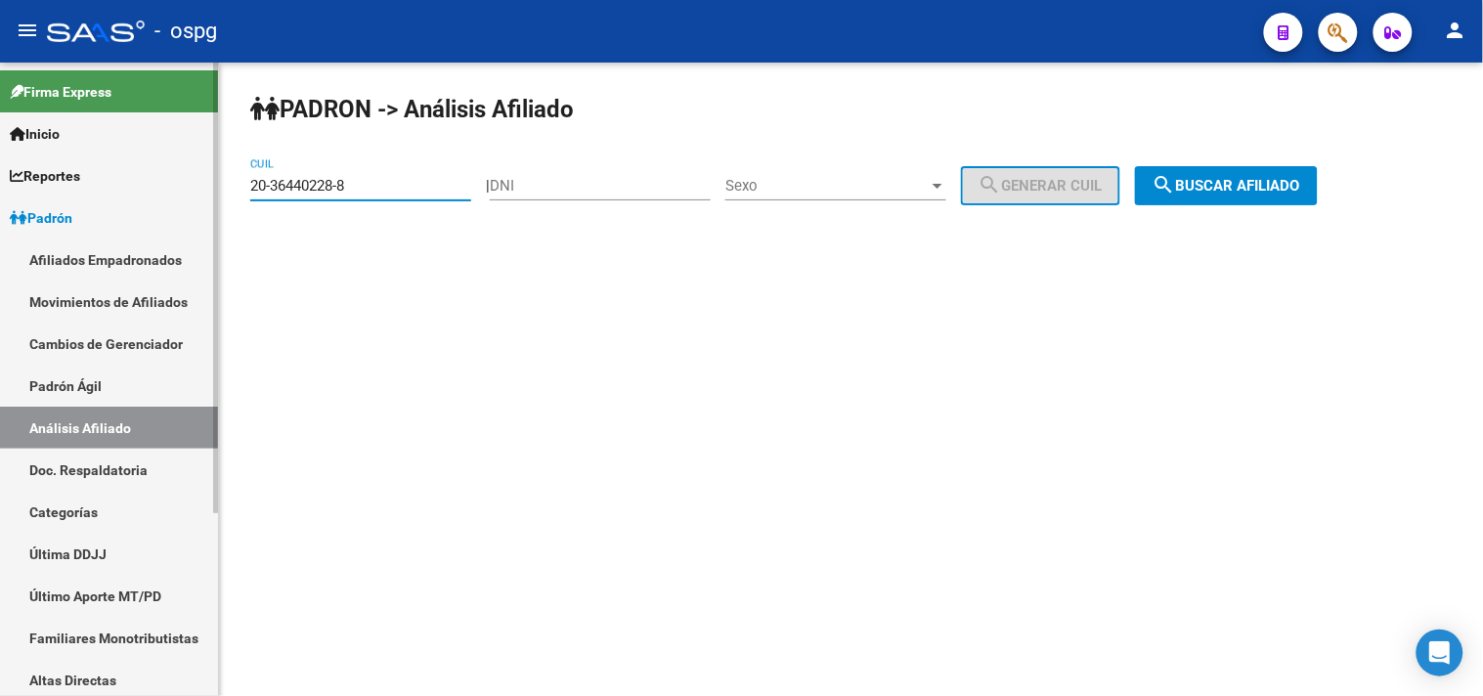
drag, startPoint x: 366, startPoint y: 184, endPoint x: 153, endPoint y: 198, distance: 212.6
click at [153, 198] on mat-sidenav-container "Firma Express Inicio Calendario SSS Instructivos Contacto OS Reportes Ingresos …" at bounding box center [741, 379] width 1483 height 633
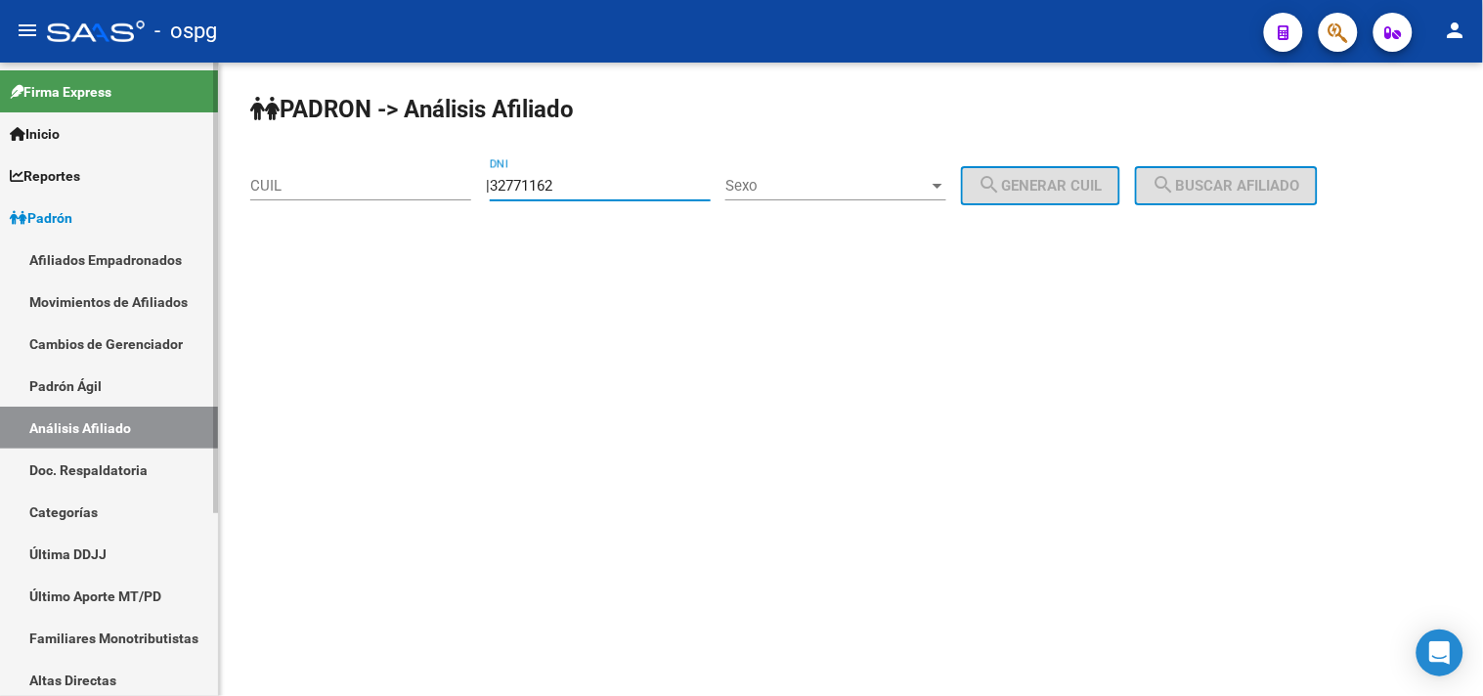
type input "32771162"
click at [775, 189] on span "Sexo" at bounding box center [826, 186] width 203 height 18
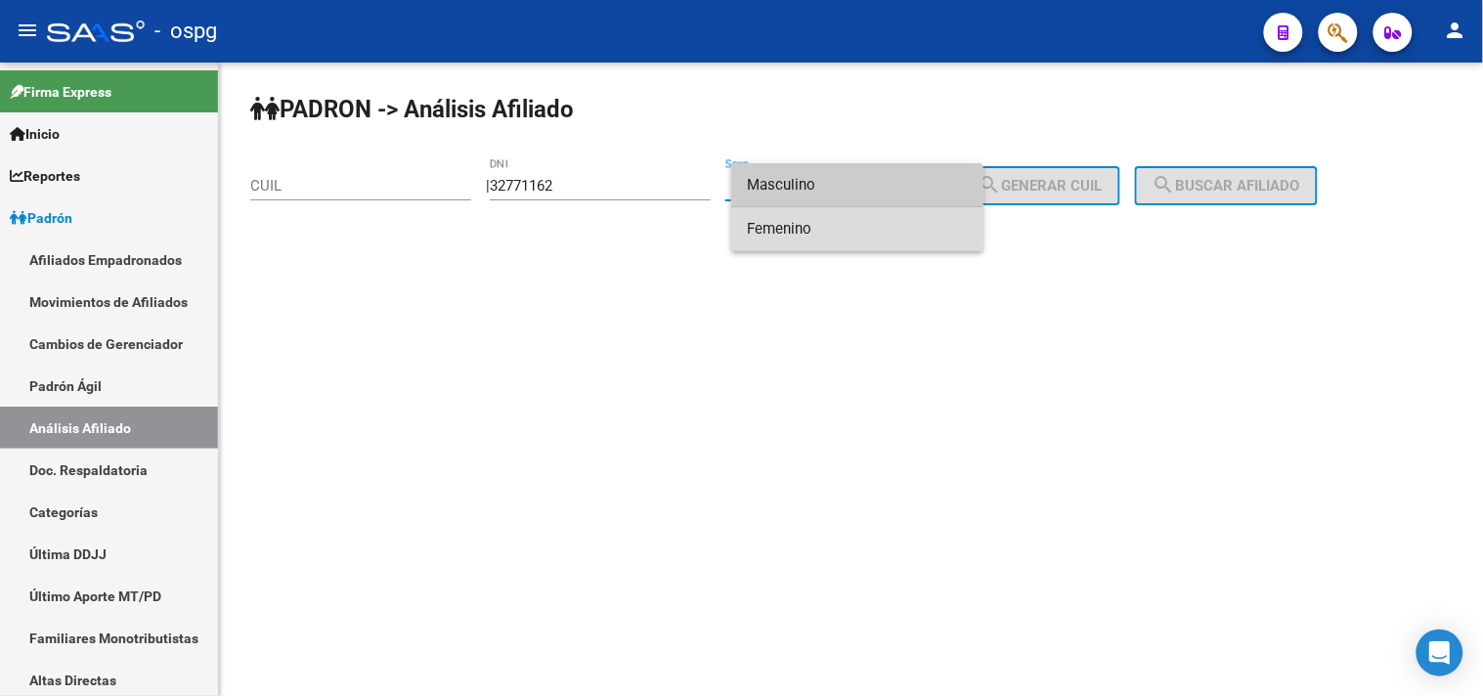
drag, startPoint x: 828, startPoint y: 221, endPoint x: 1013, endPoint y: 210, distance: 186.0
click at [841, 219] on span "Femenino" at bounding box center [857, 229] width 221 height 44
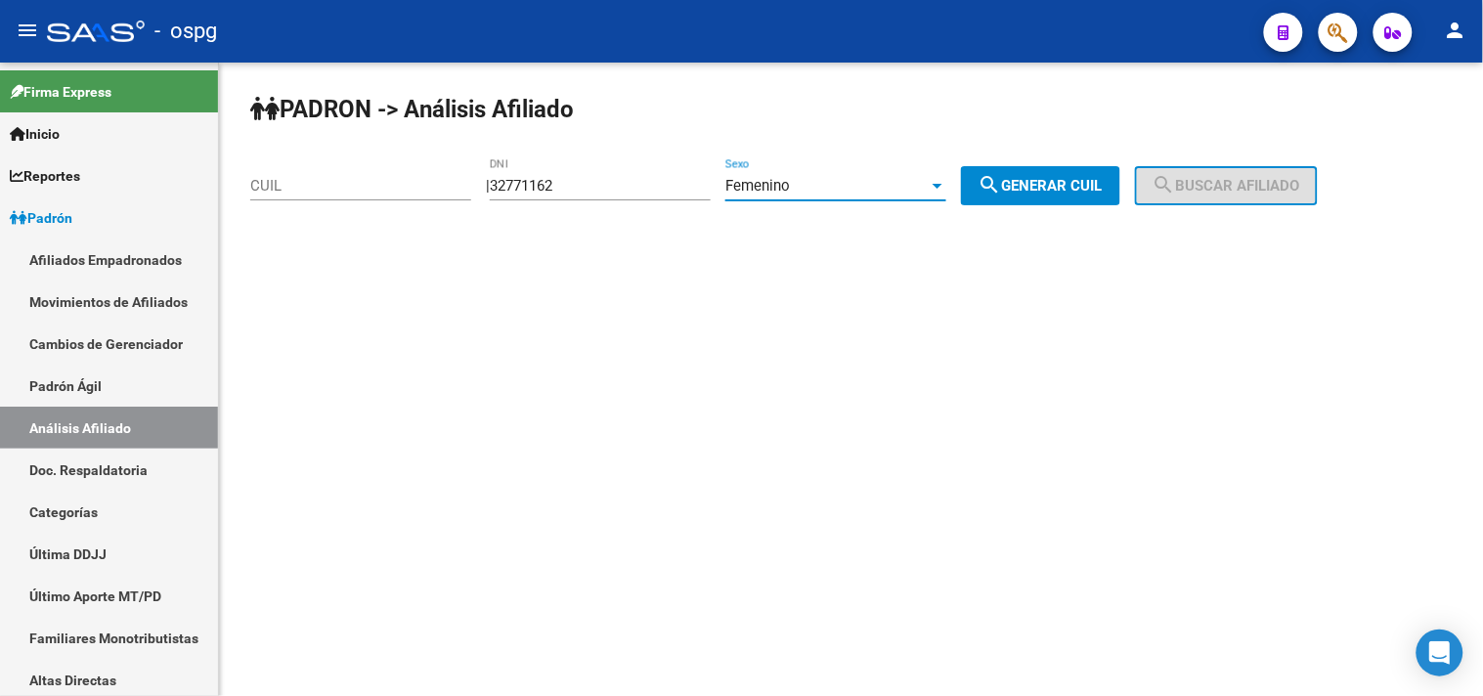
click at [1170, 194] on app-analisis-afiliado "PADRON -> Análisis Afiliado CUIL | 32771162 DNI Femenino Sexo search Generar CU…" at bounding box center [791, 186] width 1082 height 18
click at [1066, 189] on span "search Generar CUIL" at bounding box center [1040, 186] width 124 height 18
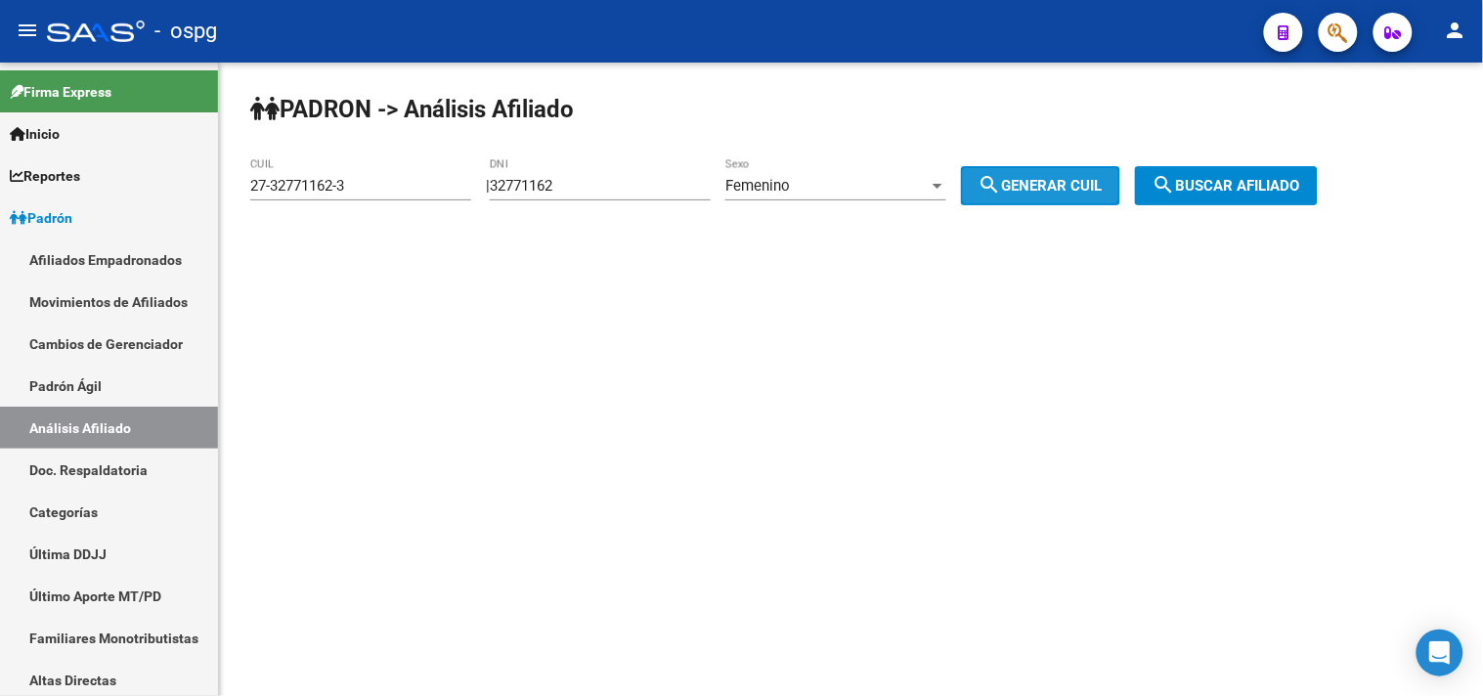
click at [1208, 190] on span "search Buscar afiliado" at bounding box center [1226, 186] width 148 height 18
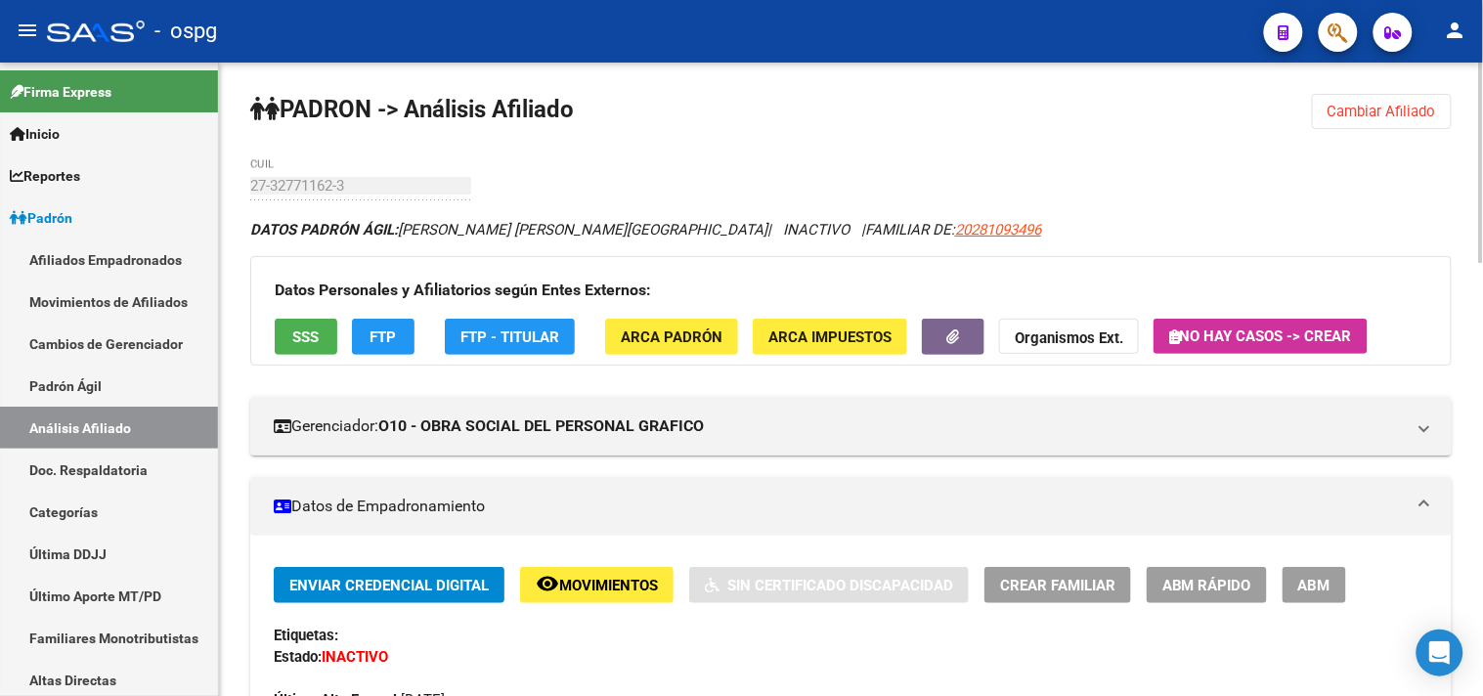
click at [285, 321] on button "SSS" at bounding box center [306, 337] width 63 height 36
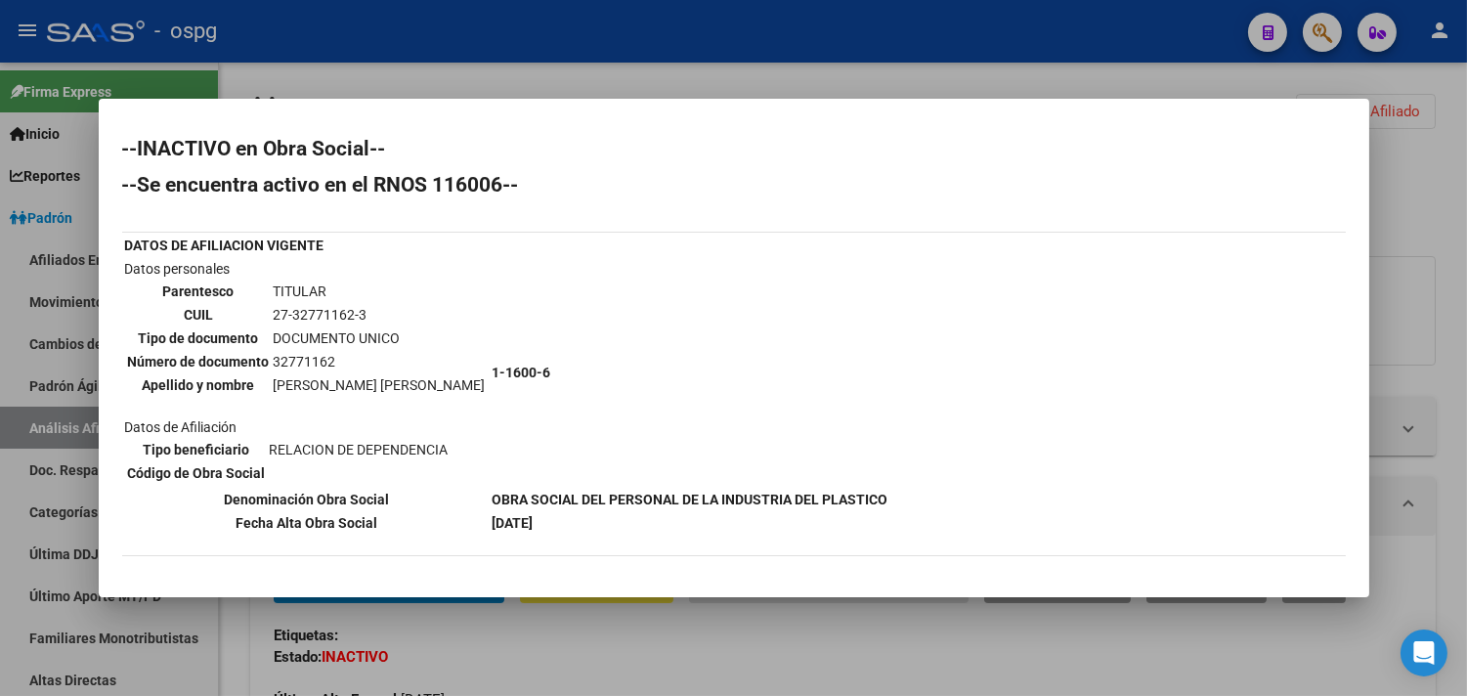
click at [446, 60] on div at bounding box center [733, 348] width 1467 height 696
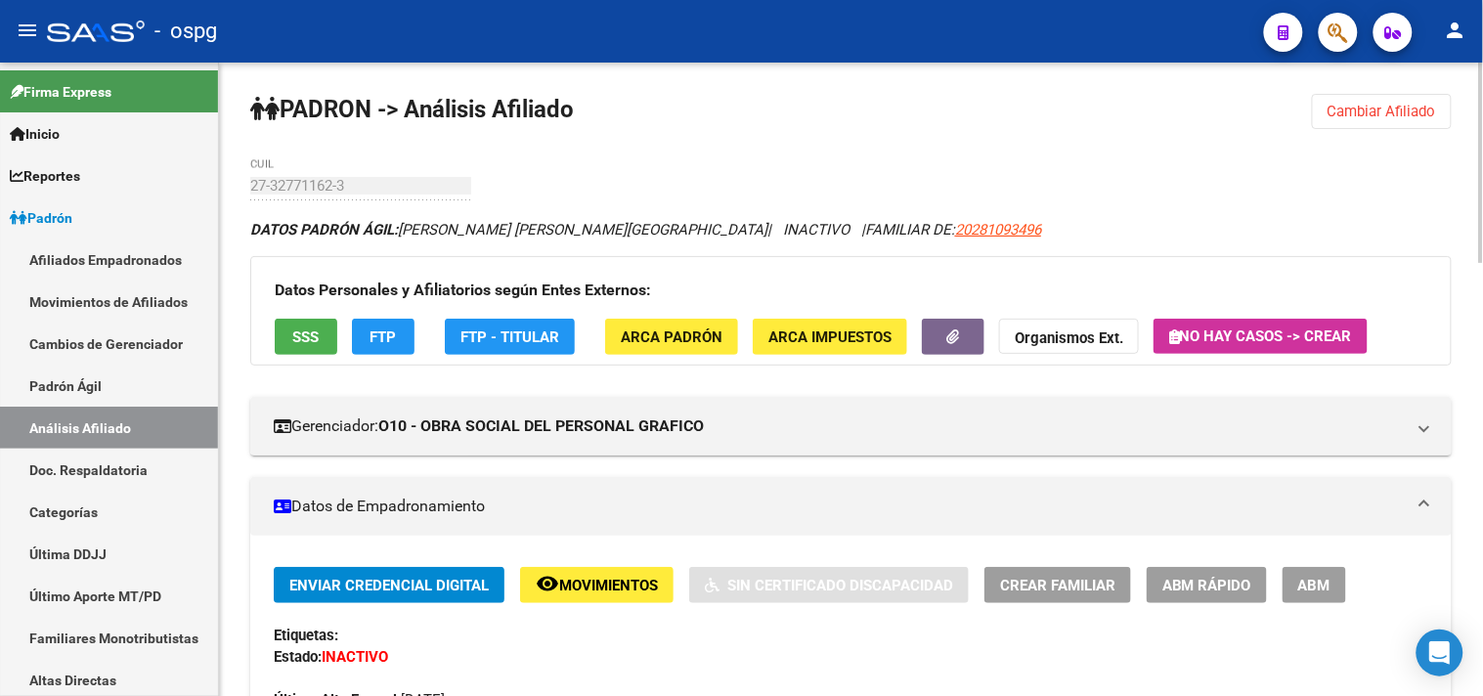
click at [1354, 114] on span "Cambiar Afiliado" at bounding box center [1381, 112] width 108 height 18
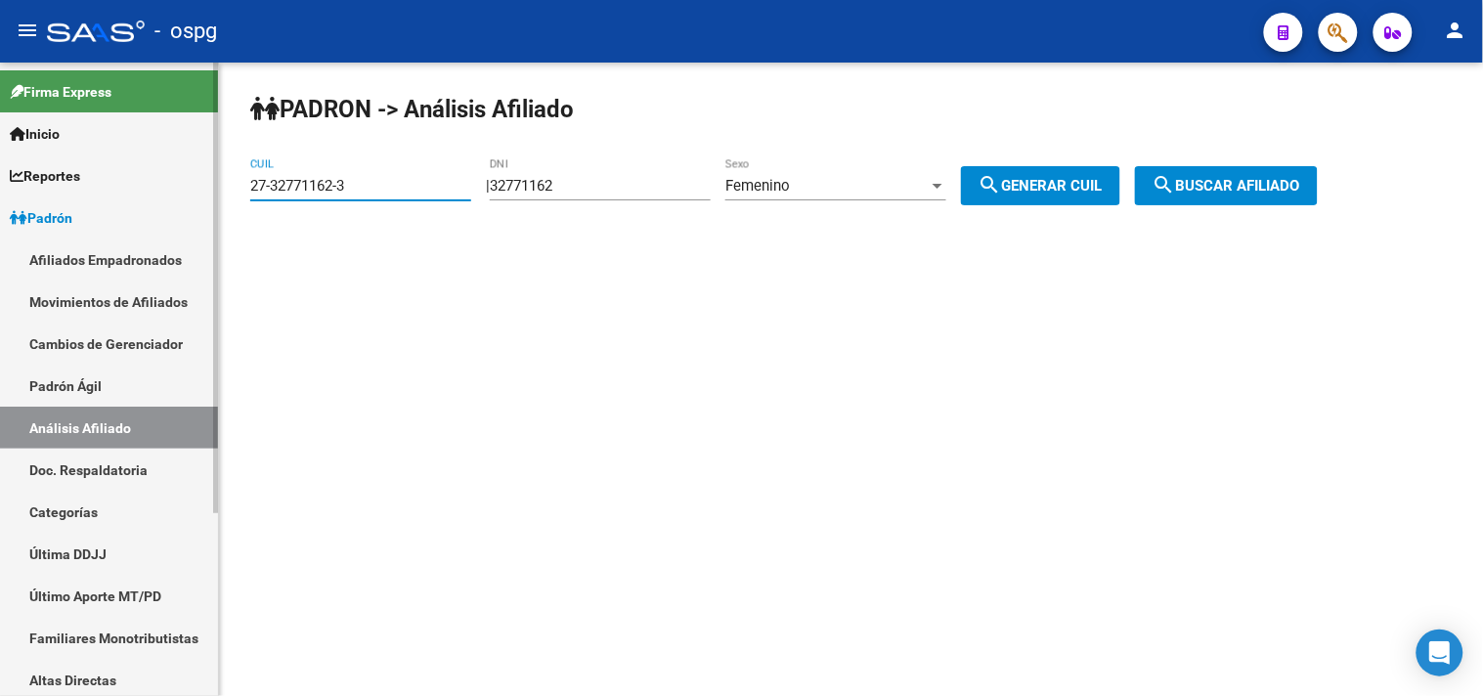
drag, startPoint x: 358, startPoint y: 183, endPoint x: 189, endPoint y: 199, distance: 169.9
click at [189, 199] on mat-sidenav-container "Firma Express Inicio Calendario SSS Instructivos Contacto OS Reportes Ingresos …" at bounding box center [741, 379] width 1483 height 633
type input "20-38629004-1"
click at [1256, 178] on span "search Buscar afiliado" at bounding box center [1226, 186] width 148 height 18
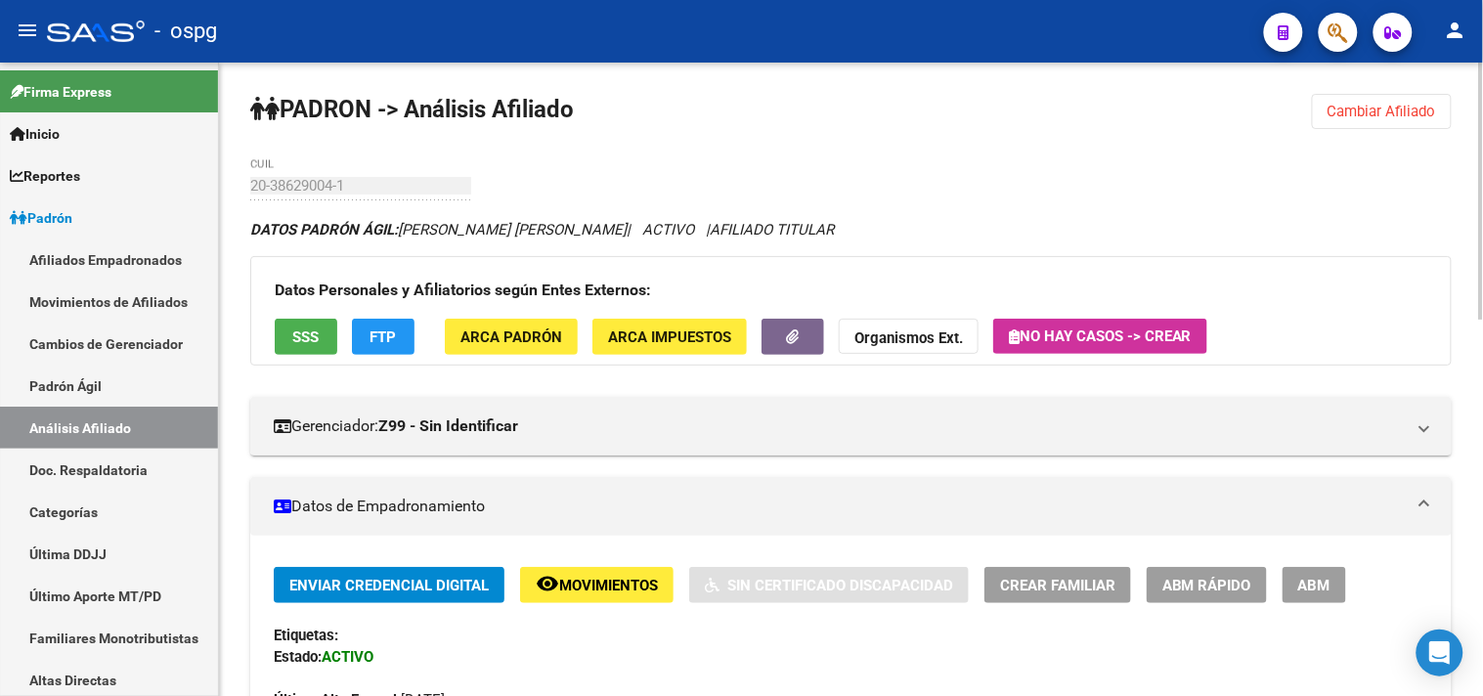
click at [313, 339] on span "SSS" at bounding box center [306, 337] width 26 height 18
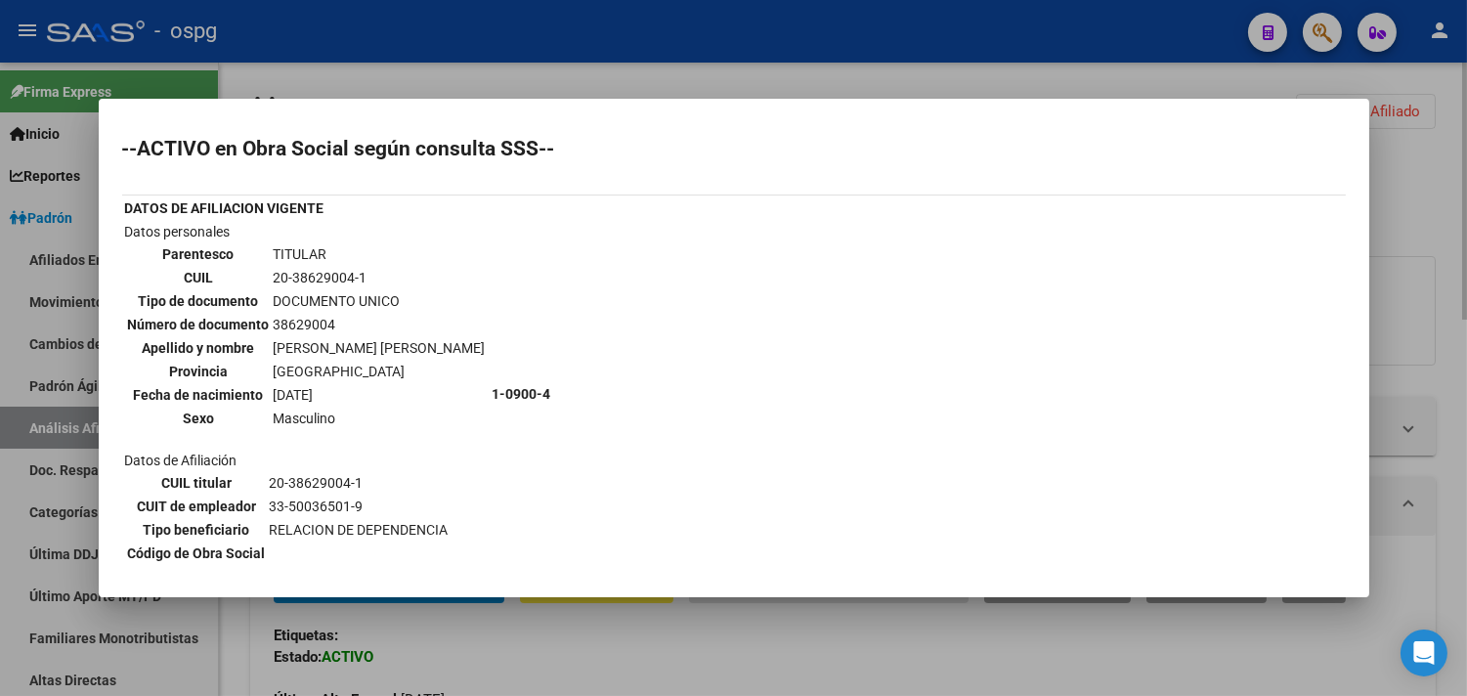
drag, startPoint x: 443, startPoint y: 76, endPoint x: 457, endPoint y: 91, distance: 20.7
click at [445, 76] on div at bounding box center [733, 348] width 1467 height 696
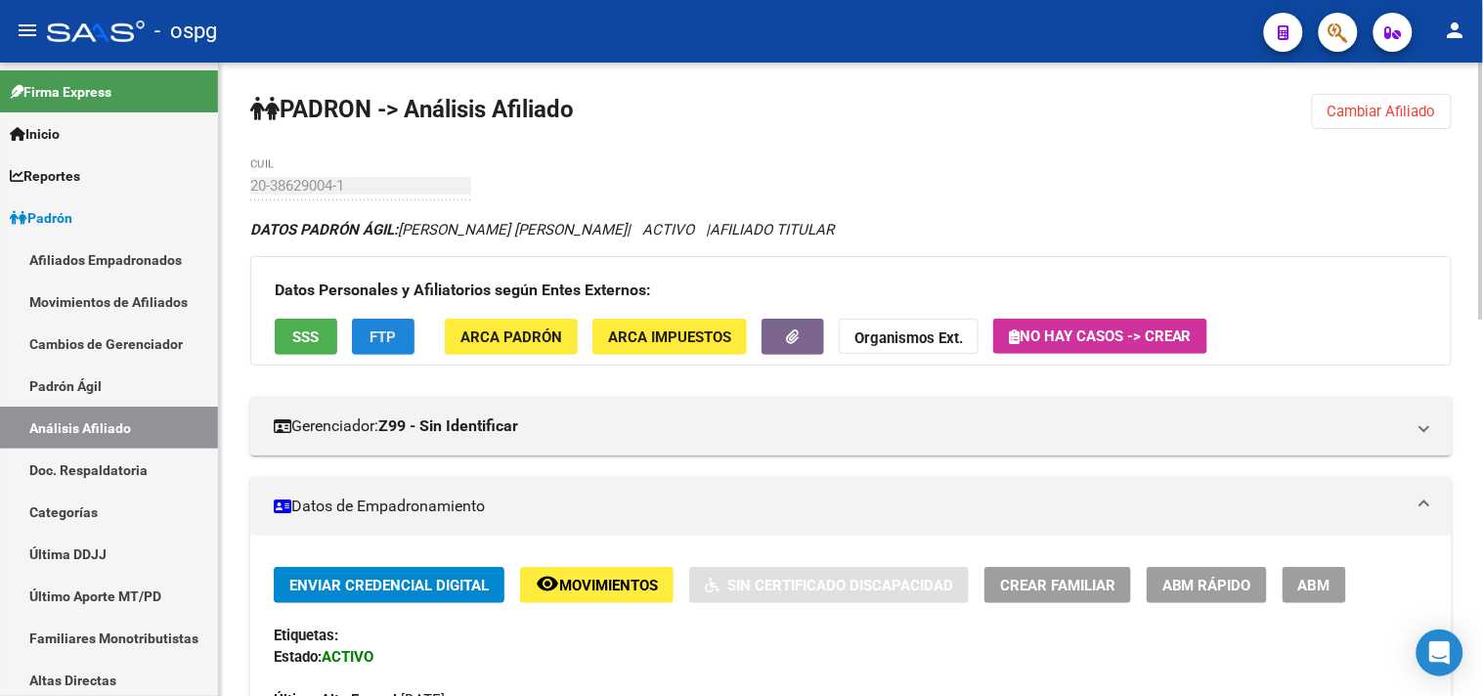
click at [409, 326] on button "FTP" at bounding box center [383, 337] width 63 height 36
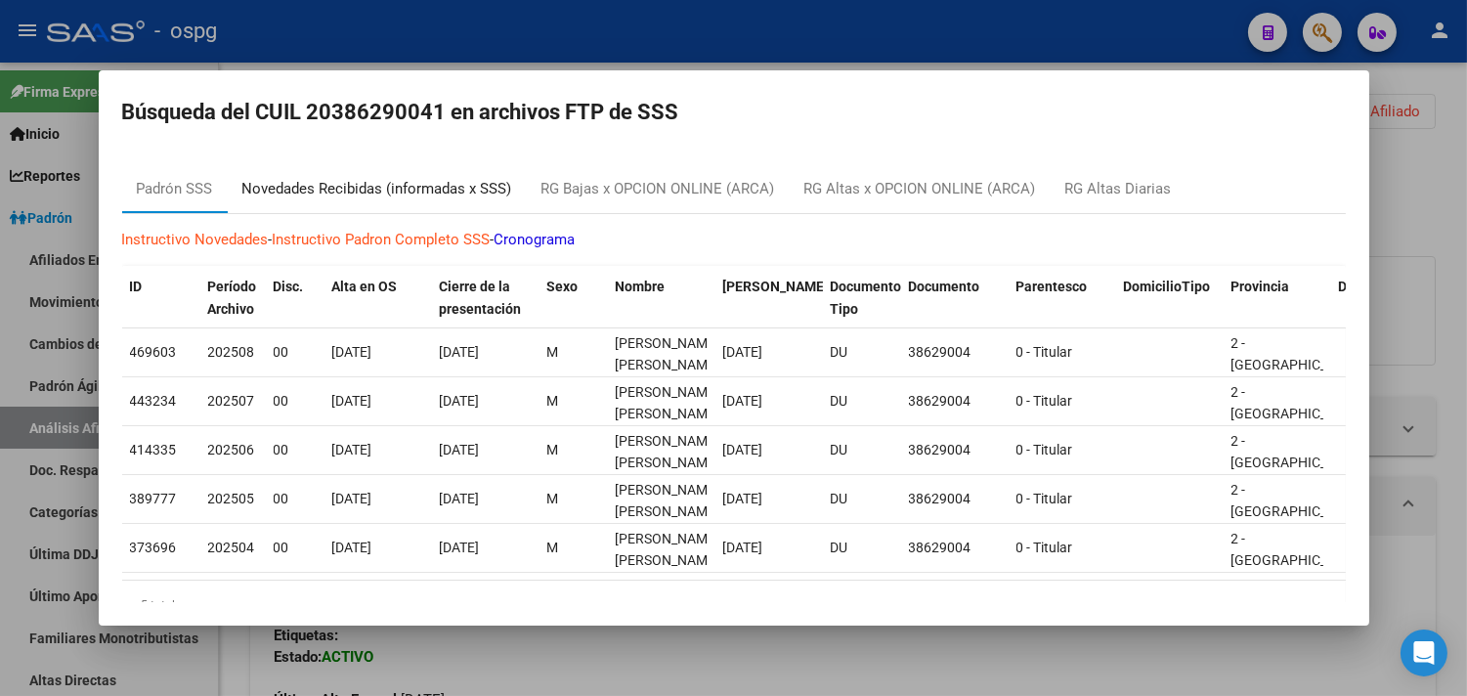
click at [412, 184] on div "Novedades Recibidas (informadas x SSS)" at bounding box center [377, 189] width 270 height 22
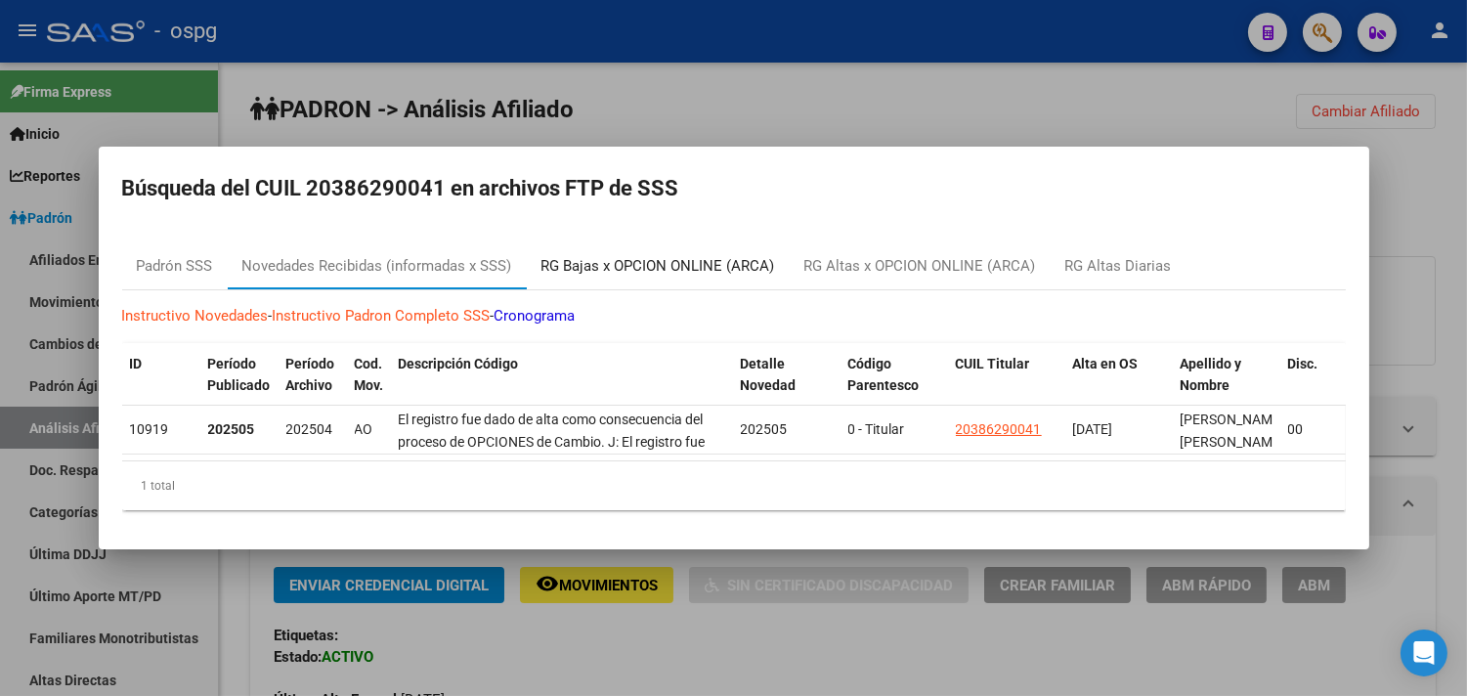
click at [706, 259] on div "RG Bajas x OPCION ONLINE (ARCA)" at bounding box center [658, 266] width 234 height 22
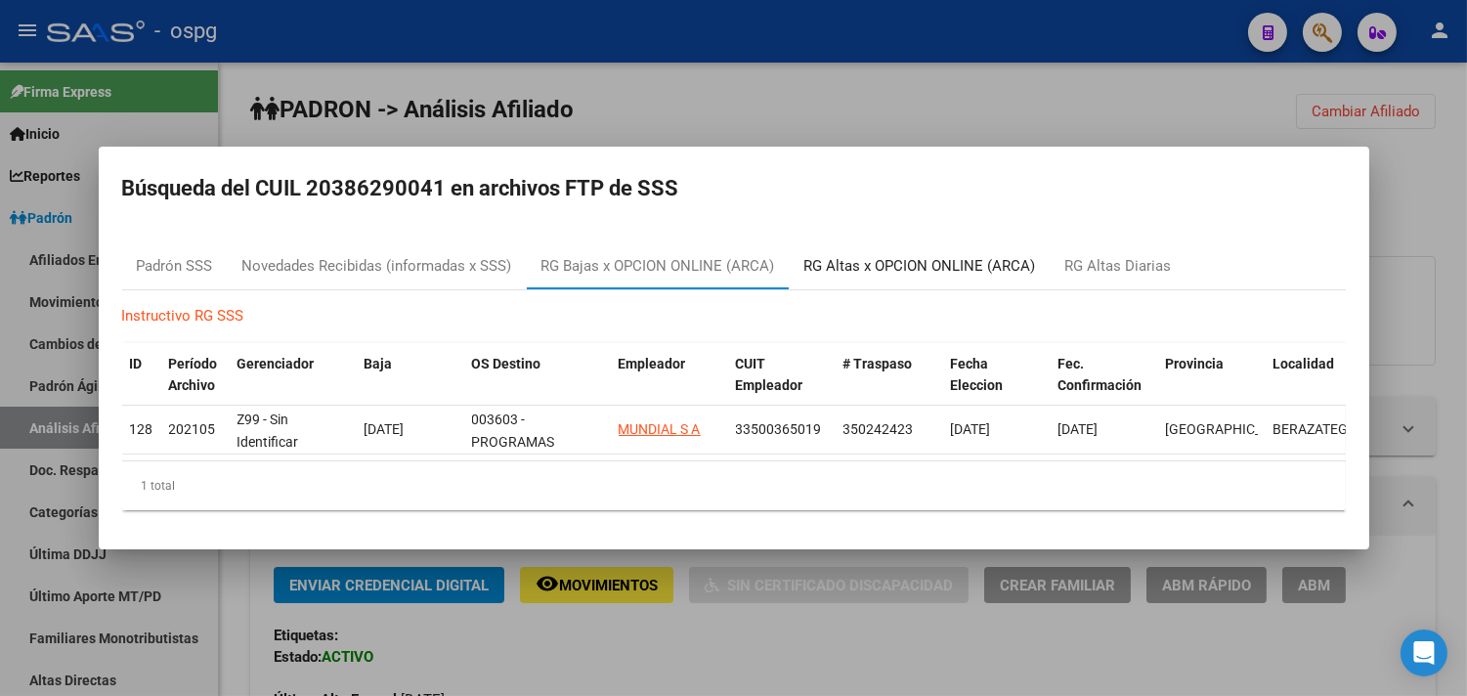
click at [878, 258] on div "RG Altas x OPCION ONLINE (ARCA)" at bounding box center [920, 266] width 232 height 22
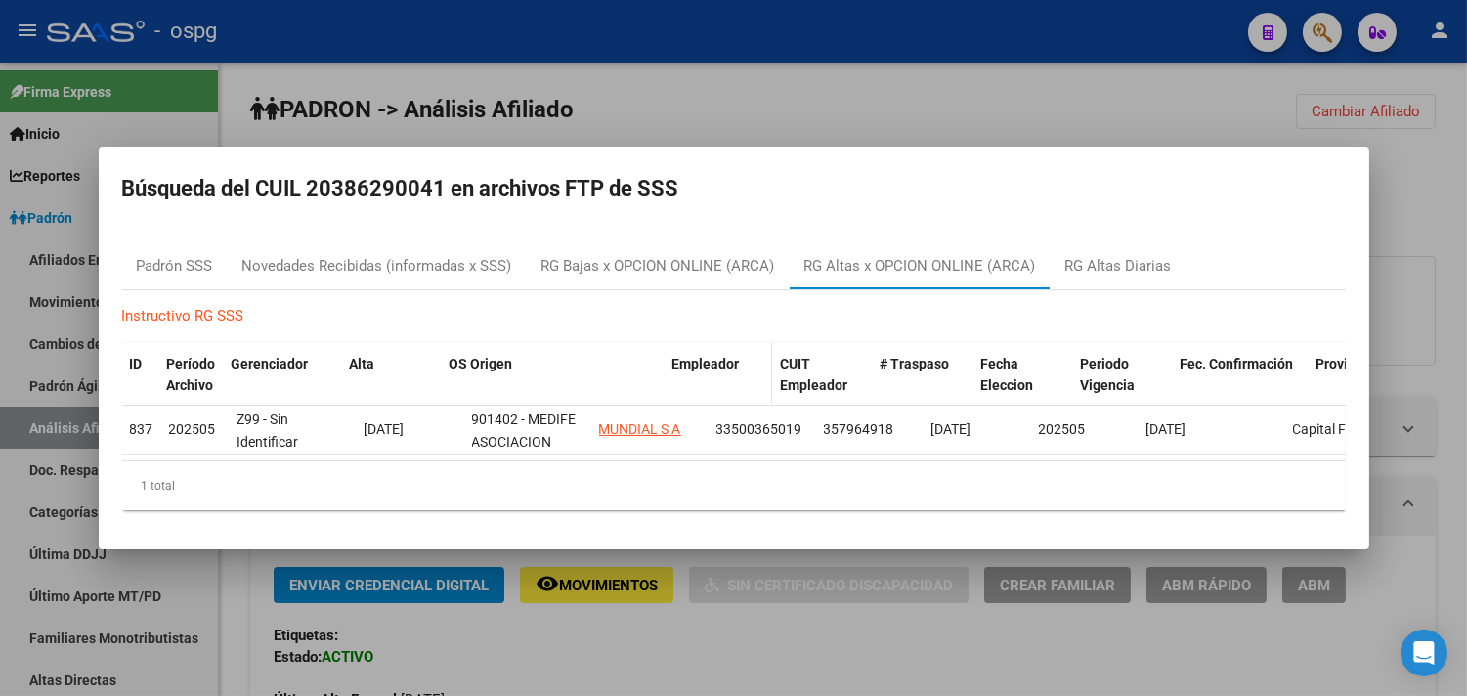
drag, startPoint x: 584, startPoint y: 356, endPoint x: 711, endPoint y: 366, distance: 127.5
click at [711, 366] on div "ID Período Archivo Gerenciador Alta OS Origen Empleador CUIT Empleador # Traspa…" at bounding box center [865, 375] width 1486 height 65
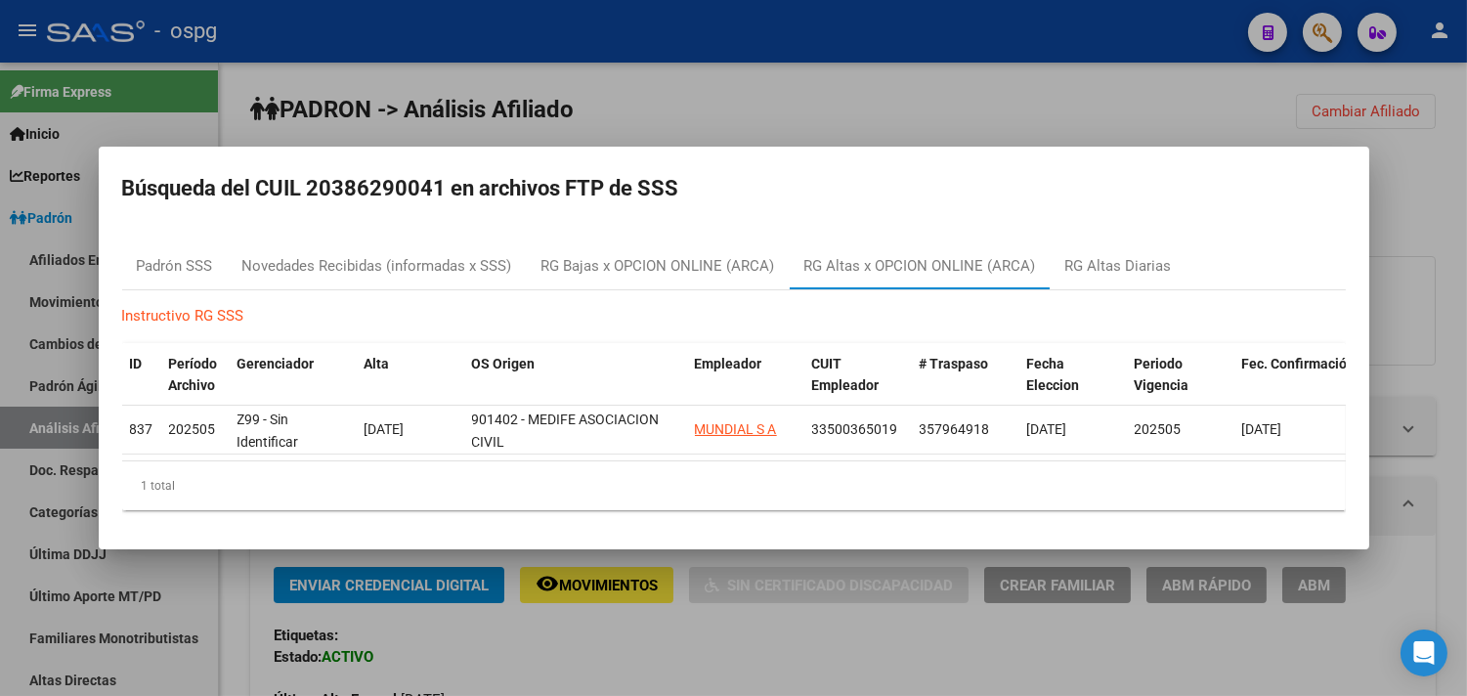
click at [760, 118] on div at bounding box center [733, 348] width 1467 height 696
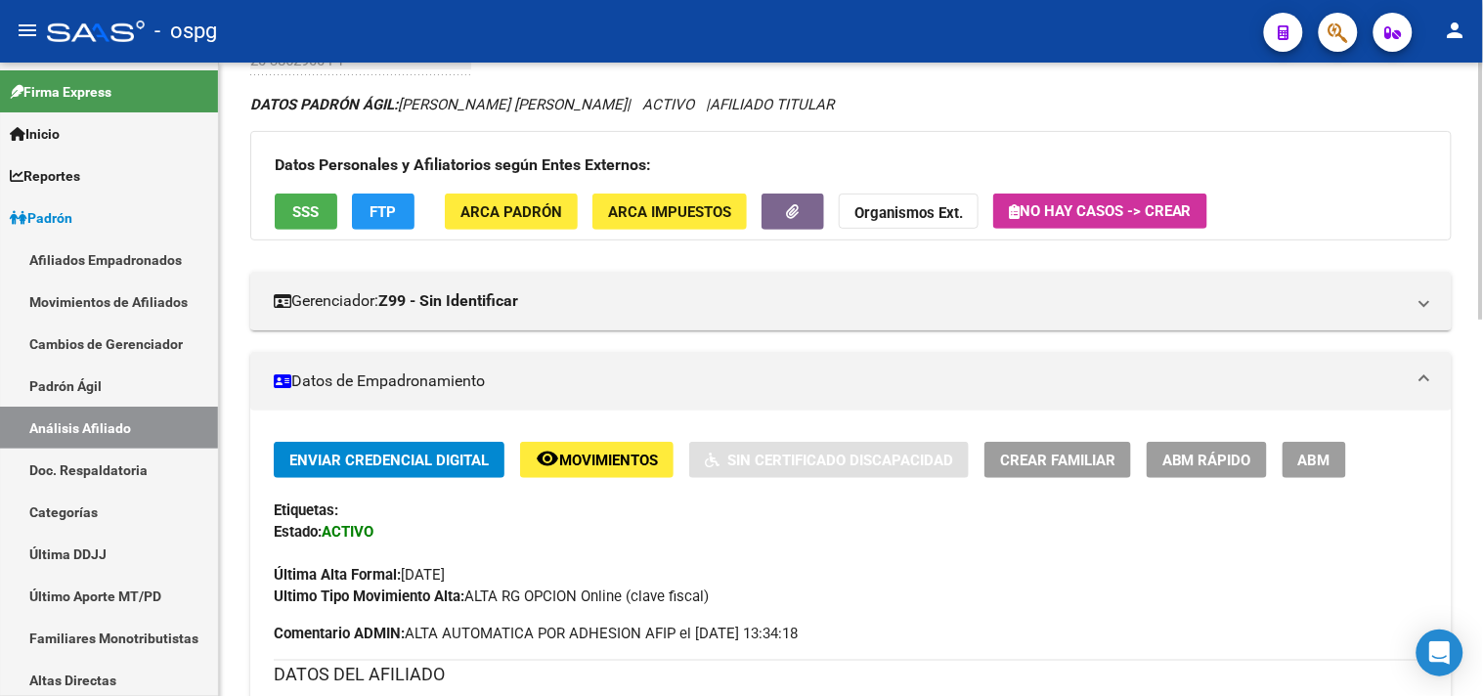
scroll to position [217, 0]
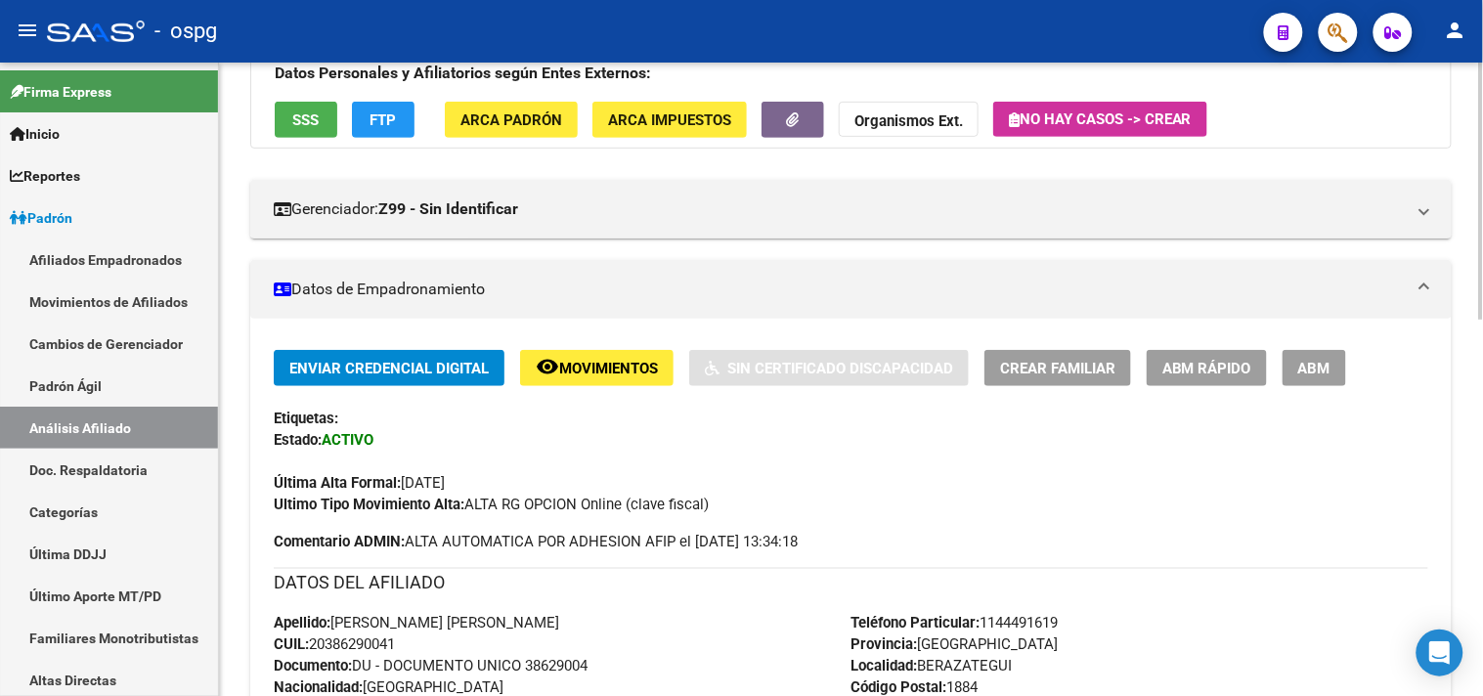
click at [1324, 359] on span "ABM" at bounding box center [1314, 368] width 32 height 18
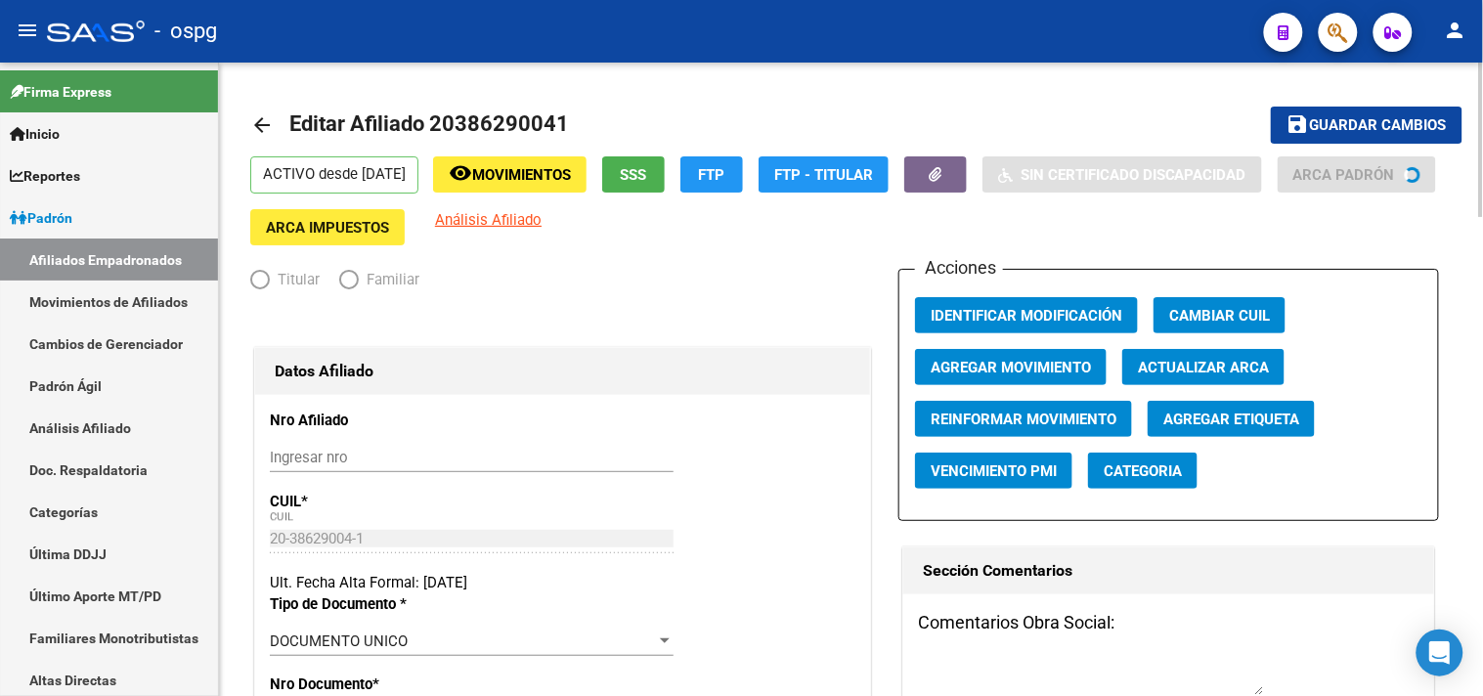
radio input "true"
type input "33-50036501-9"
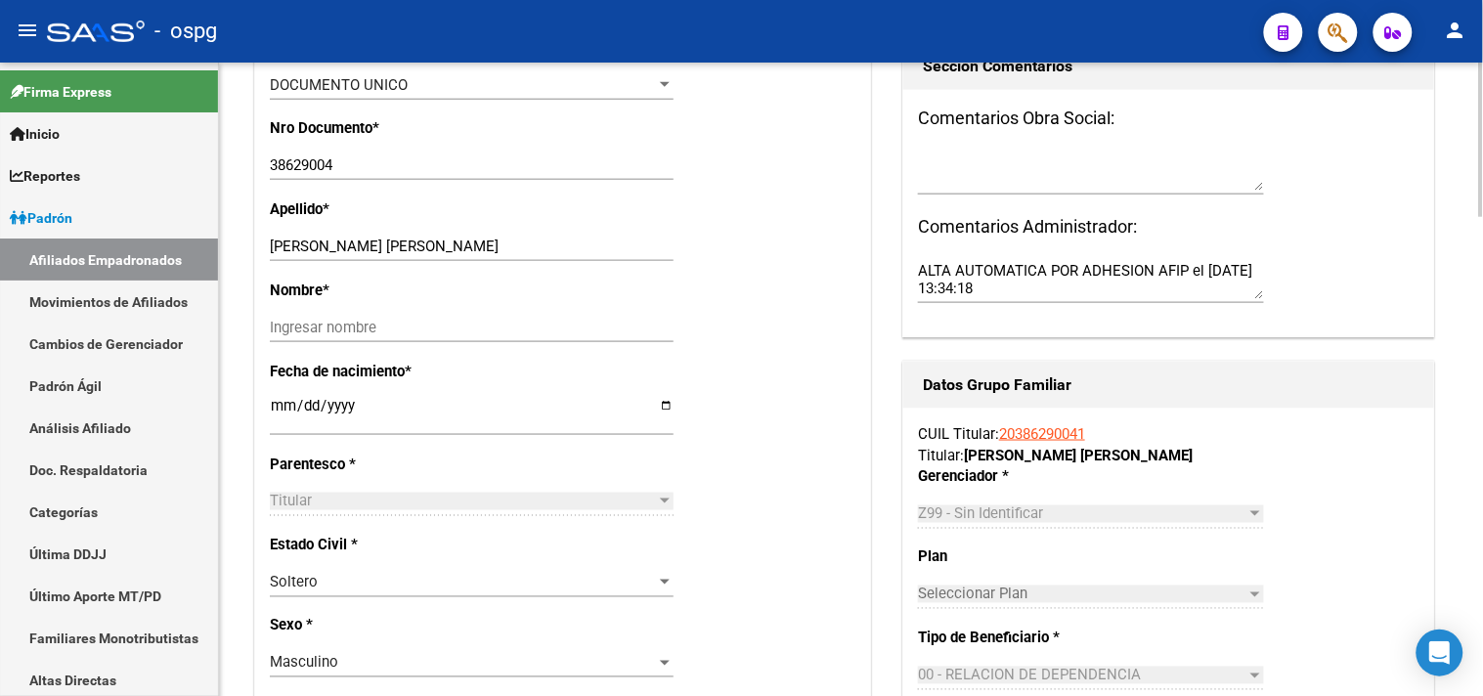
scroll to position [542, 0]
drag, startPoint x: 369, startPoint y: 258, endPoint x: 550, endPoint y: 259, distance: 180.8
click at [550, 254] on input "[PERSON_NAME] [PERSON_NAME]" at bounding box center [472, 246] width 404 height 18
type input "[PERSON_NAME]"
click at [359, 333] on input "Ingresar nombre" at bounding box center [472, 327] width 404 height 18
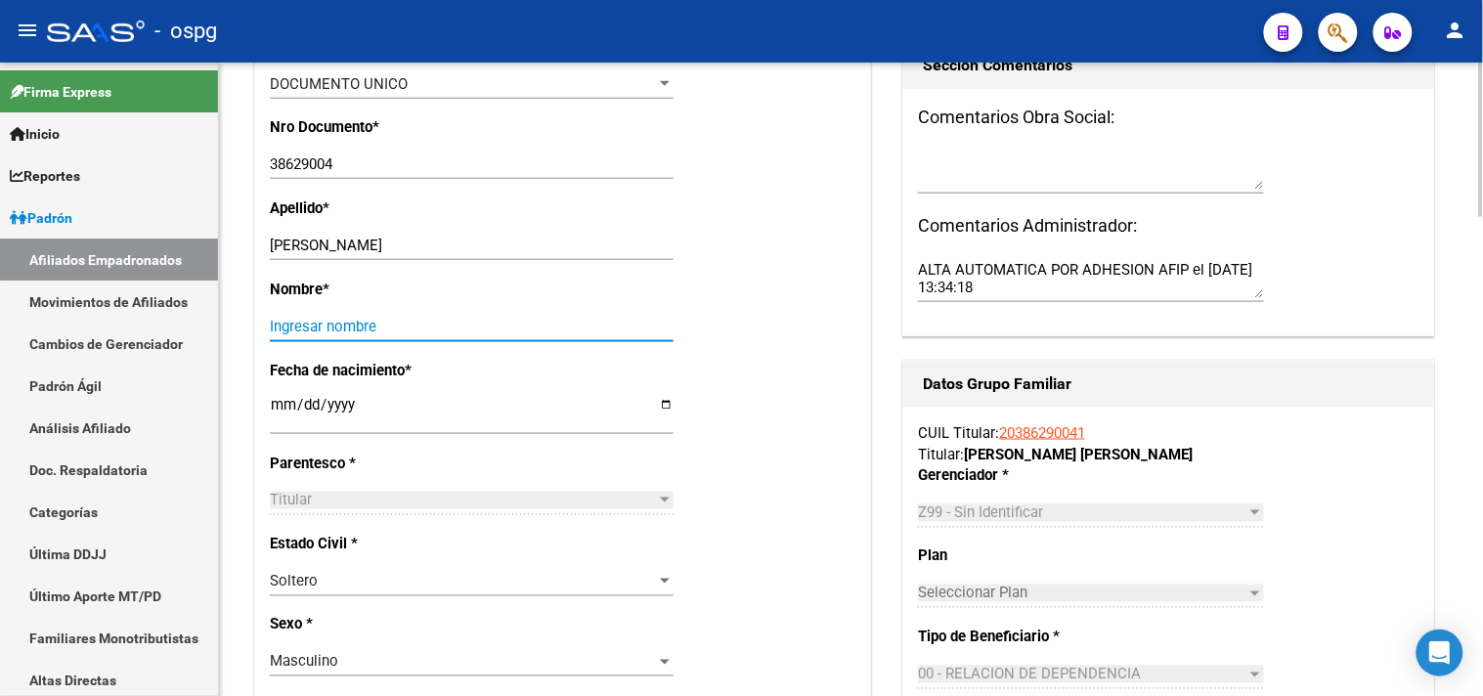
paste input "[PERSON_NAME]"
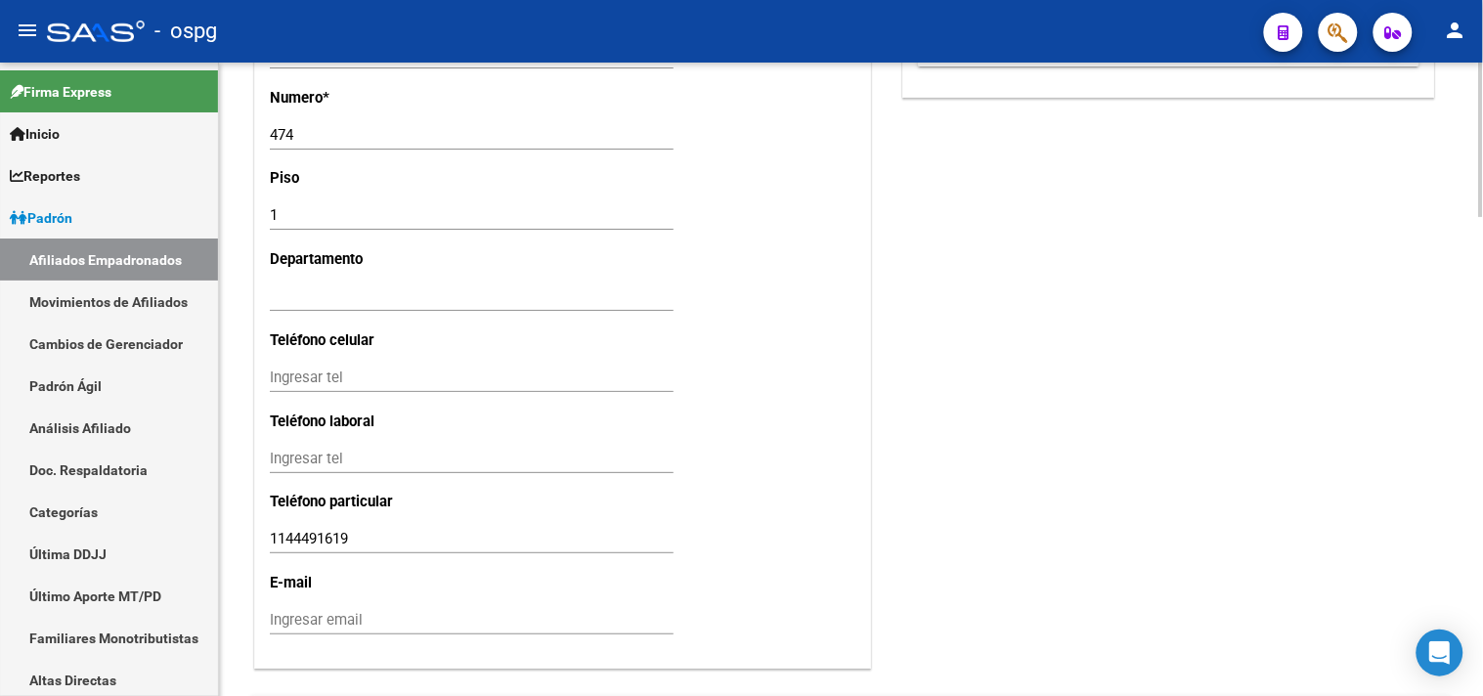
scroll to position [1955, 0]
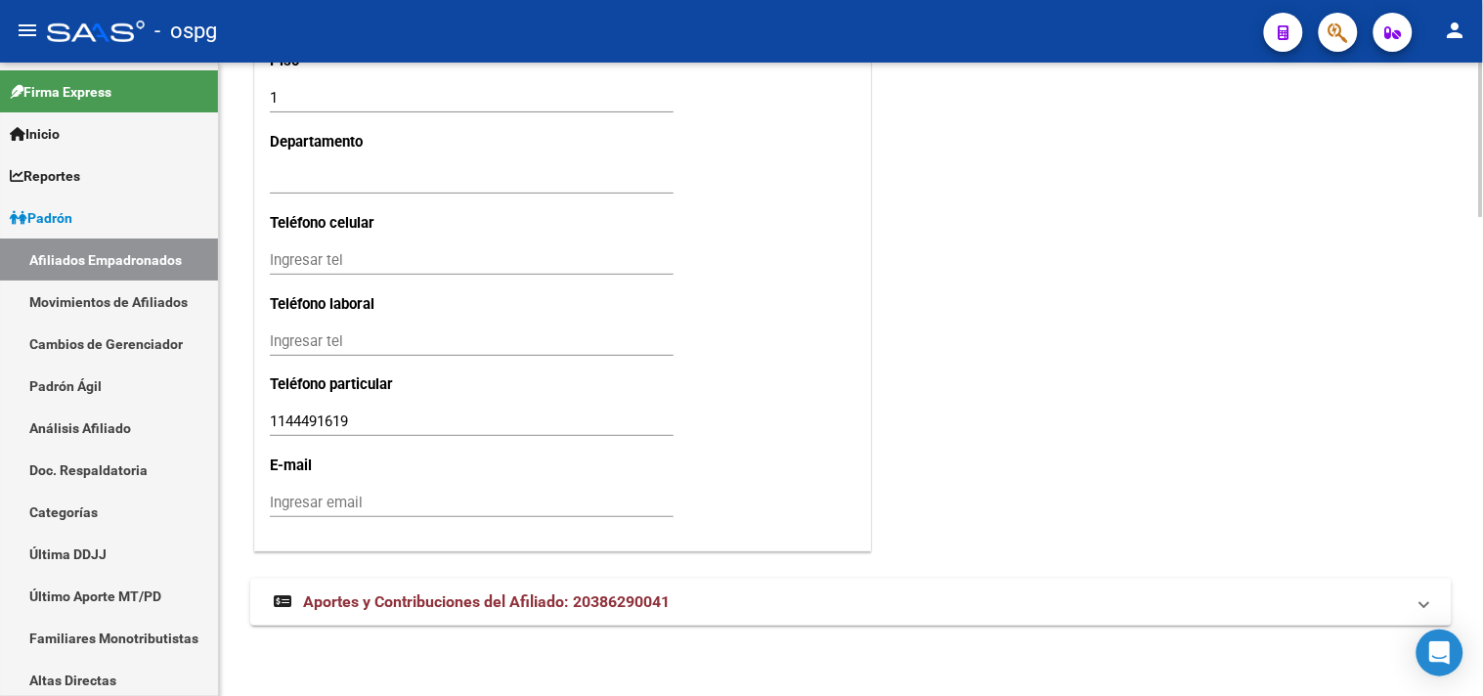
type input "[PERSON_NAME]"
click at [301, 505] on input "Ingresar email" at bounding box center [472, 503] width 404 height 18
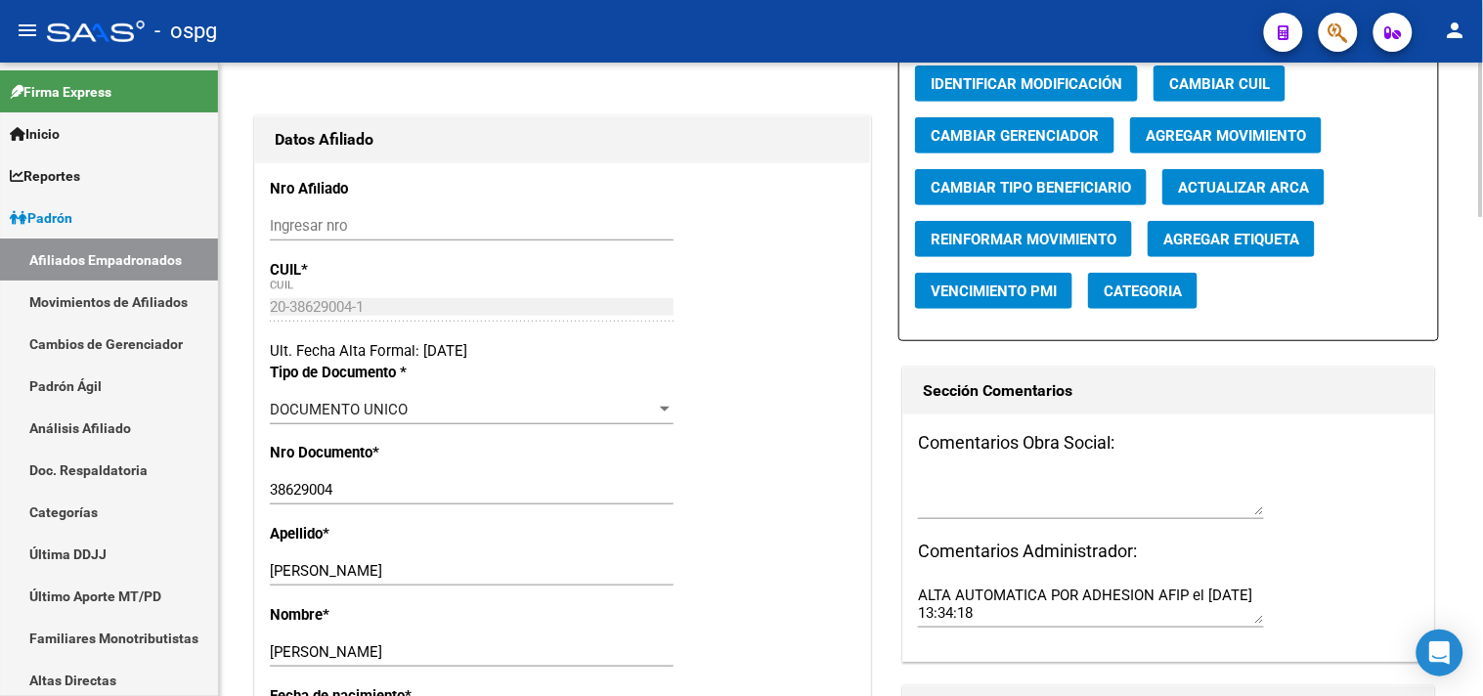
scroll to position [0, 0]
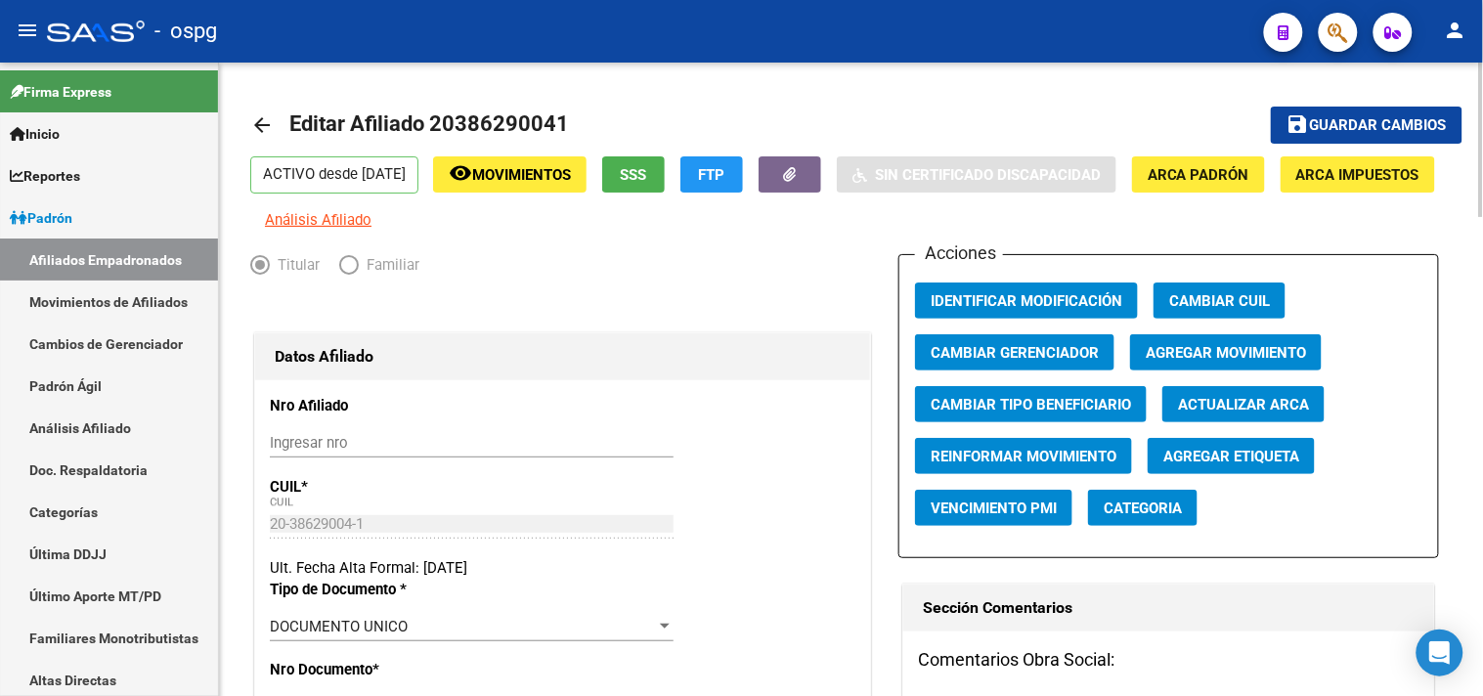
type input "[EMAIL_ADDRESS][DOMAIN_NAME]"
click at [1307, 124] on mat-icon "save" at bounding box center [1297, 123] width 23 height 23
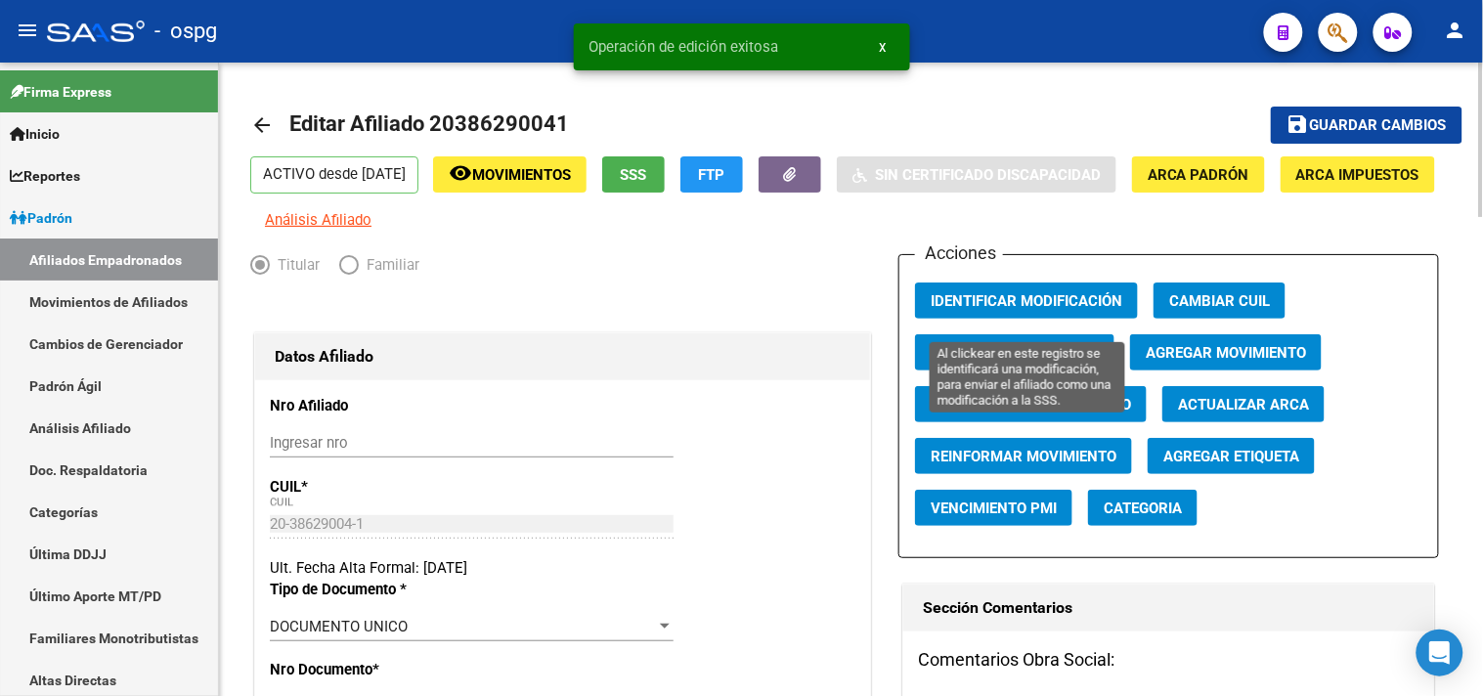
drag, startPoint x: 1040, startPoint y: 310, endPoint x: 802, endPoint y: 211, distance: 257.2
click at [1037, 310] on span "Identificar Modificación" at bounding box center [1026, 301] width 192 height 18
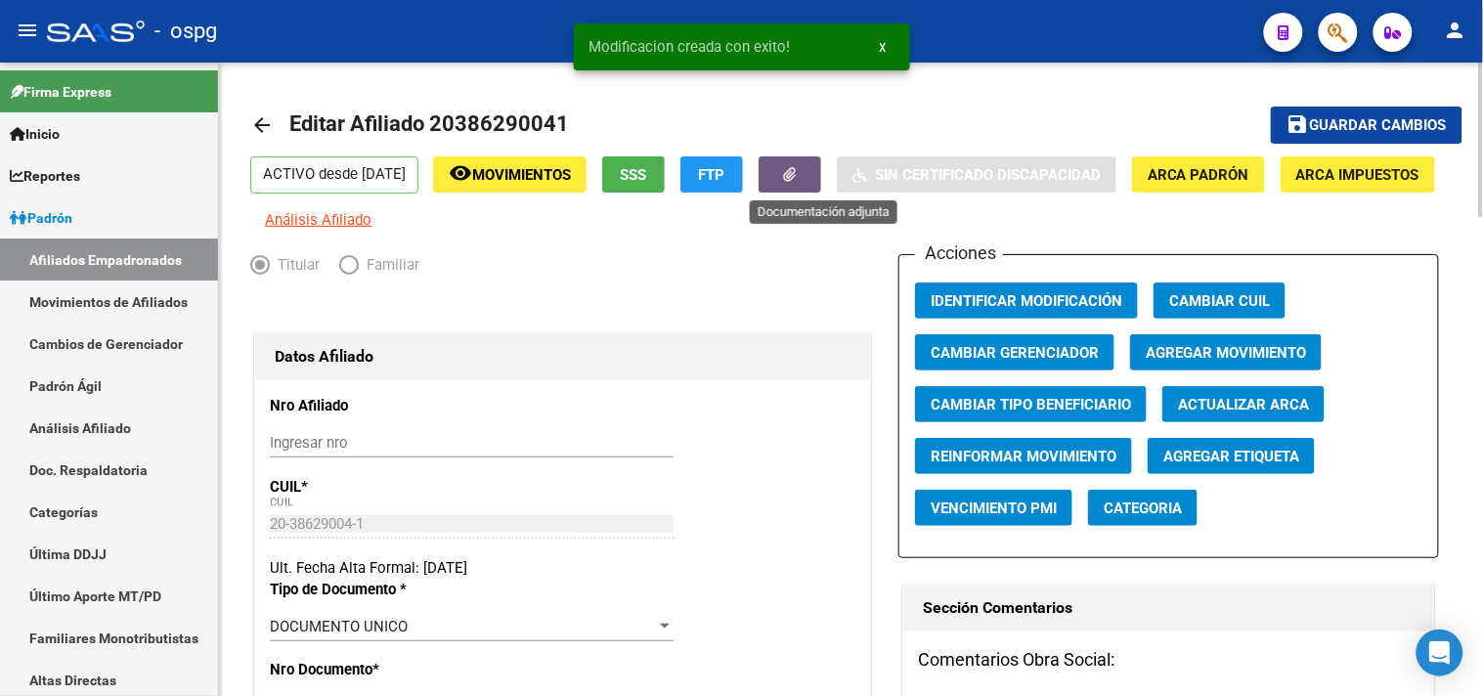
click at [811, 171] on button "button" at bounding box center [789, 174] width 63 height 36
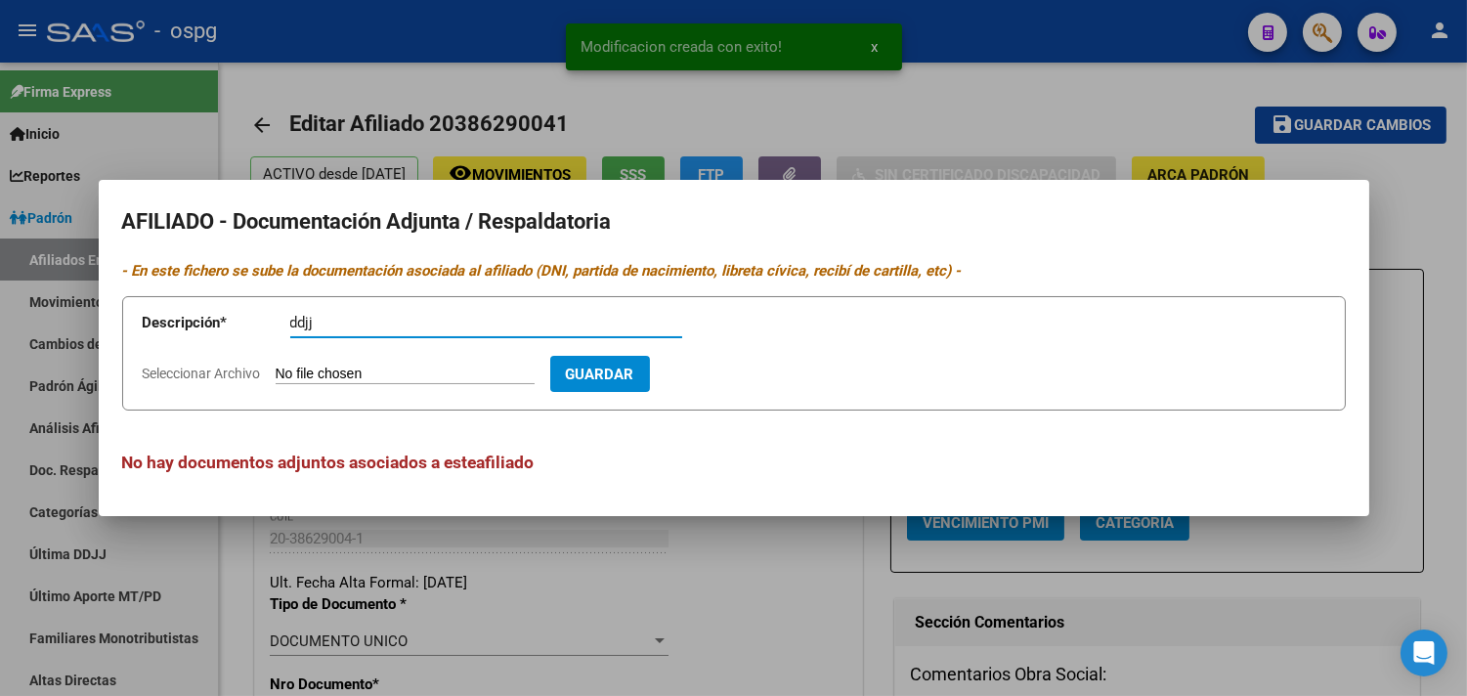
type input "ddjj"
click at [285, 369] on input "Seleccionar Archivo" at bounding box center [405, 375] width 259 height 19
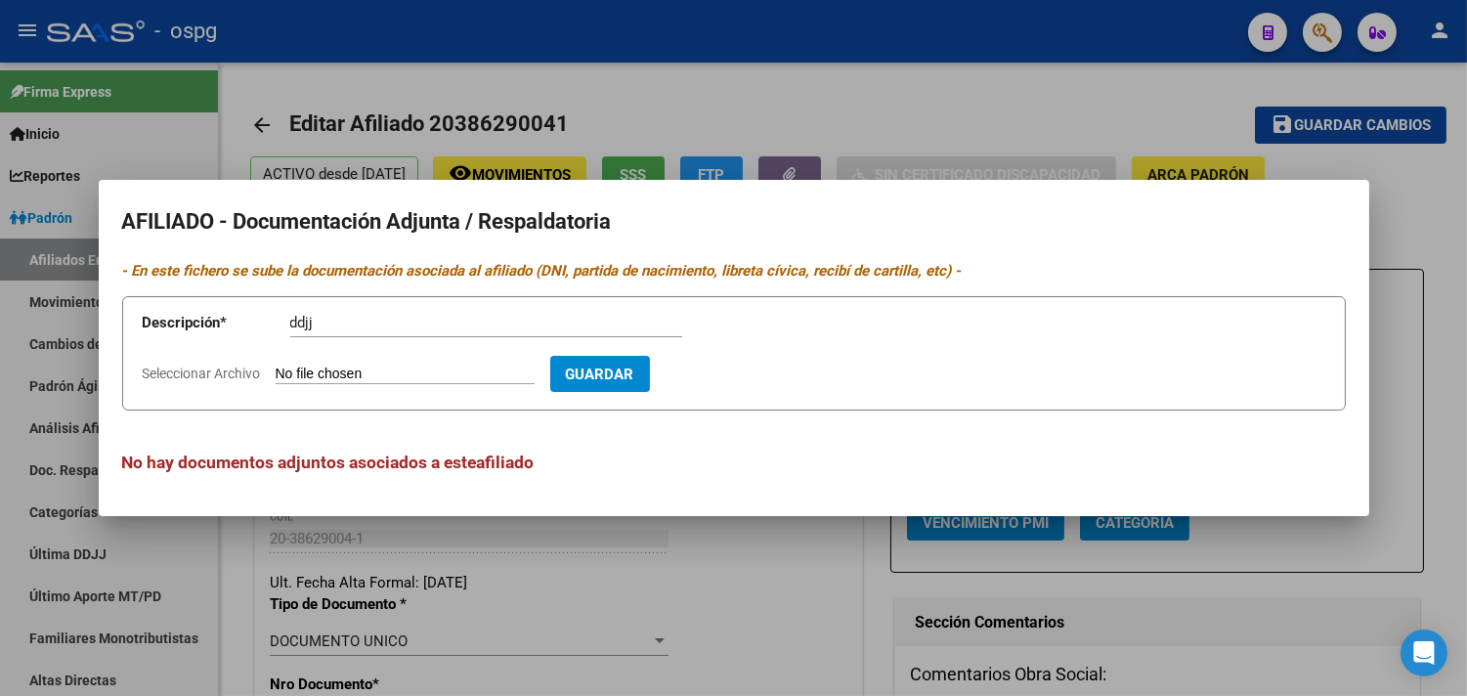
type input "C:\fakepath\[PERSON_NAME] - DDJJ Beneficiario Firmada.pdf"
click at [748, 377] on span "Guardar" at bounding box center [713, 375] width 68 height 18
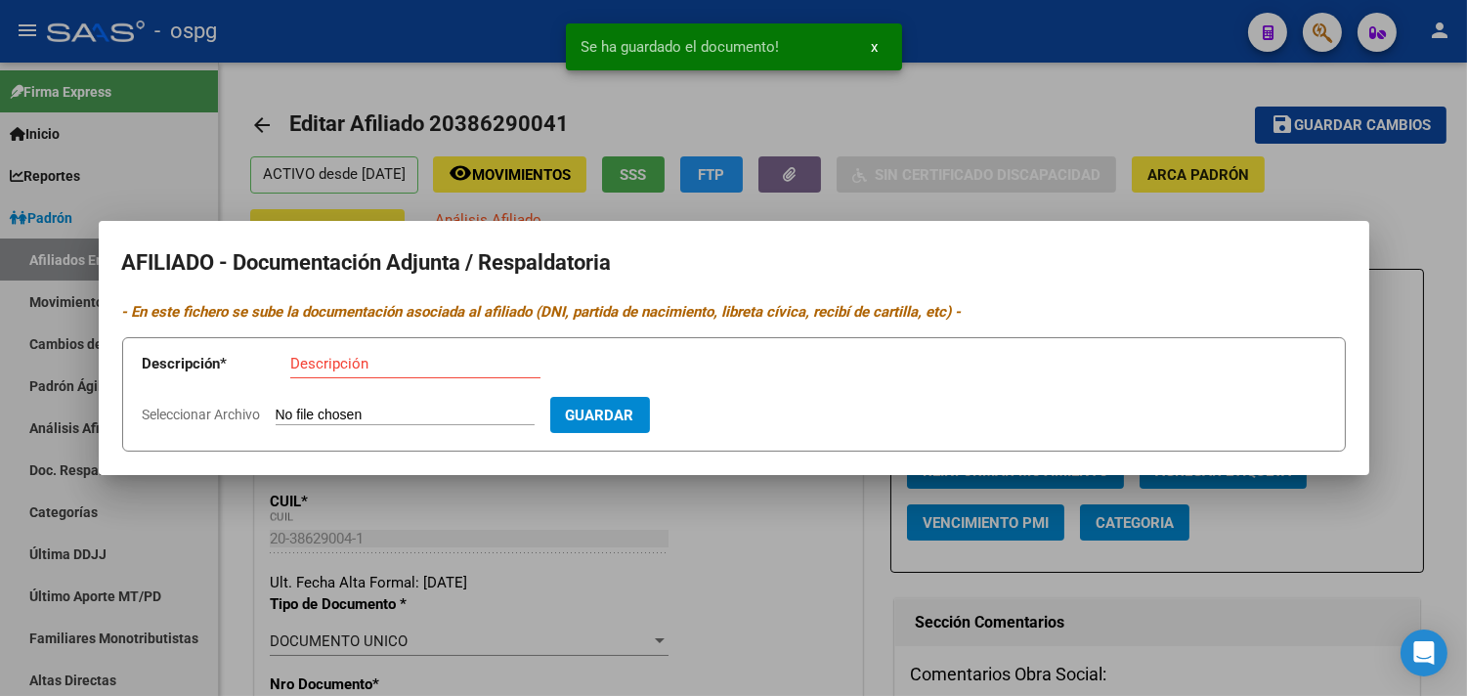
click at [411, 328] on mat-dialog-content "AFILIADO - Documentación Adjunta / Respaldatoria - En este fichero se sube la d…" at bounding box center [734, 347] width 1270 height 207
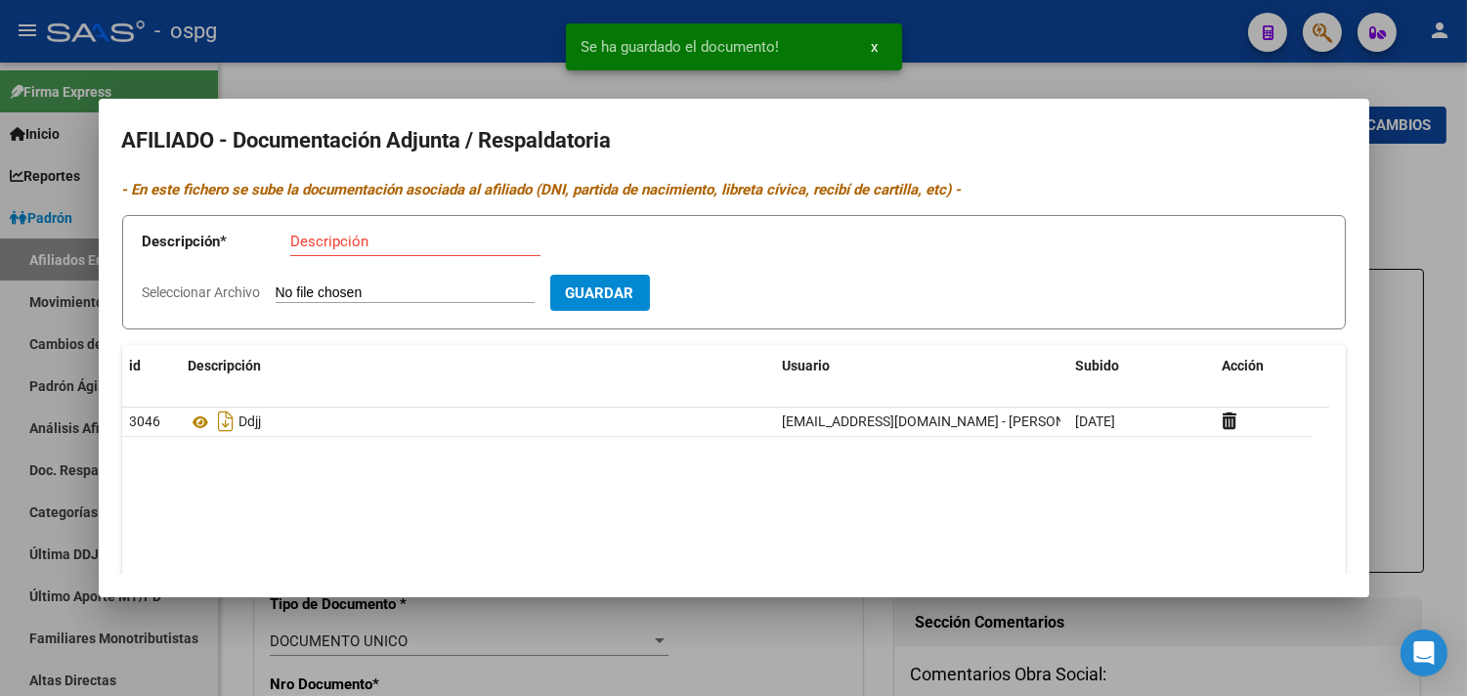
click at [328, 221] on app-form-text-field "Descripción * Descripción" at bounding box center [427, 245] width 568 height 59
click at [328, 235] on input "Descripción" at bounding box center [415, 242] width 250 height 18
type input "alta"
click at [319, 289] on input "Seleccionar Archivo" at bounding box center [405, 293] width 259 height 19
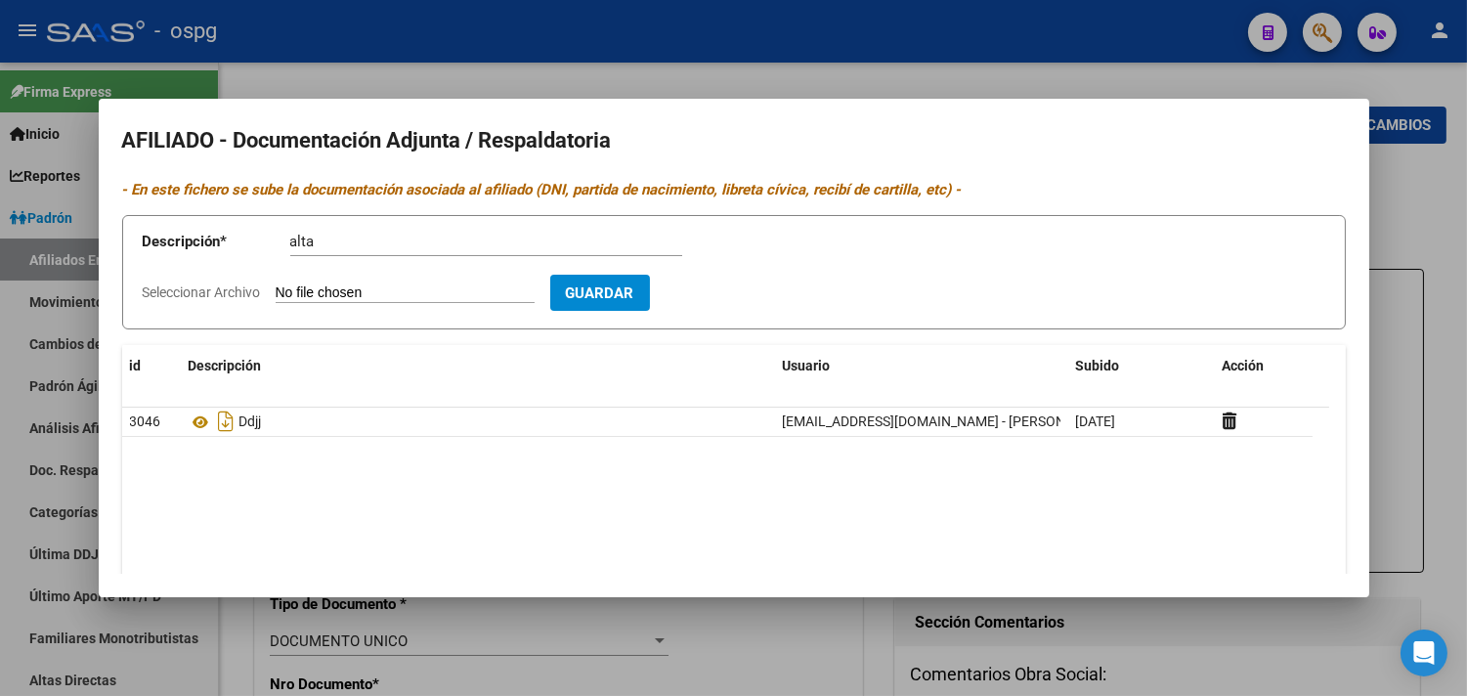
type input "C:\fakepath\AltaAFIP01092015.pdf"
click at [748, 287] on span "Guardar" at bounding box center [713, 293] width 68 height 18
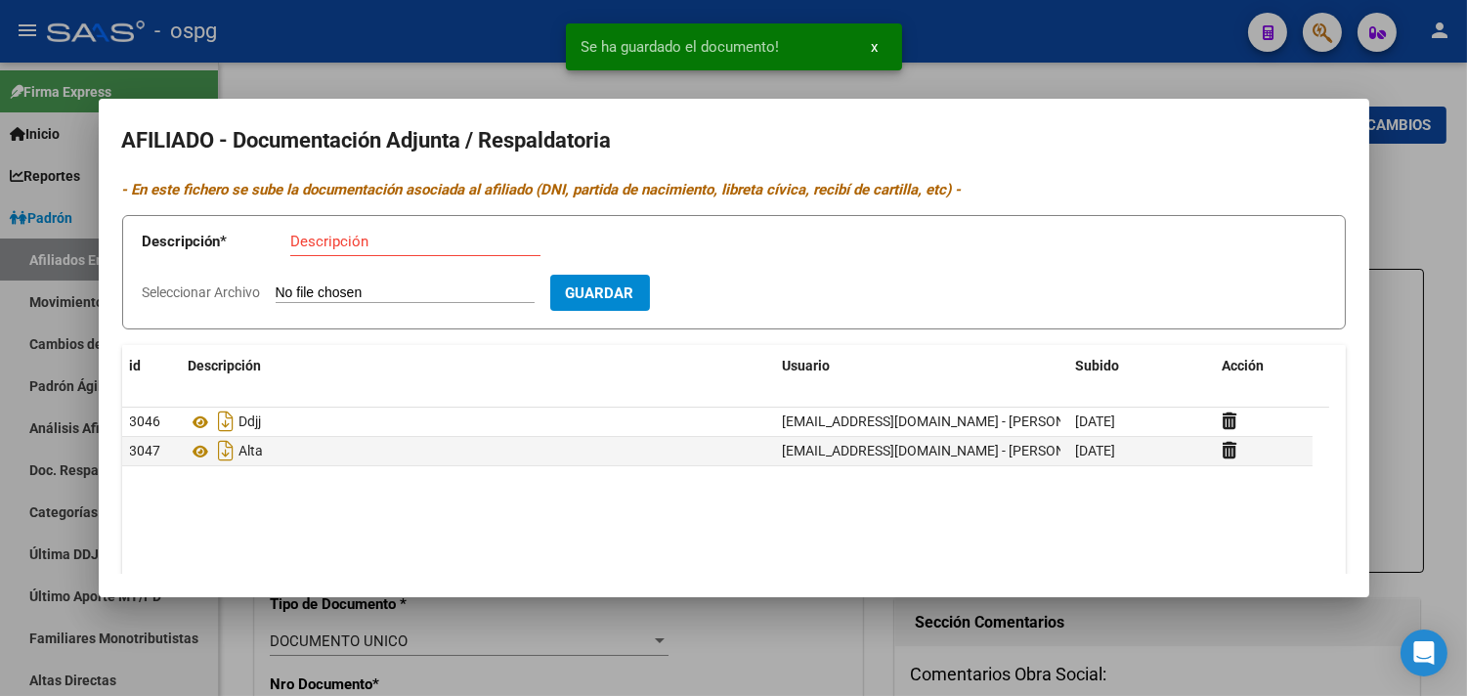
click at [316, 245] on input "Descripción" at bounding box center [415, 242] width 250 height 18
type input "recibo"
click at [307, 288] on input "Seleccionar Archivo" at bounding box center [405, 293] width 259 height 19
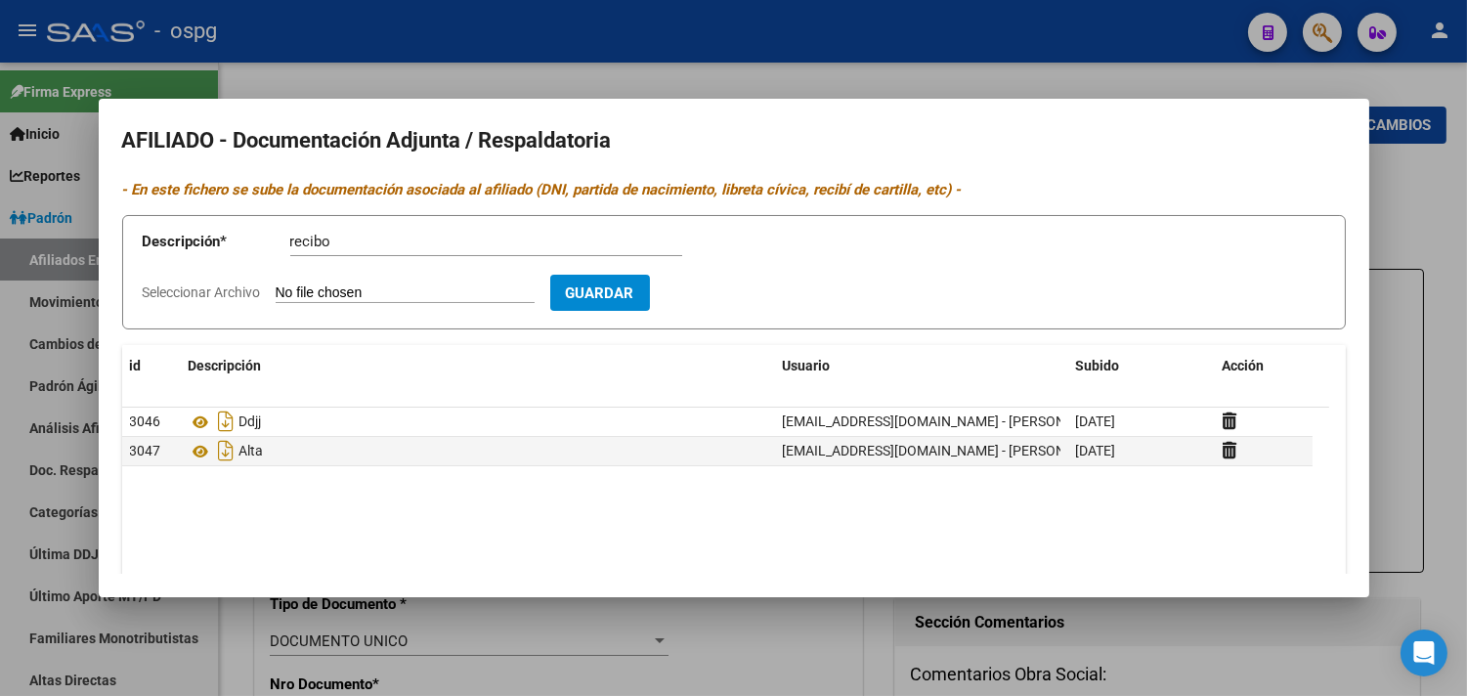
type input "C:\fakepath\ReciboDeSueldoSept25AyalaF.pdf"
click at [770, 319] on form "Descripción * recibo Descripción Seleccionar Archivo Eliminar Guardar" at bounding box center [734, 272] width 1224 height 114
click at [748, 291] on span "Guardar" at bounding box center [713, 293] width 68 height 18
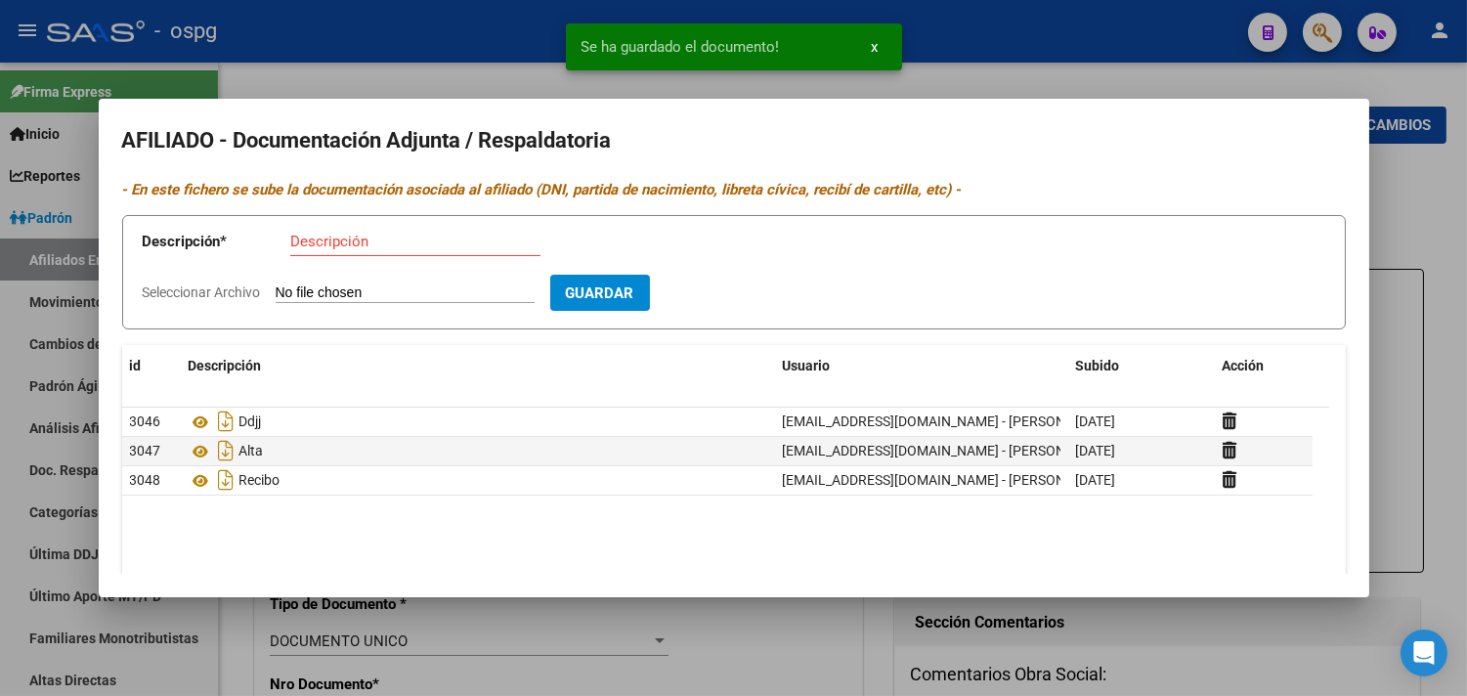
click at [337, 233] on app-form-text-field "Descripción * Descripción" at bounding box center [427, 245] width 568 height 59
click at [337, 235] on input "Descripción" at bounding box center [415, 242] width 250 height 18
type input "dni"
click at [318, 289] on input "Seleccionar Archivo" at bounding box center [405, 293] width 259 height 19
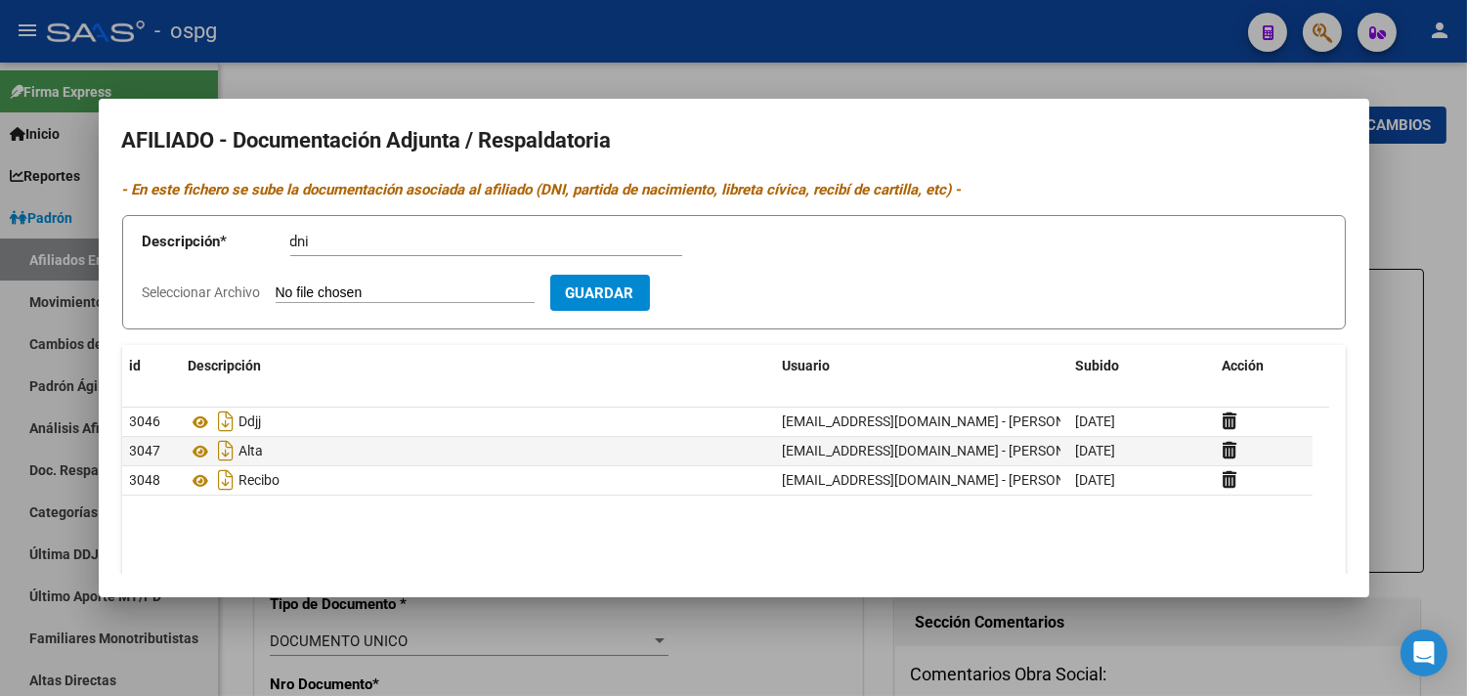
type input "C:\fakepath\DNI-FrenteyDorsoAyala.pdf"
click at [740, 296] on span "Guardar" at bounding box center [713, 293] width 68 height 18
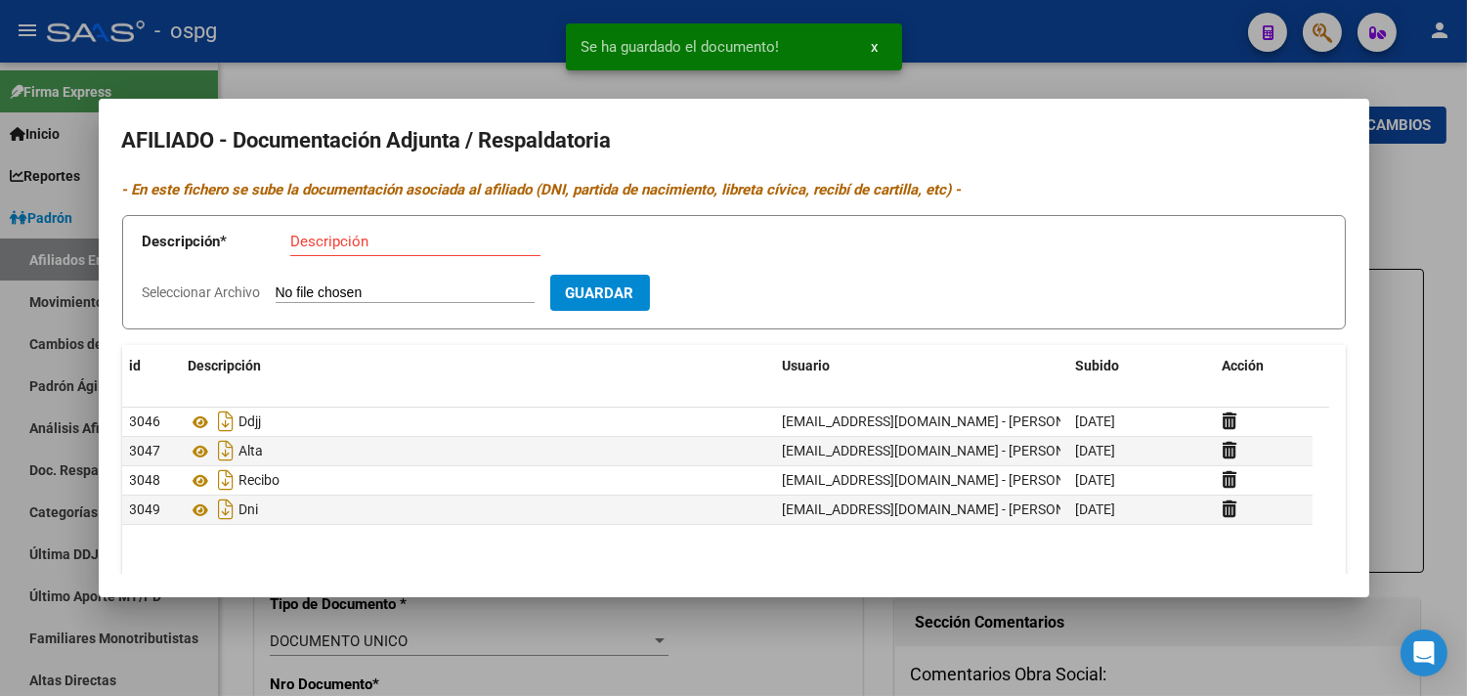
click at [530, 53] on div at bounding box center [733, 348] width 1467 height 696
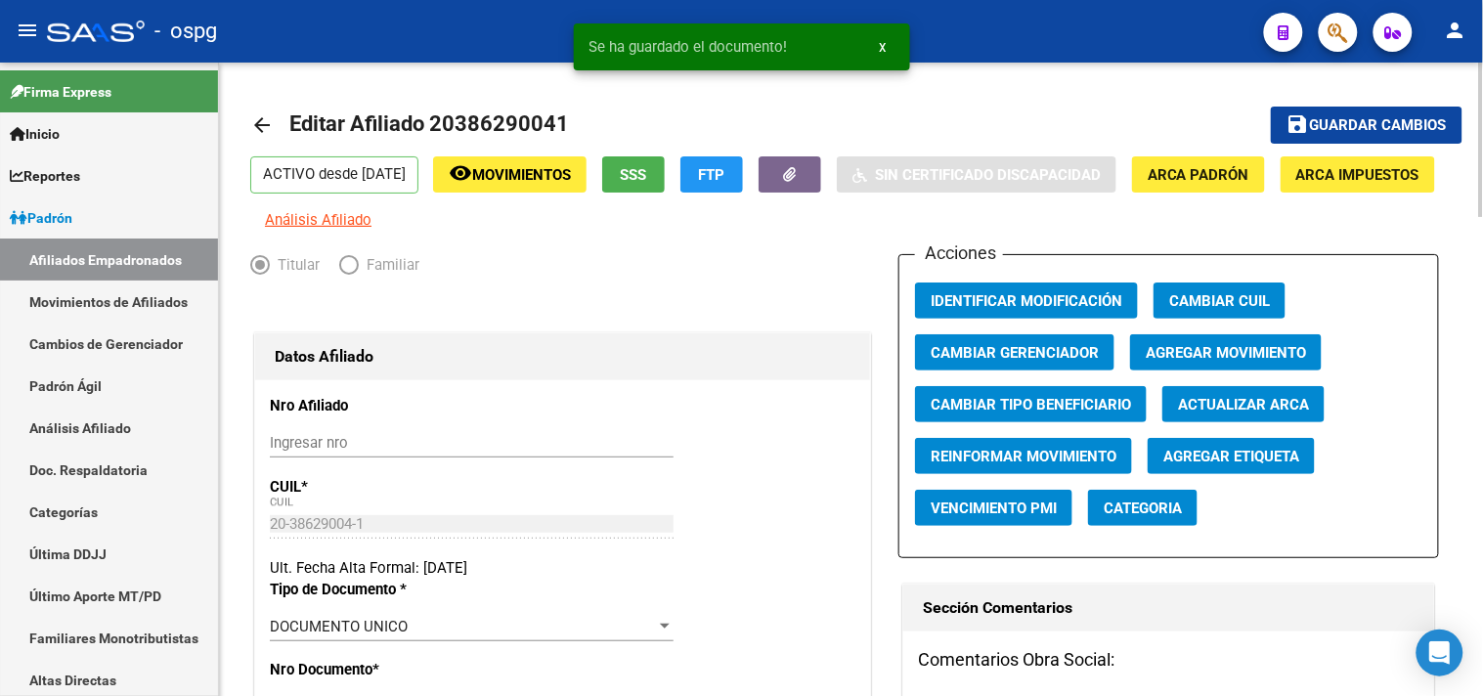
click at [1370, 133] on span "Guardar cambios" at bounding box center [1378, 126] width 137 height 18
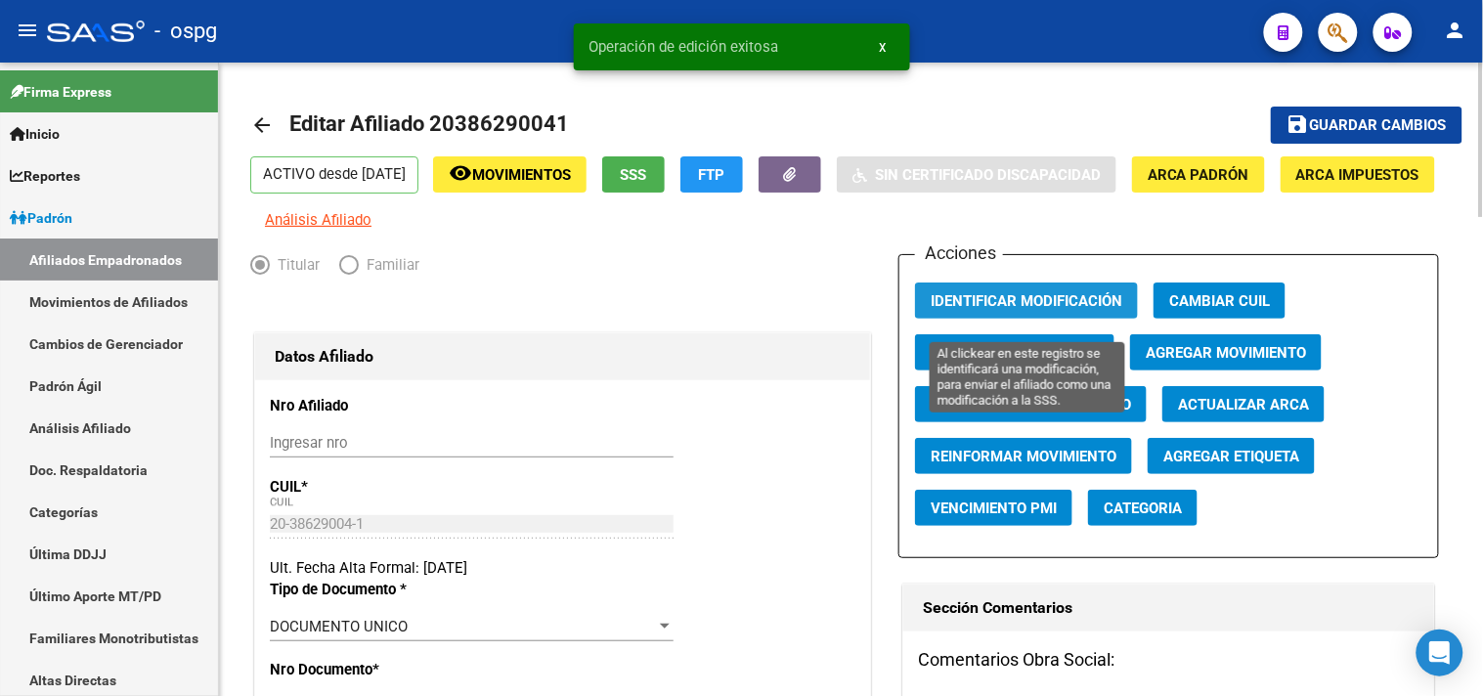
click at [1026, 310] on span "Identificar Modificación" at bounding box center [1026, 301] width 192 height 18
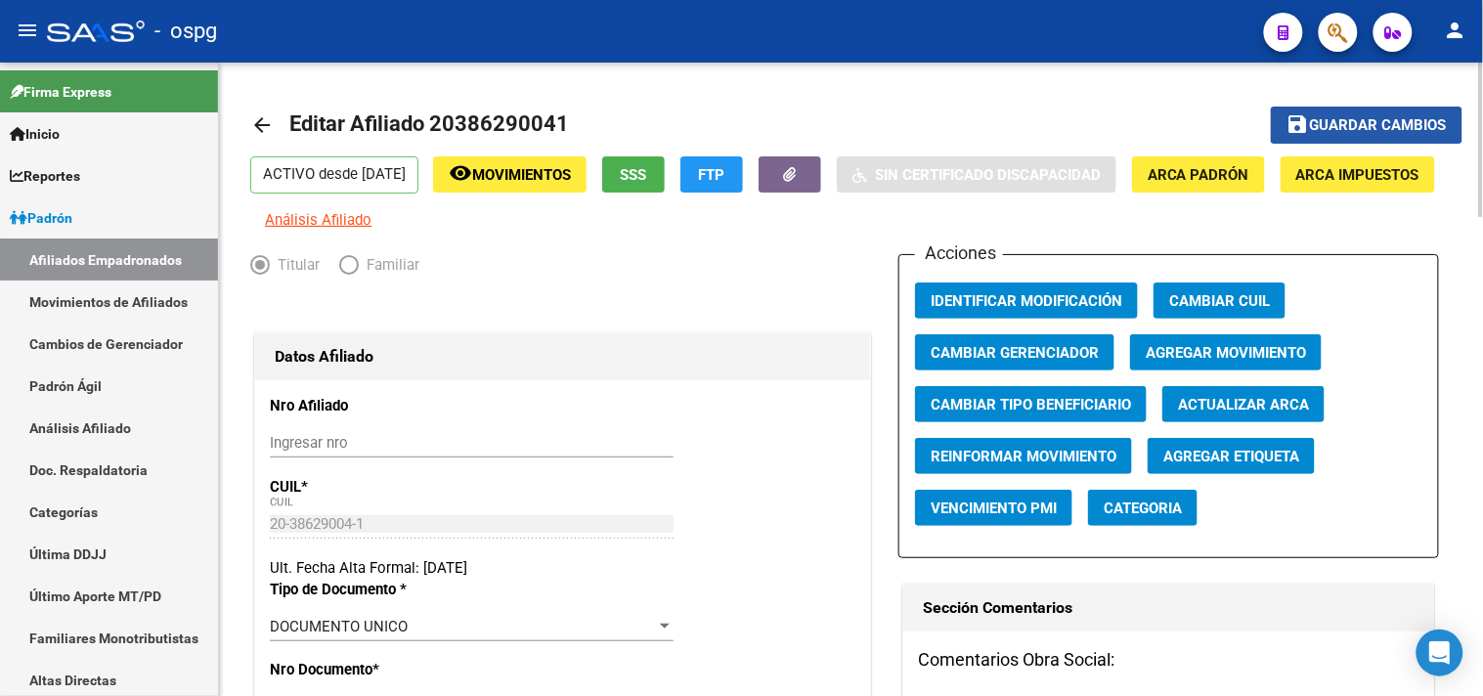
click at [1313, 123] on span "Guardar cambios" at bounding box center [1378, 126] width 137 height 18
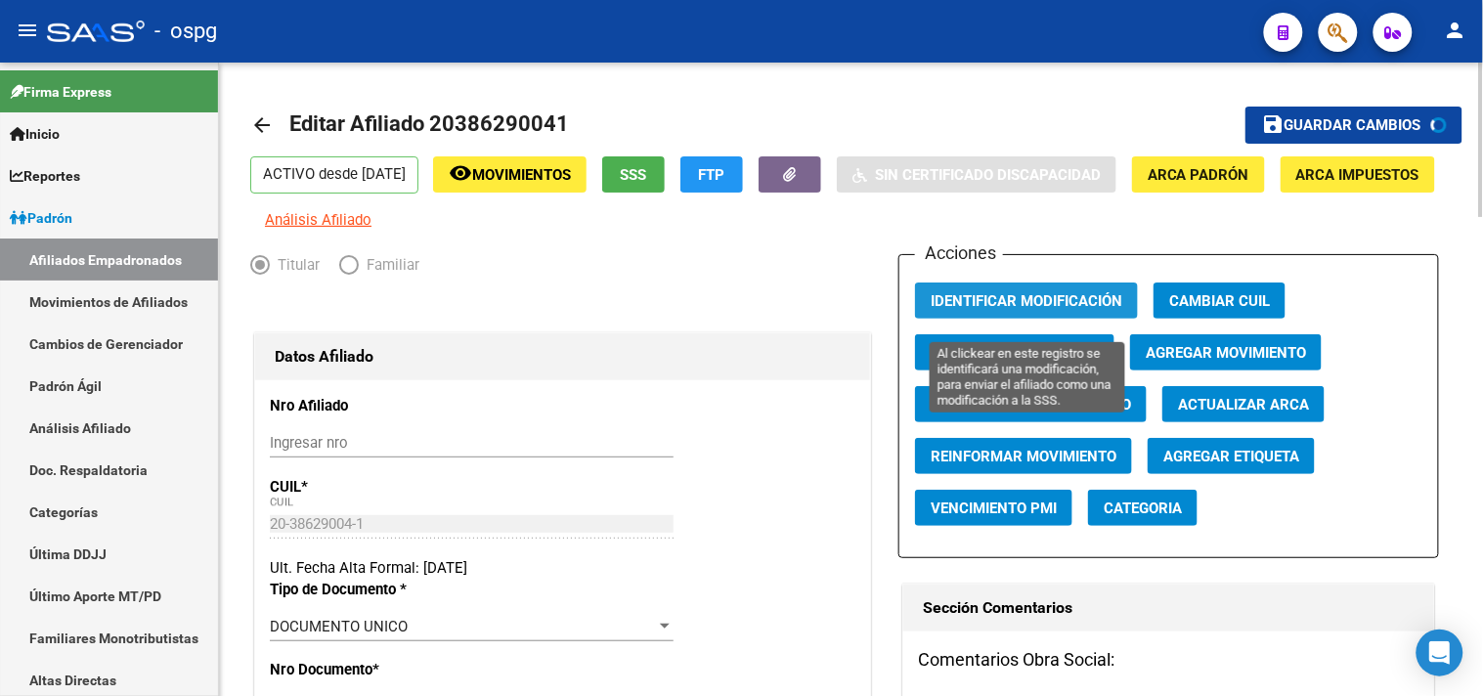
click at [1002, 310] on span "Identificar Modificación" at bounding box center [1026, 301] width 192 height 18
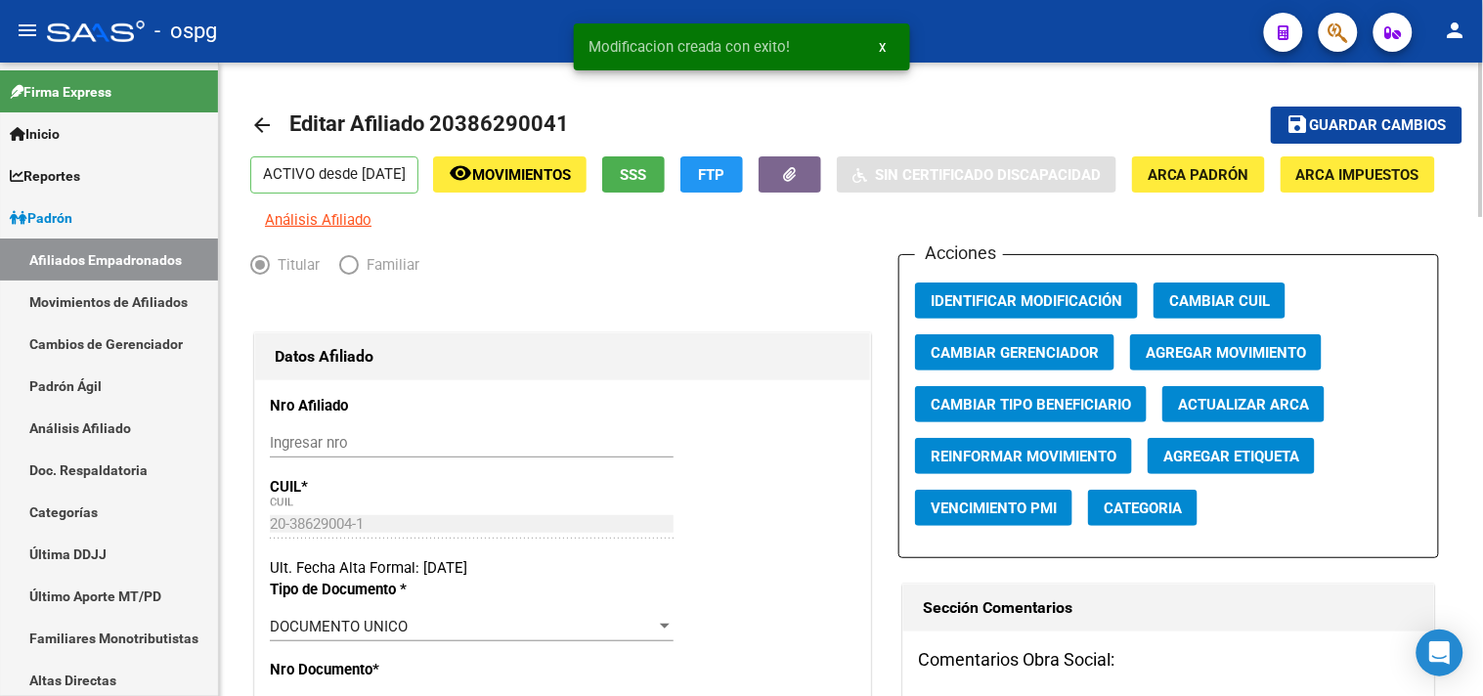
click at [255, 121] on mat-icon "arrow_back" at bounding box center [261, 124] width 23 height 23
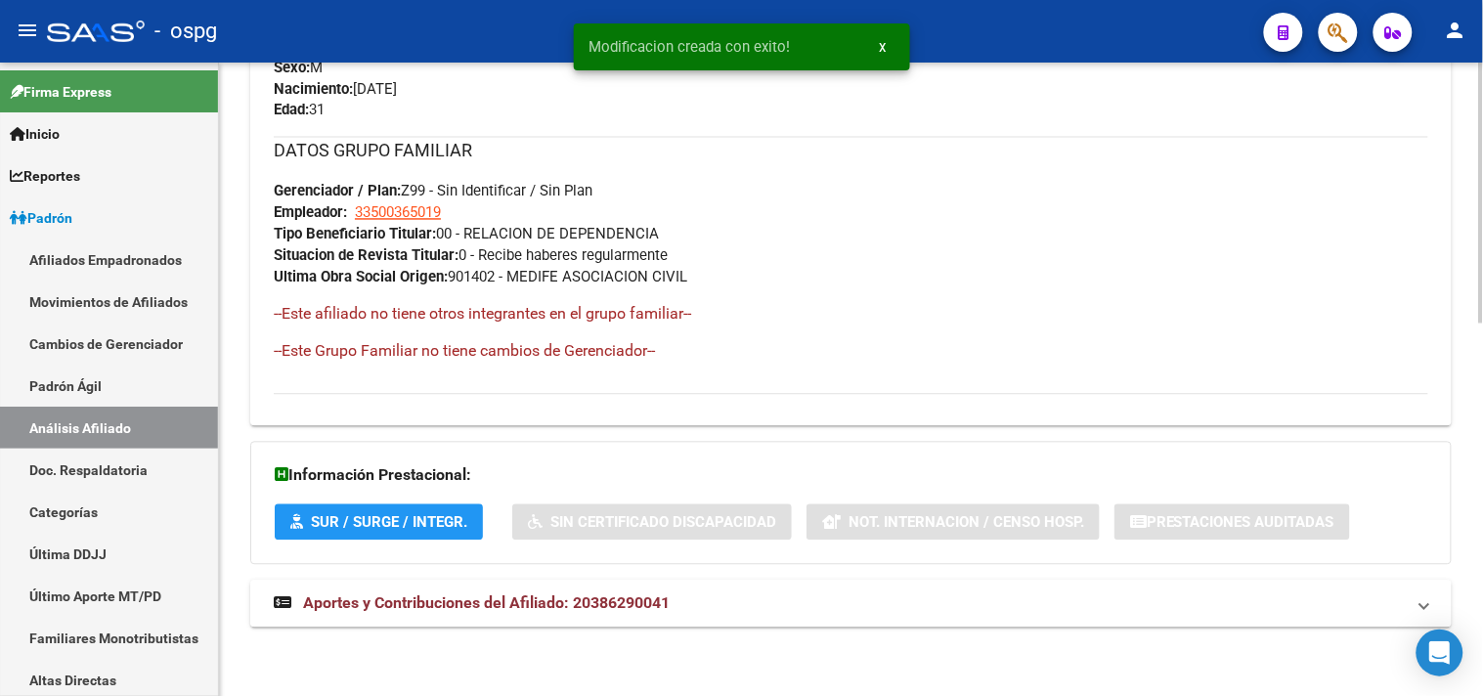
click at [469, 601] on span "Aportes y Contribuciones del Afiliado: 20386290041" at bounding box center [486, 603] width 366 height 19
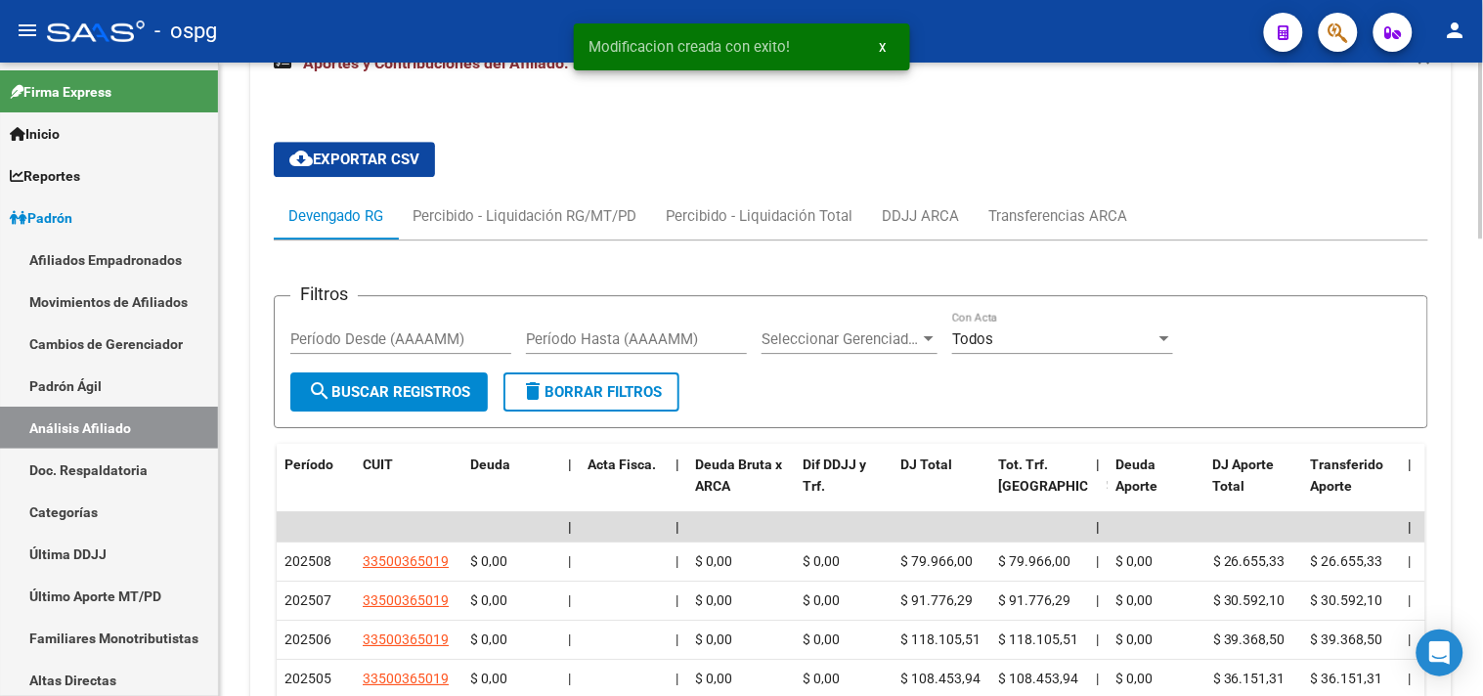
scroll to position [1450, 0]
click at [926, 226] on div "DDJJ ARCA" at bounding box center [920, 215] width 77 height 22
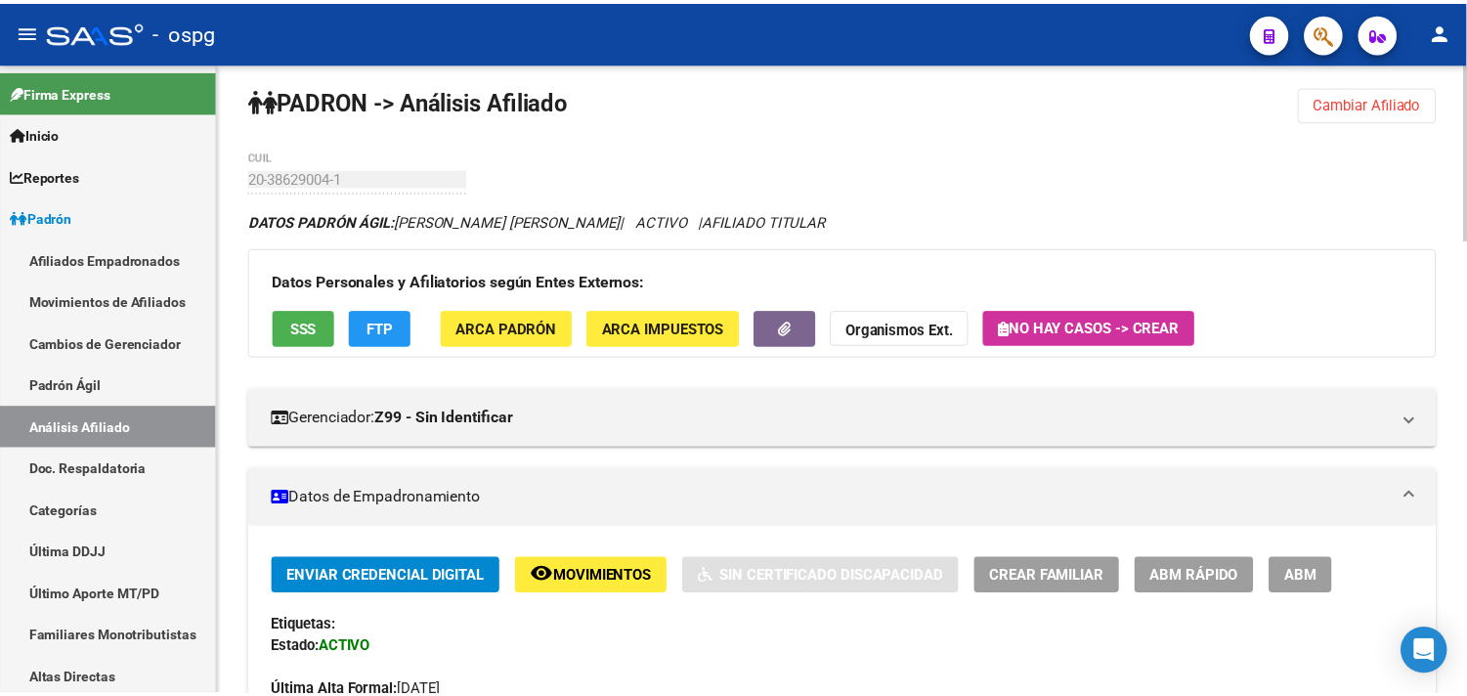
scroll to position [0, 0]
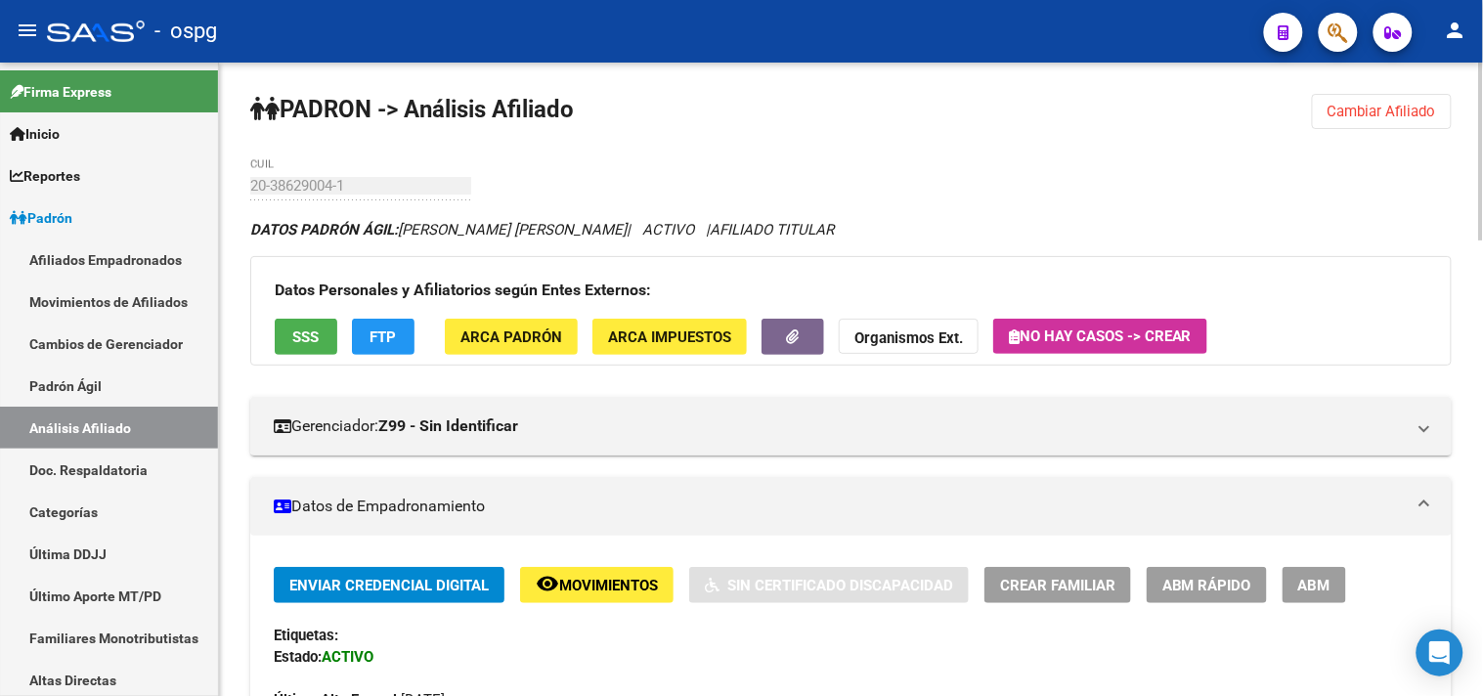
click at [392, 333] on span "FTP" at bounding box center [383, 337] width 26 height 18
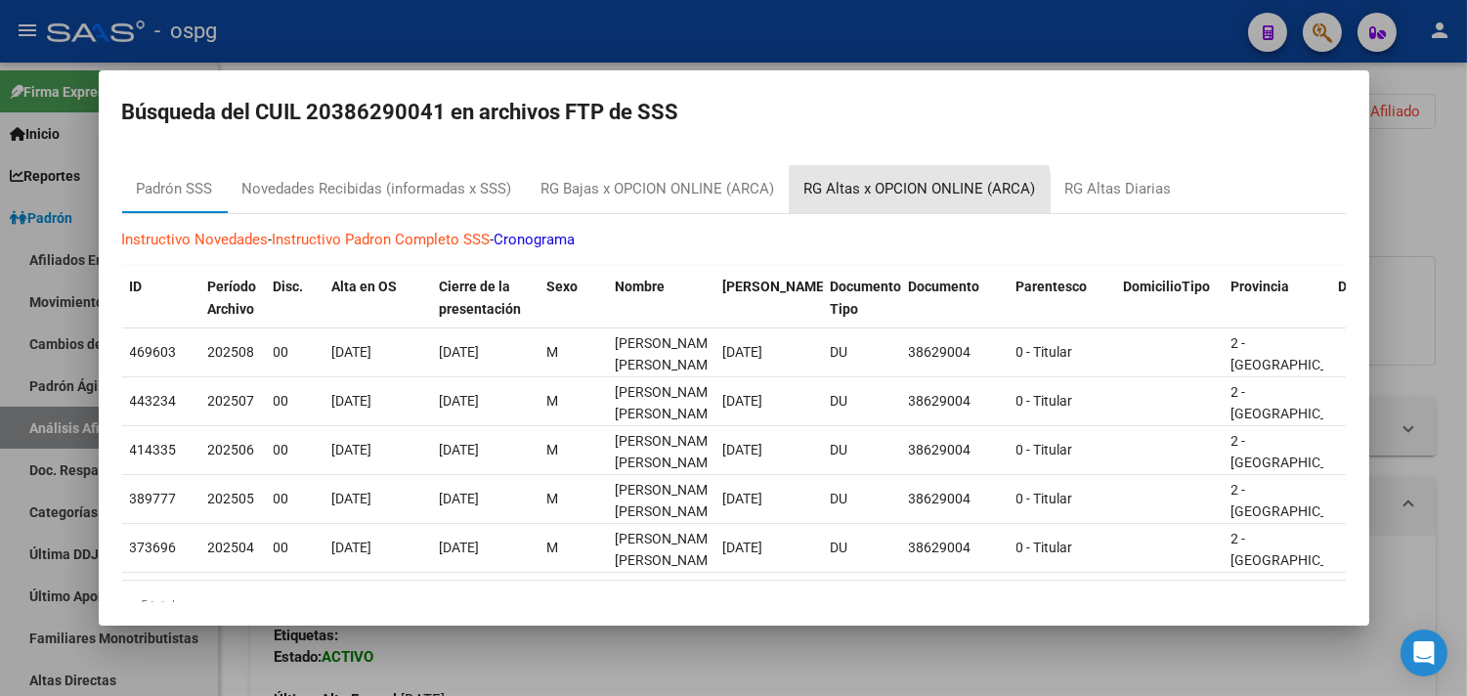
click at [896, 205] on div "RG Altas x OPCION ONLINE (ARCA)" at bounding box center [920, 189] width 261 height 47
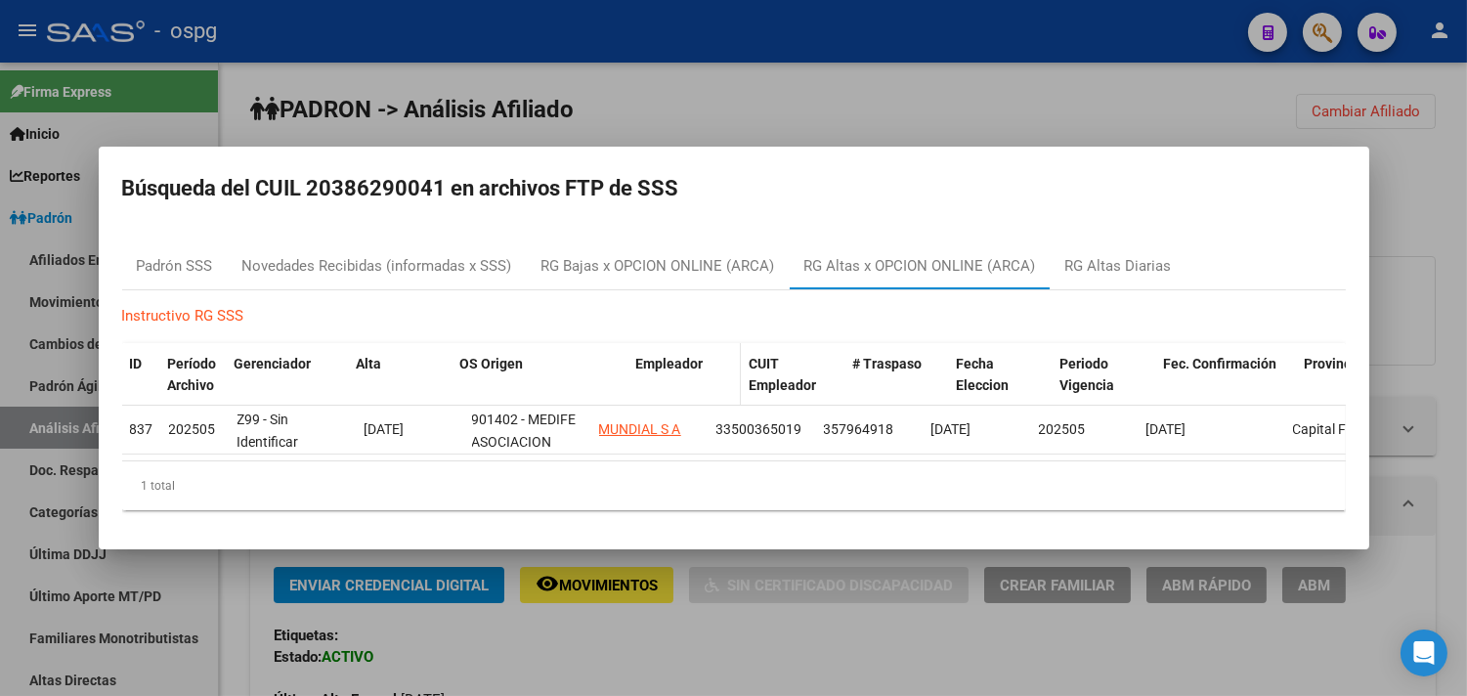
drag, startPoint x: 586, startPoint y: 362, endPoint x: 655, endPoint y: 362, distance: 68.4
click at [655, 362] on div "ID Período Archivo Gerenciador Alta OS Origen Empleador CUIT Empleador # Traspa…" at bounding box center [865, 375] width 1486 height 65
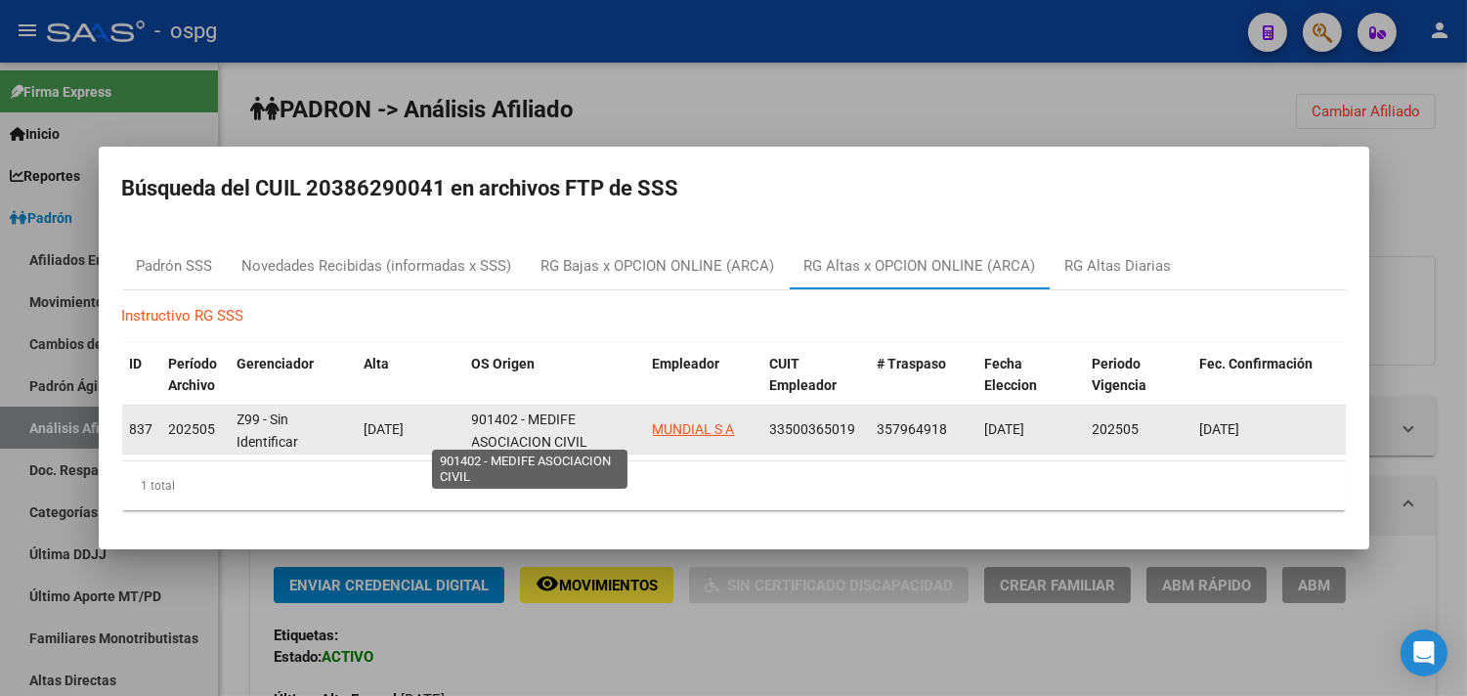
drag, startPoint x: 470, startPoint y: 410, endPoint x: 519, endPoint y: 404, distance: 49.3
click at [522, 406] on datatable-body-cell "901402 - MEDIFE ASOCIACION CIVIL" at bounding box center [554, 430] width 181 height 48
copy span "901402"
drag, startPoint x: 873, startPoint y: 414, endPoint x: 948, endPoint y: 418, distance: 75.4
click at [948, 418] on datatable-body-cell "357964918" at bounding box center [924, 430] width 108 height 48
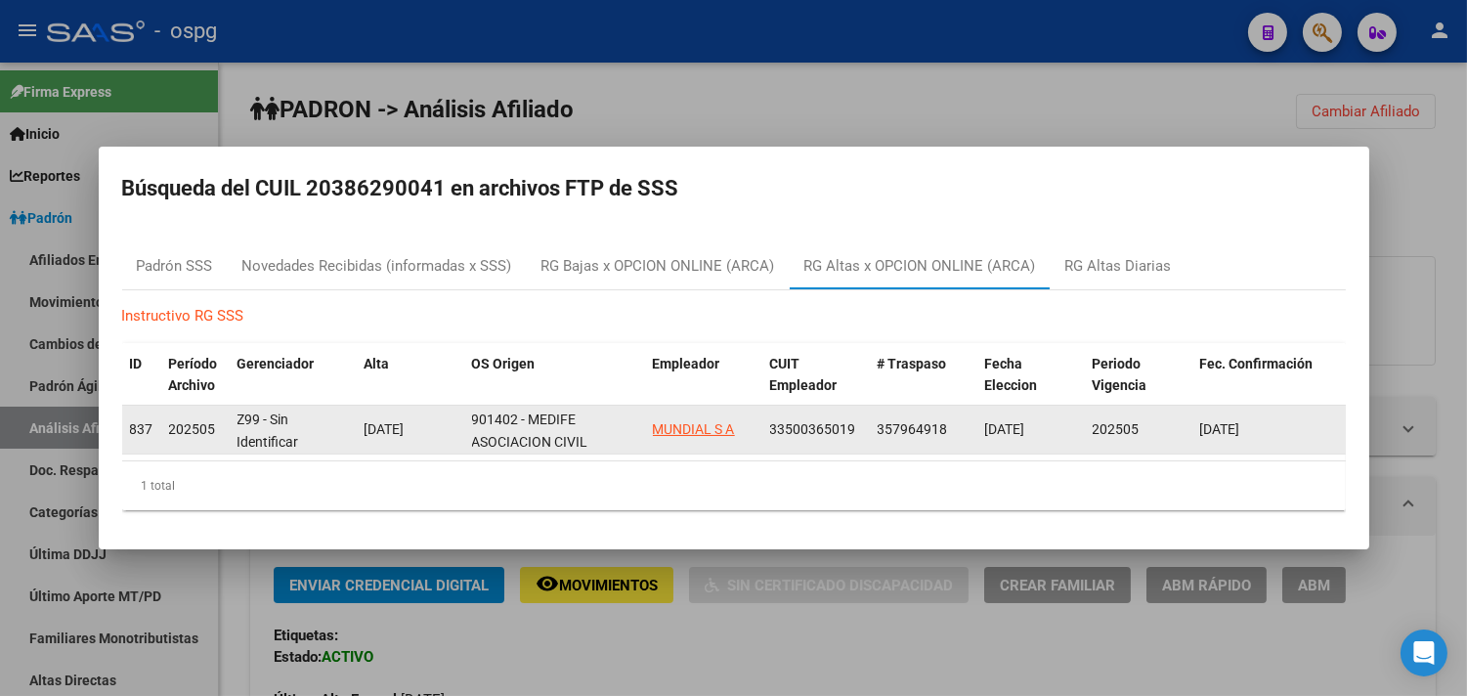
copy span "357964918"
